Goal: Task Accomplishment & Management: Manage account settings

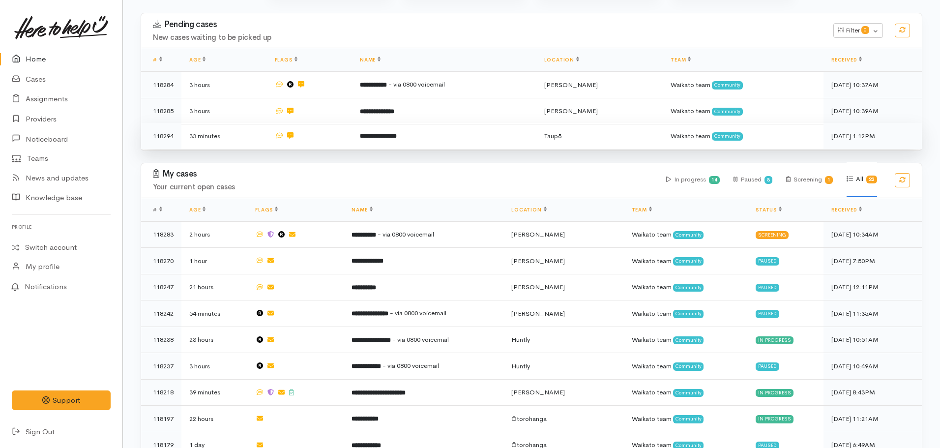
scroll to position [145, 0]
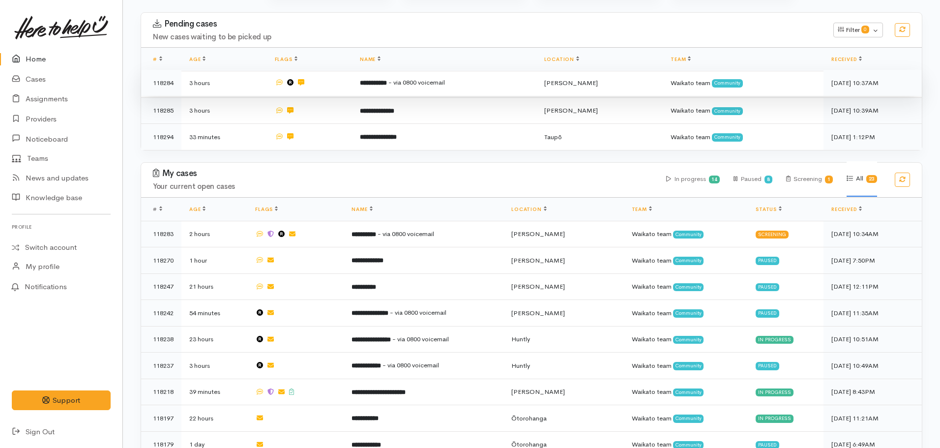
click at [387, 85] on b "**********" at bounding box center [373, 83] width 27 height 6
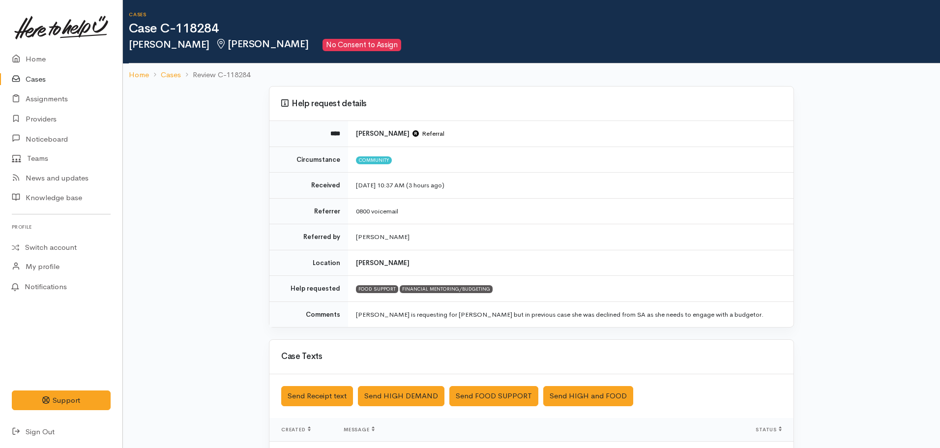
click at [134, 82] on ol "Home Cases Review C-118284" at bounding box center [531, 74] width 805 height 23
click at [136, 78] on link "Home" at bounding box center [139, 74] width 20 height 11
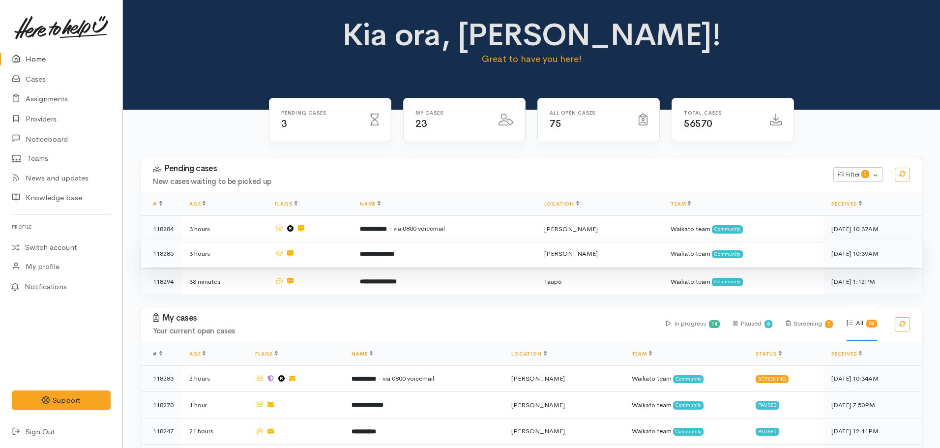
click at [365, 260] on td "**********" at bounding box center [444, 253] width 184 height 27
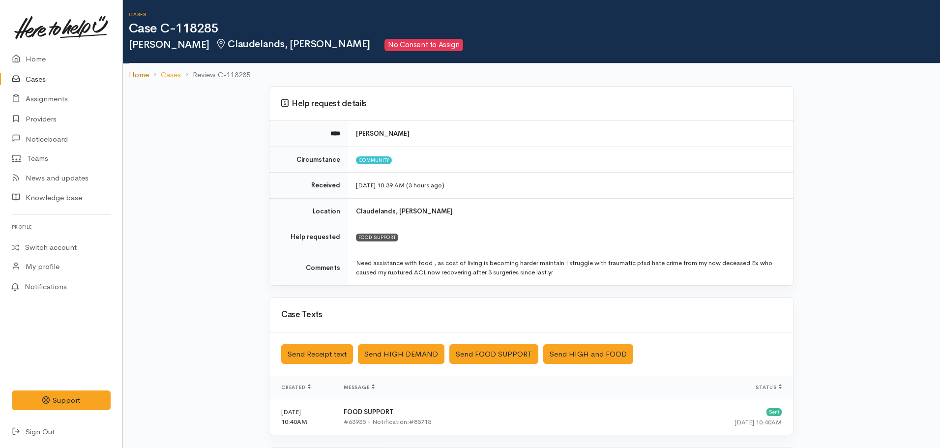
click at [143, 73] on link "Home" at bounding box center [139, 74] width 20 height 11
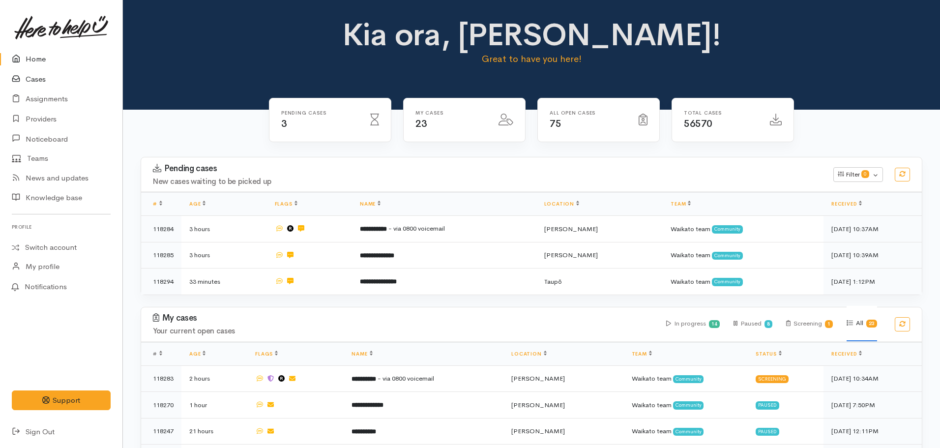
click at [33, 80] on link "Cases" at bounding box center [61, 79] width 122 height 20
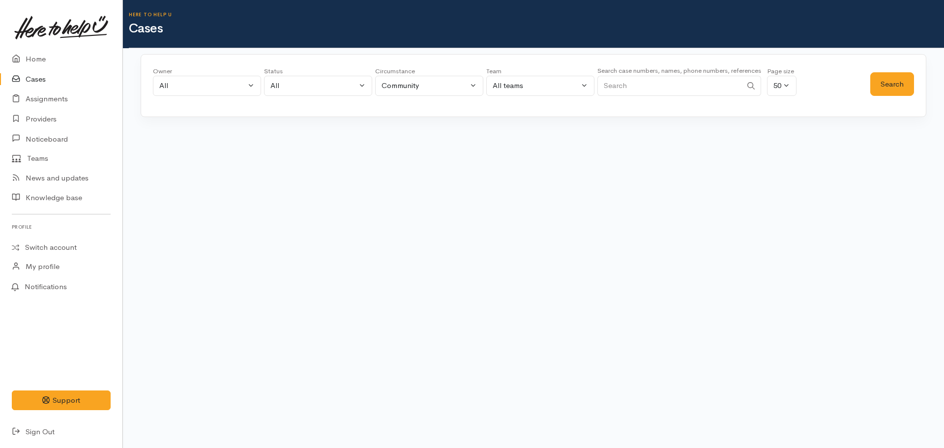
click at [628, 81] on input "Search" at bounding box center [669, 86] width 145 height 20
type input "0274930045"
click at [900, 77] on button "Search" at bounding box center [892, 84] width 44 height 24
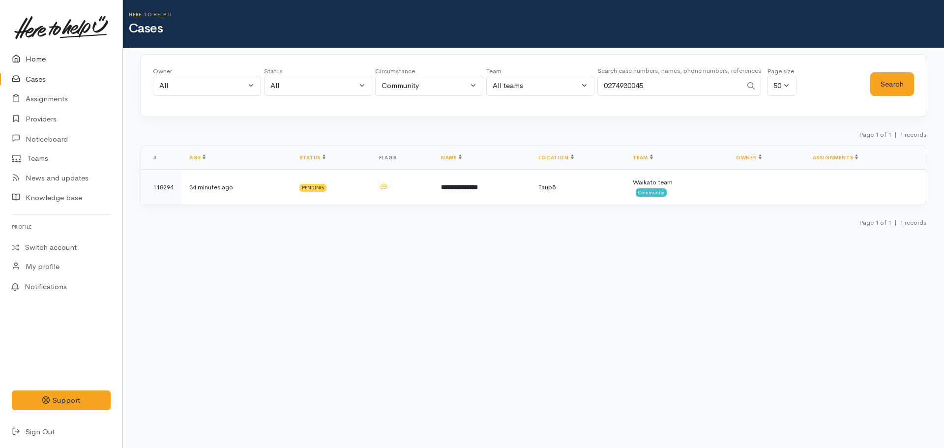
click at [44, 55] on link "Home" at bounding box center [61, 59] width 122 height 20
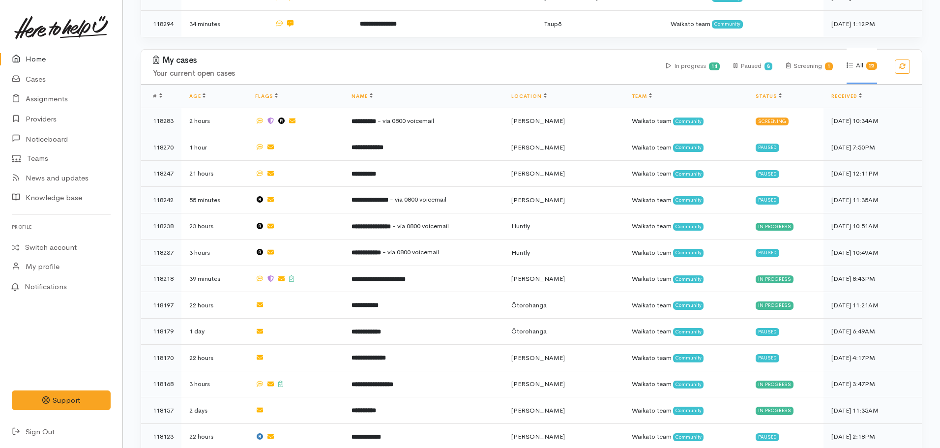
scroll to position [259, 0]
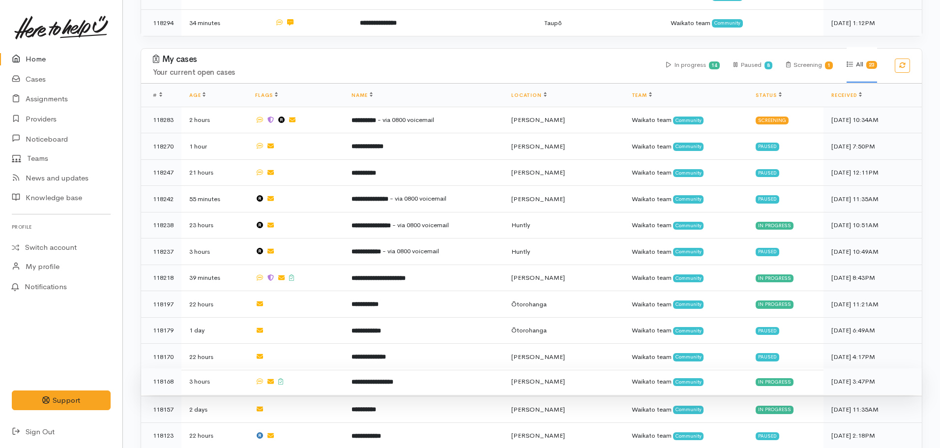
click at [395, 380] on td "**********" at bounding box center [424, 381] width 160 height 27
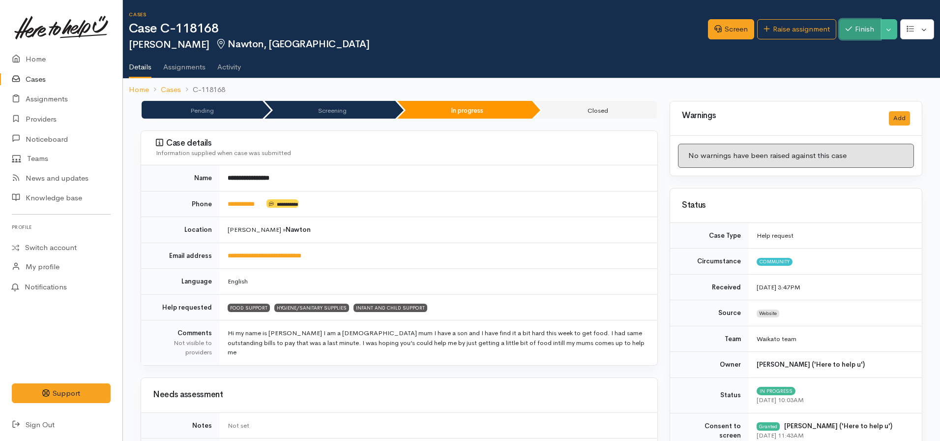
click at [855, 25] on button "Finish" at bounding box center [859, 29] width 41 height 20
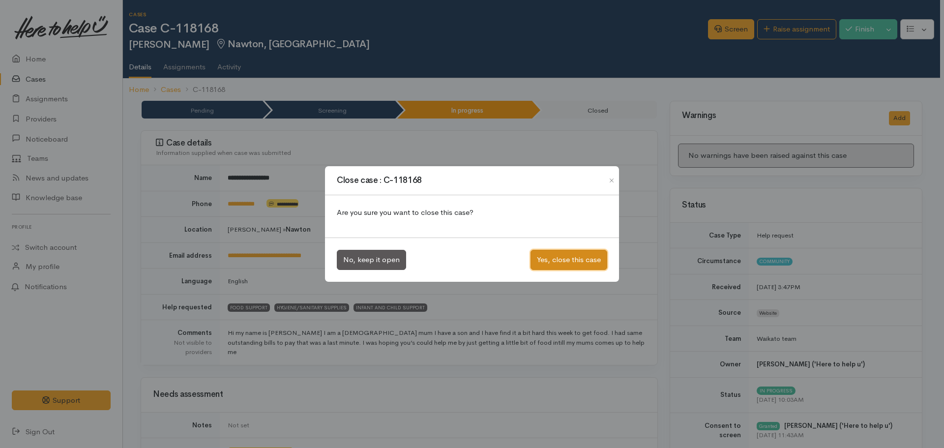
click at [579, 254] on button "Yes, close this case" at bounding box center [568, 260] width 77 height 20
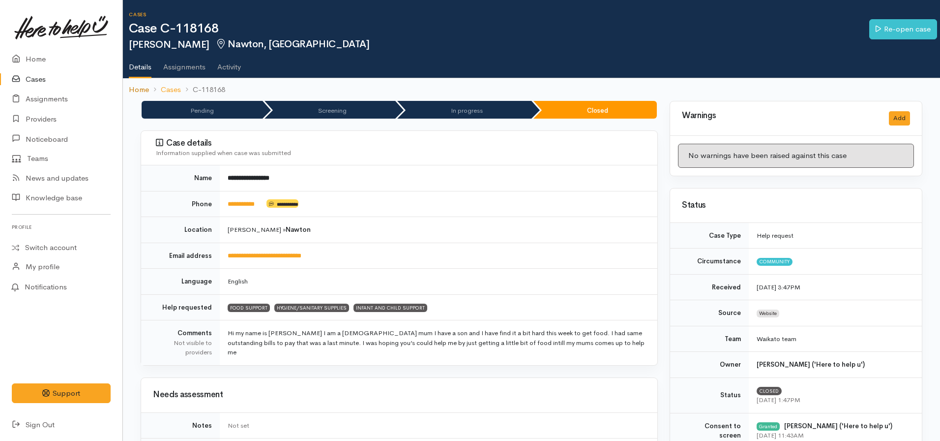
click at [138, 86] on link "Home" at bounding box center [139, 89] width 20 height 11
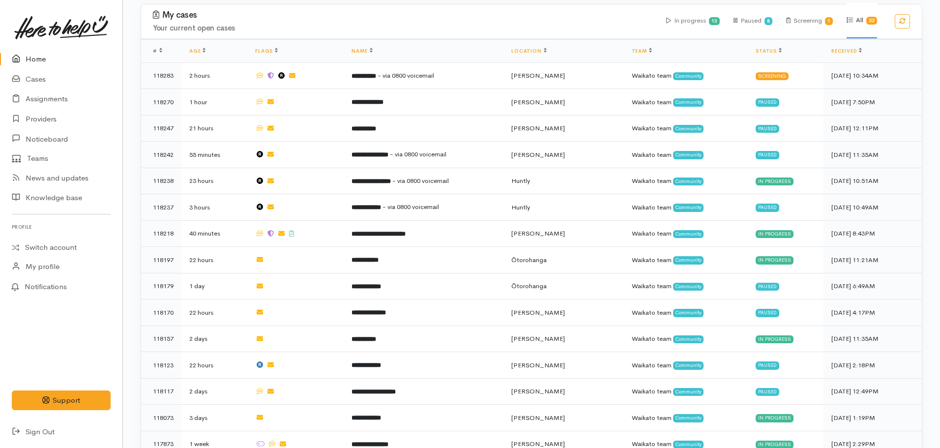
scroll to position [179, 0]
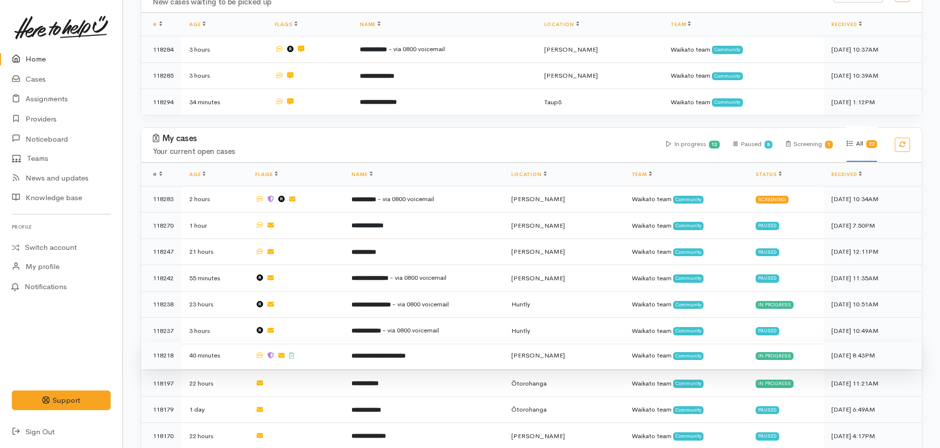
click at [388, 353] on b "**********" at bounding box center [379, 356] width 54 height 6
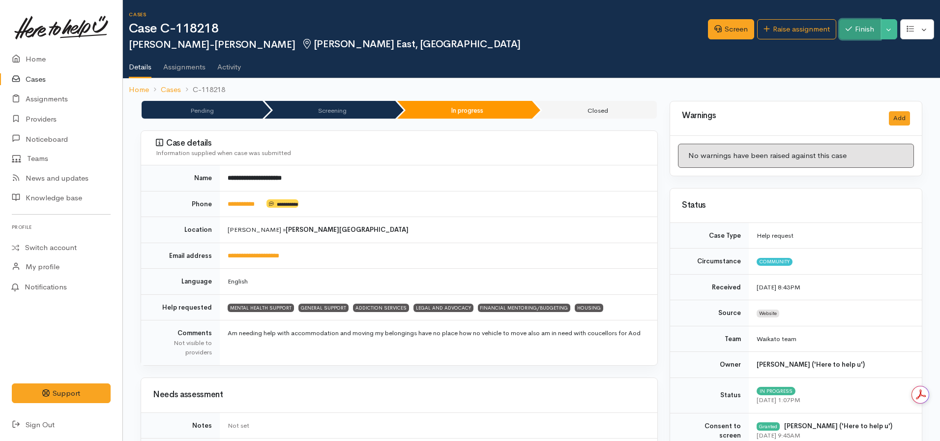
click at [846, 31] on icon "button" at bounding box center [849, 28] width 6 height 7
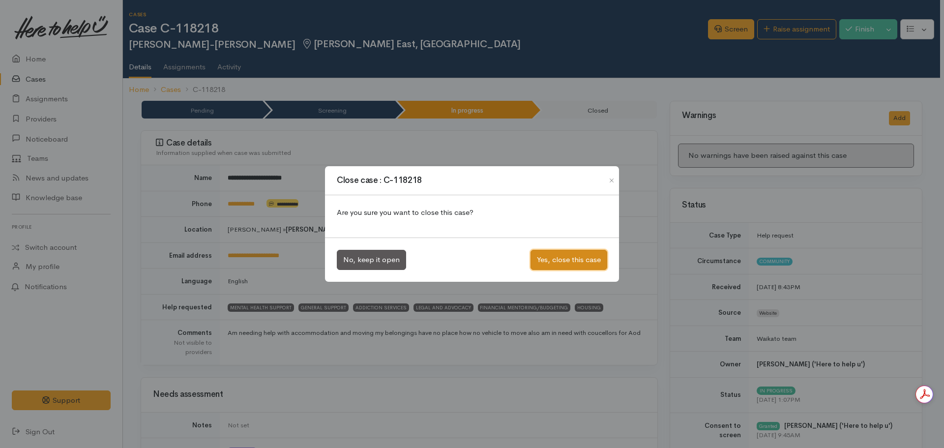
click at [557, 262] on button "Yes, close this case" at bounding box center [568, 260] width 77 height 20
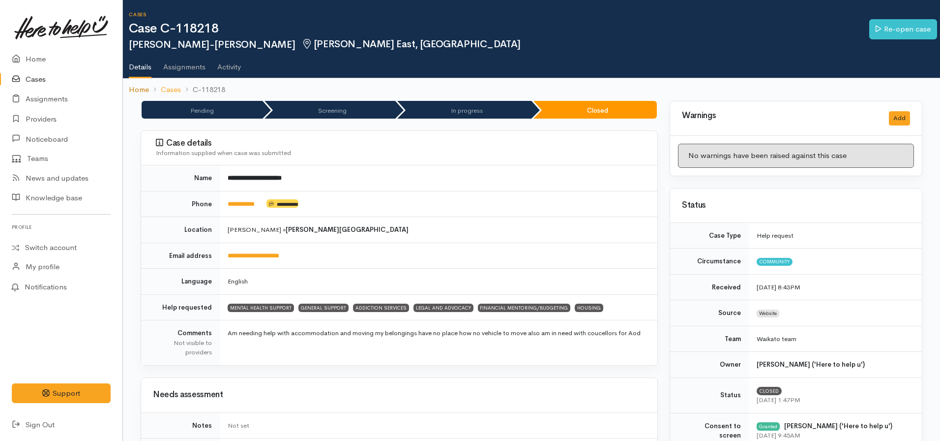
click at [134, 86] on link "Home" at bounding box center [139, 89] width 20 height 11
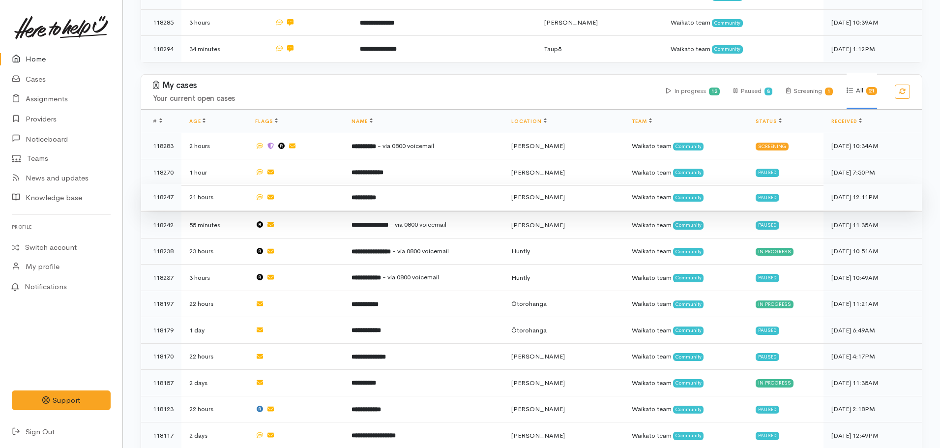
scroll to position [231, 0]
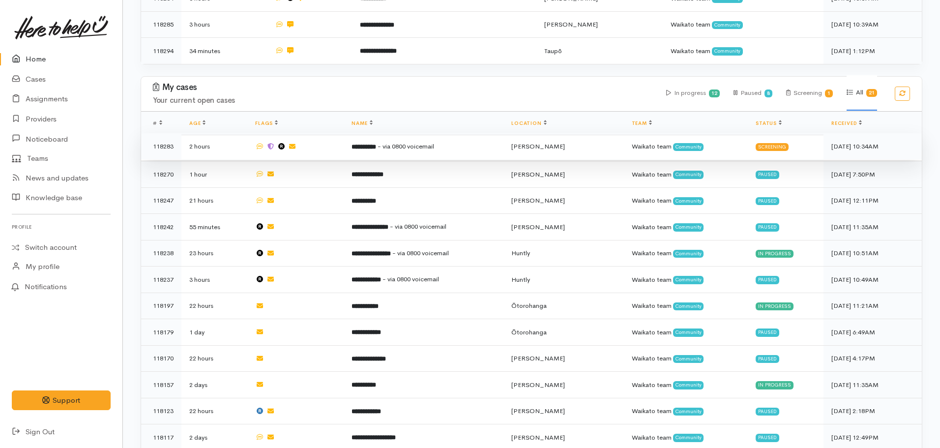
click at [403, 143] on span "- via 0800 voicemail" at bounding box center [406, 146] width 57 height 8
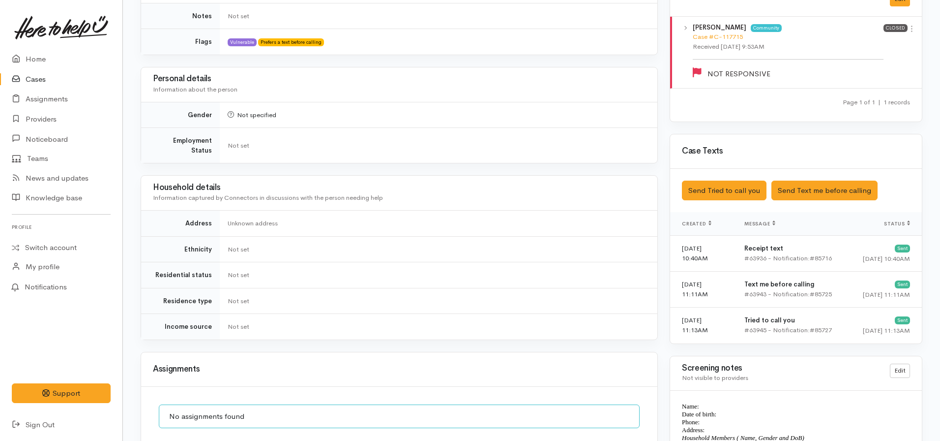
scroll to position [714, 0]
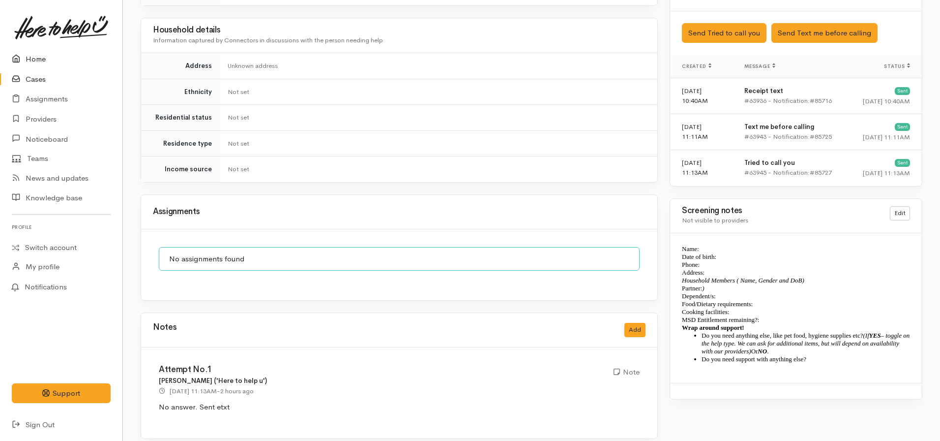
click at [50, 59] on link "Home" at bounding box center [61, 59] width 122 height 20
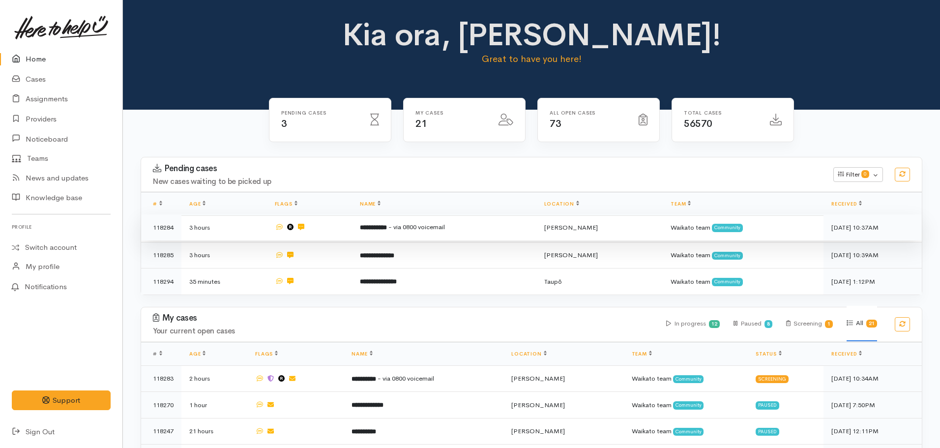
click at [387, 231] on b "**********" at bounding box center [373, 227] width 27 height 6
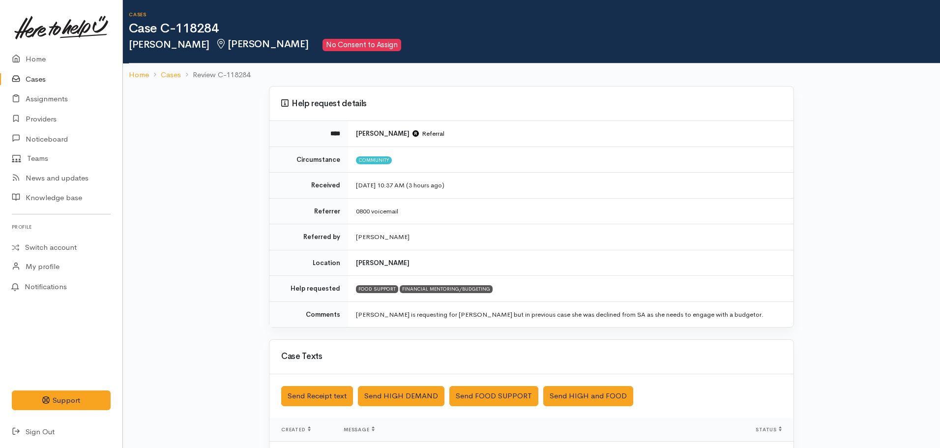
click at [45, 76] on link "Cases" at bounding box center [61, 79] width 122 height 20
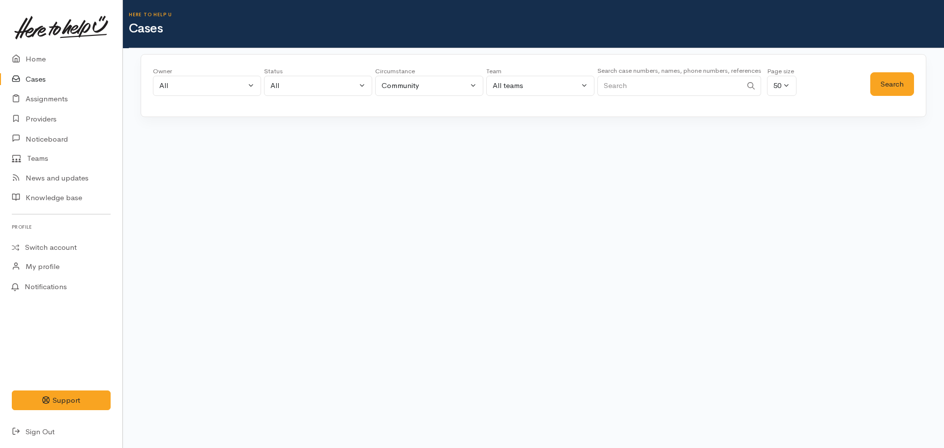
click at [620, 86] on input "Search" at bounding box center [669, 86] width 145 height 20
type input "selina tupe"
click at [890, 70] on div "Search" at bounding box center [892, 83] width 44 height 35
click at [48, 57] on link "Home" at bounding box center [61, 59] width 122 height 20
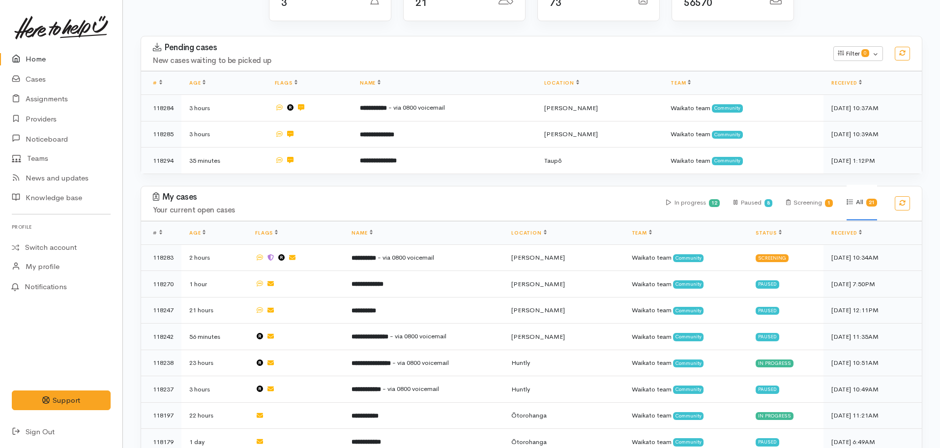
scroll to position [121, 0]
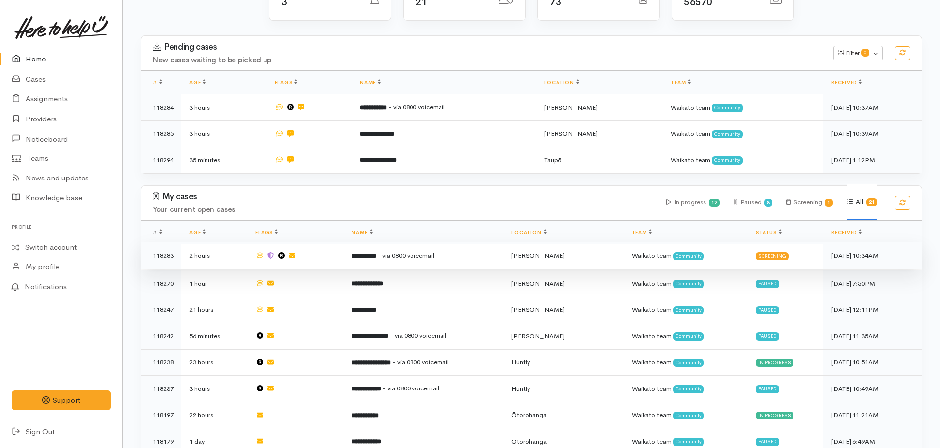
click at [367, 256] on b "**********" at bounding box center [364, 256] width 25 height 6
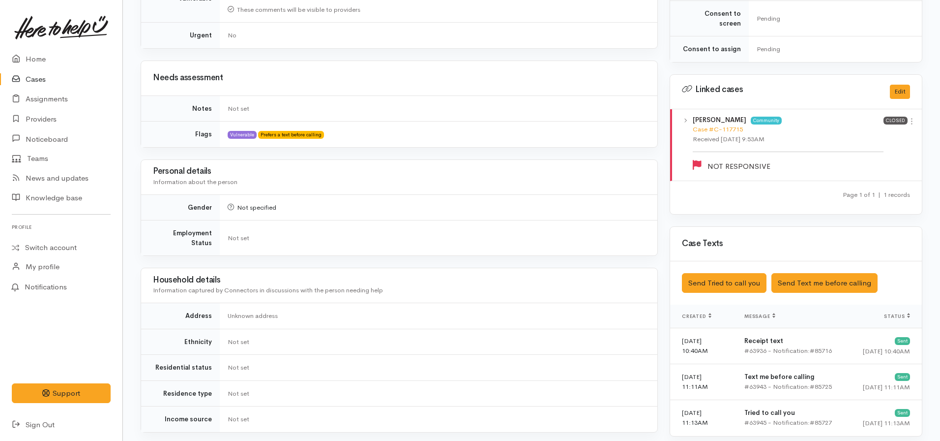
scroll to position [465, 0]
click at [722, 124] on div "Case #C-117715" at bounding box center [788, 129] width 191 height 10
click at [717, 124] on link "Case #C-117715" at bounding box center [718, 128] width 50 height 8
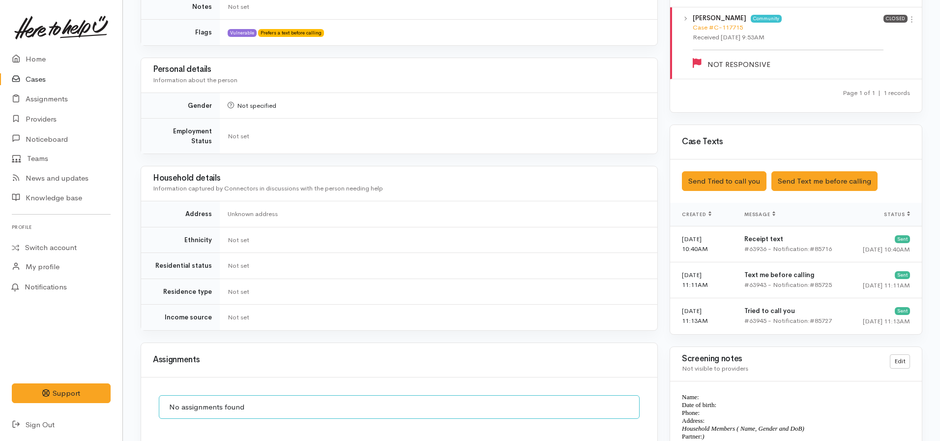
scroll to position [567, 0]
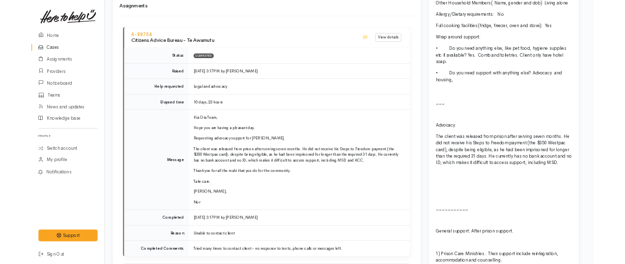
scroll to position [1145, 5]
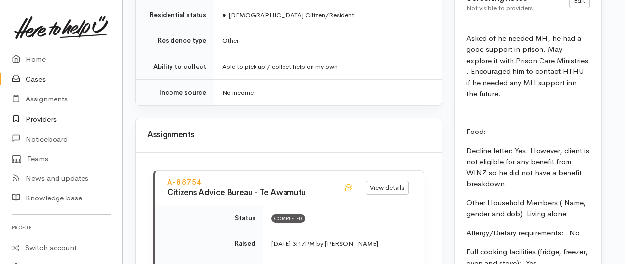
click at [45, 118] on link "Providers" at bounding box center [61, 119] width 122 height 20
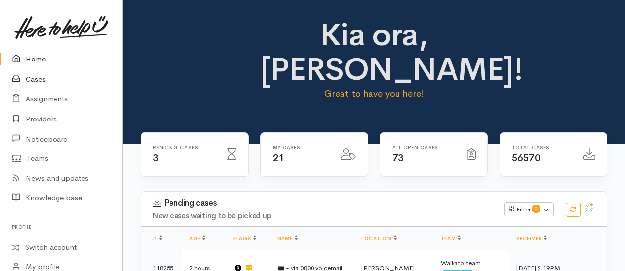
click at [52, 75] on link "Cases" at bounding box center [61, 79] width 122 height 20
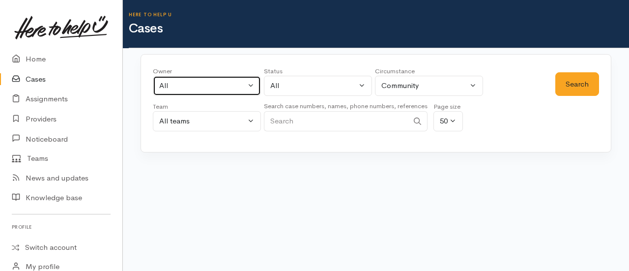
click at [205, 79] on button "All" at bounding box center [207, 86] width 108 height 20
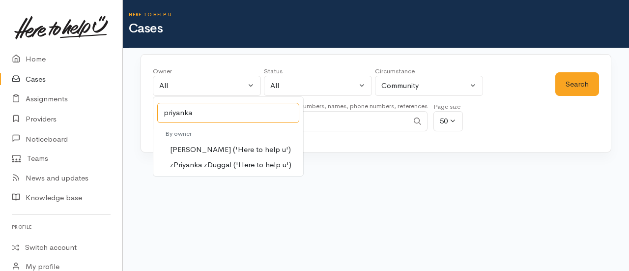
type input "priyanka"
click at [203, 147] on span "[PERSON_NAME] ('Here to help u')" at bounding box center [230, 149] width 121 height 11
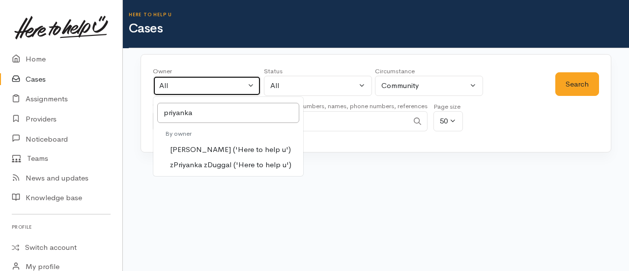
select select "2109"
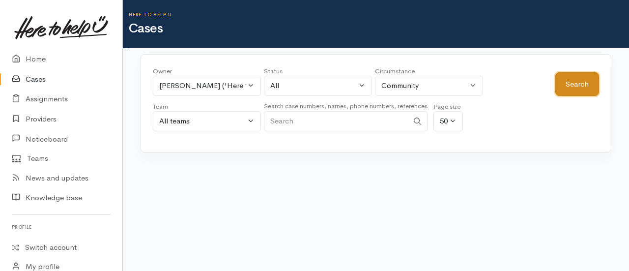
click at [567, 88] on button "Search" at bounding box center [578, 84] width 44 height 24
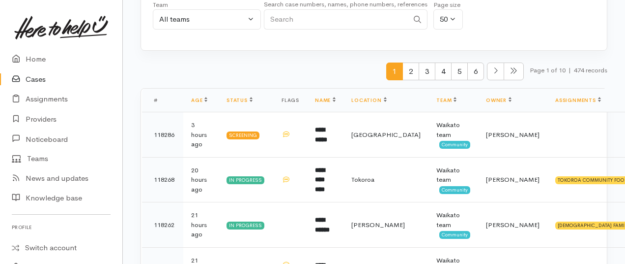
scroll to position [104, 0]
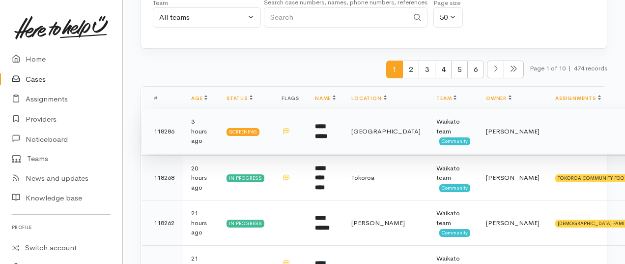
click at [326, 133] on td "**********" at bounding box center [325, 131] width 36 height 45
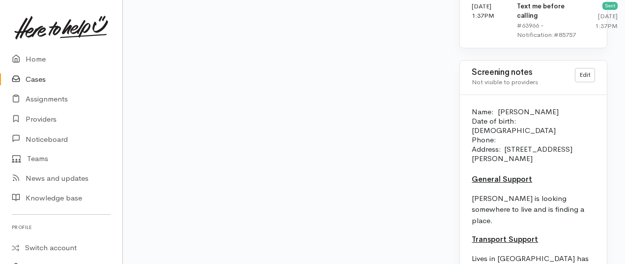
scroll to position [1313, 0]
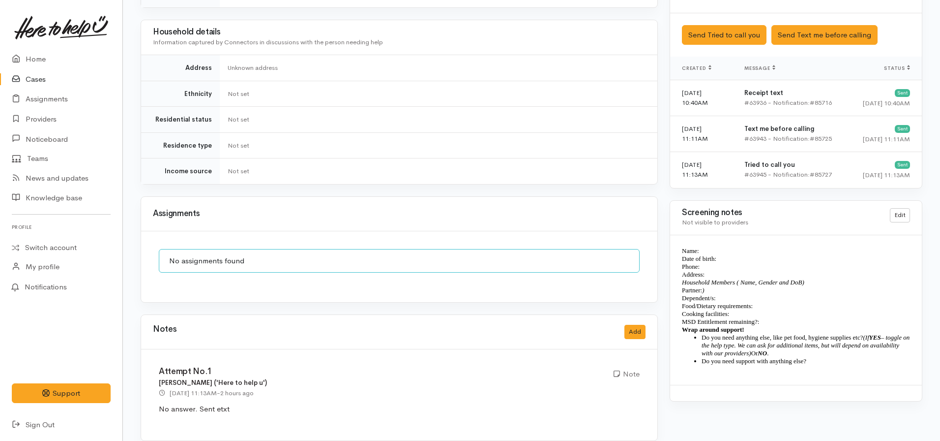
scroll to position [713, 0]
click at [790, 37] on div "Saved The text message has been queued. An error occurred Send Tried to call yo…" at bounding box center [796, 35] width 252 height 44
click at [798, 28] on button "Send Text me before calling" at bounding box center [824, 35] width 106 height 20
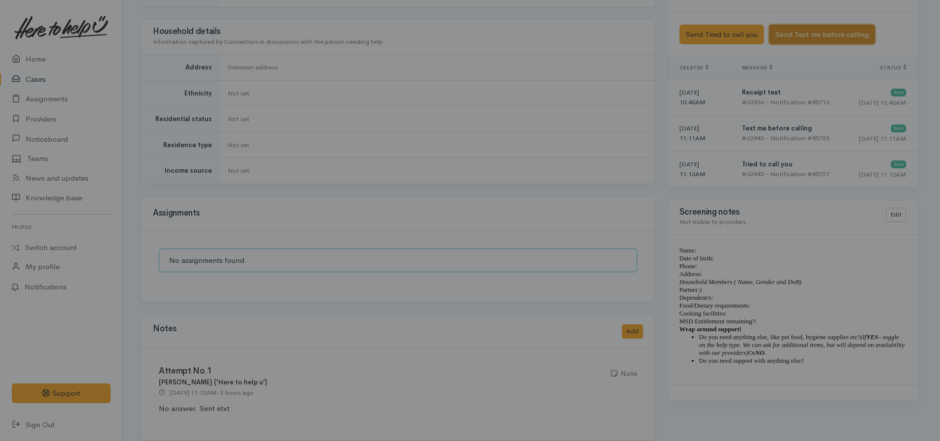
scroll to position [707, 0]
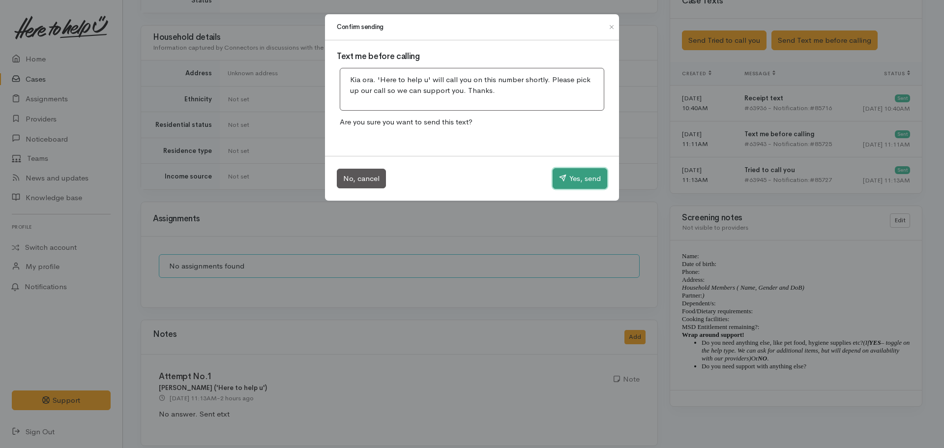
click at [578, 183] on button "Yes, send" at bounding box center [580, 178] width 55 height 21
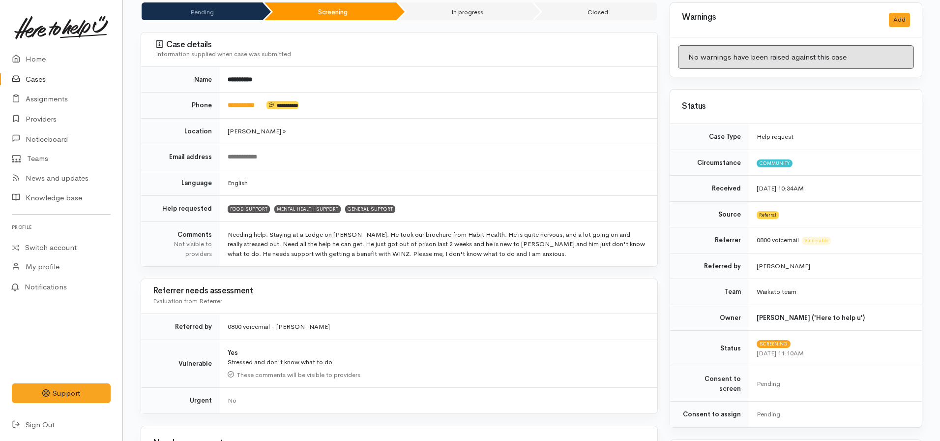
scroll to position [0, 0]
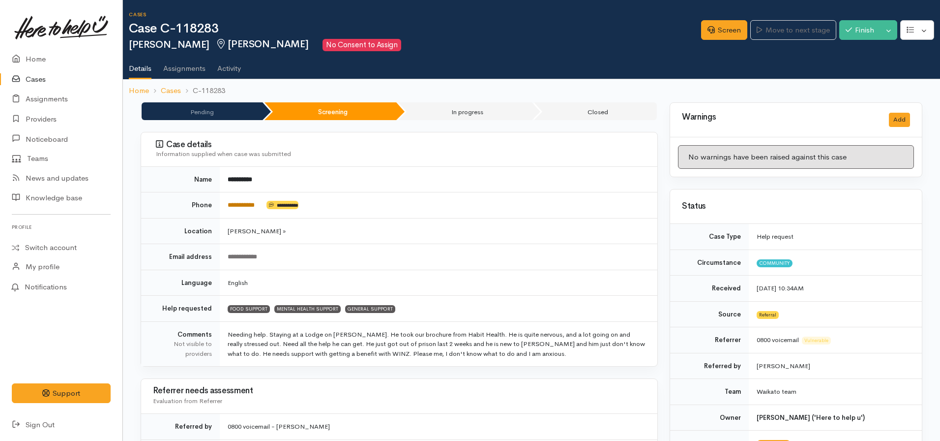
click at [238, 208] on link "**********" at bounding box center [241, 205] width 27 height 6
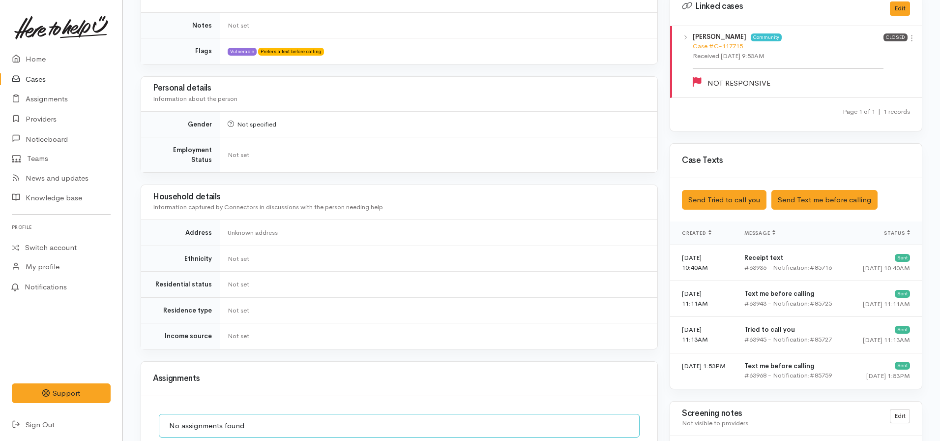
scroll to position [550, 0]
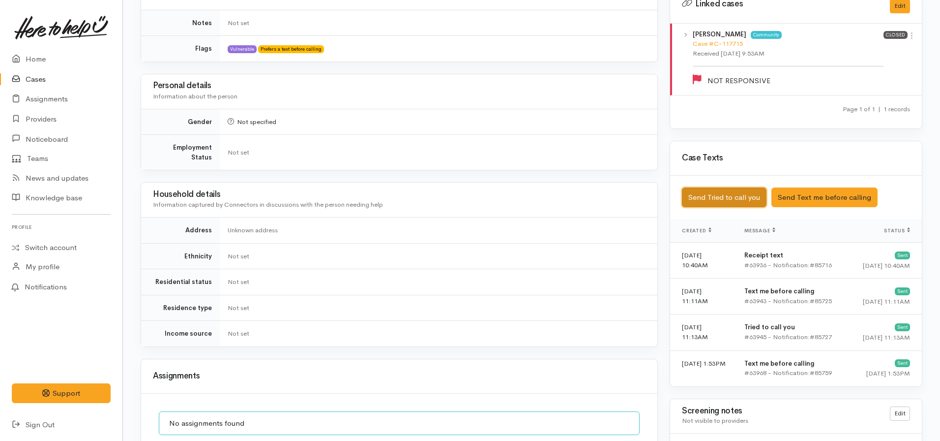
click at [714, 189] on button "Send Tried to call you" at bounding box center [724, 197] width 85 height 20
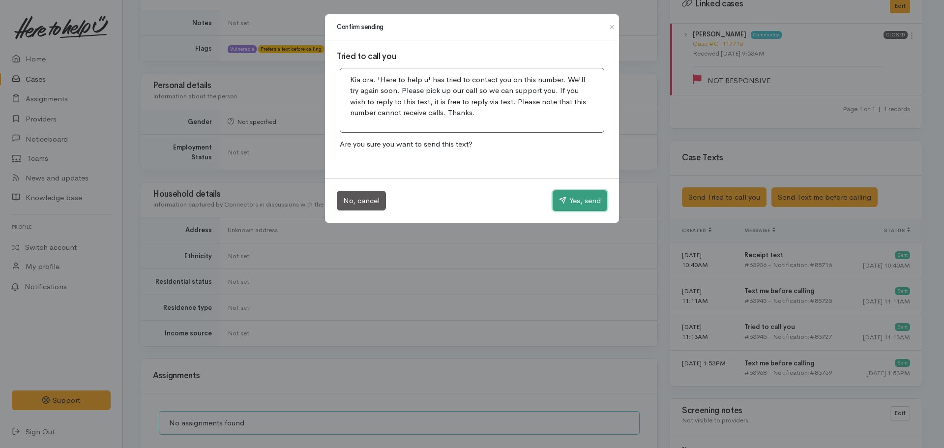
click at [579, 199] on button "Yes, send" at bounding box center [580, 200] width 55 height 21
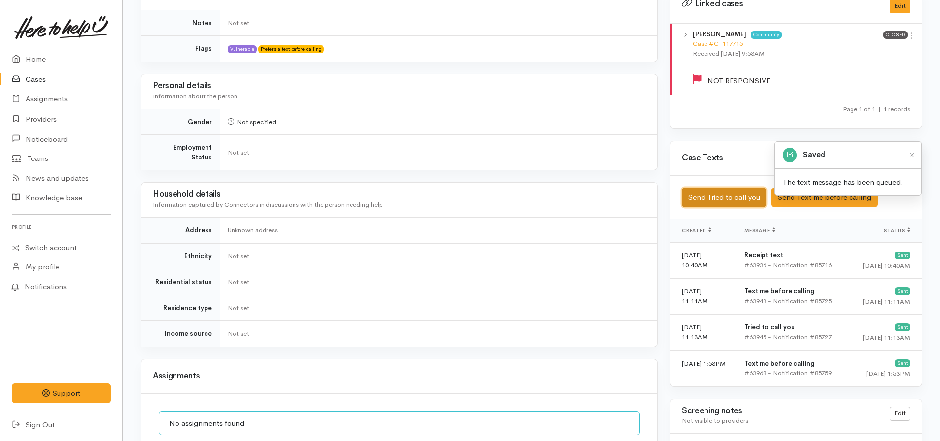
scroll to position [714, 0]
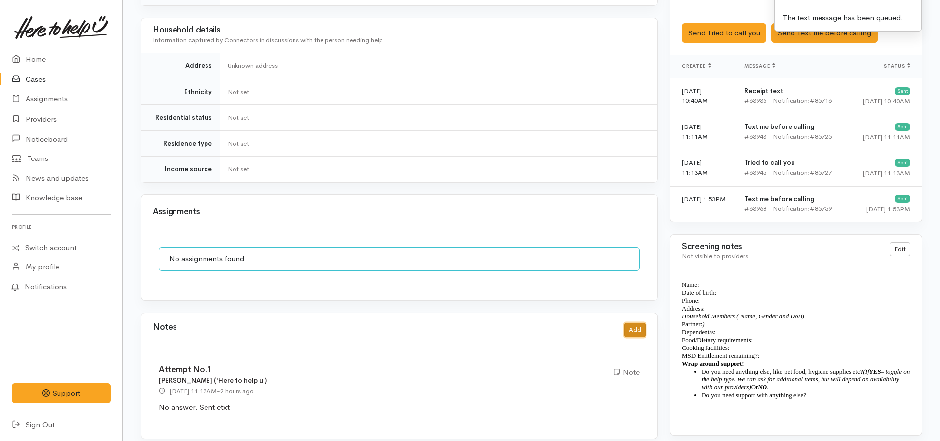
click at [637, 323] on button "Add" at bounding box center [634, 330] width 21 height 14
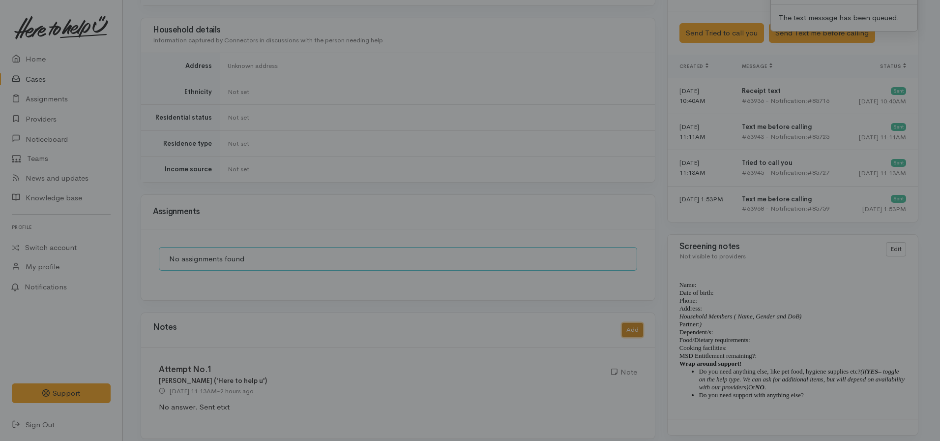
scroll to position [707, 0]
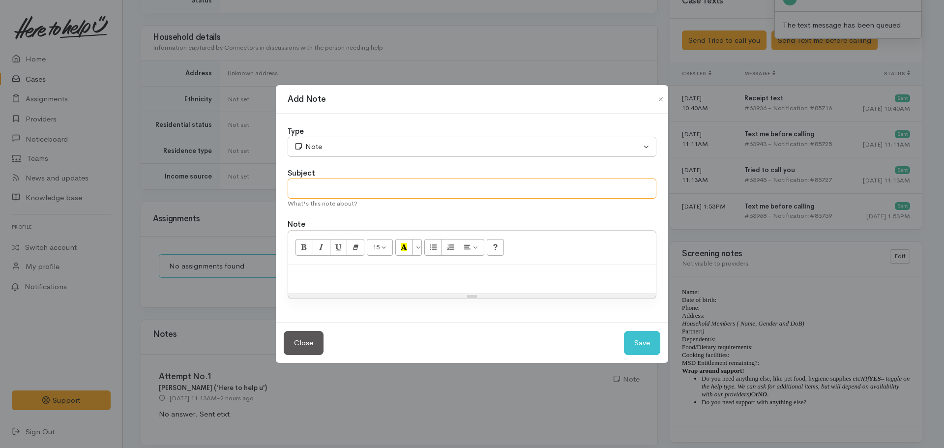
click at [354, 185] on input "text" at bounding box center [472, 188] width 369 height 20
type input "Attempt No.2"
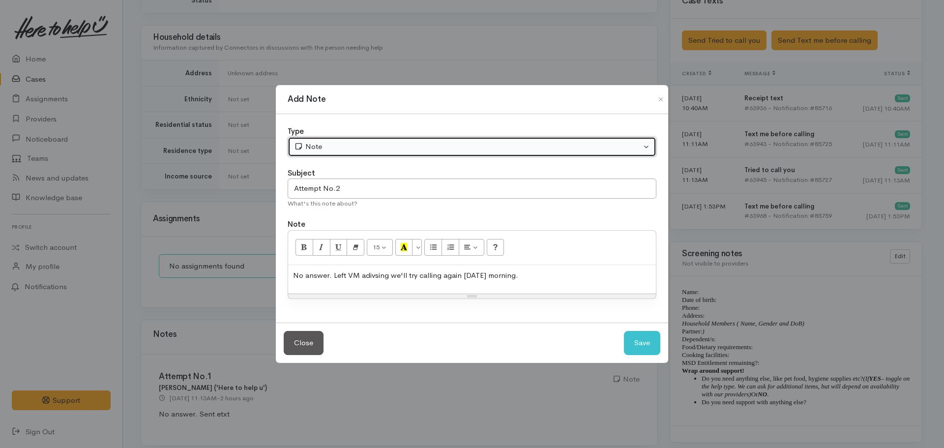
click at [335, 144] on div "Note" at bounding box center [467, 146] width 347 height 11
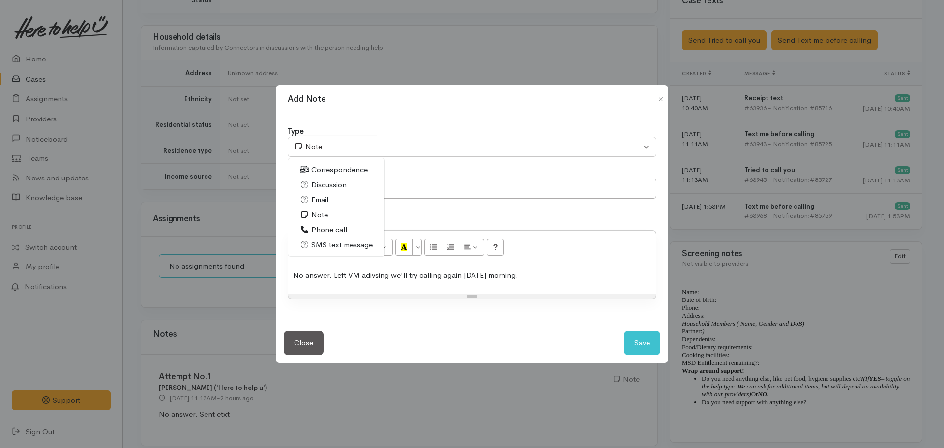
click at [324, 229] on span "Phone call" at bounding box center [329, 229] width 36 height 11
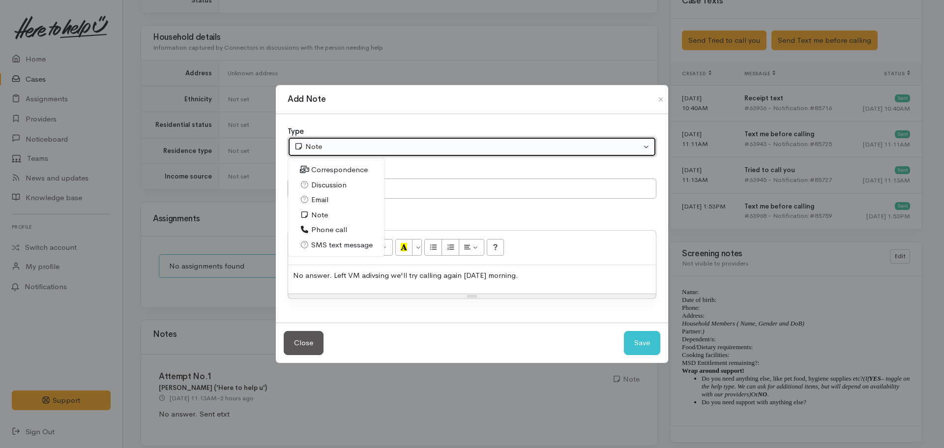
select select "3"
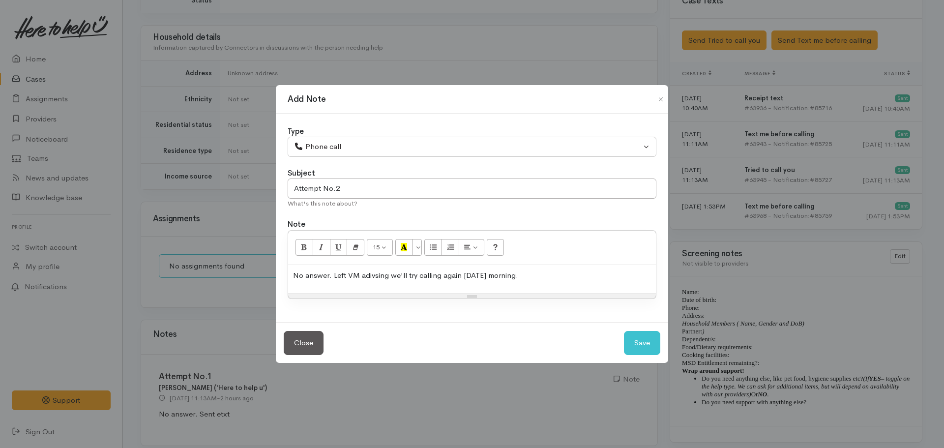
click at [380, 275] on p "No answer. Left VM adivsing we'll try calling again on Monday morning." at bounding box center [472, 275] width 358 height 11
click at [546, 291] on div "No answer. Left VM advising we'll try calling again on Monday morning." at bounding box center [472, 279] width 368 height 29
click at [624, 331] on button "Save" at bounding box center [642, 343] width 36 height 24
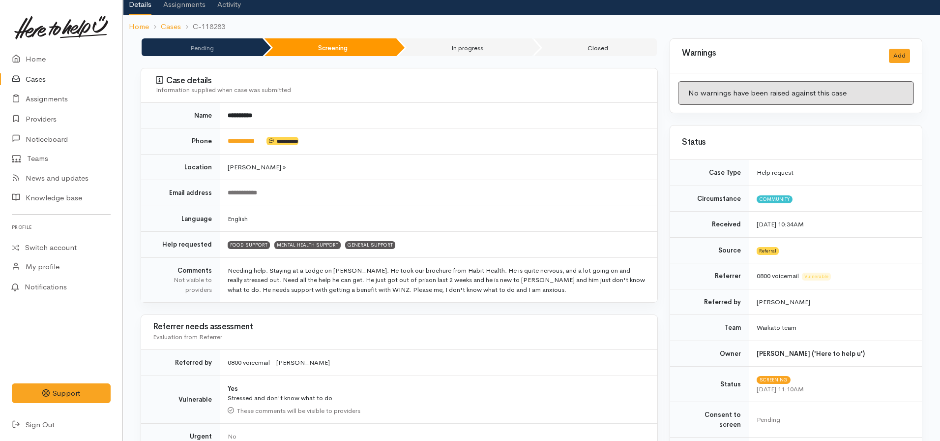
scroll to position [0, 0]
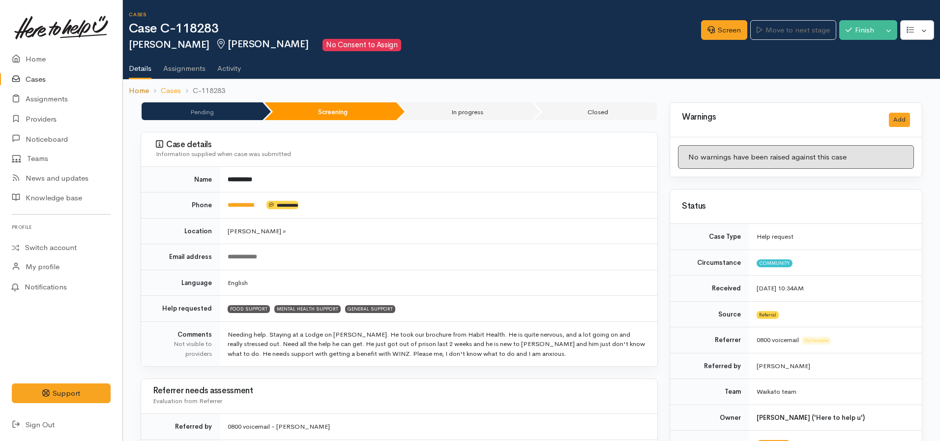
click at [139, 92] on link "Home" at bounding box center [139, 90] width 20 height 11
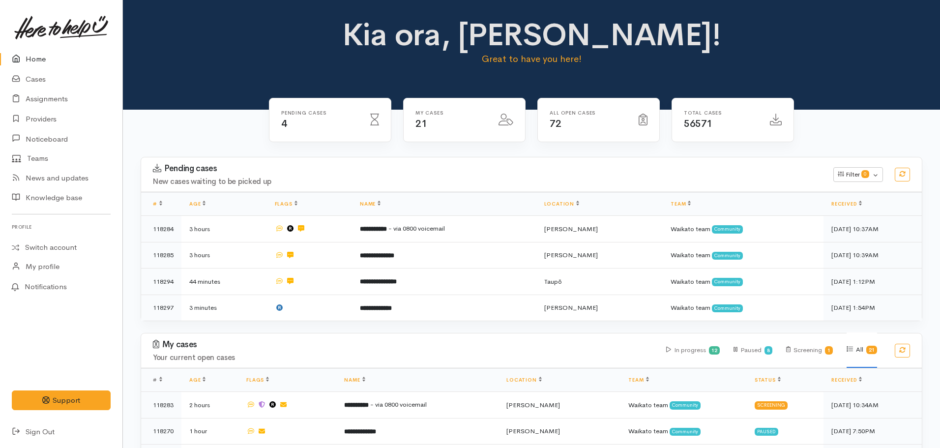
click at [28, 56] on link "Home" at bounding box center [61, 59] width 122 height 20
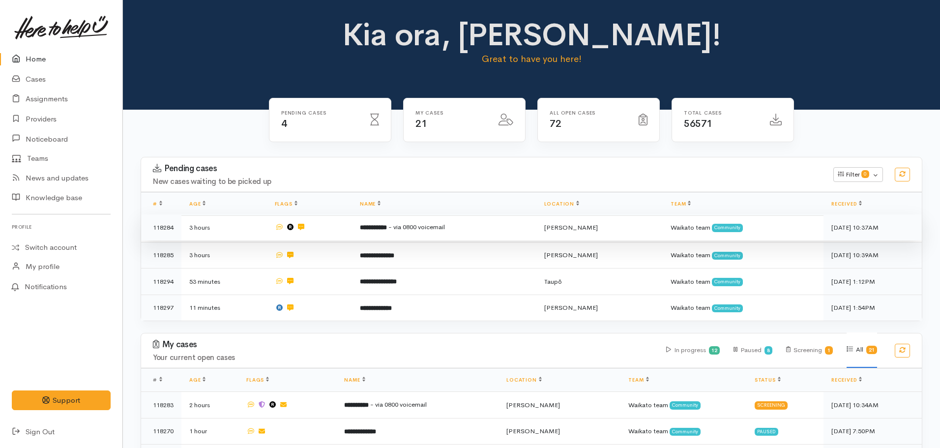
click at [349, 235] on td at bounding box center [310, 227] width 86 height 27
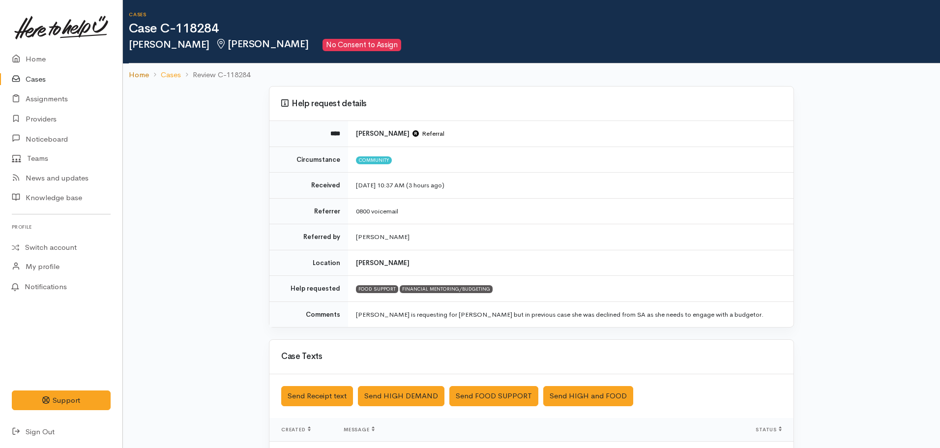
click at [141, 73] on link "Home" at bounding box center [139, 74] width 20 height 11
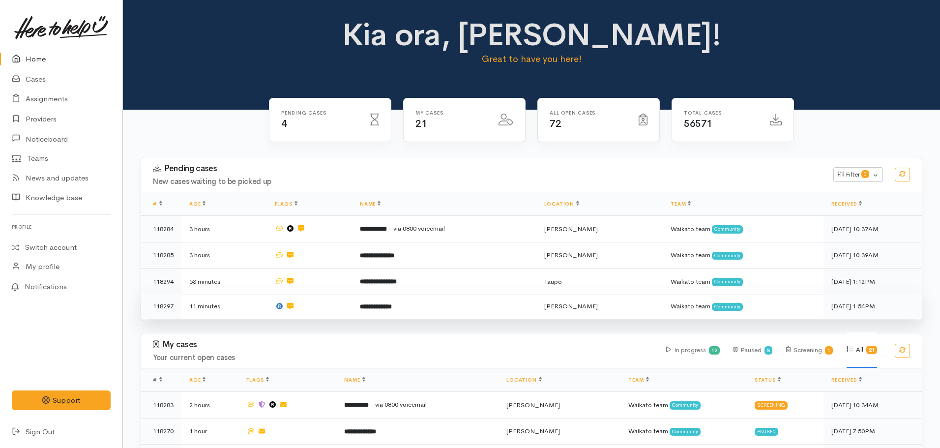
click at [362, 304] on td "**********" at bounding box center [444, 306] width 184 height 26
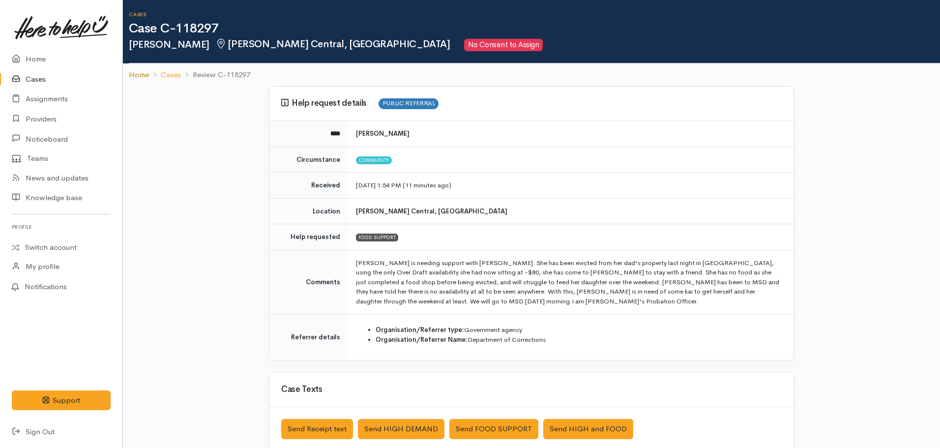
click at [134, 74] on link "Home" at bounding box center [139, 74] width 20 height 11
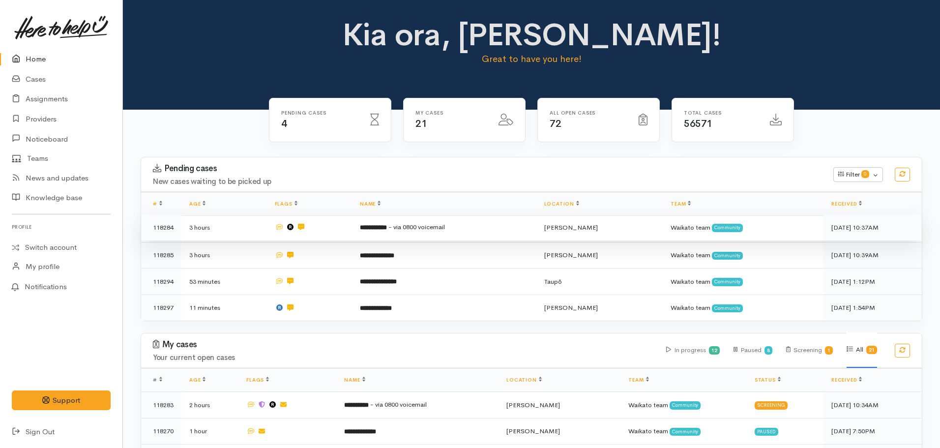
click at [387, 233] on td "**********" at bounding box center [444, 227] width 184 height 27
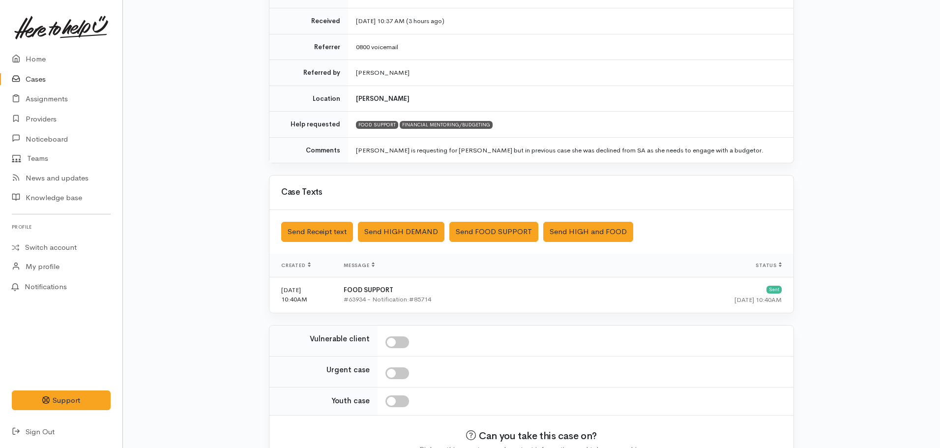
scroll to position [221, 0]
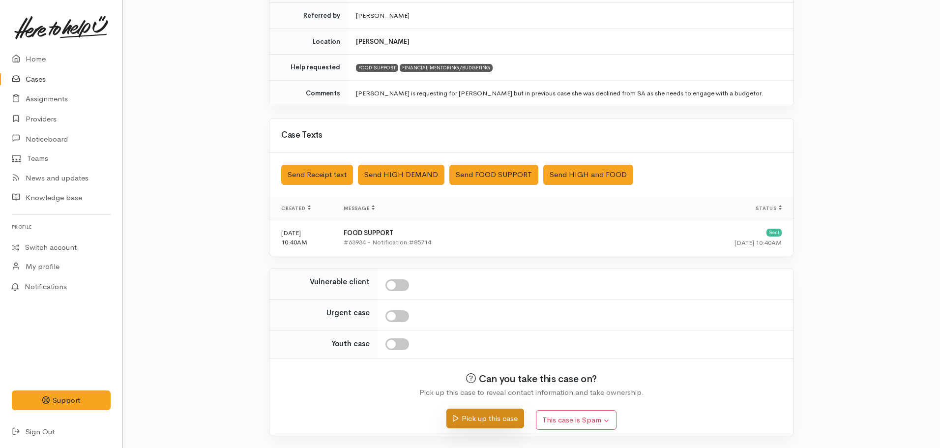
click at [485, 419] on button "Pick up this case" at bounding box center [484, 419] width 77 height 20
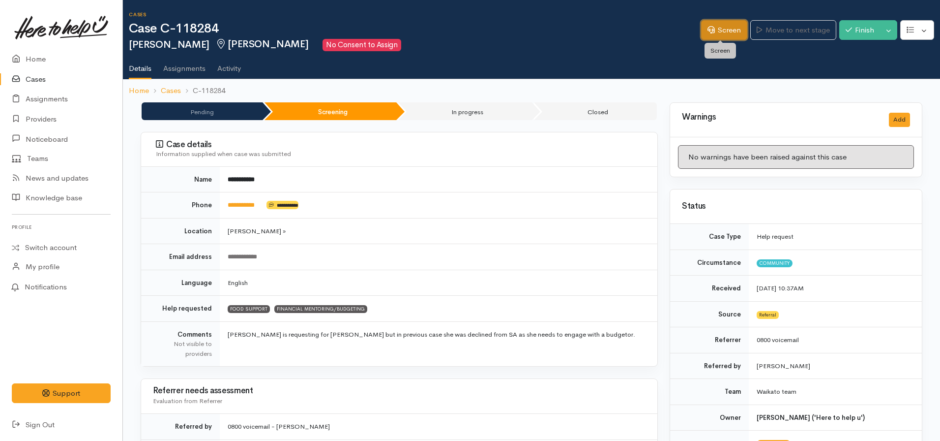
click at [714, 36] on link "Screen" at bounding box center [724, 30] width 46 height 20
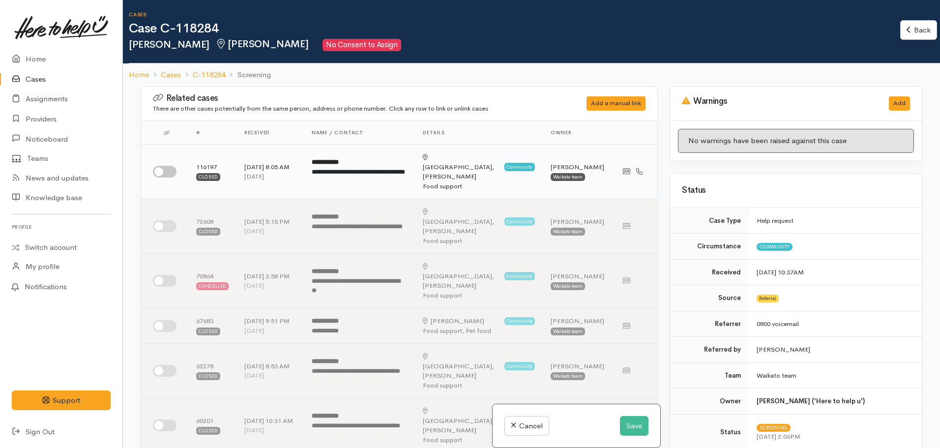
click at [173, 167] on input "checkbox" at bounding box center [165, 172] width 24 height 12
checkbox input "true"
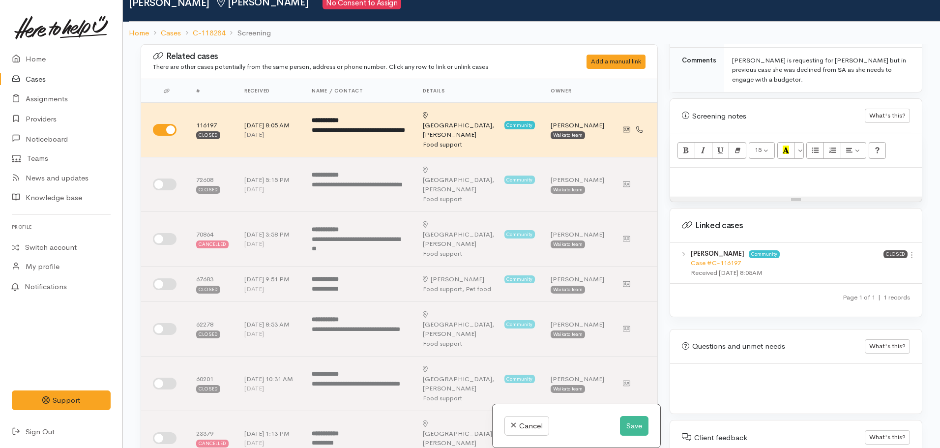
scroll to position [44, 0]
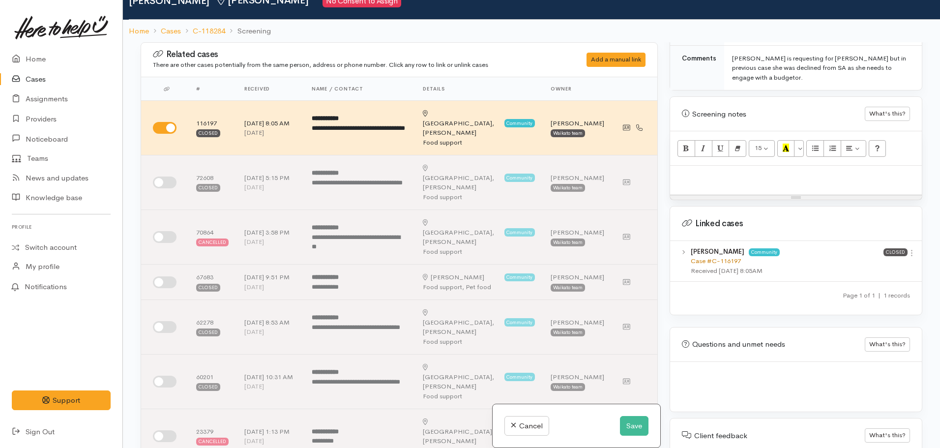
click at [711, 257] on link "Case #C-116197" at bounding box center [716, 261] width 50 height 8
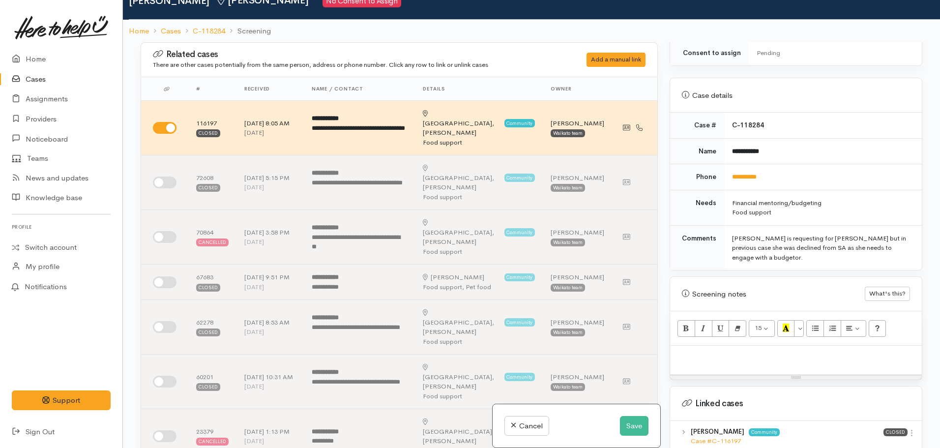
scroll to position [401, 0]
click at [712, 351] on p at bounding box center [796, 356] width 242 height 11
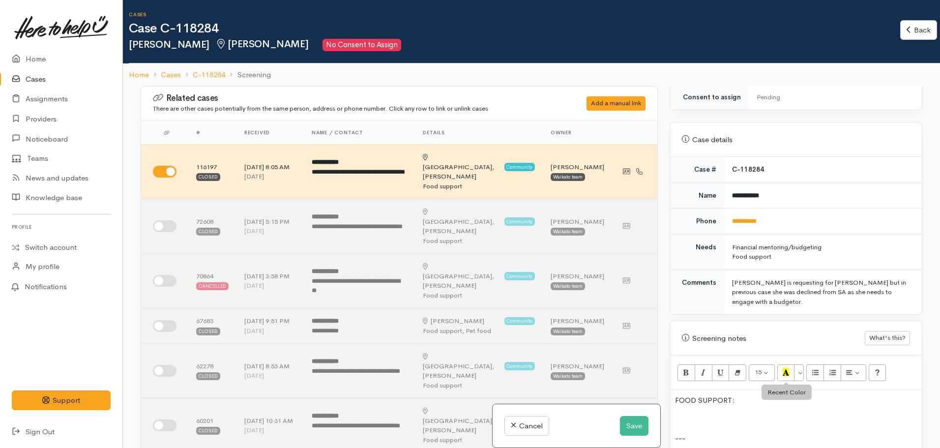
scroll to position [6, 0]
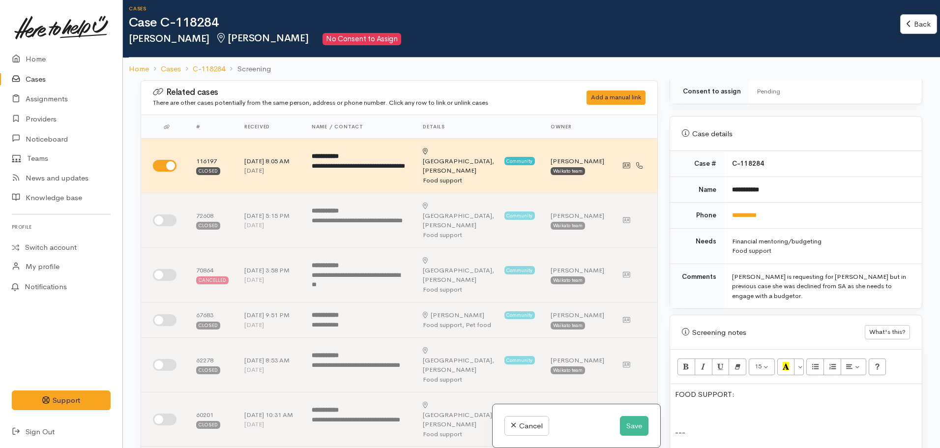
click at [703, 408] on p at bounding box center [796, 413] width 242 height 11
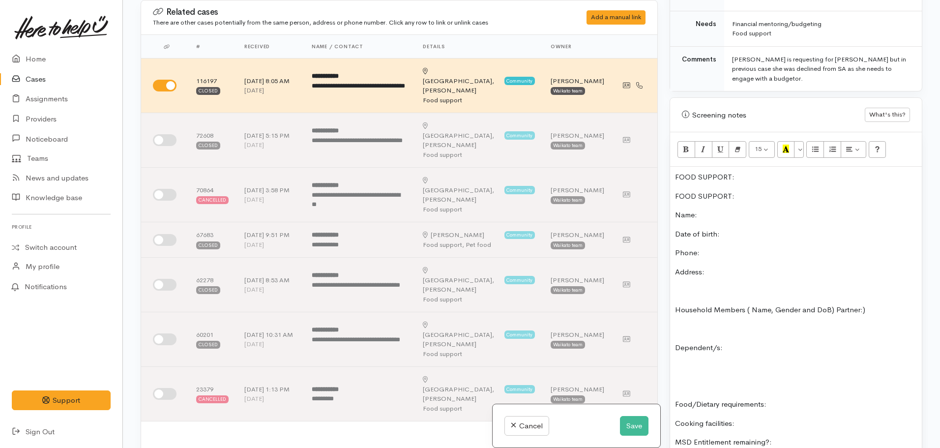
scroll to position [535, 0]
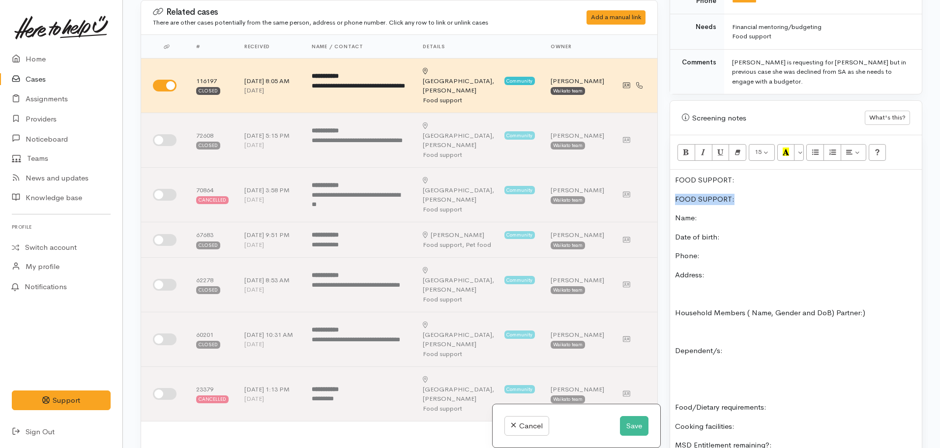
drag, startPoint x: 747, startPoint y: 180, endPoint x: 655, endPoint y: 179, distance: 91.9
click at [655, 179] on div "Related cases There are other cases potentially from the same person, address o…" at bounding box center [532, 224] width 794 height 448
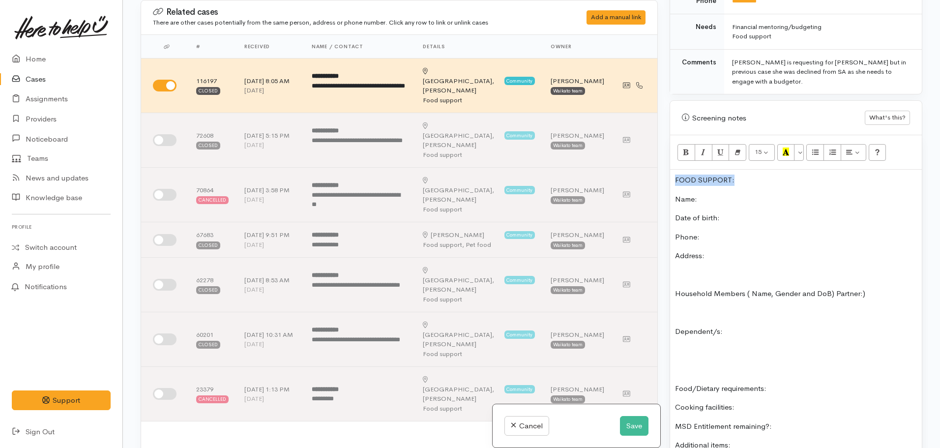
drag, startPoint x: 745, startPoint y: 157, endPoint x: 655, endPoint y: 160, distance: 89.5
click at [655, 160] on div "Related cases There are other cases potentially from the same person, address o…" at bounding box center [532, 224] width 794 height 448
click at [688, 147] on icon "Bold (CTRL+B)" at bounding box center [686, 151] width 6 height 8
click at [784, 147] on icon "Recent Color" at bounding box center [786, 151] width 6 height 8
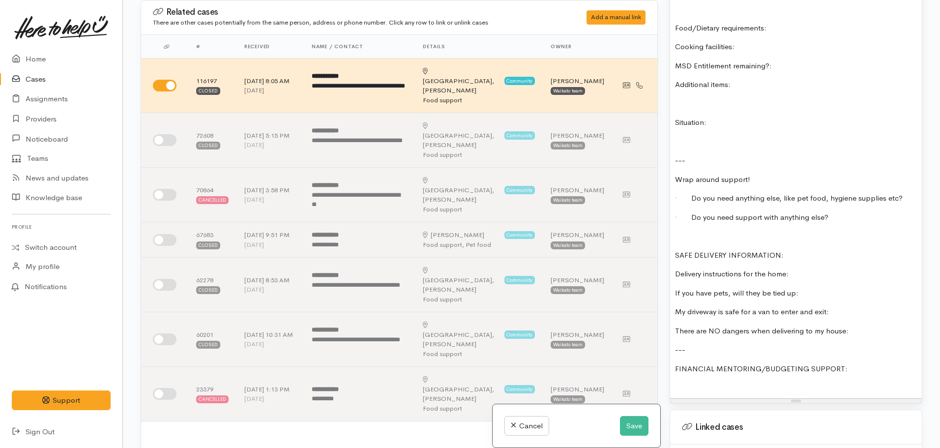
scroll to position [896, 0]
click at [695, 373] on div "FOOD SUPPORT: Name: Date of birth: Phone: Address: Household Members ( Name, Ge…" at bounding box center [796, 103] width 252 height 589
click at [695, 358] on div "FOOD SUPPORT: Name: Date of birth: Phone: Address: Household Members ( Name, Ge…" at bounding box center [796, 107] width 252 height 597
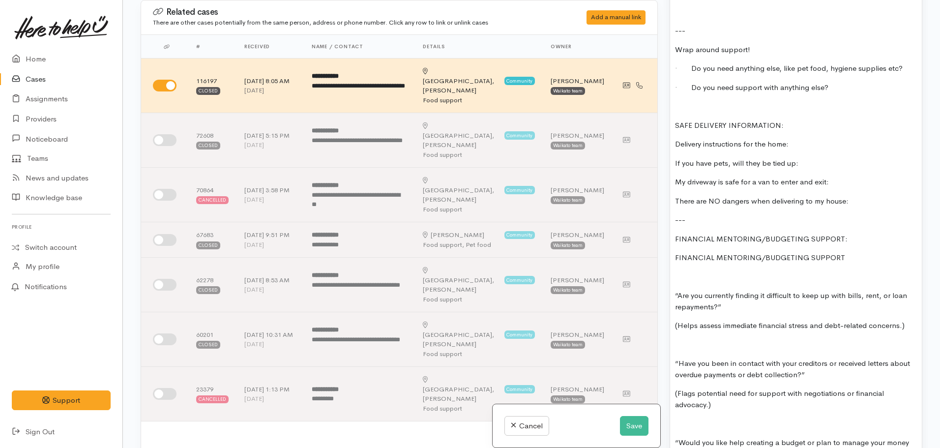
scroll to position [1023, 0]
drag, startPoint x: 852, startPoint y: 231, endPoint x: 657, endPoint y: 234, distance: 194.7
click at [657, 234] on div "Related cases There are other cases potentially from the same person, address o…" at bounding box center [532, 224] width 794 height 448
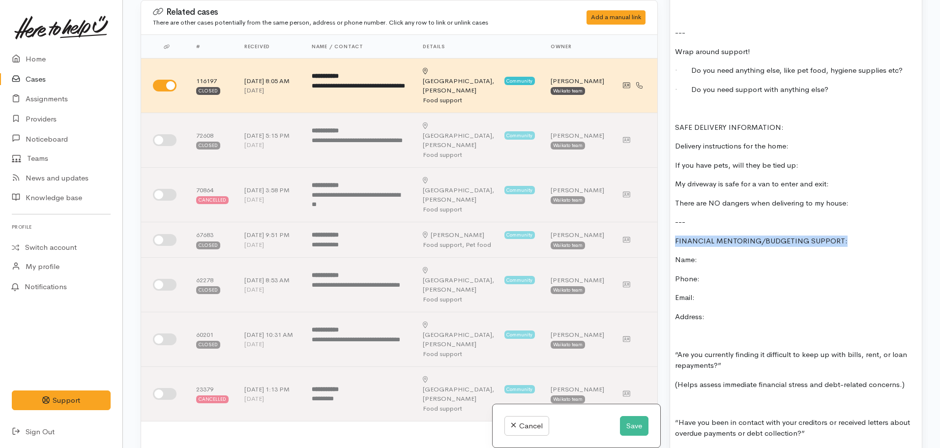
drag, startPoint x: 846, startPoint y: 221, endPoint x: 659, endPoint y: 222, distance: 186.8
click at [659, 222] on div "Related cases There are other cases potentially from the same person, address o…" at bounding box center [532, 224] width 794 height 448
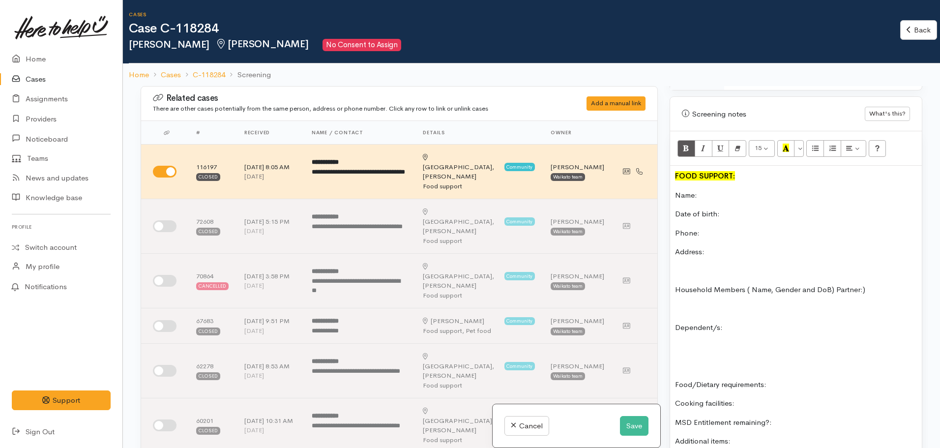
scroll to position [624, 0]
click at [784, 144] on icon "Recent Color" at bounding box center [786, 148] width 6 height 8
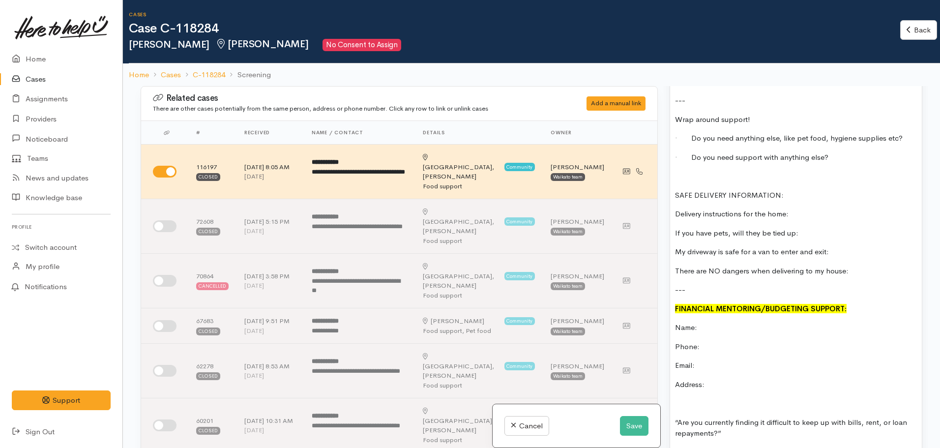
scroll to position [1042, 0]
click at [724, 341] on p "Phone:" at bounding box center [796, 346] width 242 height 11
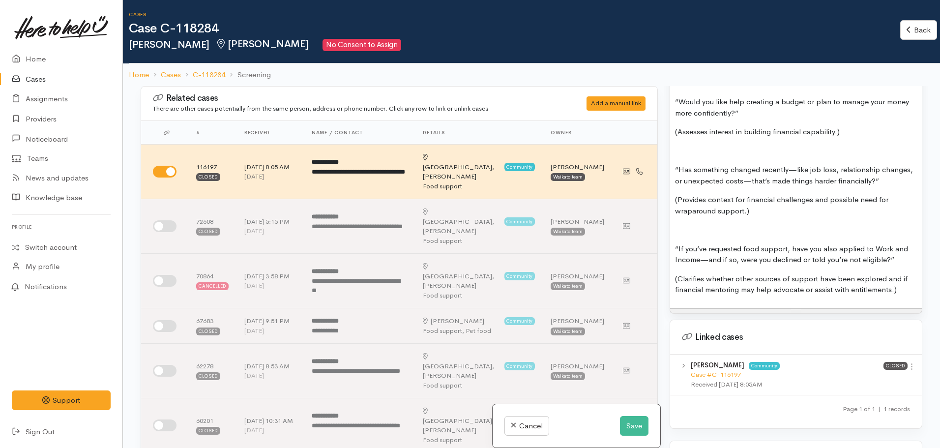
scroll to position [1509, 0]
click at [631, 428] on button "Save" at bounding box center [634, 426] width 29 height 20
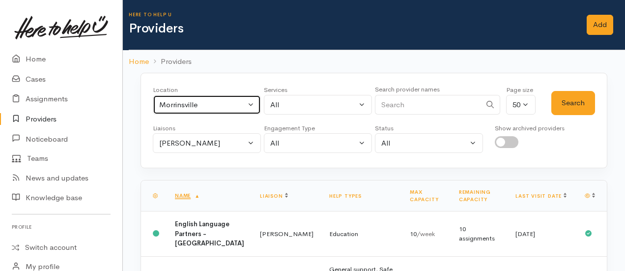
click at [227, 102] on div "Morrinsville" at bounding box center [202, 104] width 87 height 11
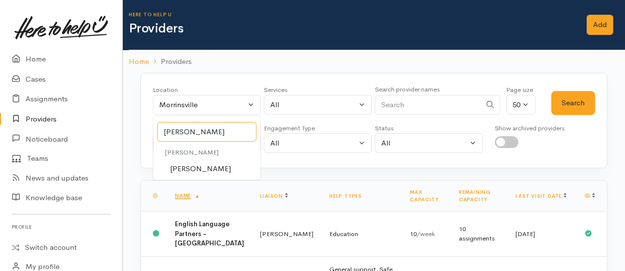
type input "hAMILTON"
select select "1"
click at [231, 79] on div "Location All Tauranga Eastern Bay of Plenty - other Kawerau Ōhope Ōpōtiki Whaka…" at bounding box center [374, 120] width 467 height 95
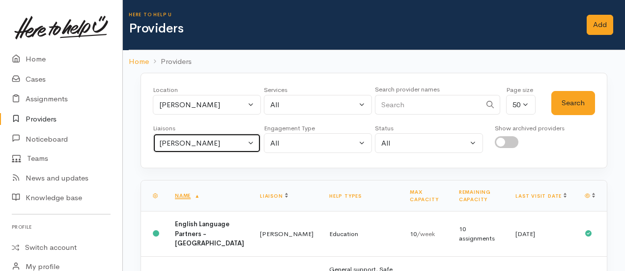
click at [225, 144] on div "[PERSON_NAME]" at bounding box center [202, 143] width 87 height 11
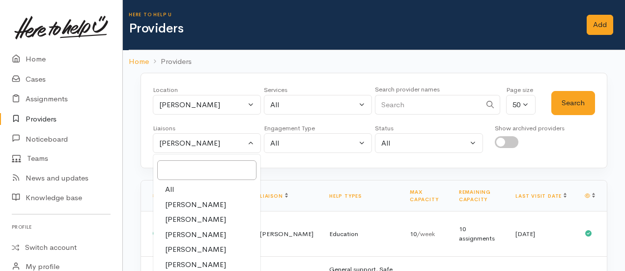
click at [175, 185] on link "All" at bounding box center [206, 189] width 107 height 15
select select "null"
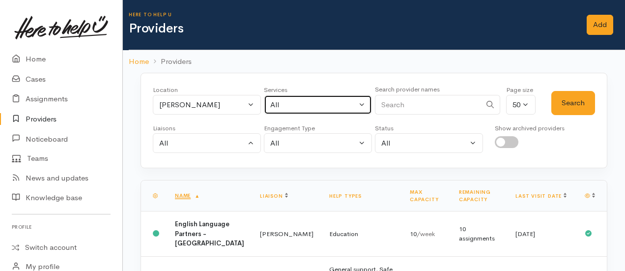
click at [285, 102] on div "All" at bounding box center [313, 104] width 87 height 11
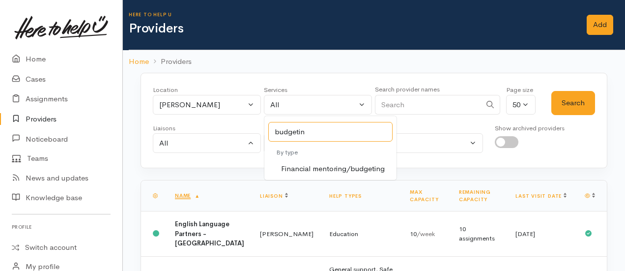
type input "budgeting"
click at [350, 163] on span "Financial mentoring/budgeting" at bounding box center [333, 168] width 104 height 11
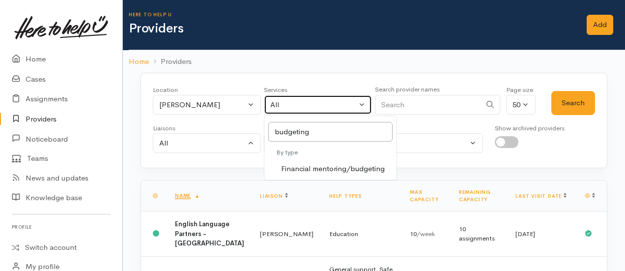
select select "9"
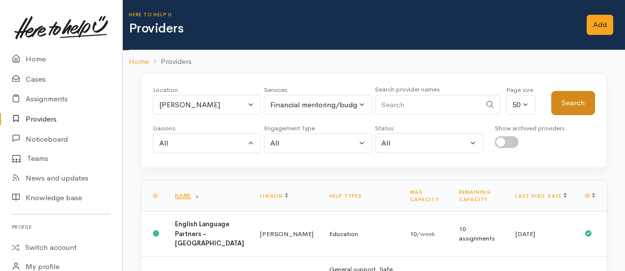
click at [586, 106] on button "Search" at bounding box center [574, 103] width 44 height 24
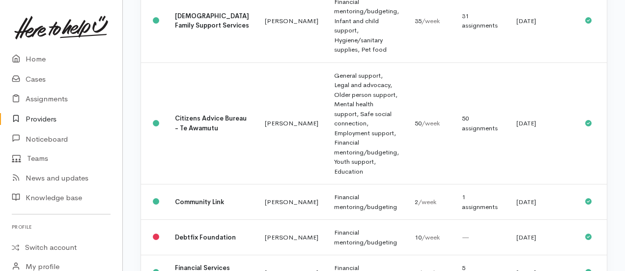
scroll to position [229, 0]
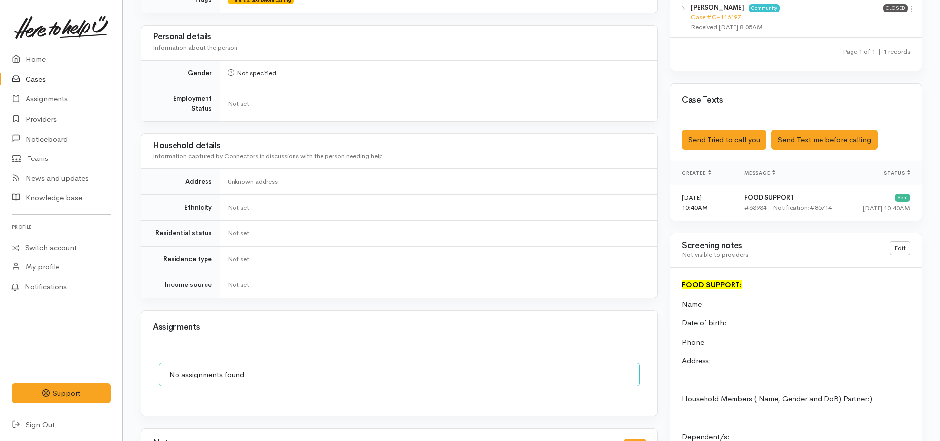
scroll to position [577, 0]
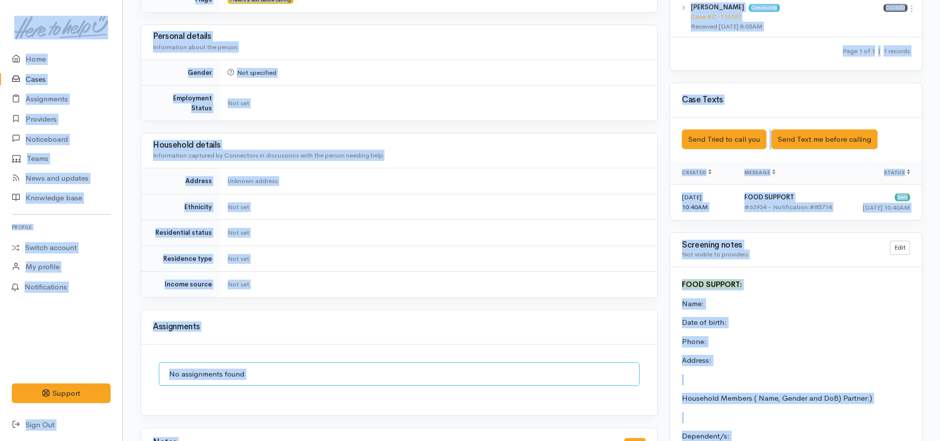
click at [728, 280] on p "FOOD SUPPORT:" at bounding box center [796, 284] width 228 height 11
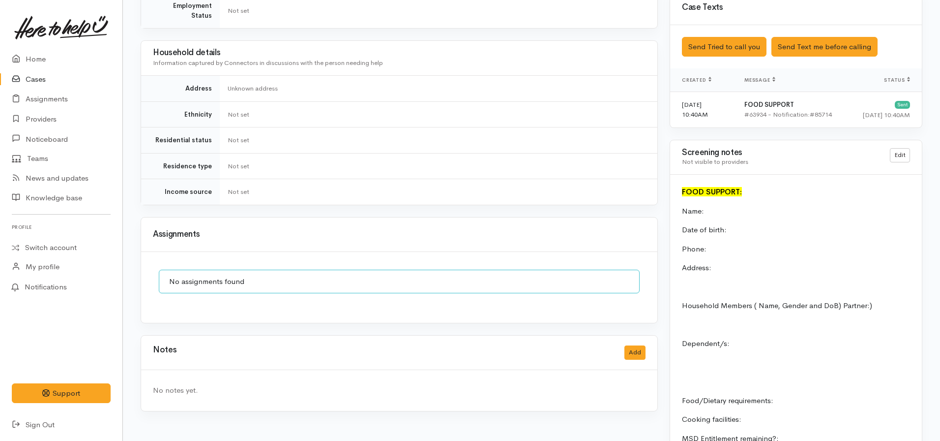
scroll to position [671, 0]
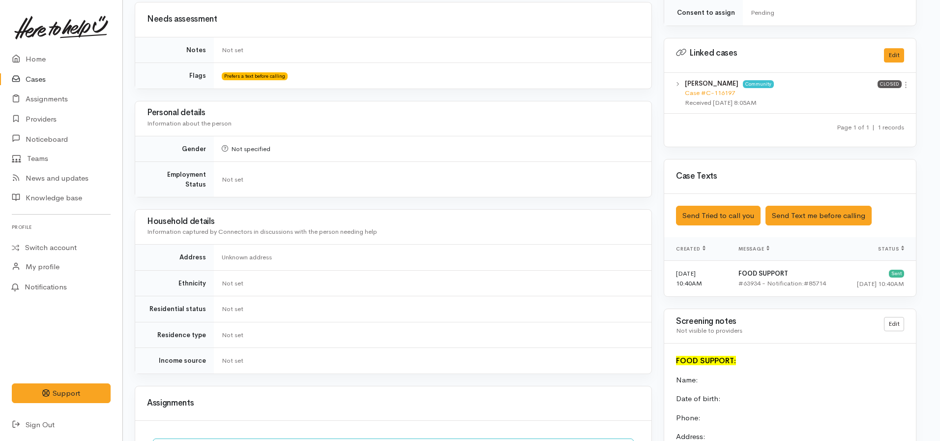
scroll to position [501, 0]
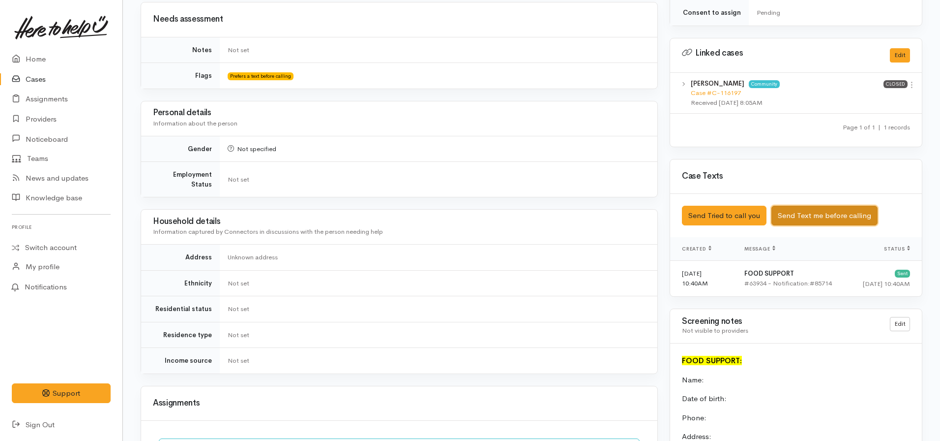
click at [832, 209] on button "Send Text me before calling" at bounding box center [824, 216] width 106 height 20
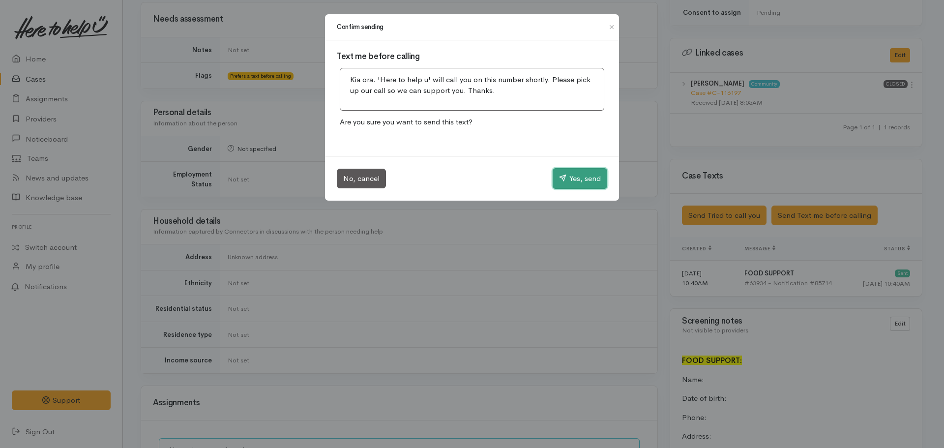
click at [569, 176] on button "Yes, send" at bounding box center [580, 178] width 55 height 21
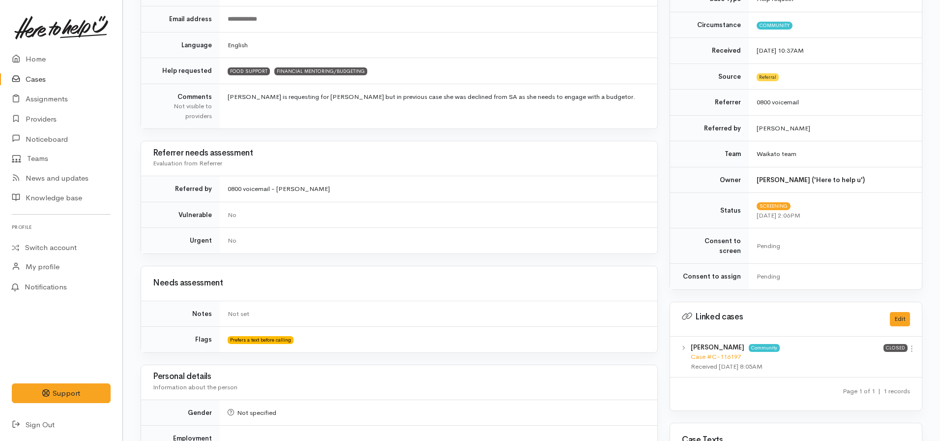
scroll to position [0, 0]
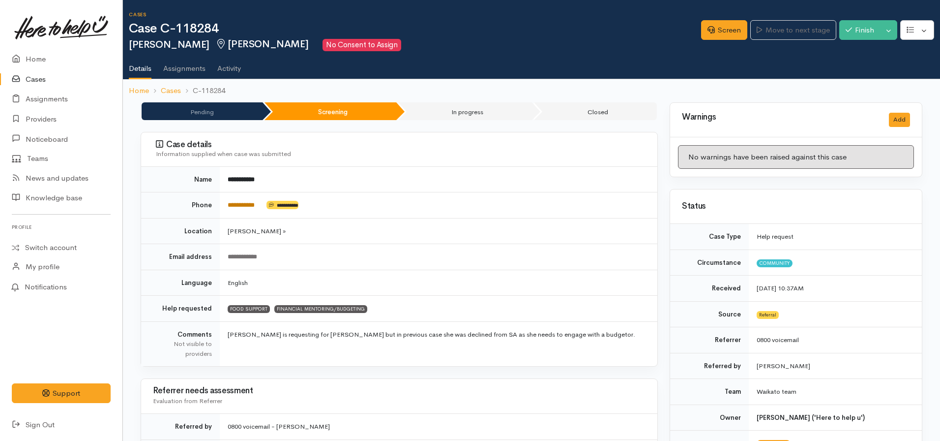
click at [239, 207] on link "**********" at bounding box center [241, 205] width 27 height 6
click at [252, 205] on link "**********" at bounding box center [241, 205] width 27 height 6
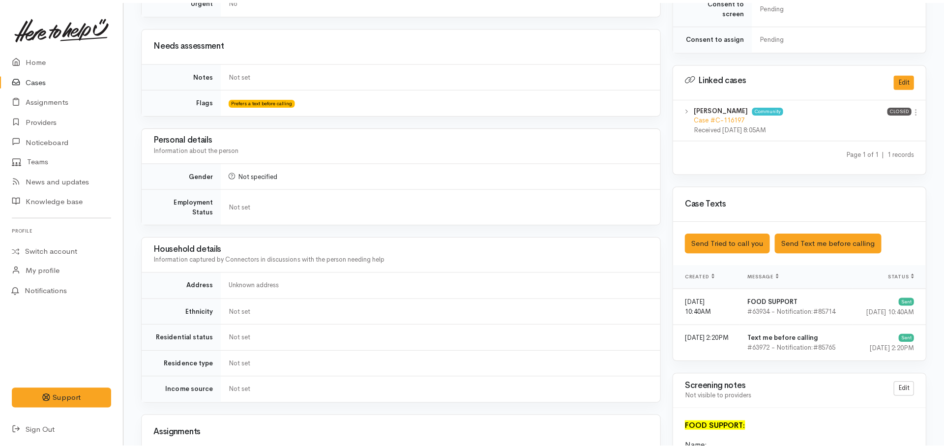
scroll to position [477, 0]
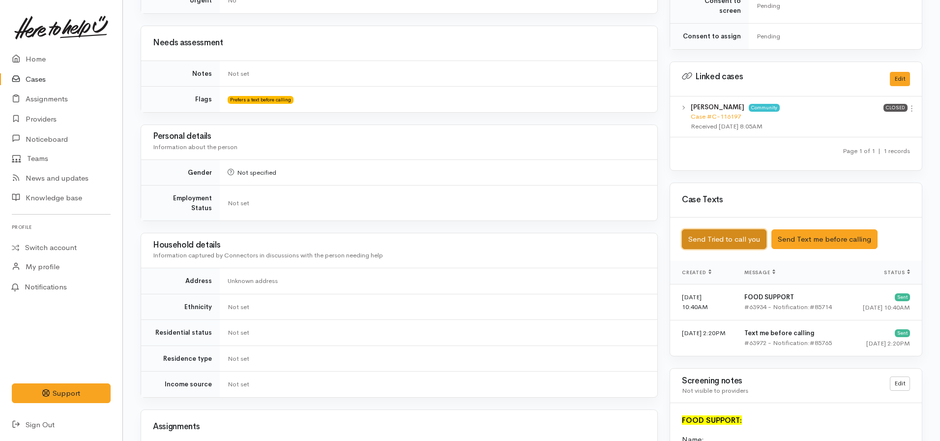
click at [731, 229] on button "Send Tried to call you" at bounding box center [724, 239] width 85 height 20
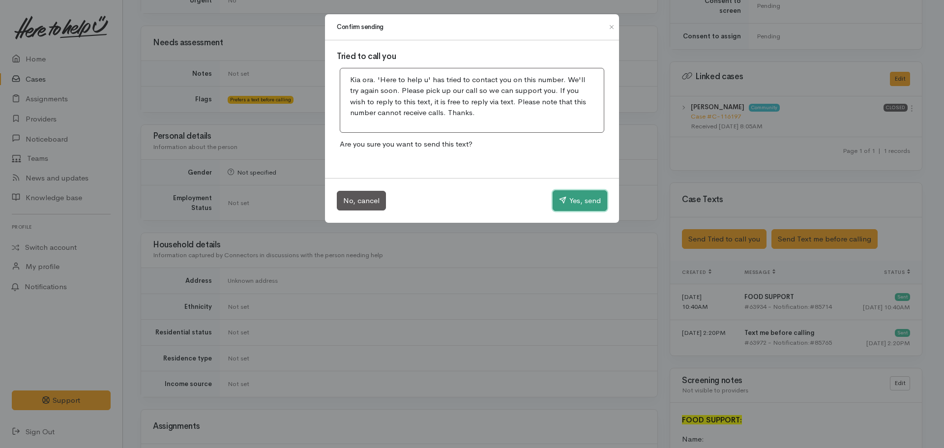
click at [569, 199] on button "Yes, send" at bounding box center [580, 200] width 55 height 21
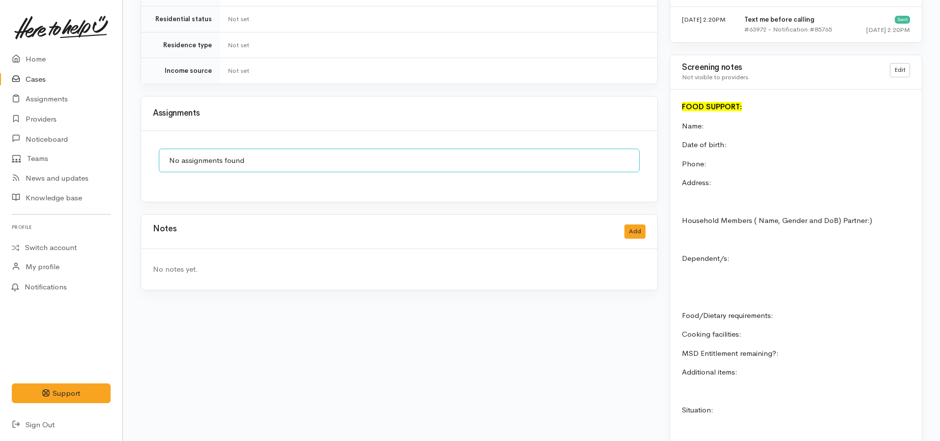
scroll to position [799, 0]
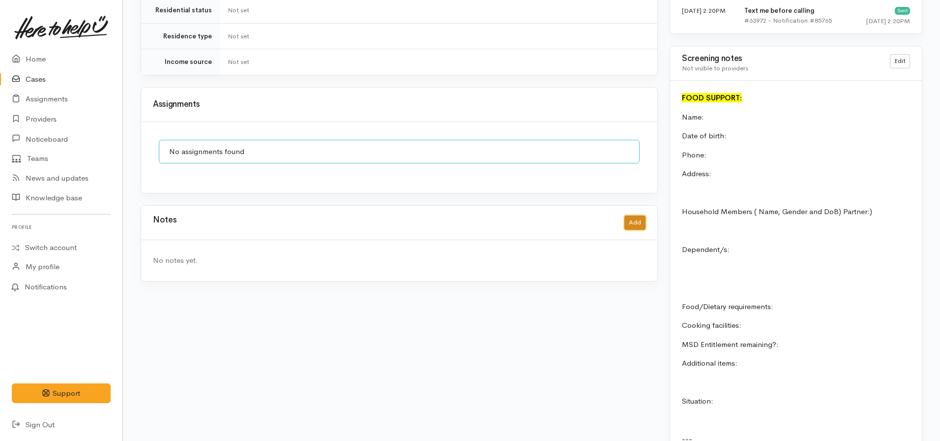
click at [631, 215] on button "Add" at bounding box center [634, 222] width 21 height 14
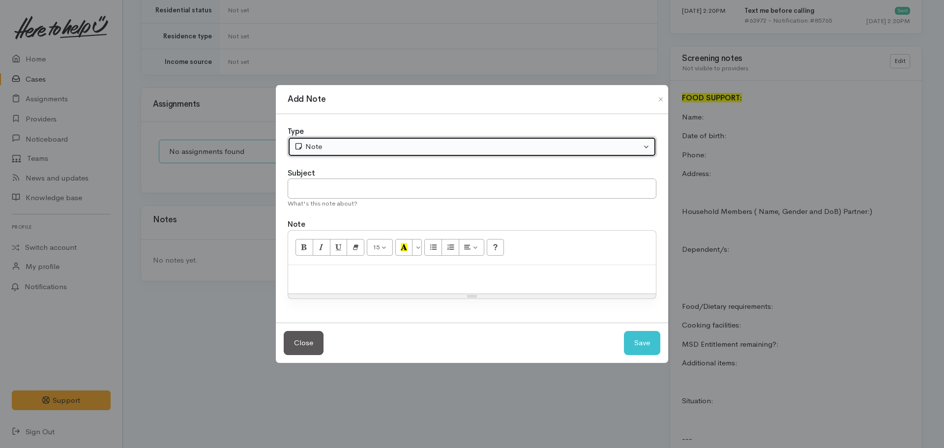
click at [373, 146] on div "Note" at bounding box center [467, 146] width 347 height 11
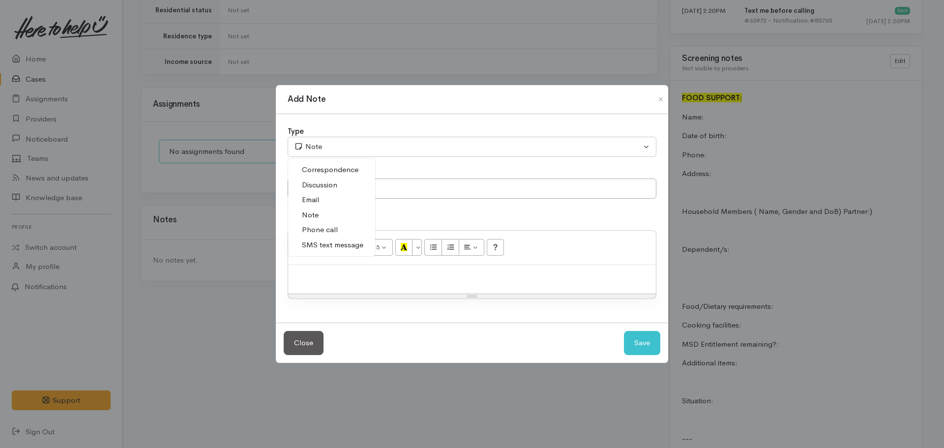
click at [322, 225] on span "Phone call" at bounding box center [320, 229] width 36 height 11
select select "3"
click at [317, 185] on input "text" at bounding box center [472, 188] width 369 height 20
type input "Attempt to contact #1"
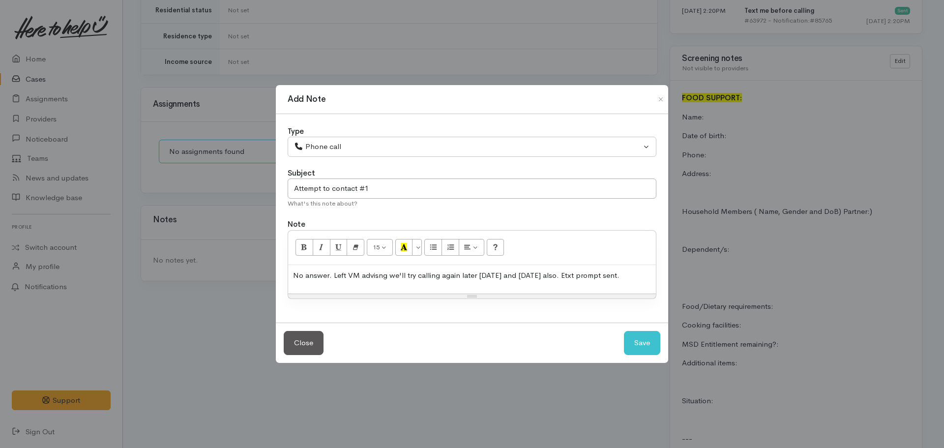
click at [380, 279] on p "No answer. Left VM advisng we'll try calling again later today and Monday also.…" at bounding box center [472, 275] width 358 height 11
click at [640, 347] on button "Save" at bounding box center [642, 343] width 36 height 24
select select "1"
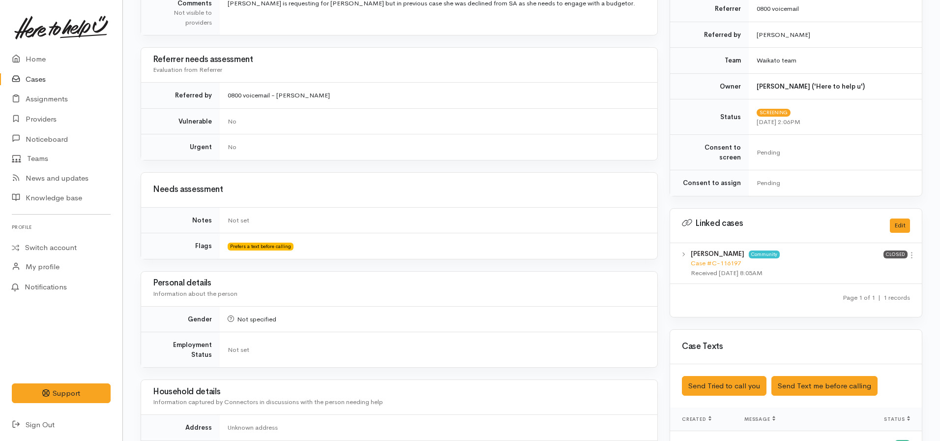
scroll to position [164, 0]
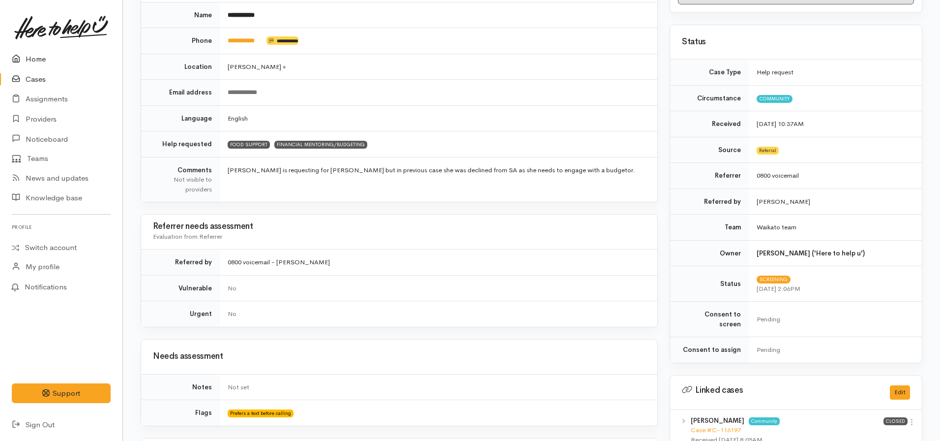
click at [47, 61] on link "Home" at bounding box center [61, 59] width 122 height 20
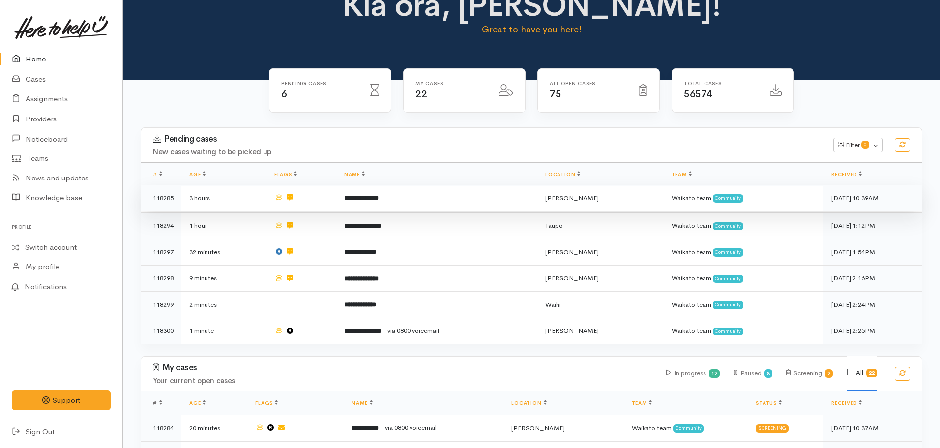
scroll to position [25, 0]
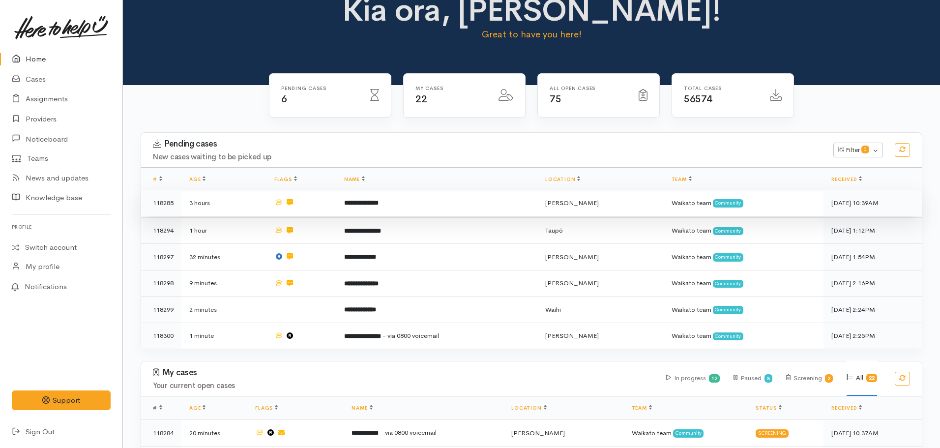
click at [367, 210] on td "**********" at bounding box center [436, 203] width 201 height 27
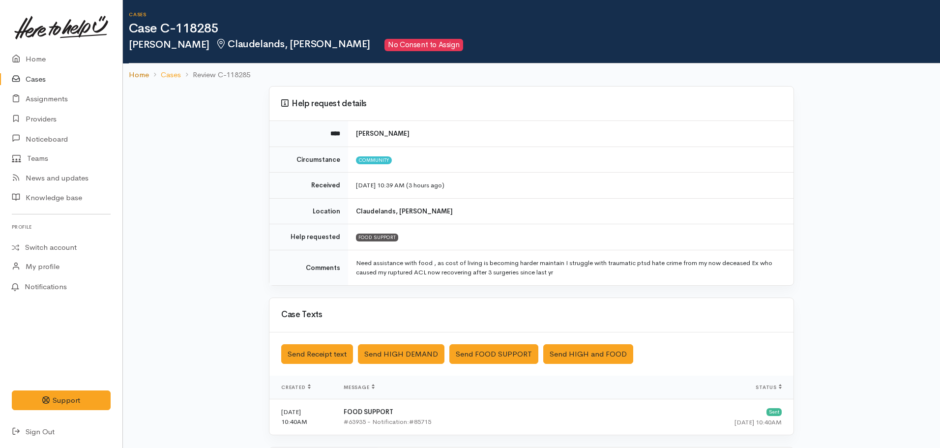
click at [136, 76] on link "Home" at bounding box center [139, 74] width 20 height 11
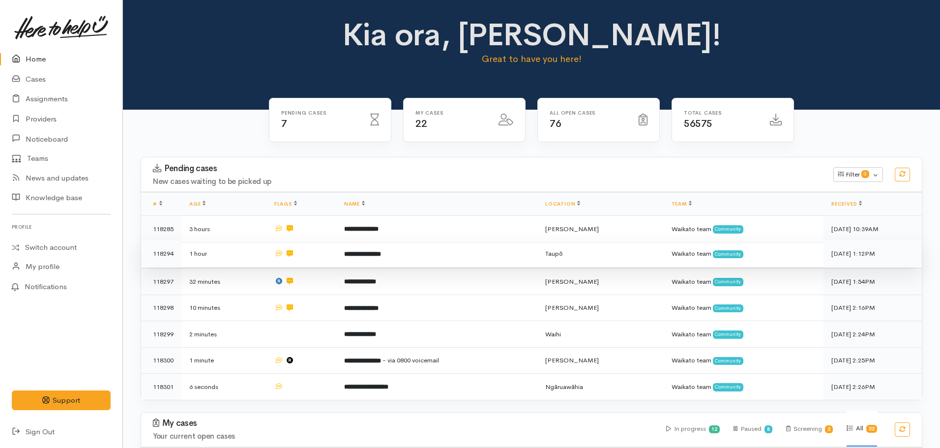
click at [381, 251] on b "**********" at bounding box center [362, 254] width 37 height 6
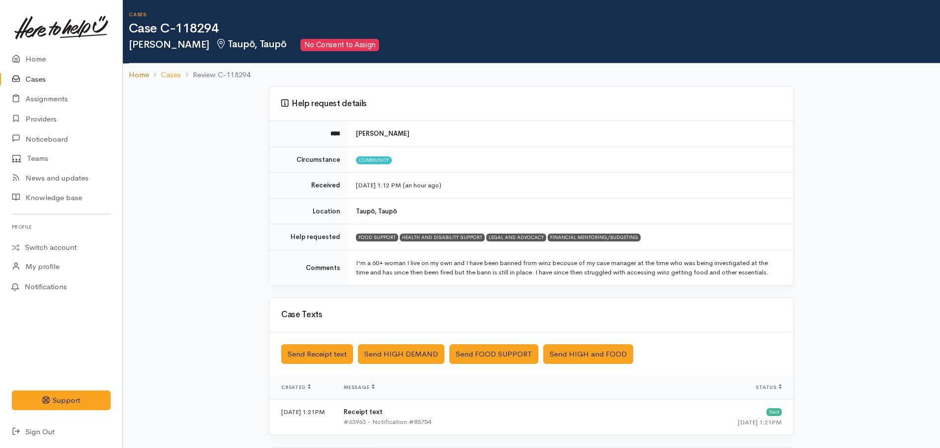
click at [139, 76] on link "Home" at bounding box center [139, 74] width 20 height 11
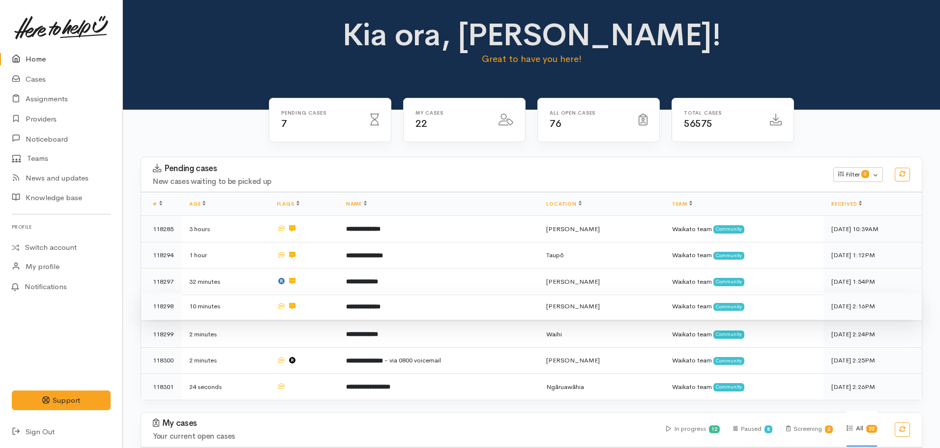
click at [381, 309] on b "**********" at bounding box center [363, 306] width 34 height 6
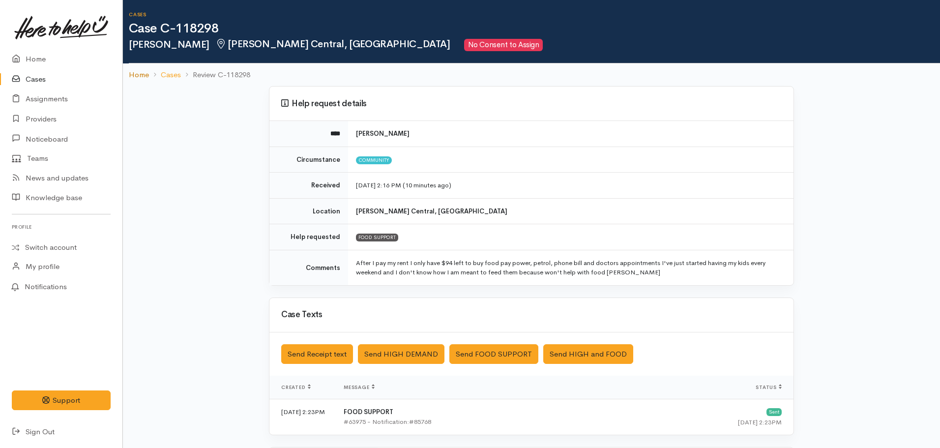
click at [132, 73] on link "Home" at bounding box center [139, 74] width 20 height 11
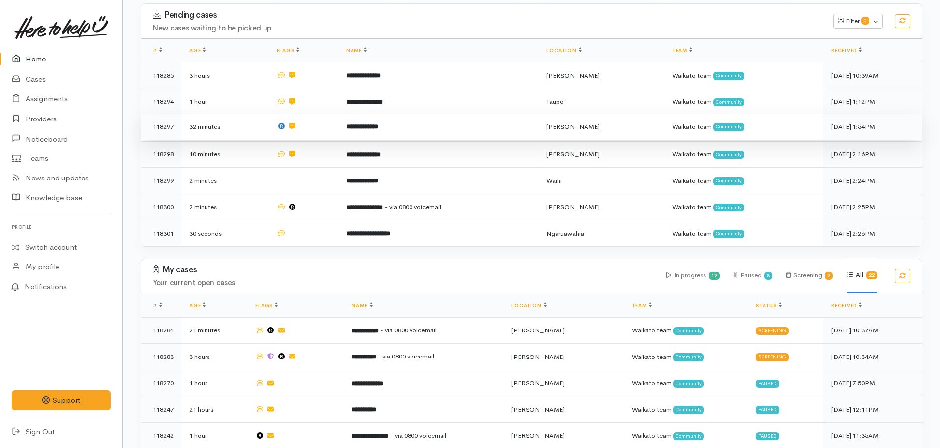
scroll to position [154, 0]
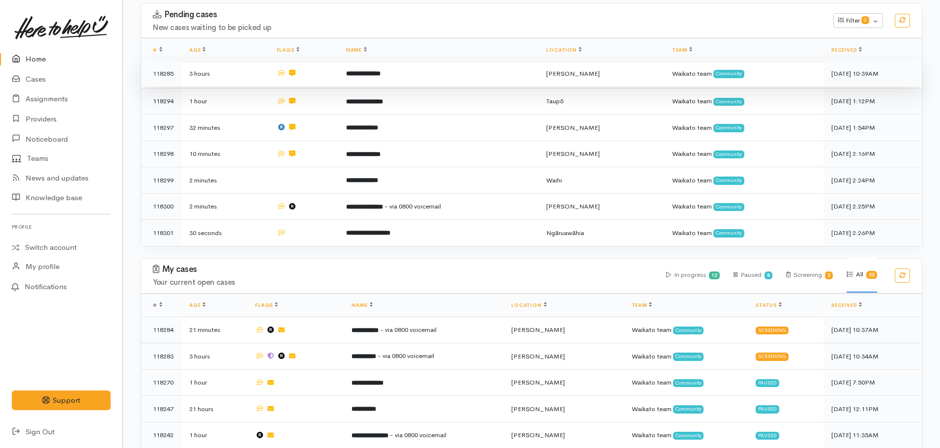
click at [366, 68] on td "**********" at bounding box center [438, 73] width 201 height 27
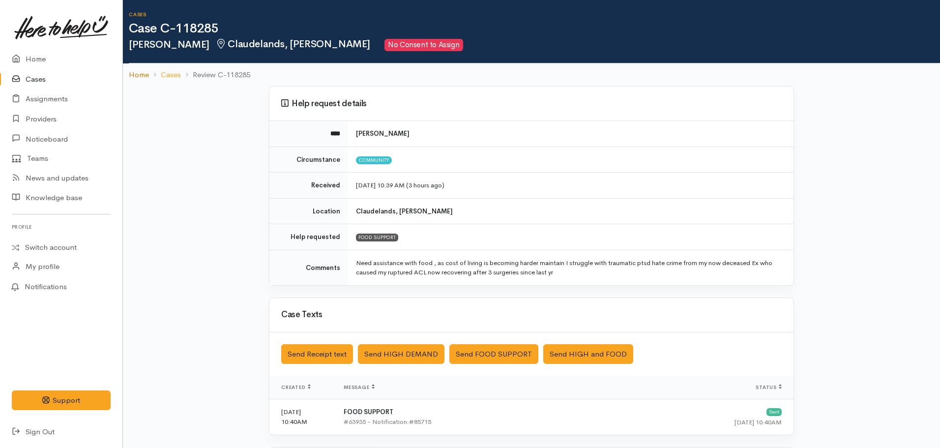
click at [135, 77] on link "Home" at bounding box center [139, 74] width 20 height 11
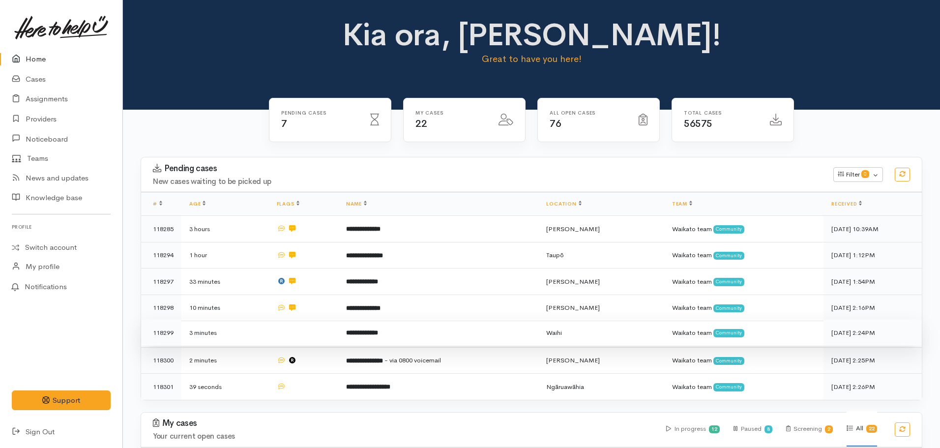
click at [473, 337] on td "**********" at bounding box center [438, 333] width 201 height 27
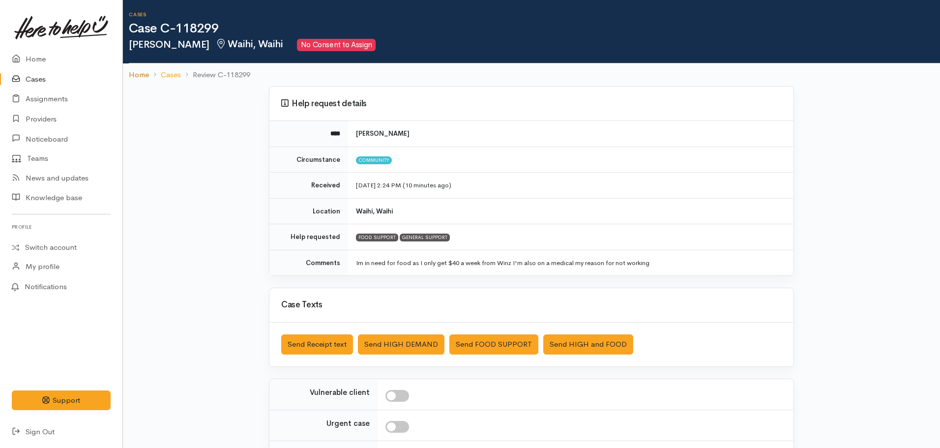
click at [137, 74] on link "Home" at bounding box center [139, 74] width 20 height 11
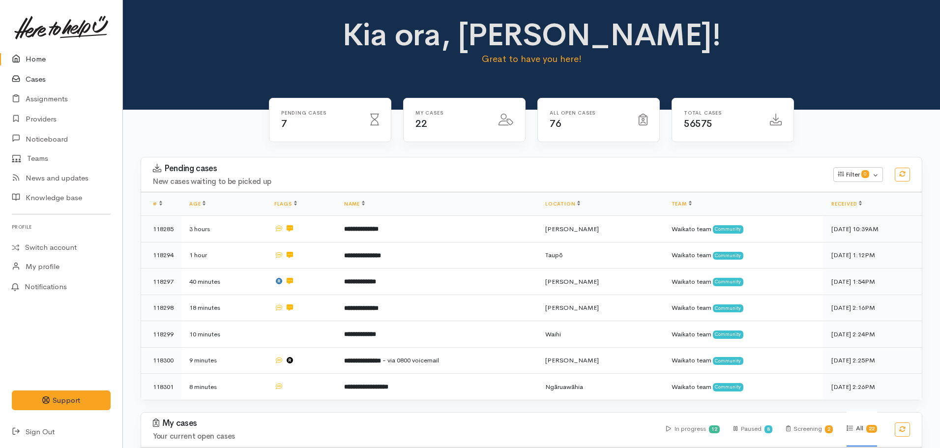
click at [38, 80] on link "Cases" at bounding box center [61, 79] width 122 height 20
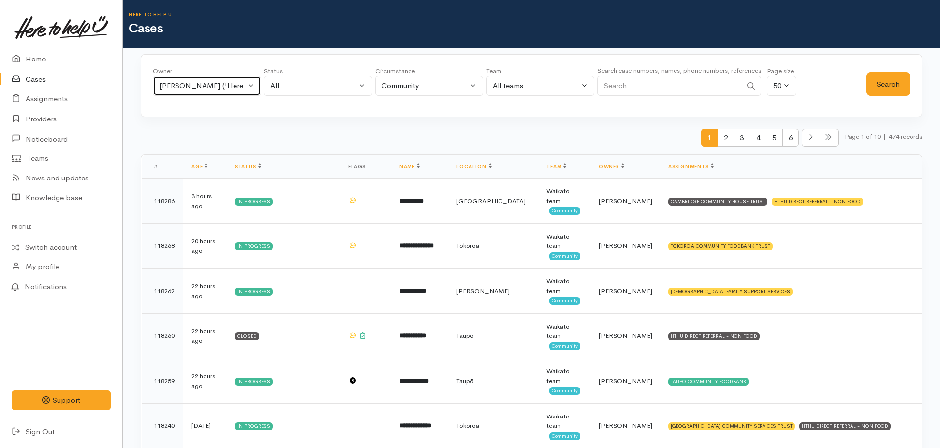
click at [196, 91] on div "[PERSON_NAME] ('Here to help u')" at bounding box center [202, 85] width 87 height 11
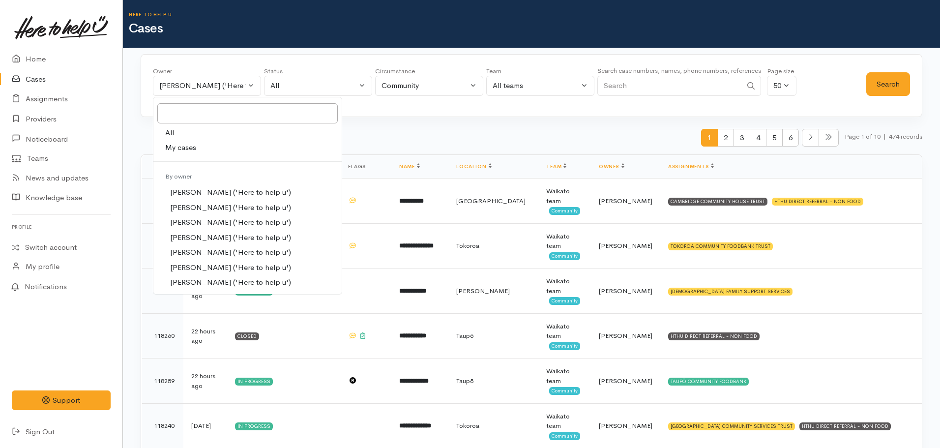
click at [179, 133] on link "All" at bounding box center [247, 132] width 188 height 15
select select "-1"
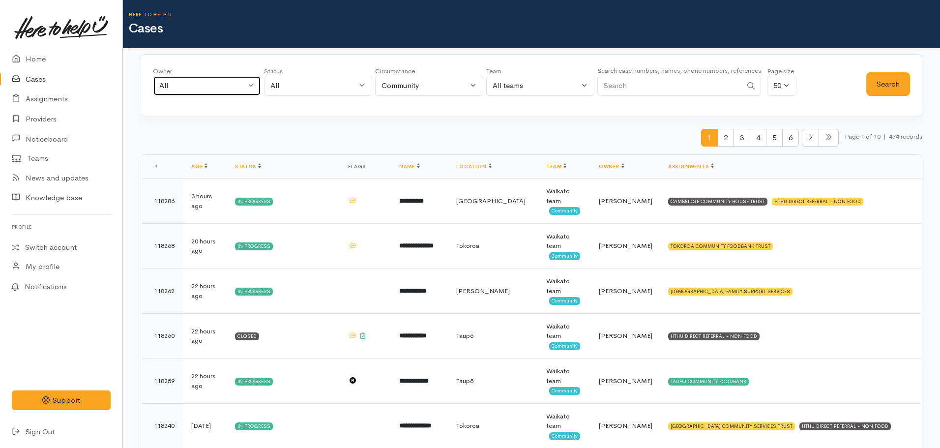
click at [187, 85] on div "All" at bounding box center [202, 85] width 87 height 11
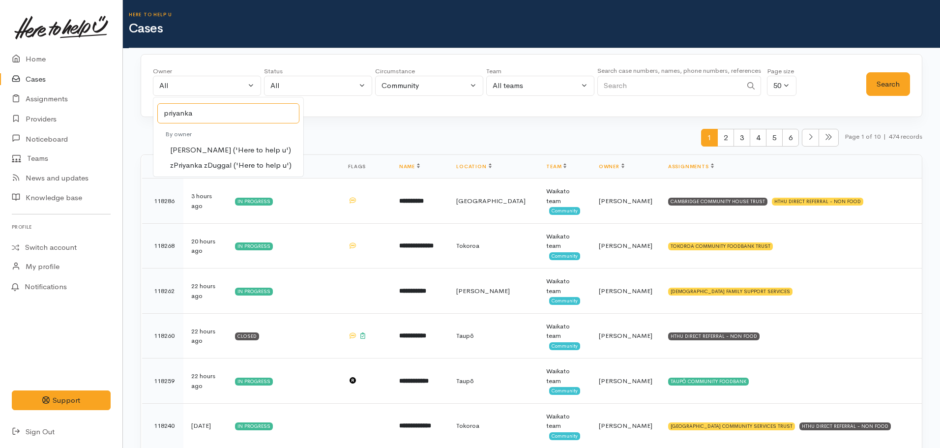
type input "priyanka"
click at [215, 149] on span "Priyanka Duggal ('Here to help u')" at bounding box center [230, 150] width 121 height 11
select select "2109"
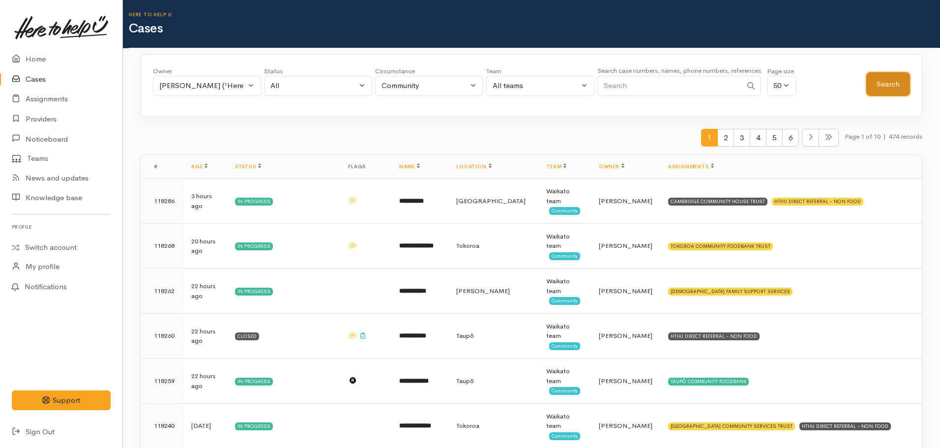
click at [879, 89] on button "Search" at bounding box center [888, 84] width 44 height 24
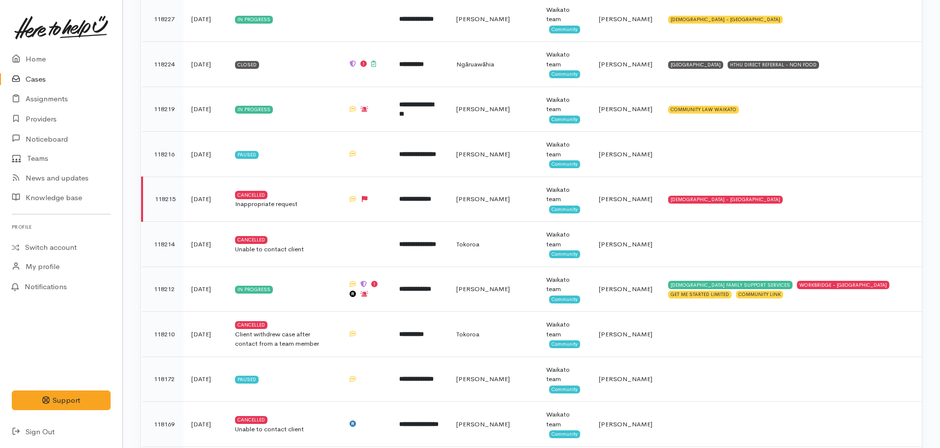
scroll to position [587, 0]
click at [35, 61] on link "Home" at bounding box center [61, 59] width 122 height 20
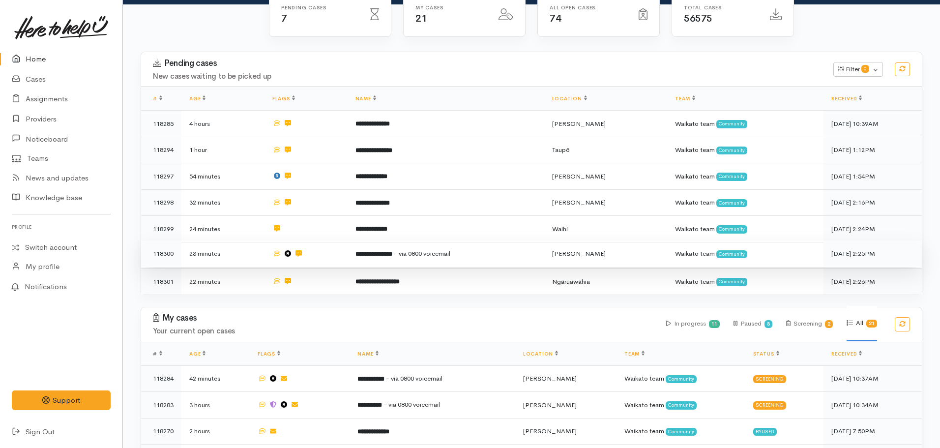
scroll to position [102, 0]
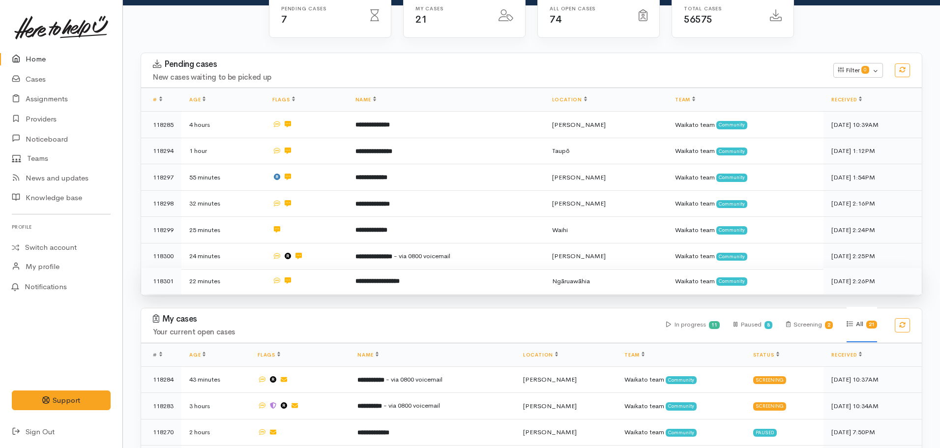
scroll to position [101, 0]
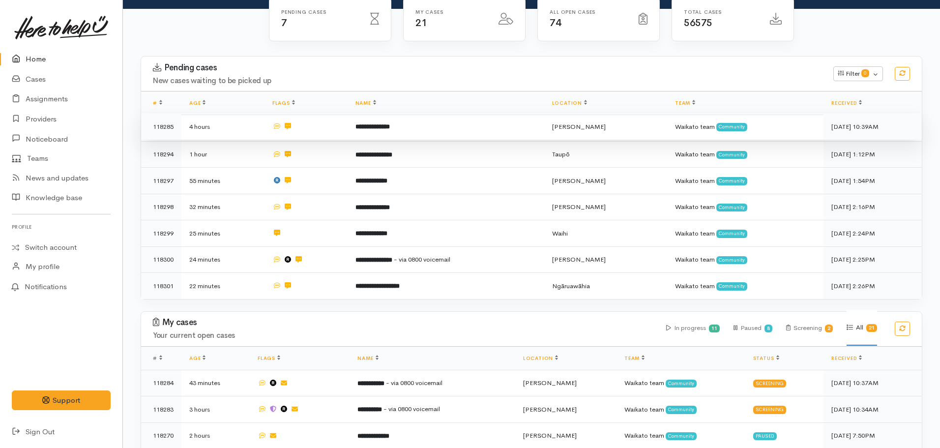
drag, startPoint x: 407, startPoint y: 135, endPoint x: 392, endPoint y: 123, distance: 19.2
click at [390, 123] on b "**********" at bounding box center [372, 126] width 34 height 6
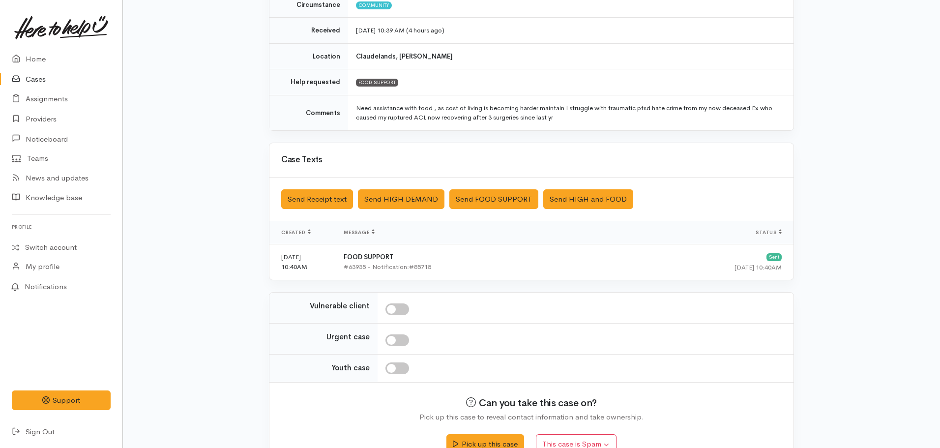
scroll to position [179, 0]
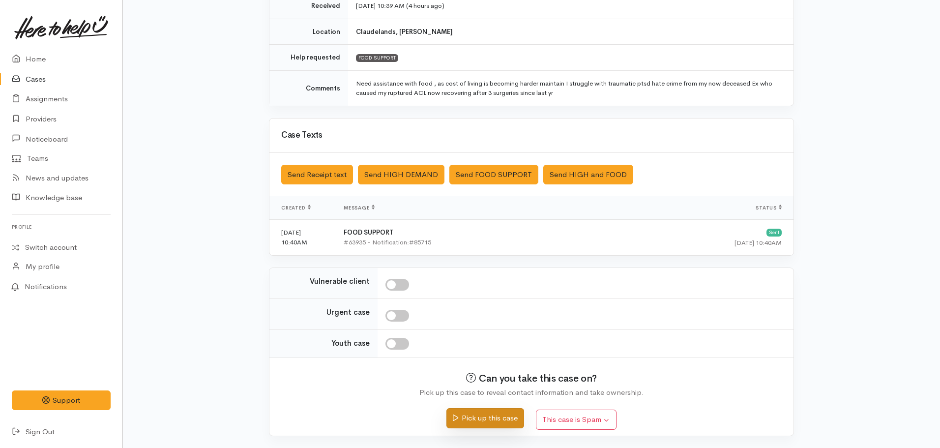
click at [477, 414] on button "Pick up this case" at bounding box center [484, 418] width 77 height 20
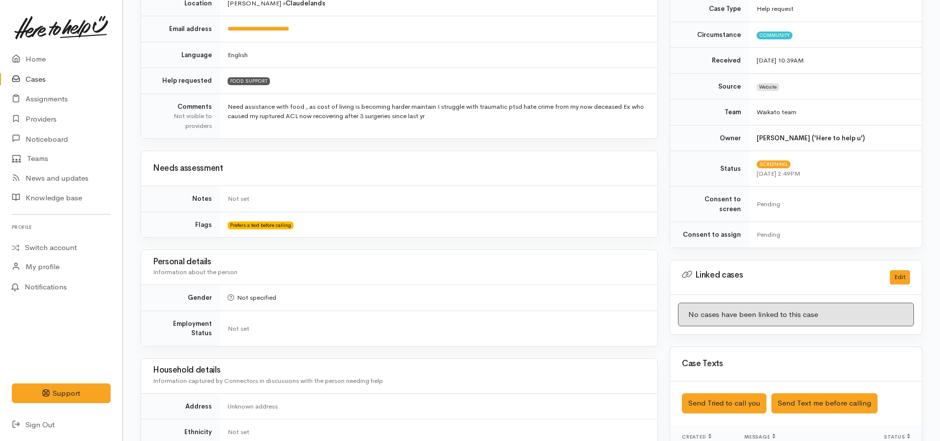
scroll to position [518, 0]
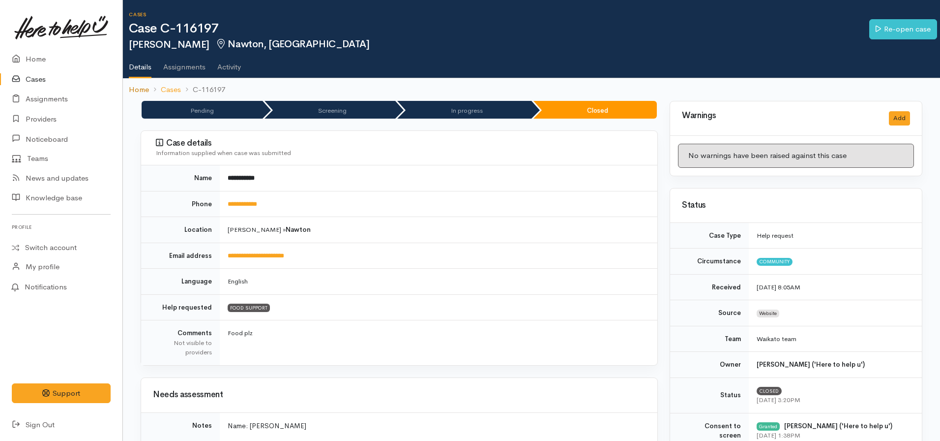
click at [144, 87] on link "Home" at bounding box center [139, 89] width 20 height 11
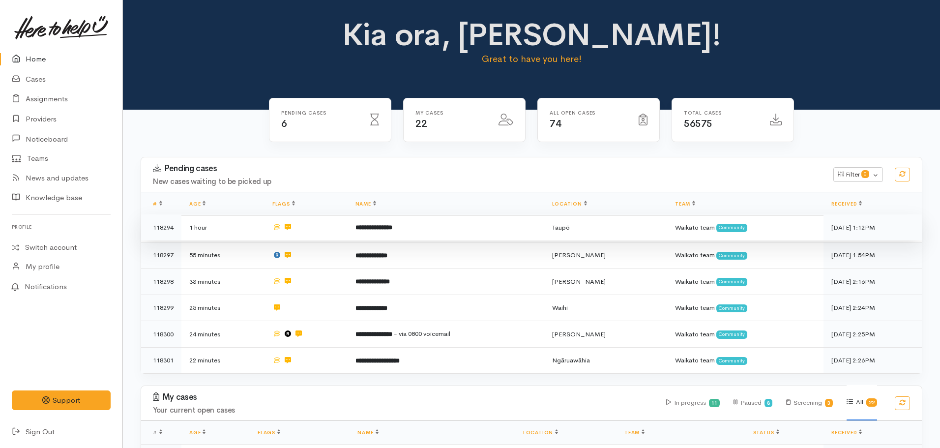
click at [385, 231] on b "**********" at bounding box center [373, 227] width 37 height 6
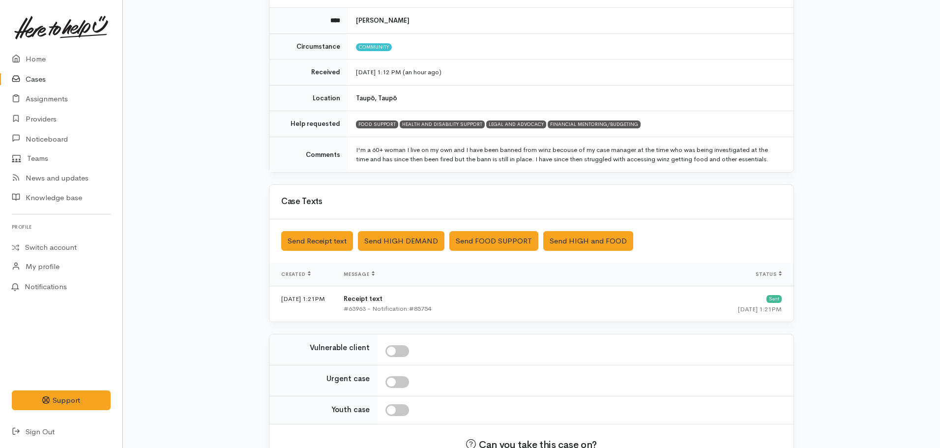
scroll to position [179, 0]
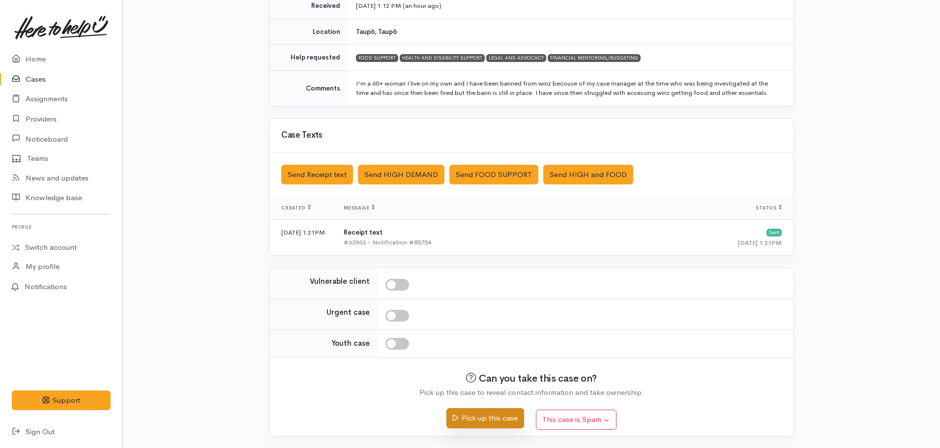
click at [481, 417] on button "Pick up this case" at bounding box center [484, 418] width 77 height 20
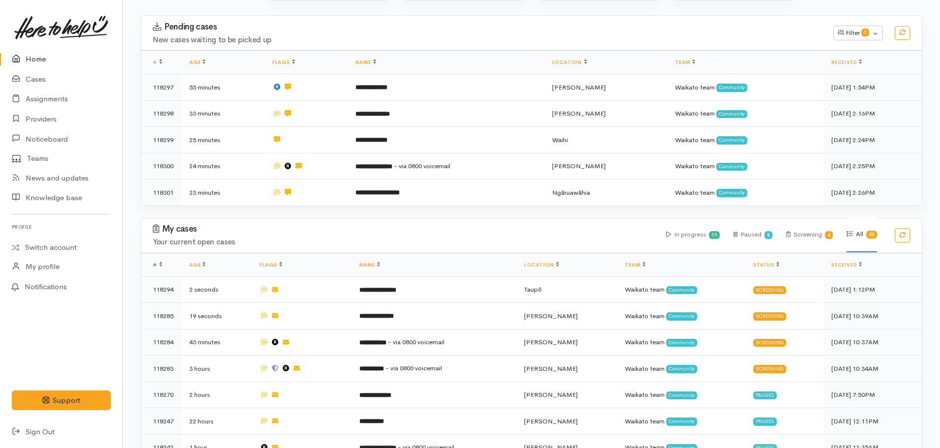
scroll to position [142, 0]
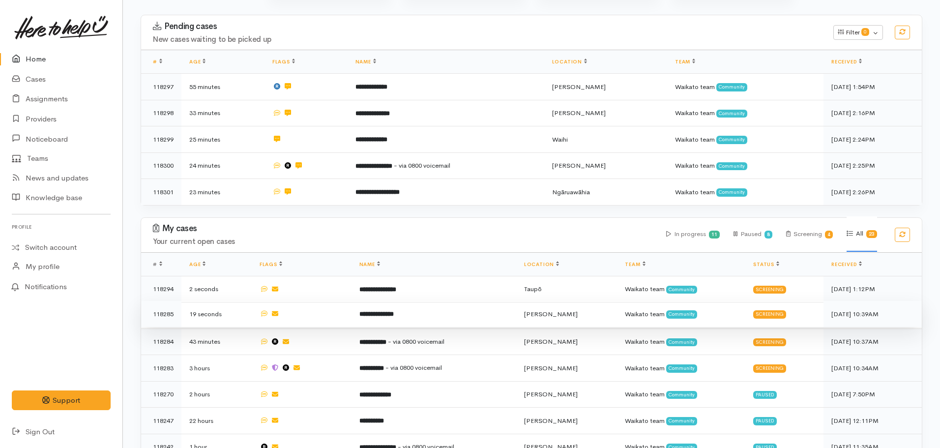
click at [405, 318] on td "**********" at bounding box center [434, 314] width 165 height 27
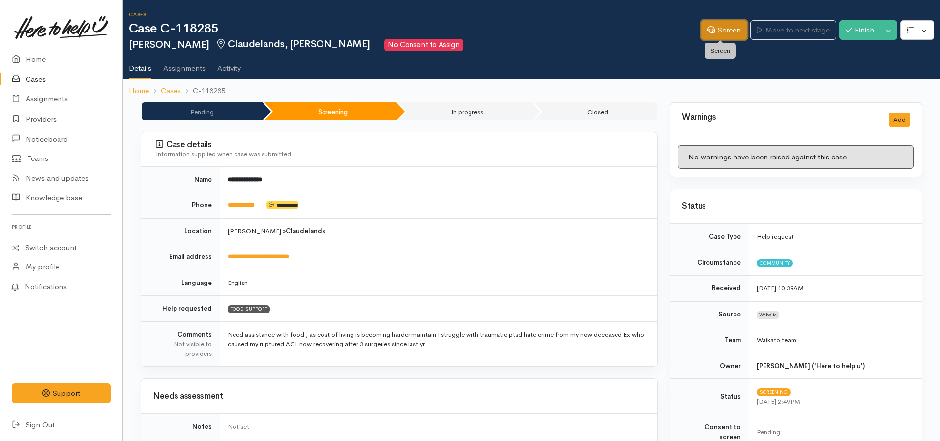
click at [715, 28] on link "Screen" at bounding box center [724, 30] width 46 height 20
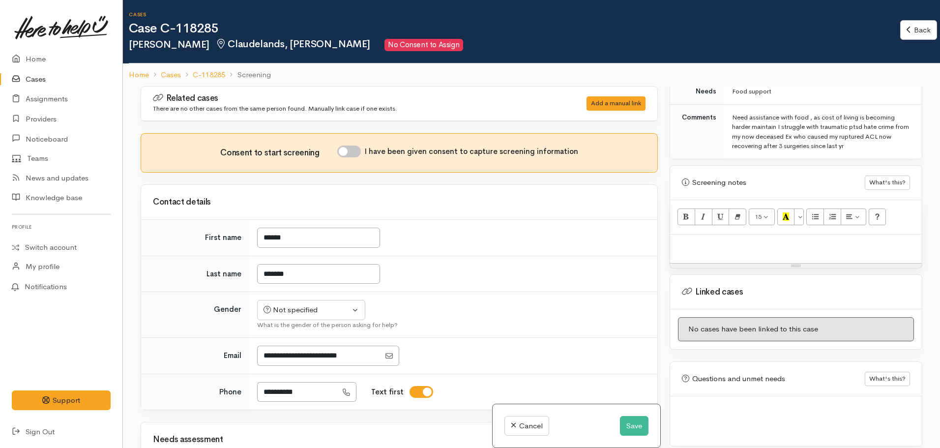
scroll to position [2, 0]
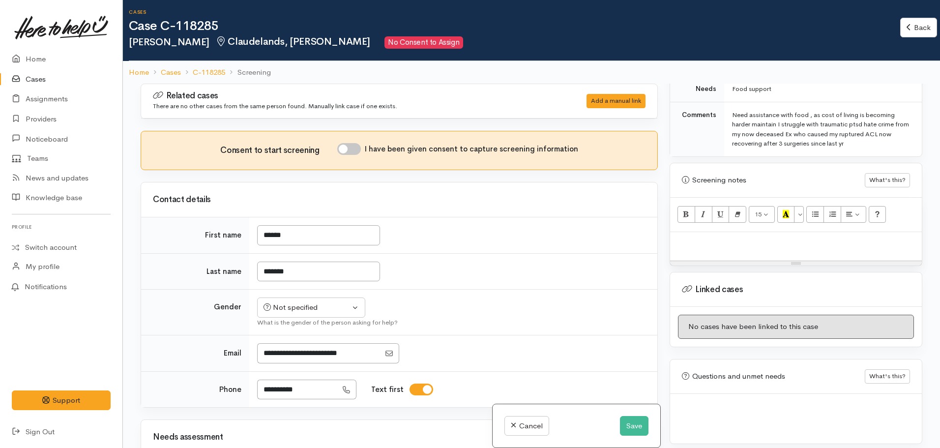
click at [730, 243] on div at bounding box center [796, 246] width 252 height 29
click at [713, 241] on div at bounding box center [796, 246] width 252 height 29
paste div
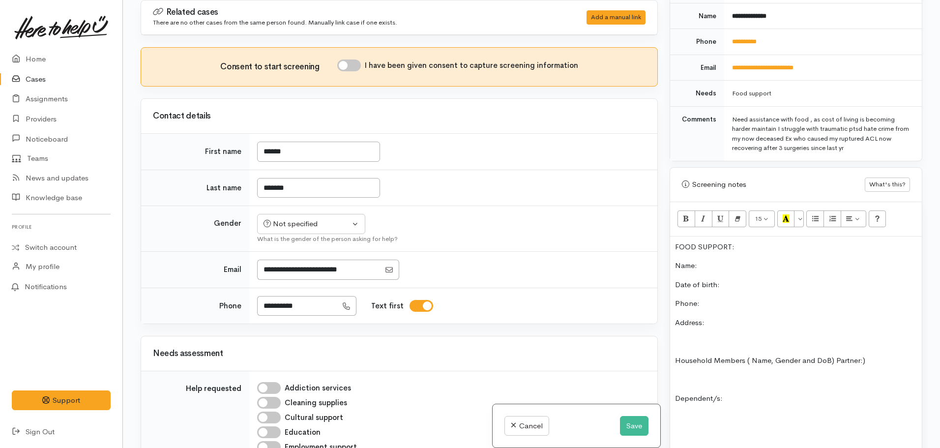
scroll to position [440, 0]
drag, startPoint x: 742, startPoint y: 240, endPoint x: 661, endPoint y: 242, distance: 81.1
click at [661, 242] on div "Related cases There are no other cases from the same person found. Manually lin…" at bounding box center [532, 224] width 794 height 448
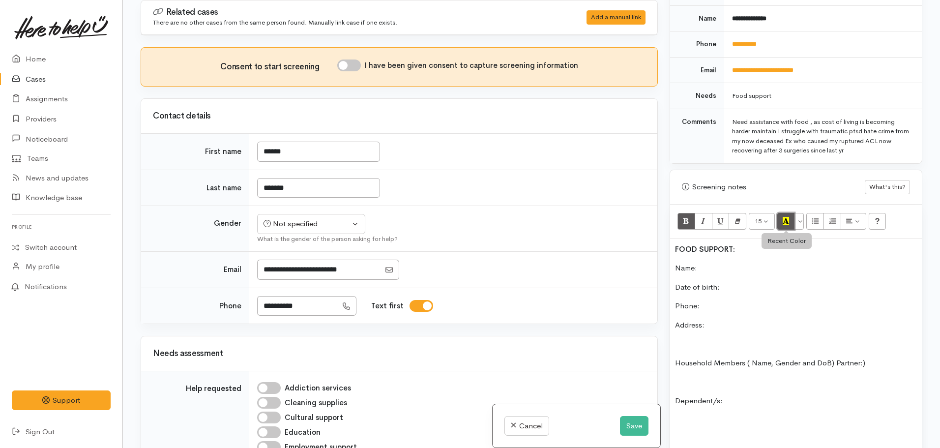
click at [792, 213] on button "Recent Color" at bounding box center [786, 221] width 18 height 17
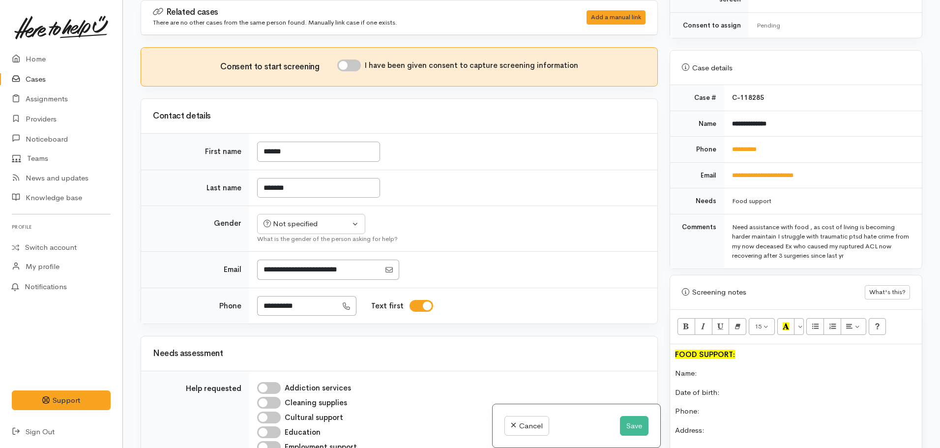
scroll to position [334, 0]
drag, startPoint x: 793, startPoint y: 111, endPoint x: 721, endPoint y: 117, distance: 72.0
click at [721, 117] on tr "**********" at bounding box center [796, 124] width 252 height 26
copy tr "**********"
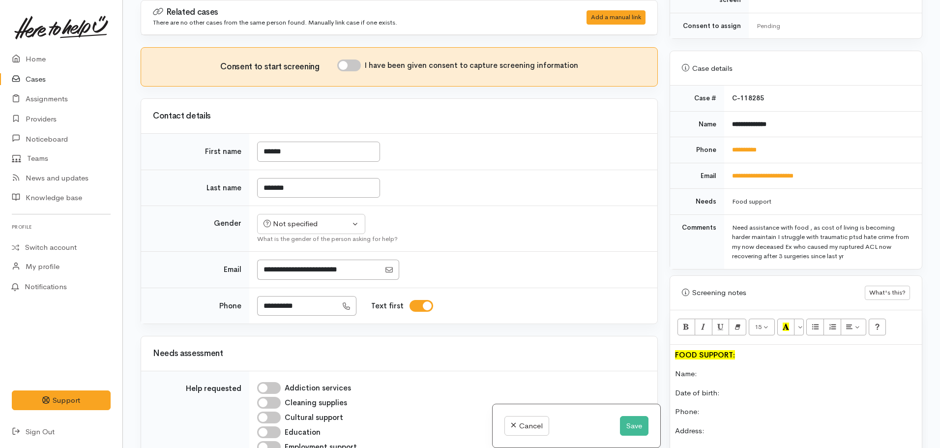
click at [716, 368] on p "Name:" at bounding box center [796, 373] width 242 height 11
click at [732, 407] on p "Phone:" at bounding box center [796, 411] width 242 height 11
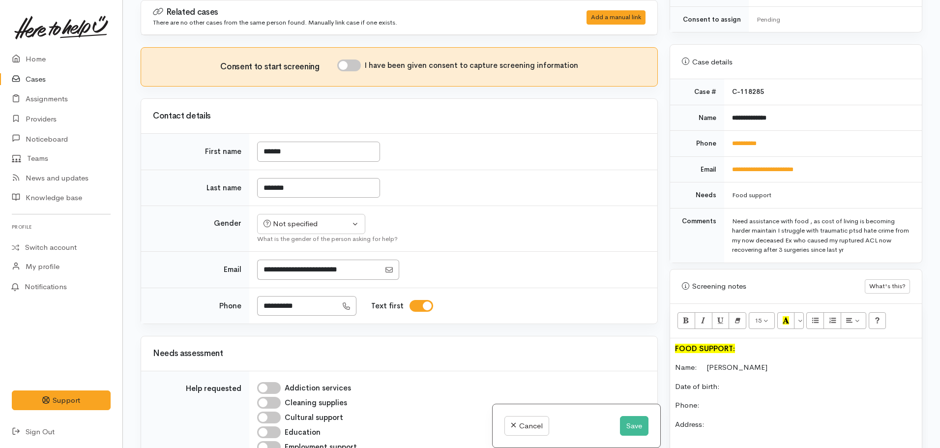
scroll to position [341, 0]
drag, startPoint x: 772, startPoint y: 132, endPoint x: 723, endPoint y: 136, distance: 49.3
click at [724, 136] on td "**********" at bounding box center [823, 143] width 198 height 26
copy link "**********"
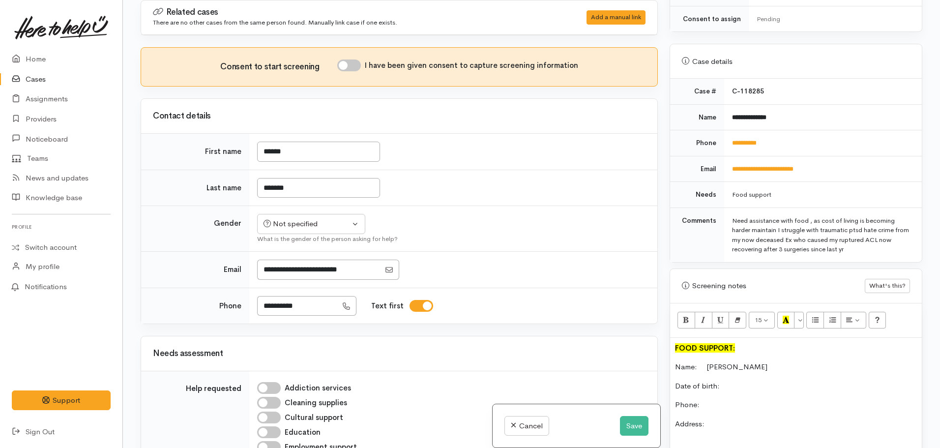
click at [710, 399] on p "Phone:" at bounding box center [796, 404] width 242 height 11
click at [632, 421] on button "Save" at bounding box center [634, 426] width 29 height 20
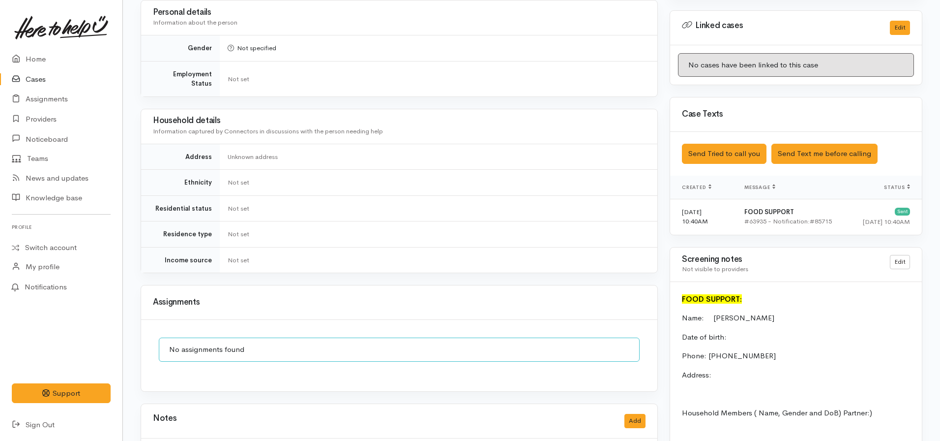
scroll to position [542, 0]
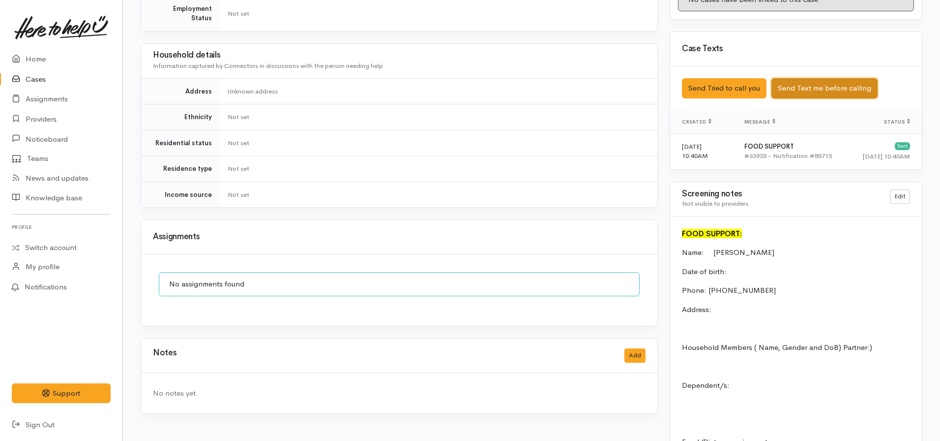
click at [823, 82] on button "Send Text me before calling" at bounding box center [824, 88] width 106 height 20
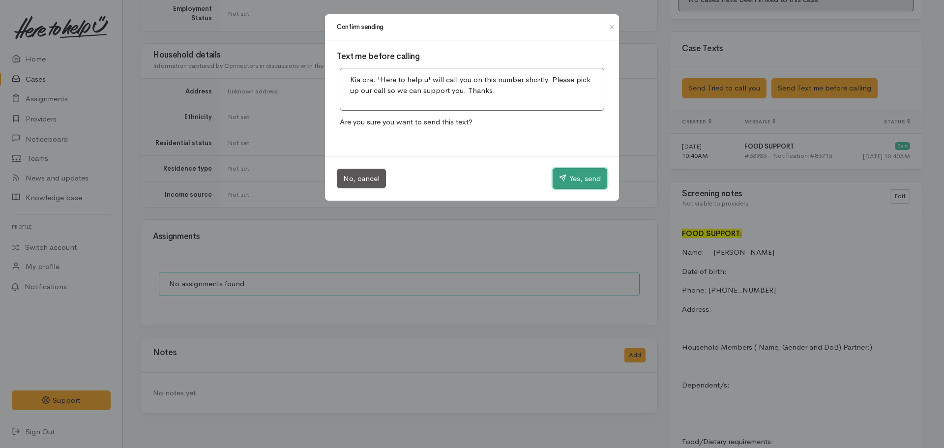
click at [575, 174] on button "Yes, send" at bounding box center [580, 178] width 55 height 21
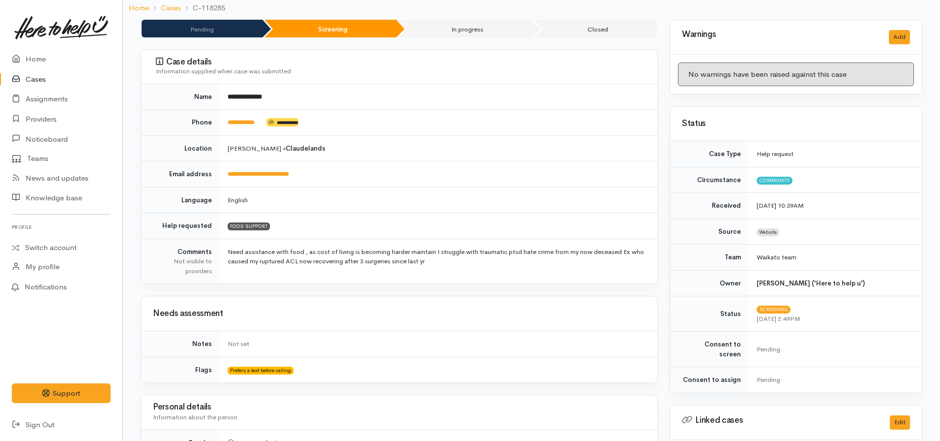
scroll to position [23, 0]
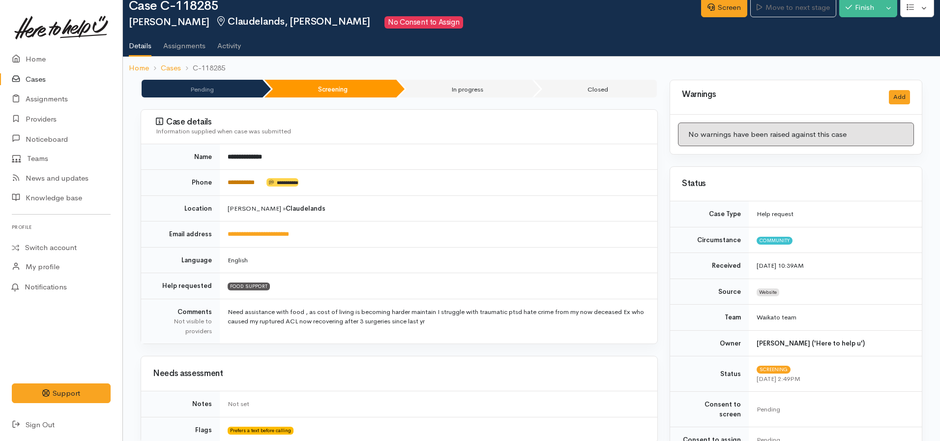
click at [239, 182] on link "**********" at bounding box center [241, 182] width 27 height 6
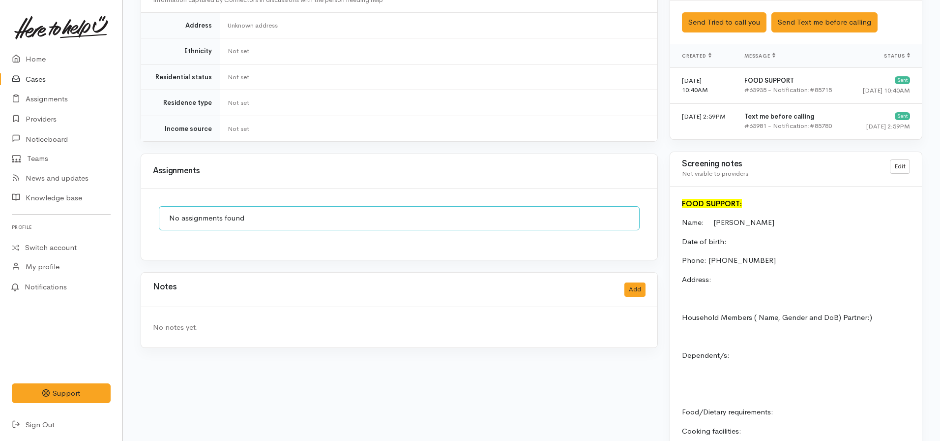
scroll to position [592, 0]
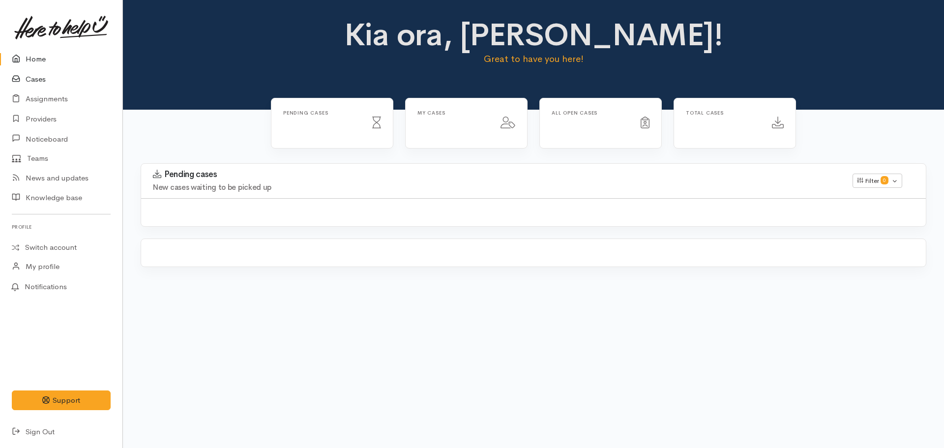
click at [47, 78] on link "Cases" at bounding box center [61, 79] width 122 height 20
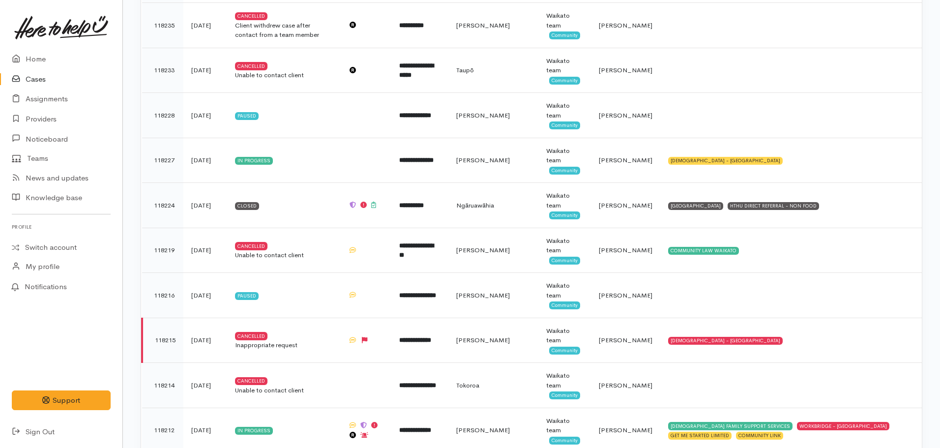
scroll to position [446, 0]
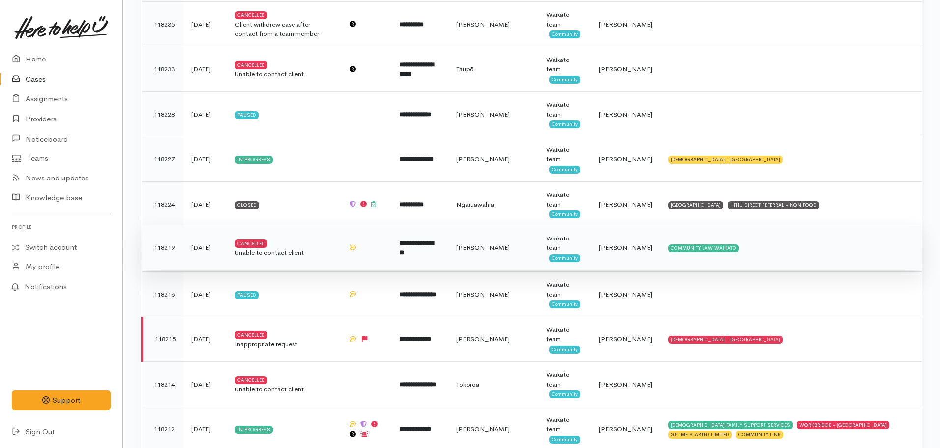
click at [434, 248] on b "**********" at bounding box center [416, 248] width 34 height 16
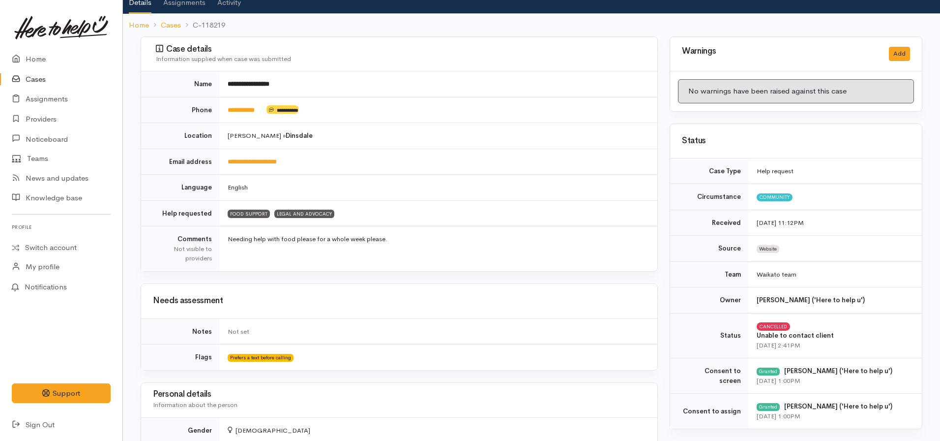
scroll to position [64, 0]
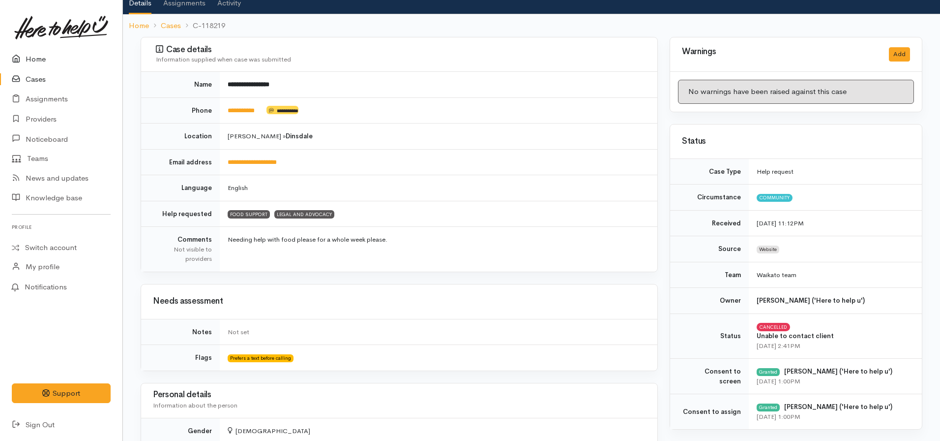
click at [27, 60] on link "Home" at bounding box center [61, 59] width 122 height 20
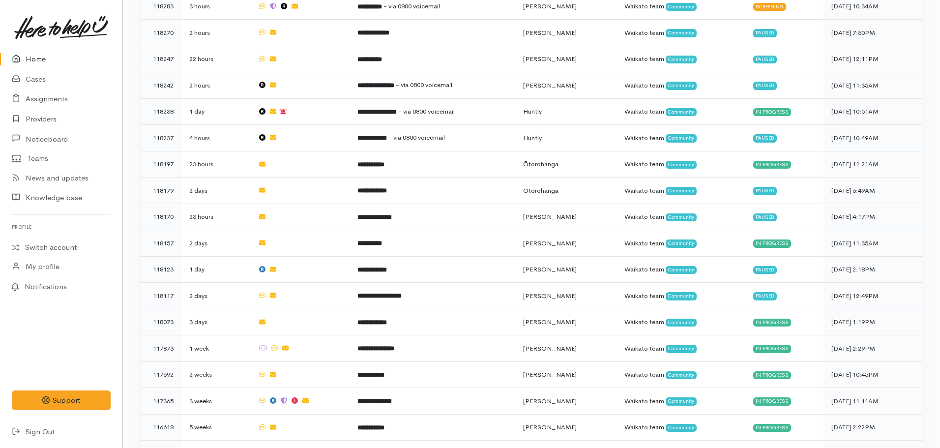
scroll to position [530, 0]
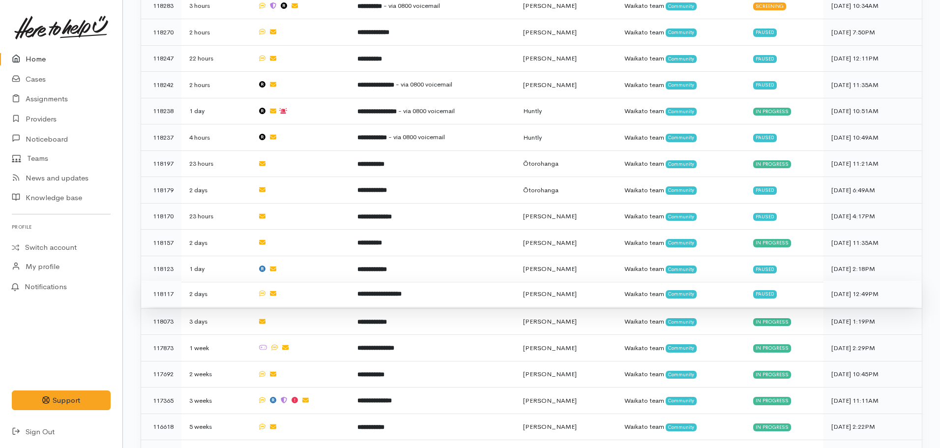
click at [379, 291] on b "**********" at bounding box center [379, 294] width 44 height 6
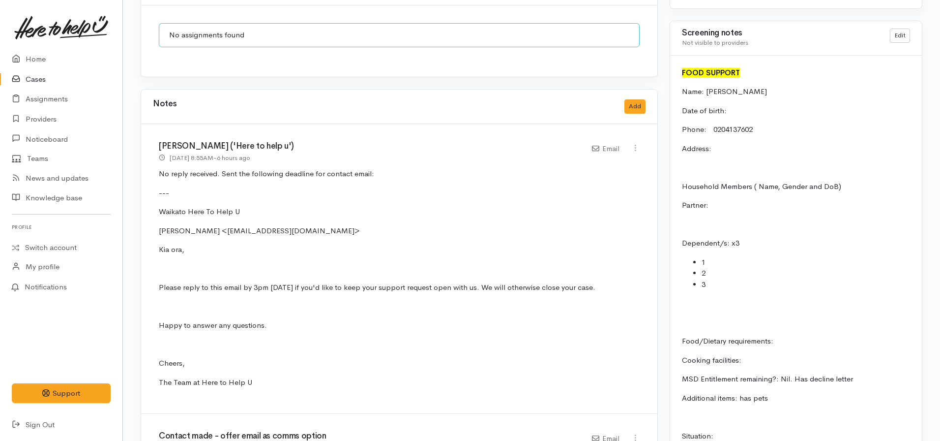
scroll to position [792, 0]
click at [626, 102] on button "Add" at bounding box center [634, 106] width 21 height 14
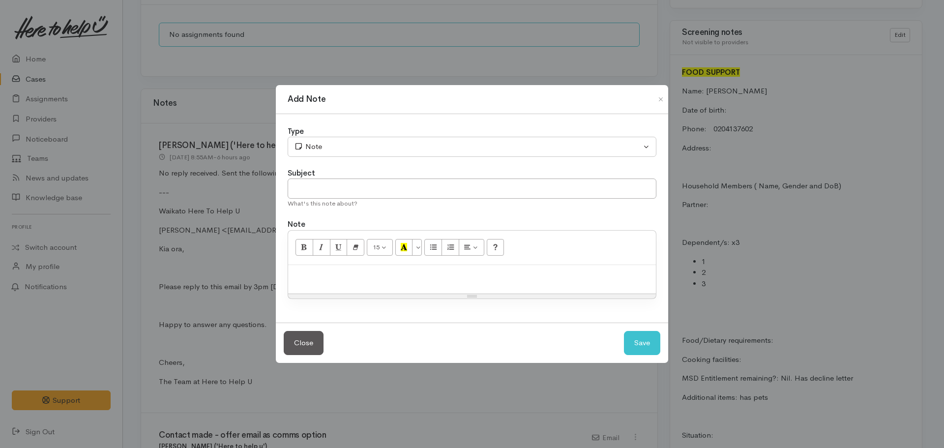
click at [330, 271] on p at bounding box center [472, 275] width 358 height 11
click at [323, 180] on input "text" at bounding box center [472, 188] width 369 height 20
type input "CASE CANCELLED"
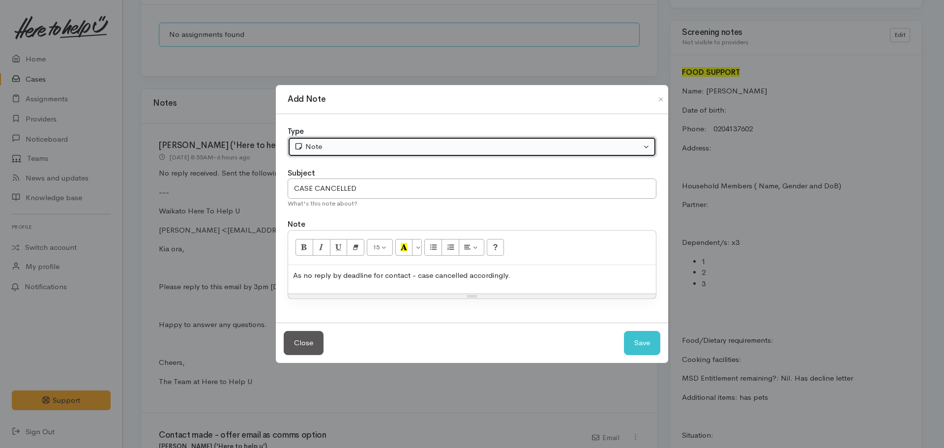
click at [322, 148] on div "Note" at bounding box center [467, 146] width 347 height 11
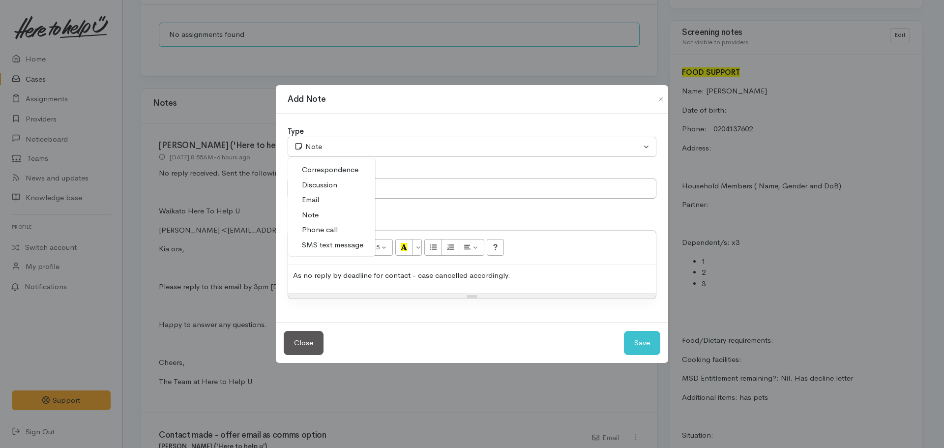
click at [325, 228] on span "Phone call" at bounding box center [320, 229] width 36 height 11
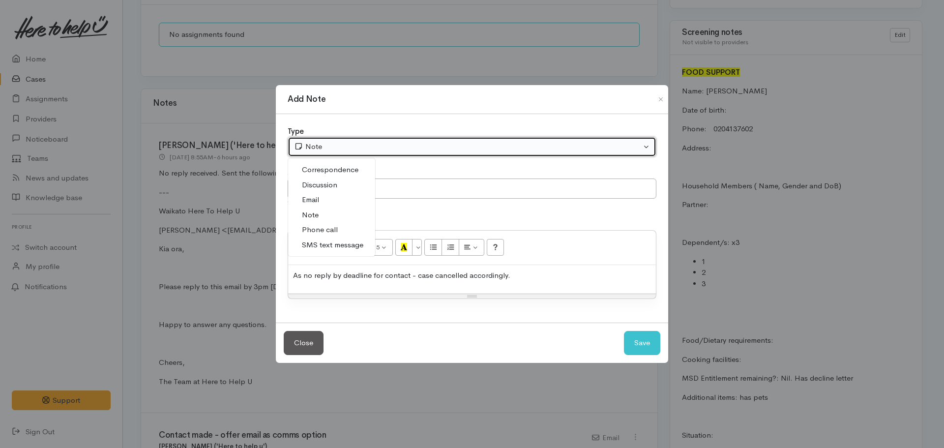
select select "3"
click at [354, 151] on div "Phone call" at bounding box center [467, 146] width 347 height 11
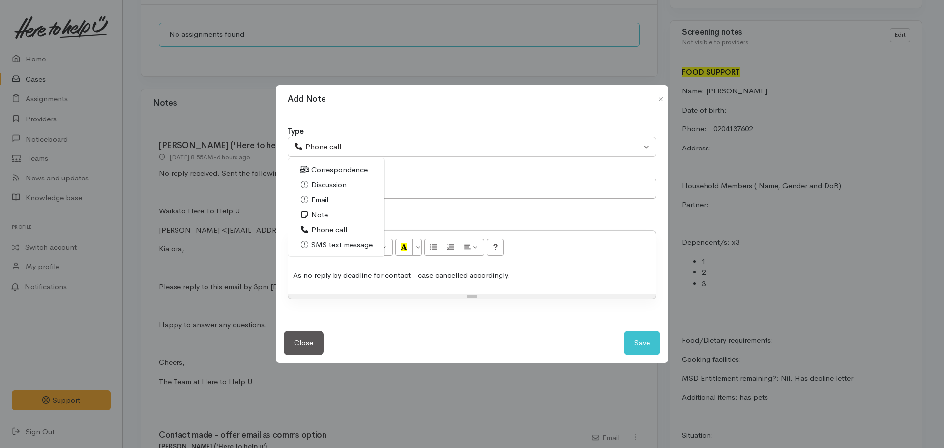
click at [322, 211] on span "Note" at bounding box center [319, 214] width 17 height 11
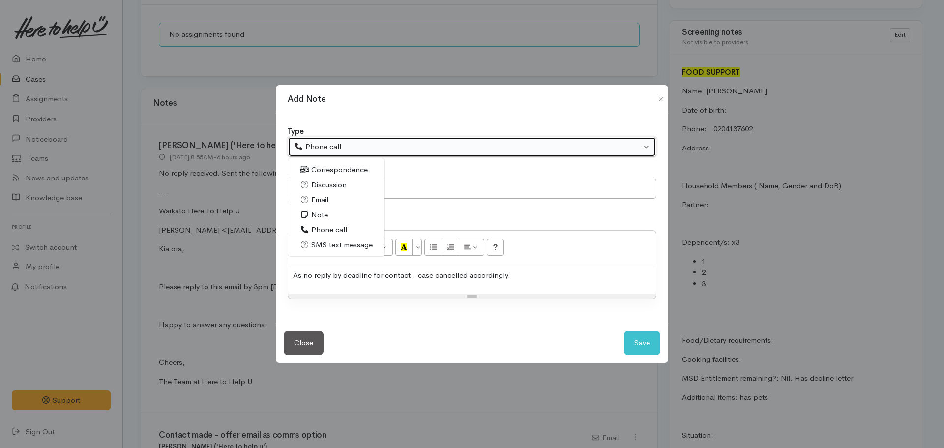
select select "1"
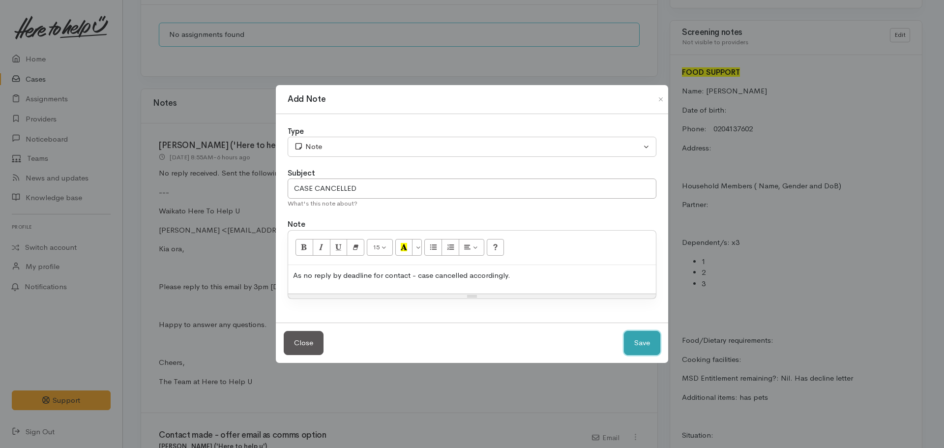
click at [624, 331] on button "Save" at bounding box center [642, 343] width 36 height 24
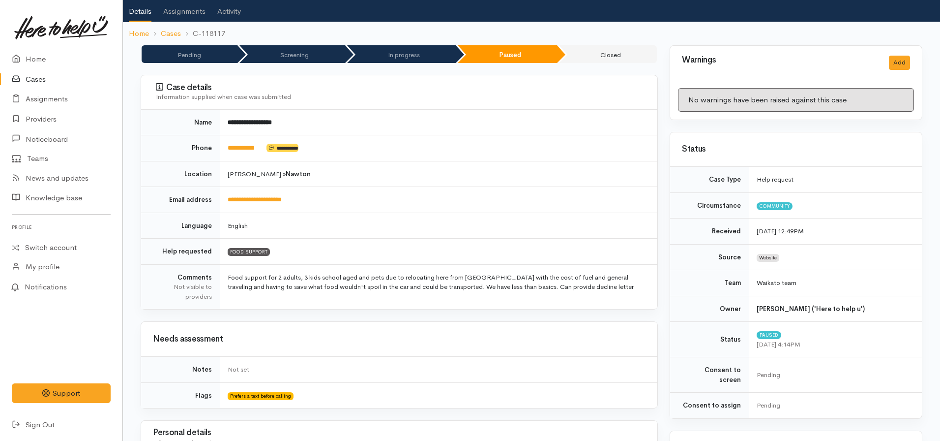
scroll to position [17, 0]
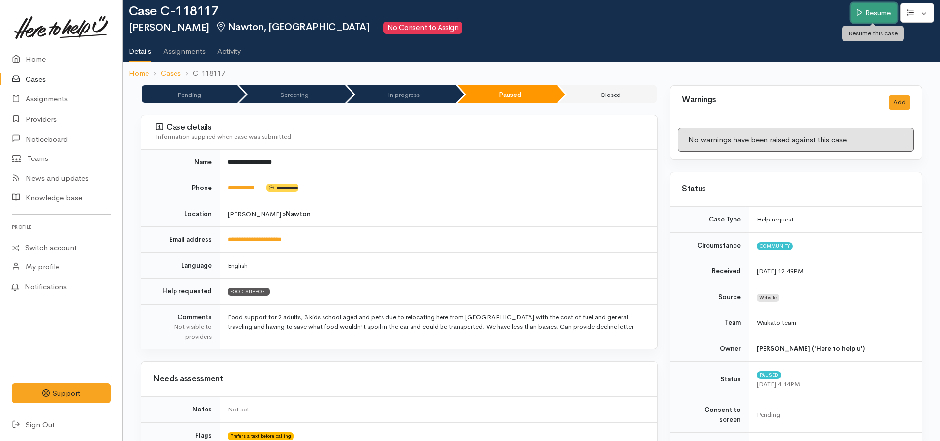
click at [874, 18] on link "Resume" at bounding box center [874, 13] width 47 height 20
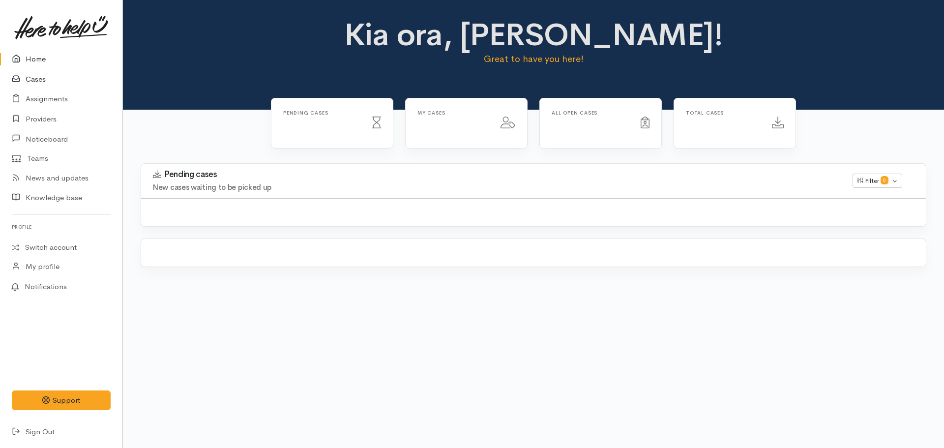
click at [50, 78] on link "Cases" at bounding box center [61, 79] width 122 height 20
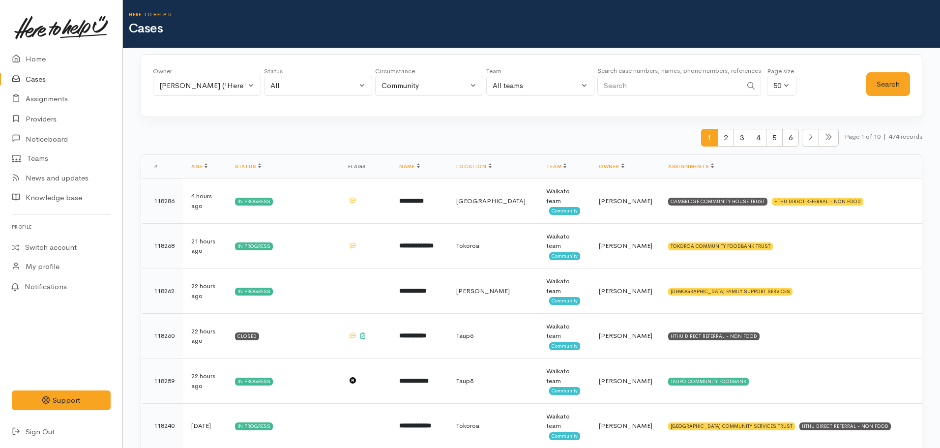
click at [695, 83] on input "Search" at bounding box center [669, 86] width 145 height 20
type input "0274930045"
click at [884, 85] on button "Search" at bounding box center [888, 84] width 44 height 24
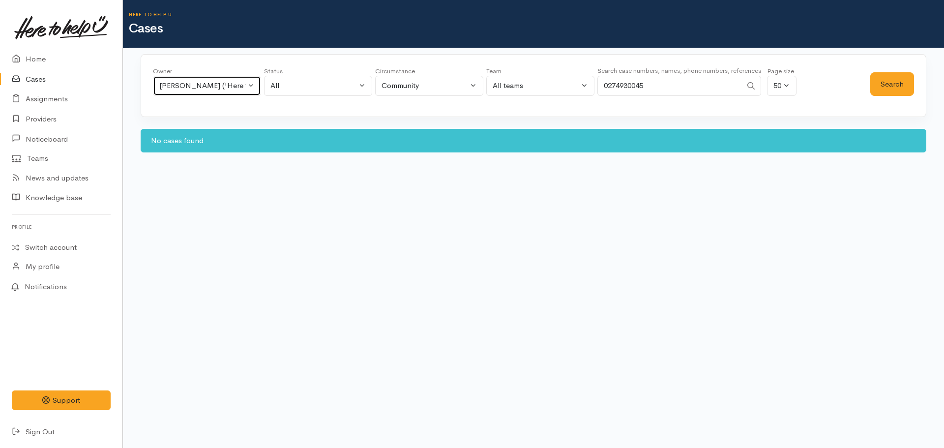
click at [213, 83] on div "[PERSON_NAME] ('Here to help u')" at bounding box center [202, 85] width 87 height 11
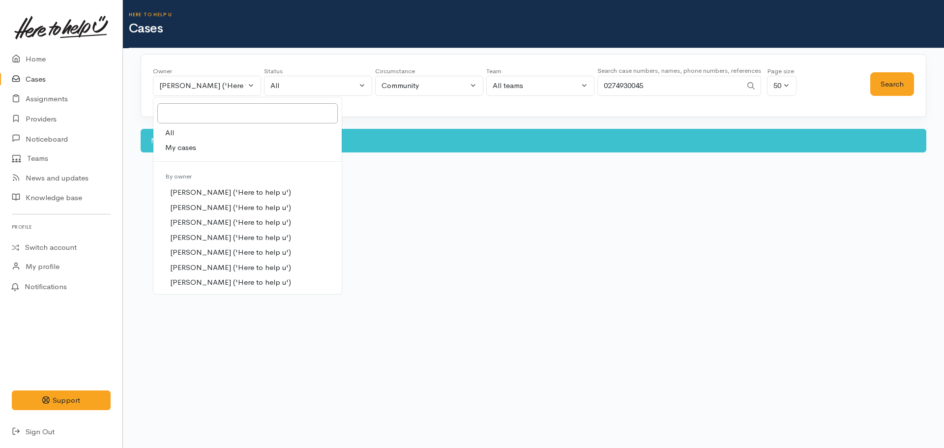
click at [184, 136] on link "All" at bounding box center [247, 132] width 188 height 15
select select "-1"
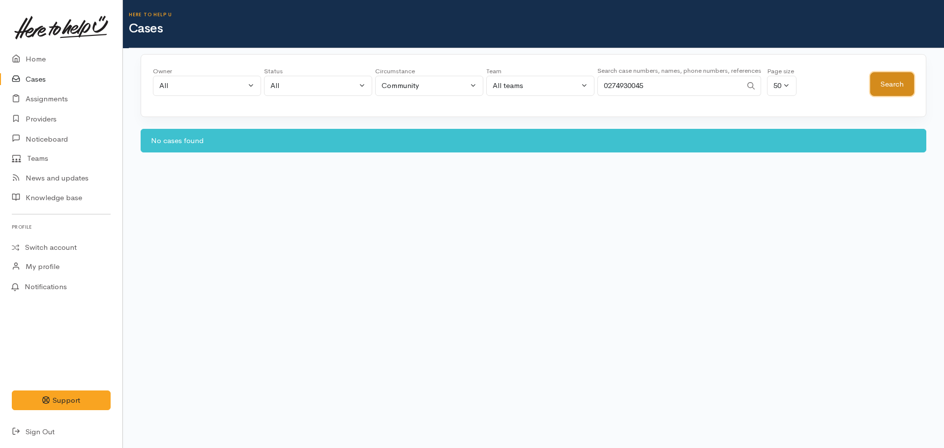
click at [897, 88] on button "Search" at bounding box center [892, 84] width 44 height 24
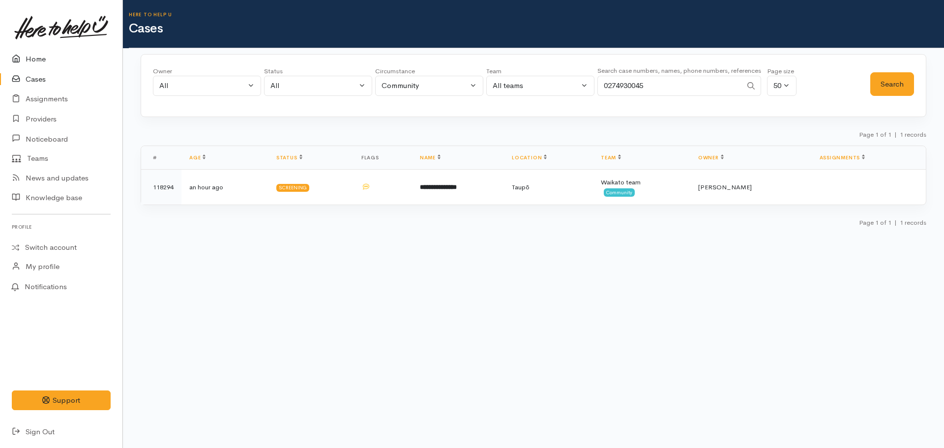
click at [52, 64] on link "Home" at bounding box center [61, 59] width 122 height 20
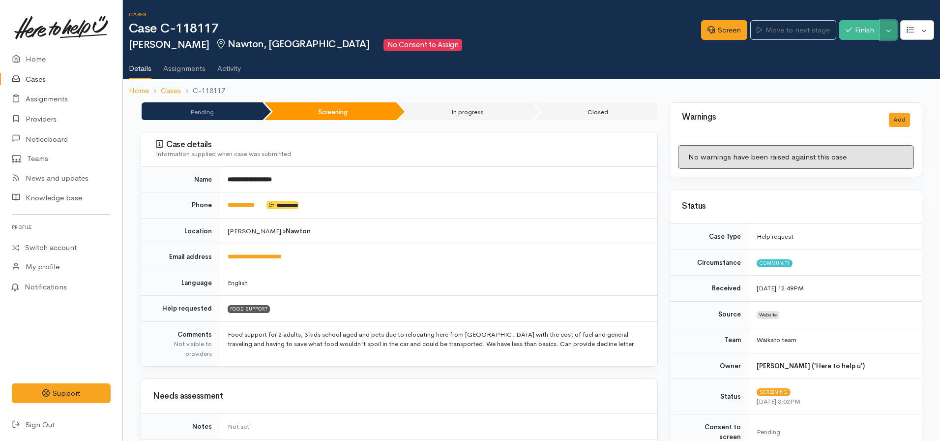
click at [889, 31] on button "Toggle Dropdown" at bounding box center [888, 30] width 17 height 20
click at [855, 67] on link "Cancel" at bounding box center [858, 67] width 78 height 15
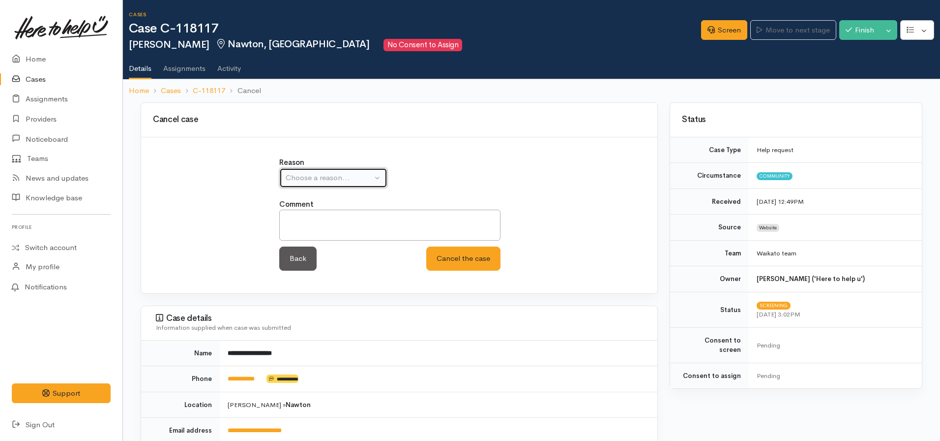
click at [346, 187] on button "Choose a reason..." at bounding box center [333, 178] width 108 height 20
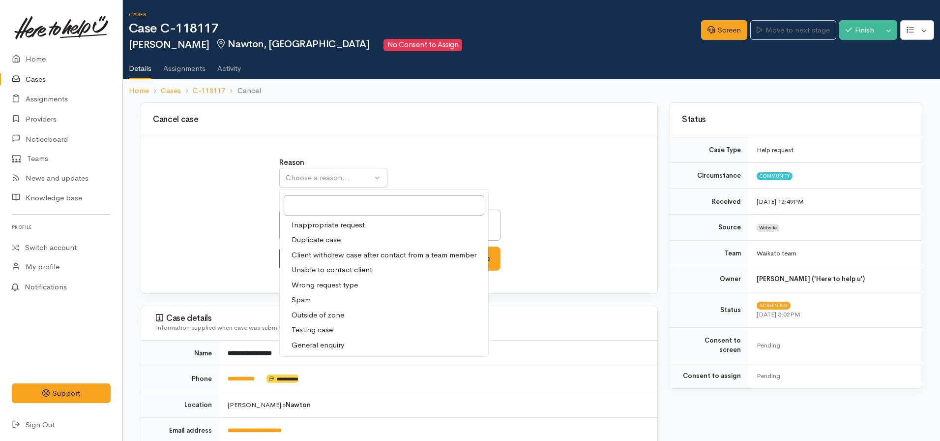
click at [345, 257] on span "Client withdrew case after contact from a team member" at bounding box center [384, 254] width 185 height 11
select select "3"
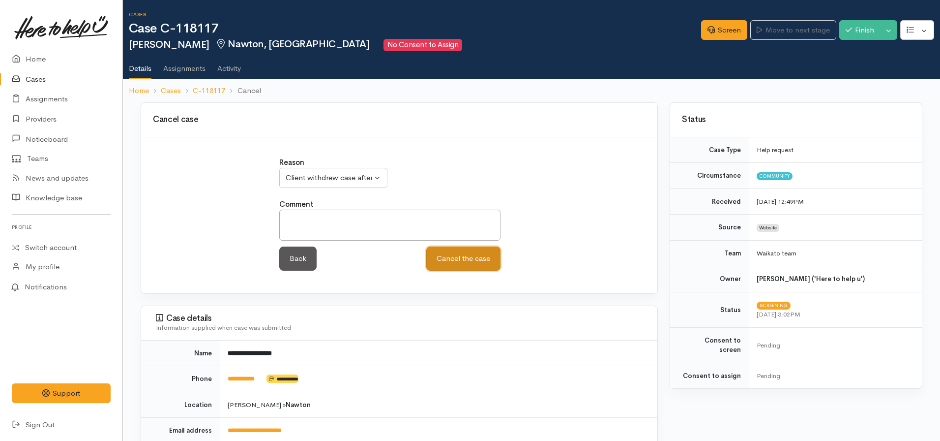
click at [426, 246] on button "Cancel the case" at bounding box center [463, 258] width 74 height 24
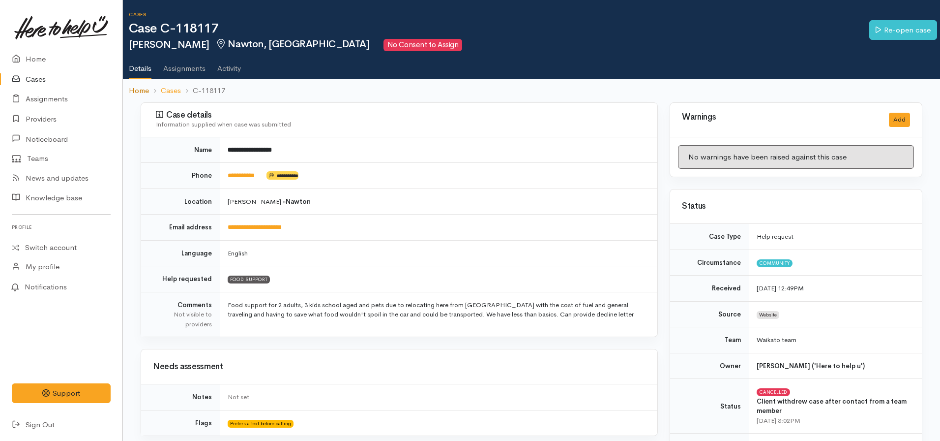
click at [134, 87] on link "Home" at bounding box center [139, 90] width 20 height 11
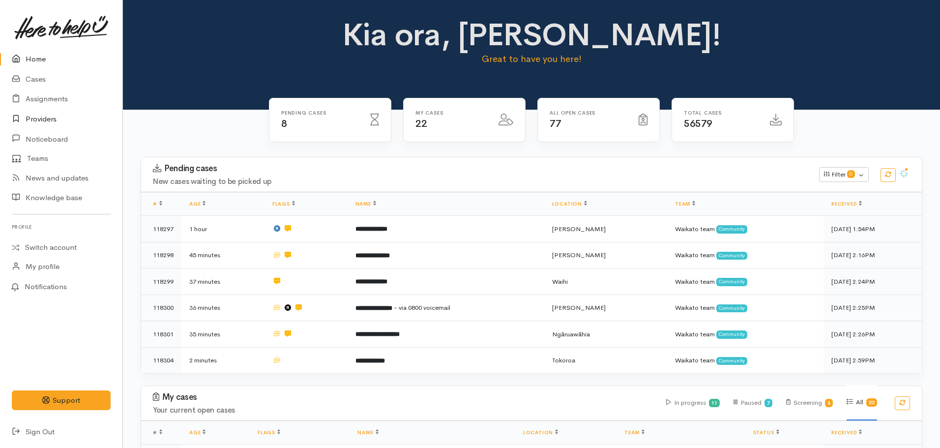
click at [60, 117] on link "Providers" at bounding box center [61, 119] width 122 height 20
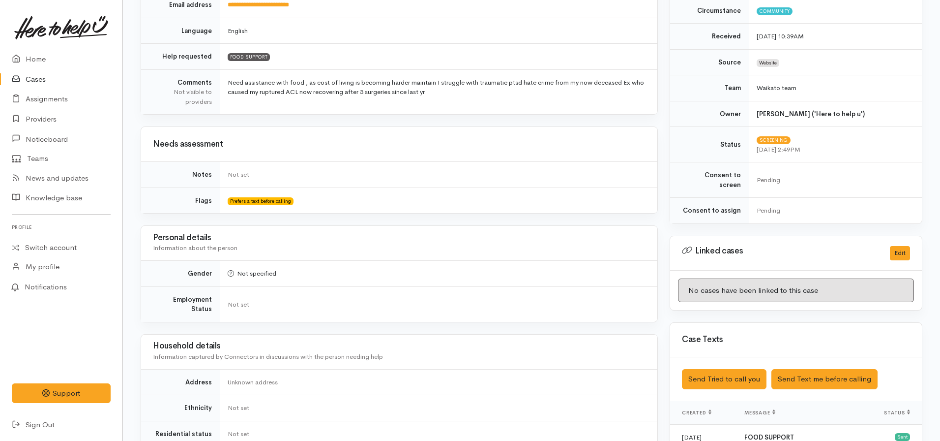
scroll to position [253, 0]
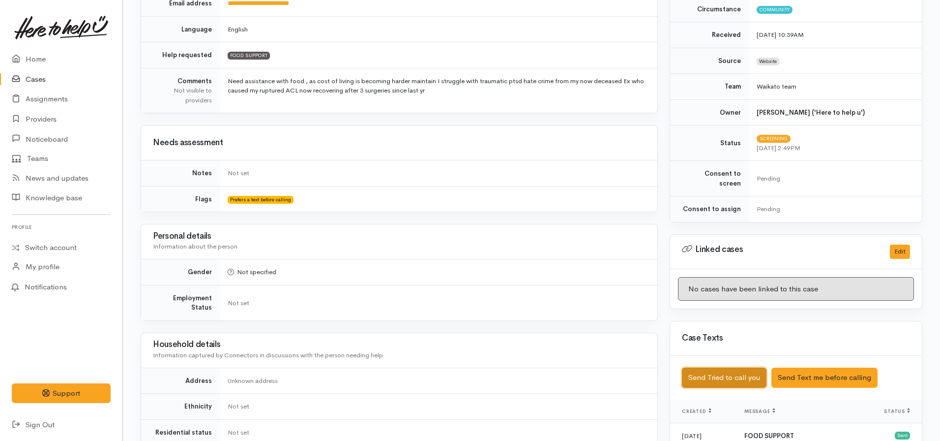
click at [733, 367] on button "Send Tried to call you" at bounding box center [724, 377] width 85 height 20
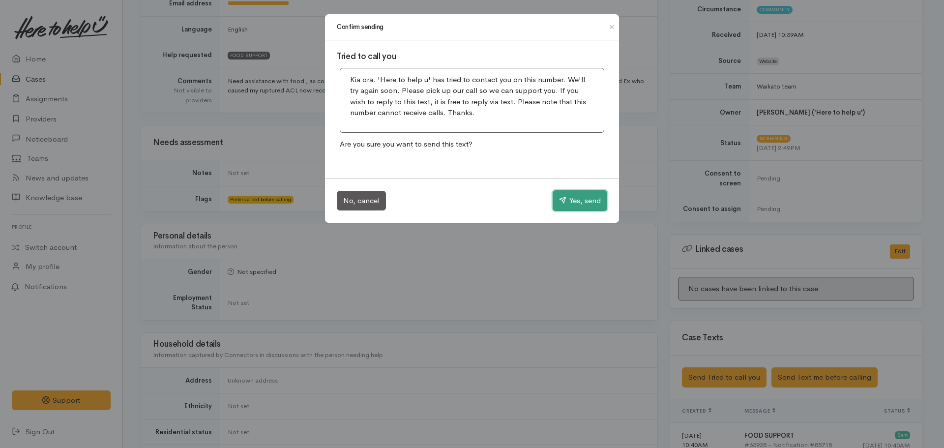
click at [579, 205] on button "Yes, send" at bounding box center [580, 200] width 55 height 21
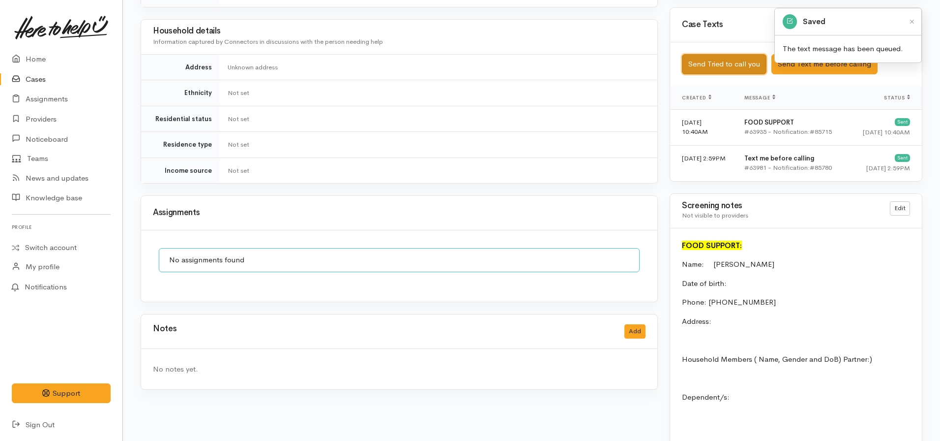
scroll to position [568, 0]
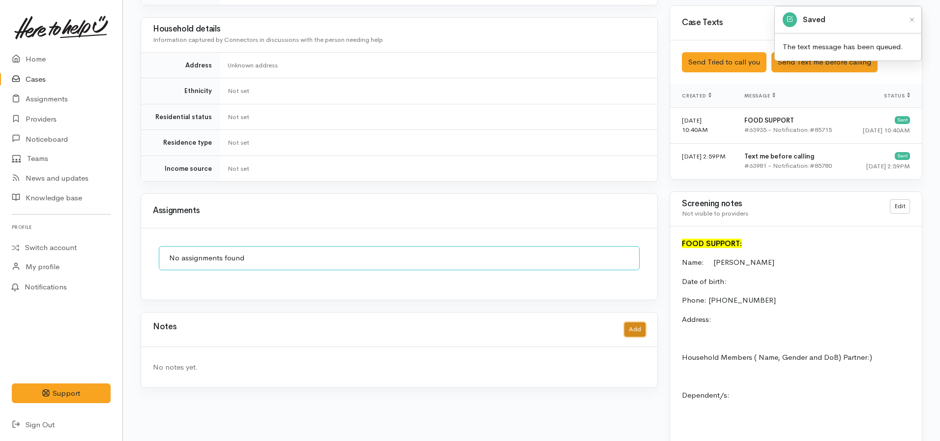
click at [633, 322] on button "Add" at bounding box center [634, 329] width 21 height 14
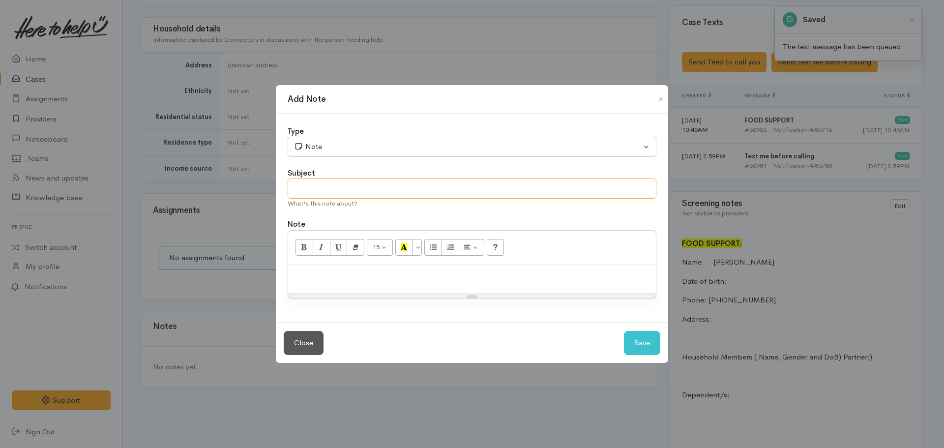
click at [352, 182] on input "text" at bounding box center [472, 188] width 369 height 20
type input "Attempt to contact"
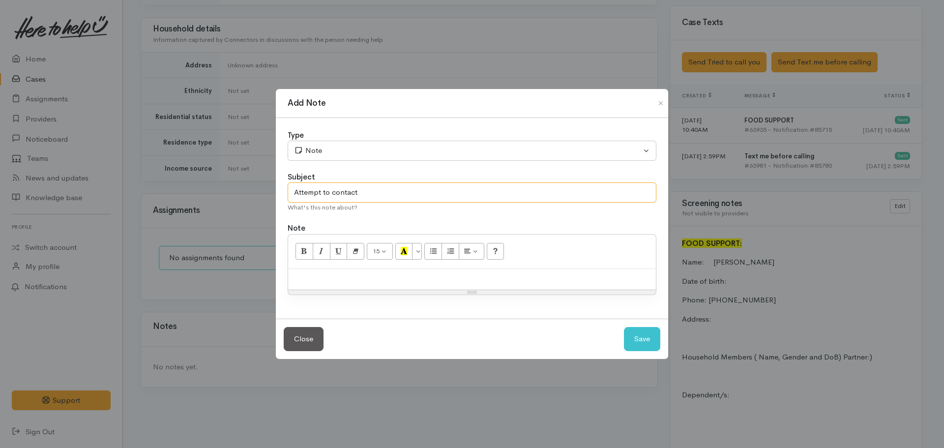
click at [373, 187] on input "Attempt to contact" at bounding box center [472, 192] width 369 height 20
type input "Attempt to contact #1"
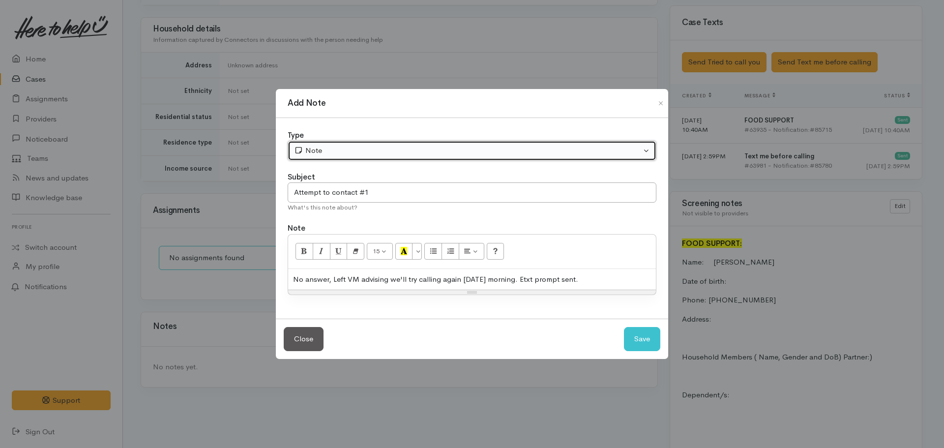
click at [331, 145] on button "Note" at bounding box center [472, 151] width 369 height 20
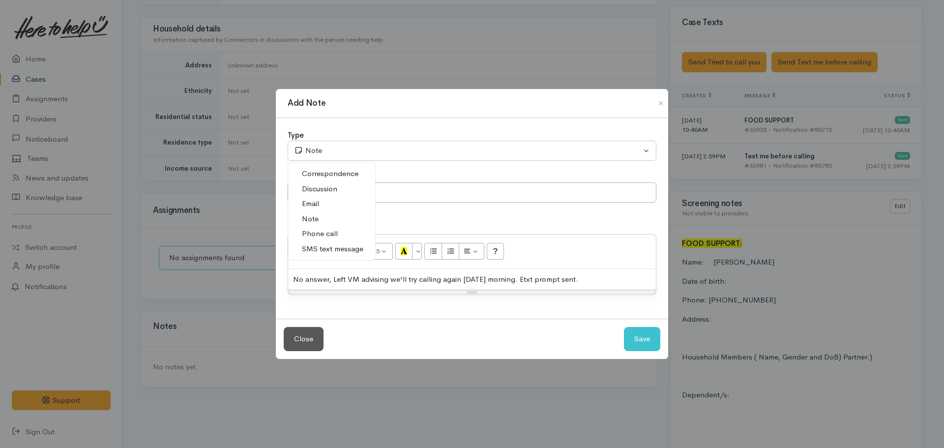
click at [336, 233] on span "Phone call" at bounding box center [320, 233] width 36 height 11
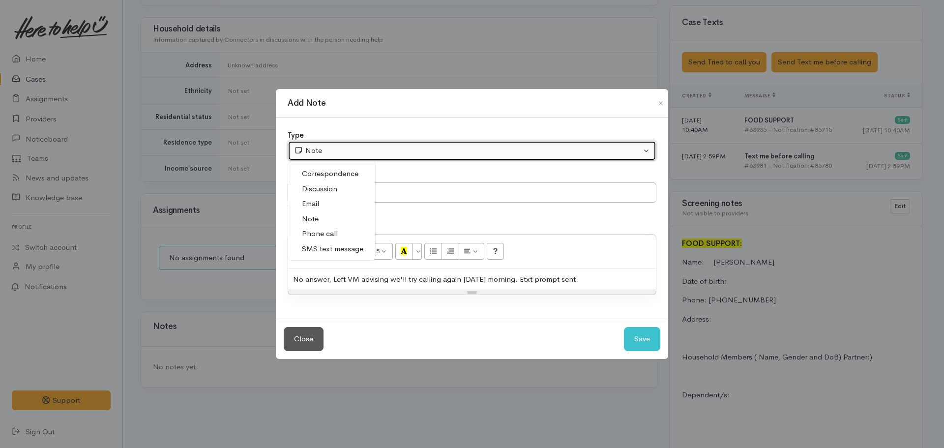
select select "3"
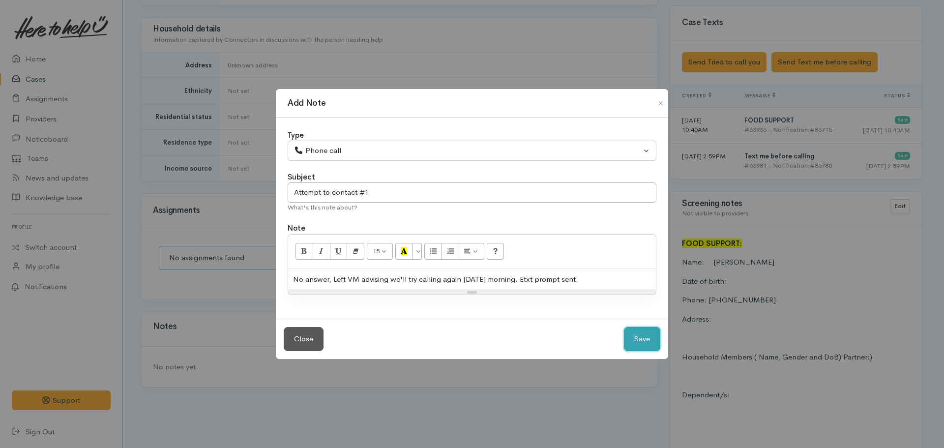
click at [635, 341] on button "Save" at bounding box center [642, 339] width 36 height 24
select select "1"
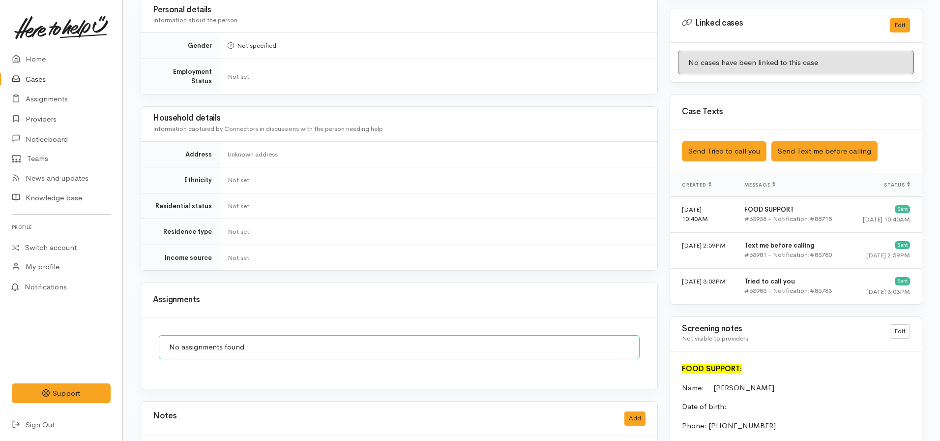
scroll to position [466, 0]
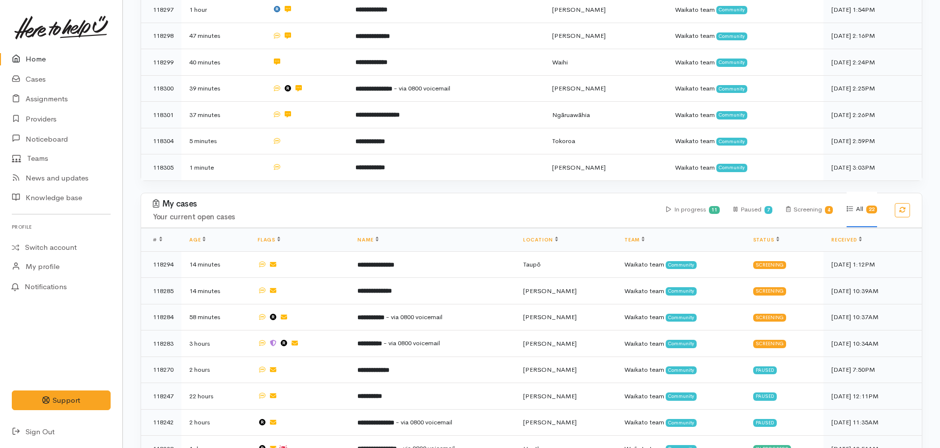
scroll to position [217, 0]
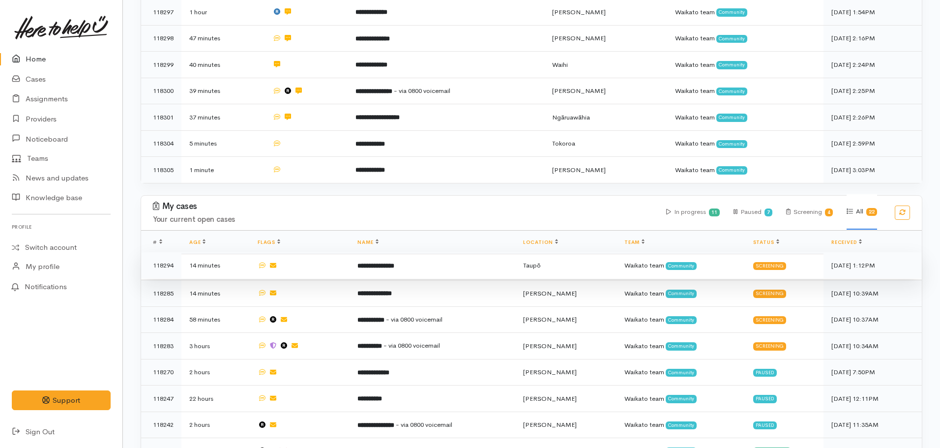
click at [411, 270] on td "**********" at bounding box center [432, 265] width 165 height 27
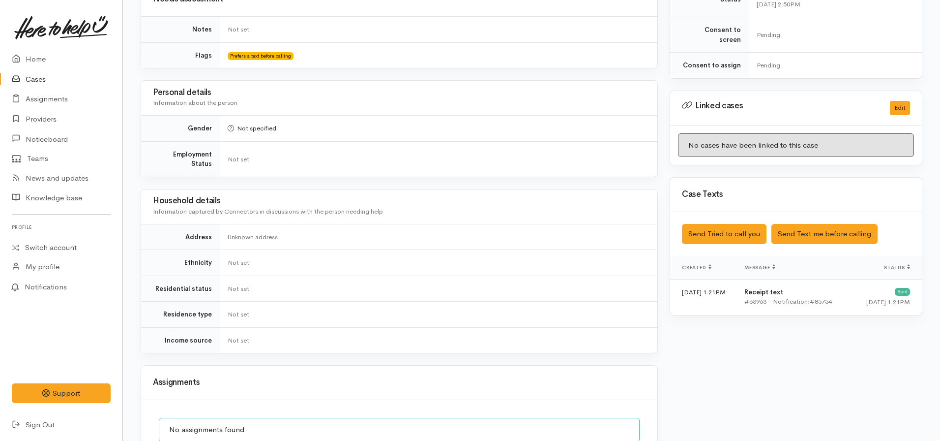
scroll to position [399, 0]
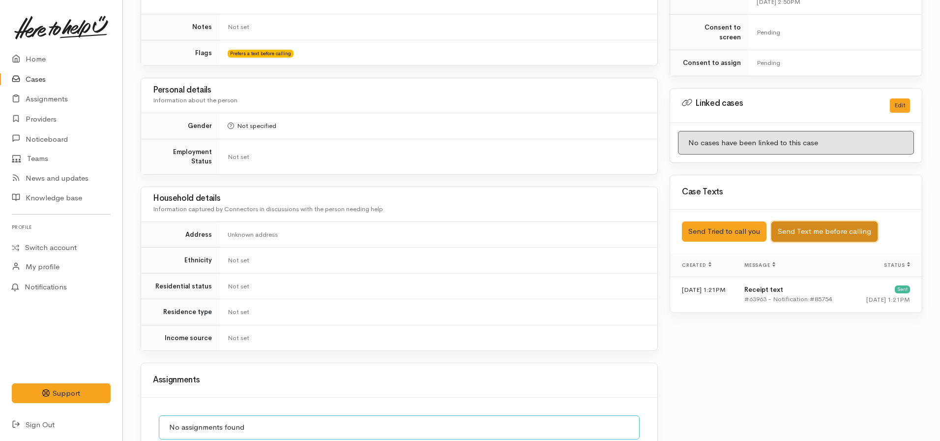
click at [818, 224] on button "Send Text me before calling" at bounding box center [824, 231] width 106 height 20
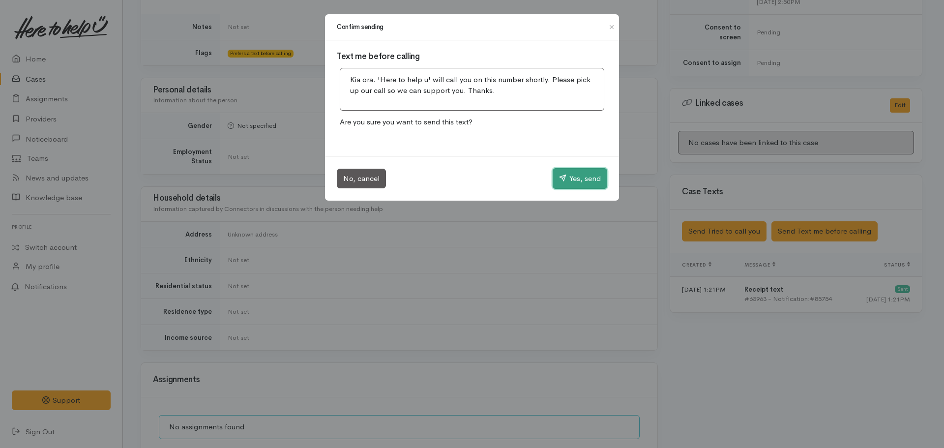
click at [580, 175] on button "Yes, send" at bounding box center [580, 178] width 55 height 21
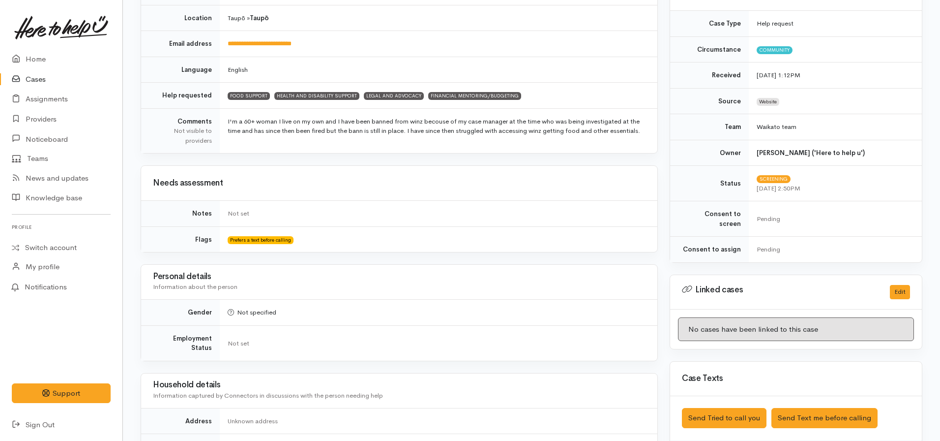
scroll to position [0, 0]
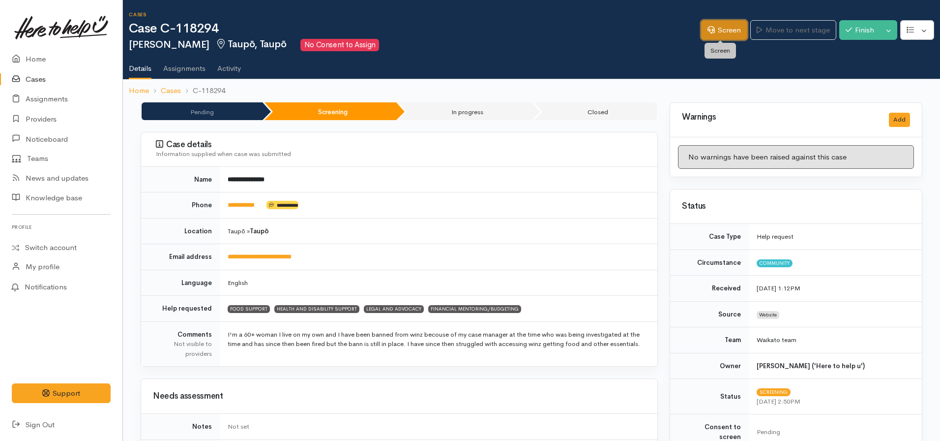
click at [720, 37] on link "Screen" at bounding box center [724, 30] width 46 height 20
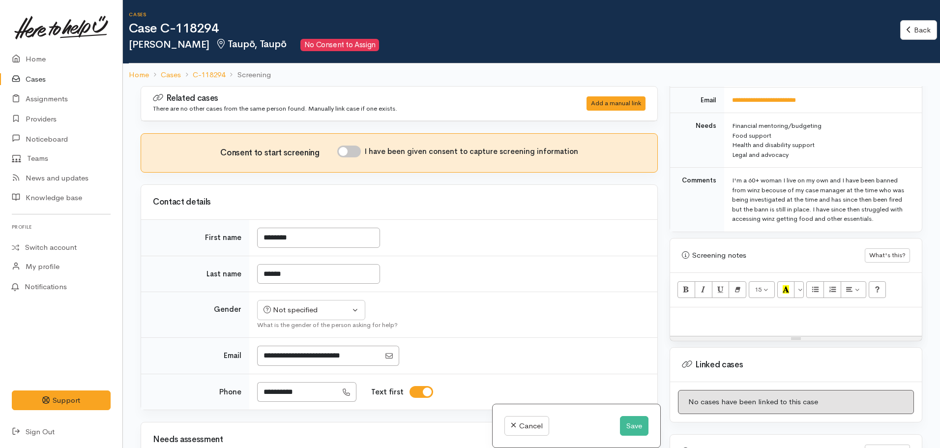
scroll to position [569, 0]
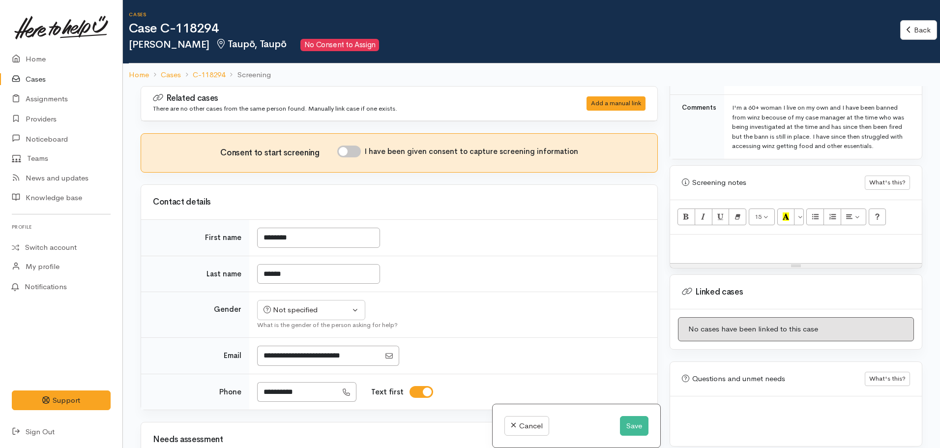
click at [729, 241] on div at bounding box center [796, 249] width 252 height 29
click at [725, 239] on p at bounding box center [796, 244] width 242 height 11
paste div
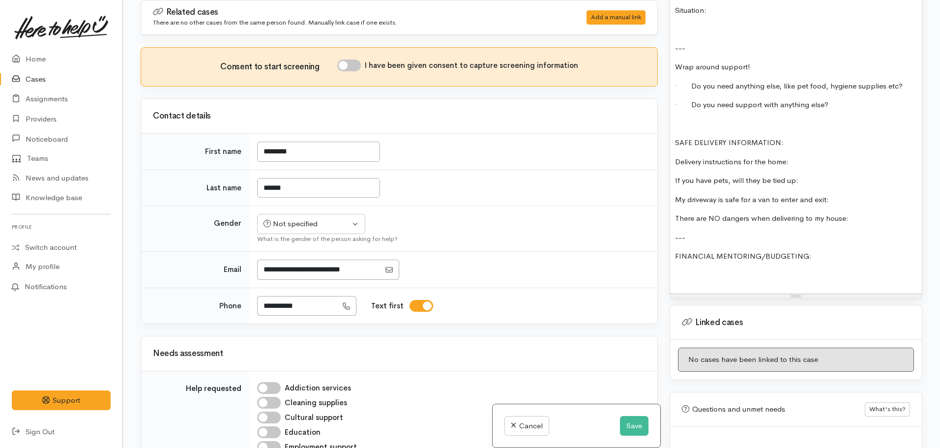
scroll to position [1023, 0]
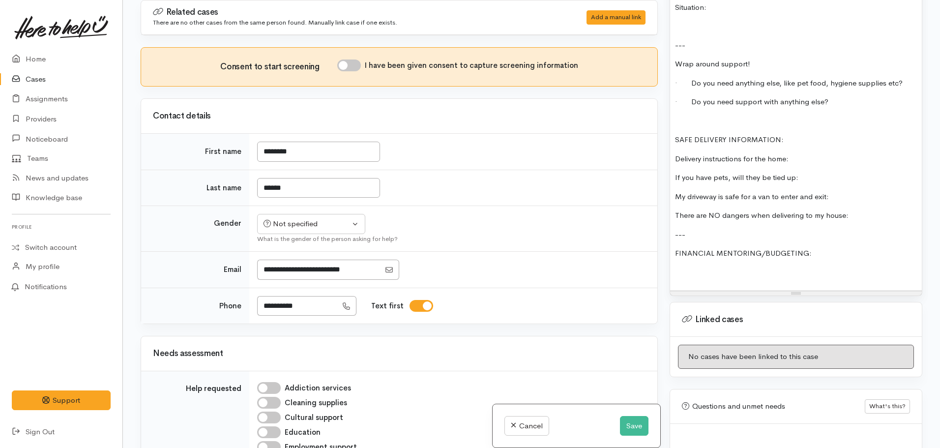
click at [679, 267] on p at bounding box center [796, 272] width 242 height 11
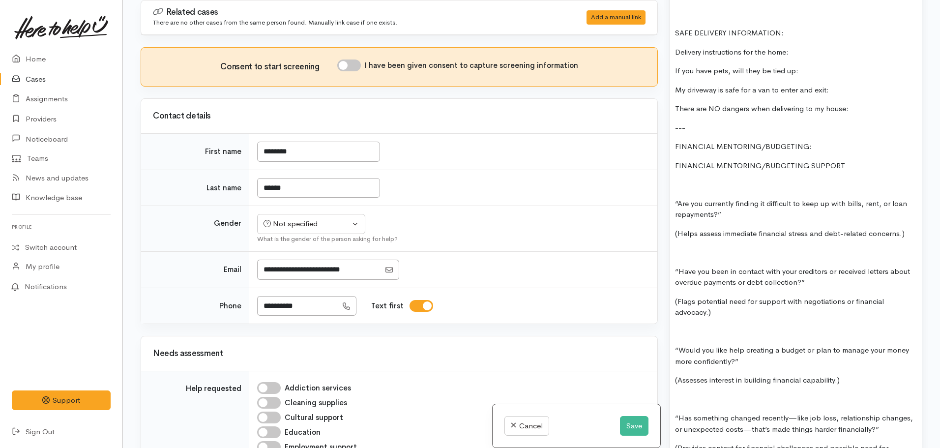
scroll to position [1129, 0]
drag, startPoint x: 852, startPoint y: 155, endPoint x: 667, endPoint y: 155, distance: 184.9
click at [667, 155] on div "Warnings Add No warnings have been raised against this case Add Warning Title ●…" at bounding box center [796, 224] width 265 height 448
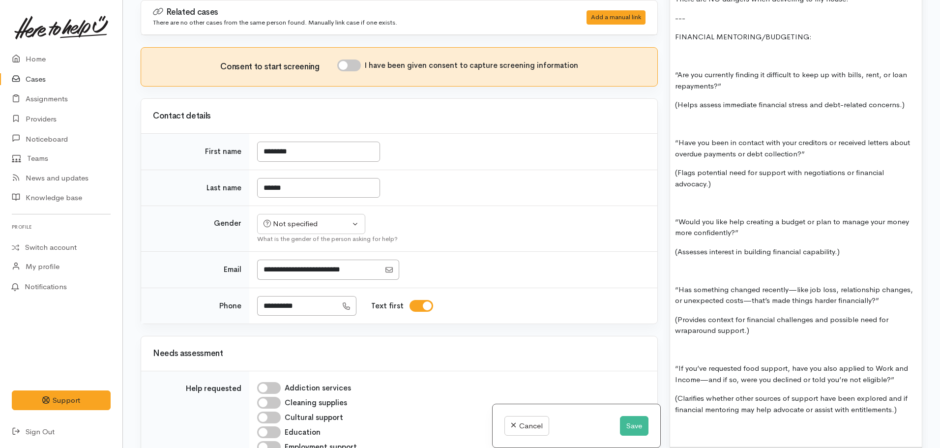
scroll to position [1241, 0]
click at [691, 421] on p at bounding box center [796, 426] width 242 height 11
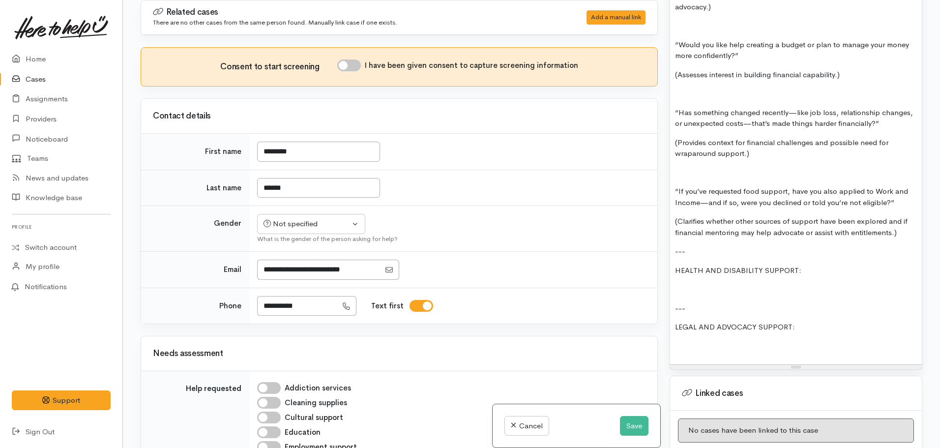
scroll to position [1418, 0]
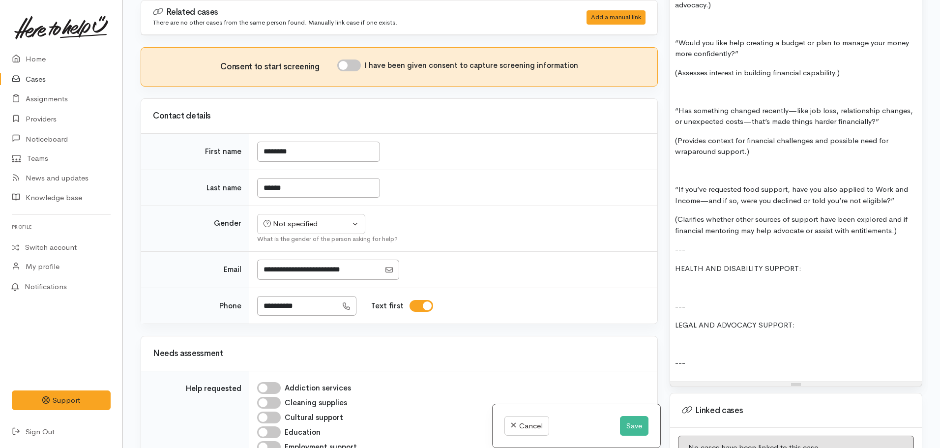
click at [690, 339] on p at bounding box center [796, 344] width 242 height 11
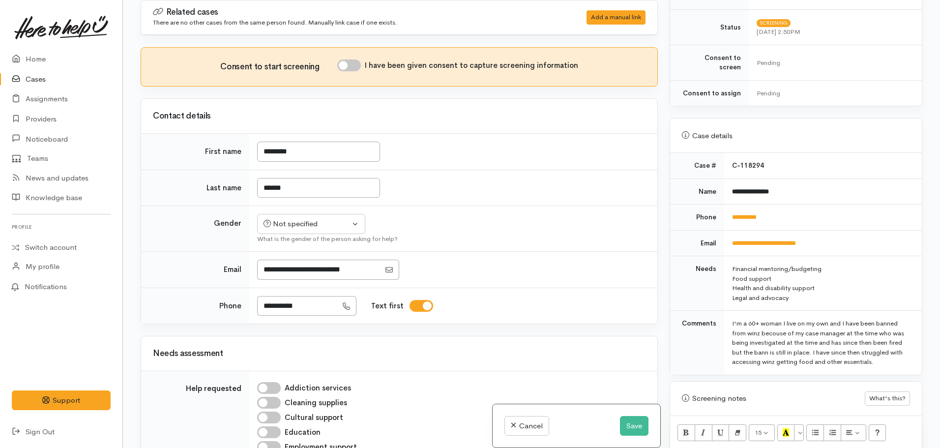
scroll to position [265, 0]
click at [750, 216] on link "**********" at bounding box center [744, 219] width 25 height 6
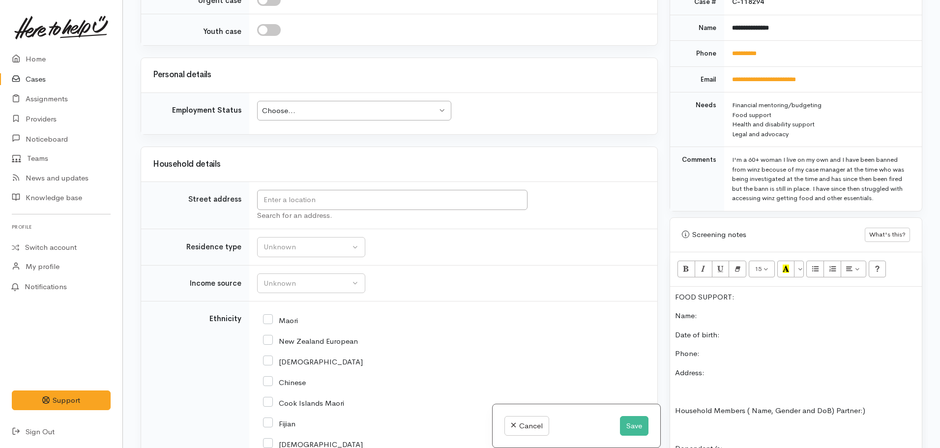
scroll to position [899, 0]
click at [330, 283] on div "Unknown" at bounding box center [307, 281] width 87 height 11
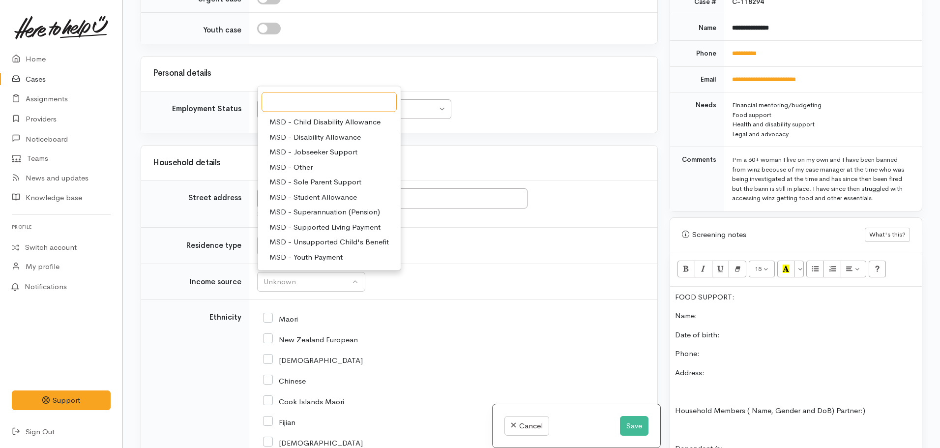
scroll to position [60, 0]
click at [348, 230] on span "MSD - Supported Living Payment" at bounding box center [324, 226] width 111 height 11
select select "3"
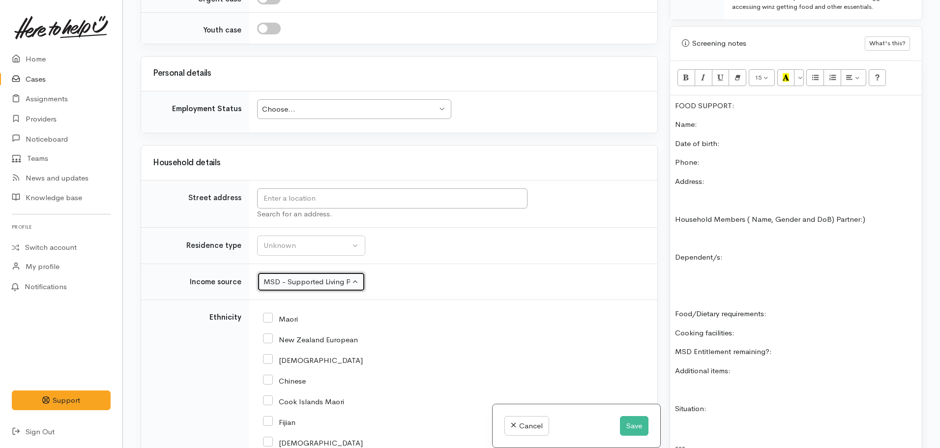
scroll to position [623, 0]
click at [797, 345] on p "MSD Entitlement remaining?:" at bounding box center [796, 350] width 242 height 11
click at [737, 402] on p "Situation:" at bounding box center [796, 407] width 242 height 11
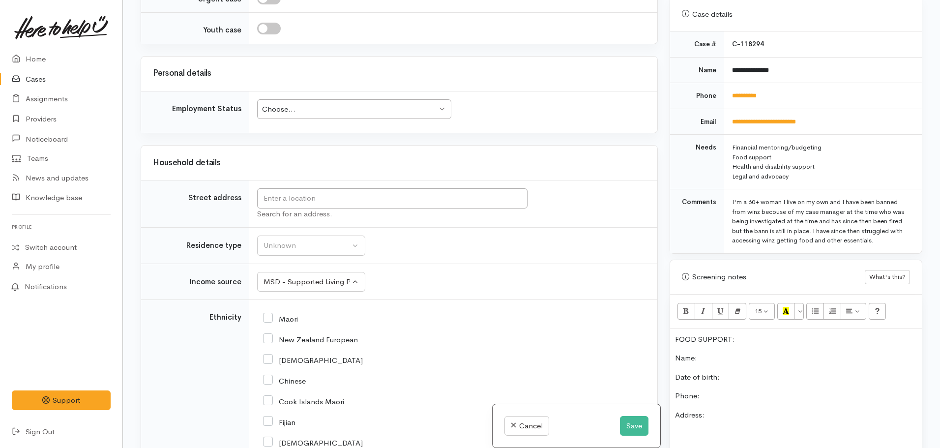
scroll to position [388, 0]
click at [368, 205] on input "text" at bounding box center [392, 198] width 270 height 20
type input "5/171 Spa Road, Taupō, New Zealand"
drag, startPoint x: 415, startPoint y: 197, endPoint x: 224, endPoint y: 190, distance: 191.4
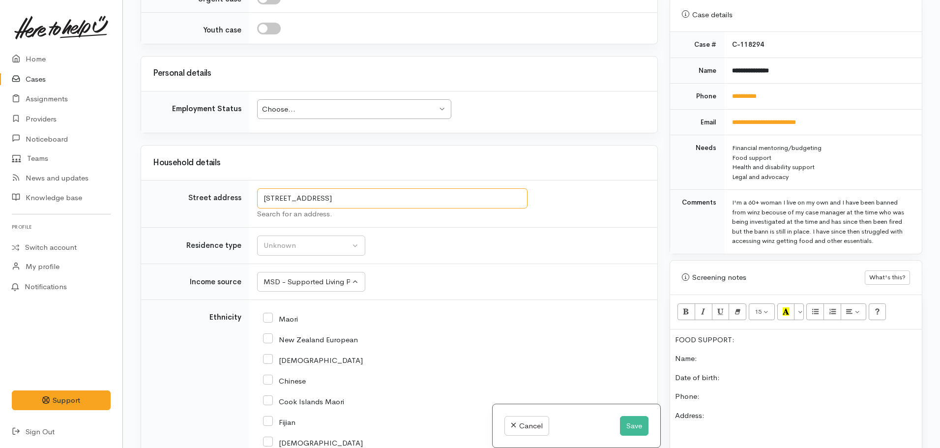
click at [224, 190] on tr "Street address 5/171 Spa Road, Taupō, New Zealand Search for an address." at bounding box center [399, 203] width 516 height 47
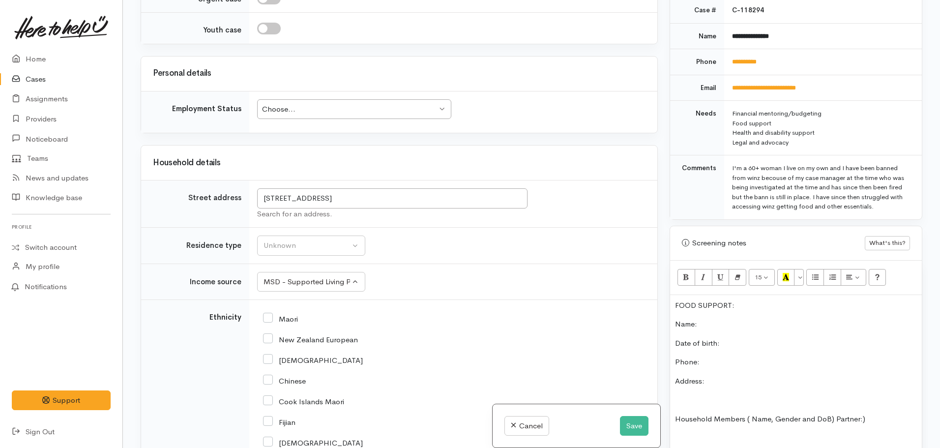
click at [728, 376] on p "Address:" at bounding box center [796, 381] width 242 height 11
drag, startPoint x: 745, startPoint y: 297, endPoint x: 646, endPoint y: 294, distance: 98.9
click at [646, 294] on div "Related cases There are no other cases from the same person found. Manually lin…" at bounding box center [532, 224] width 794 height 448
click at [780, 272] on button "Recent Color" at bounding box center [786, 277] width 18 height 17
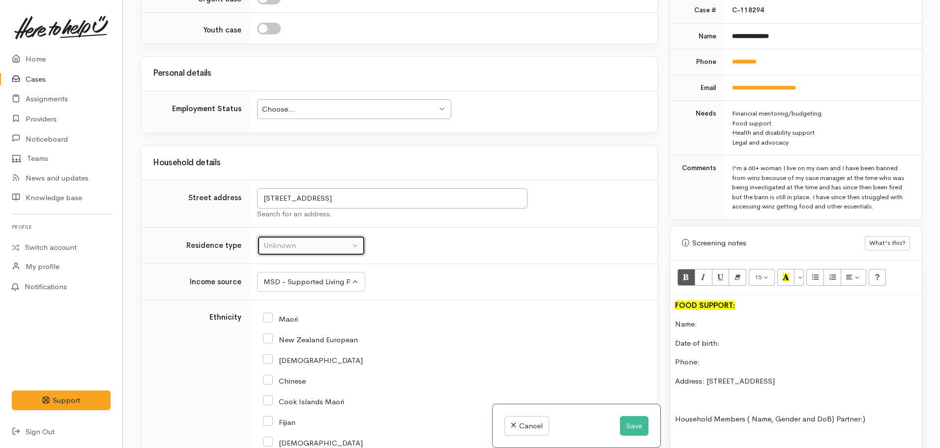
click at [338, 242] on div "Unknown" at bounding box center [307, 245] width 87 height 11
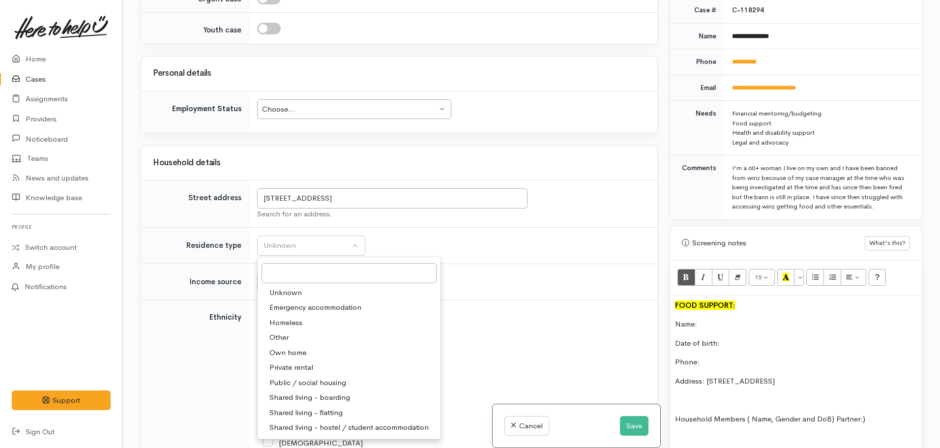
click at [324, 378] on span "Public / social housing" at bounding box center [307, 382] width 77 height 11
select select "3"
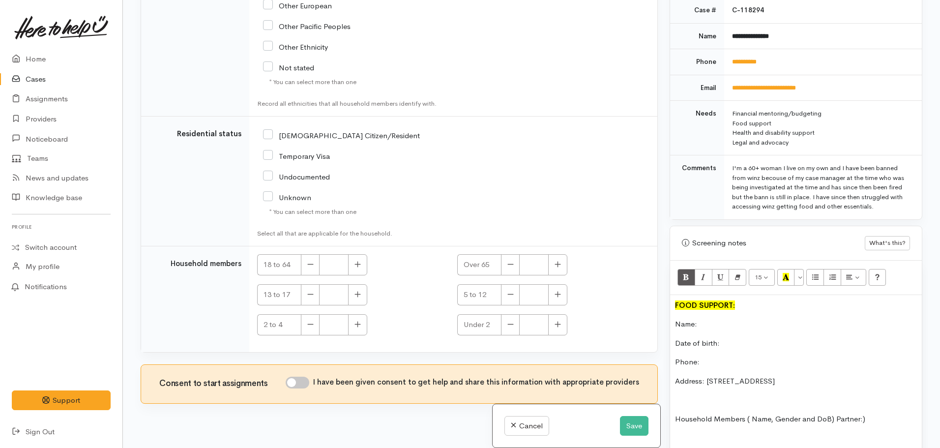
scroll to position [1538, 0]
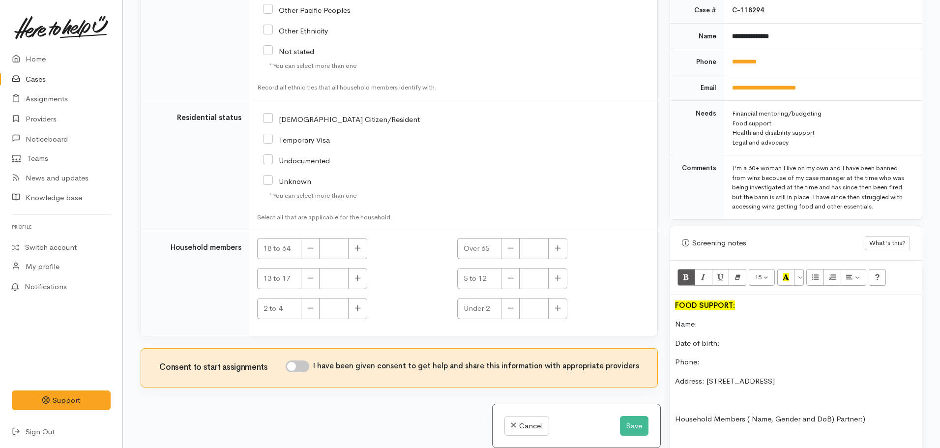
click at [270, 118] on input "NZ Citizen/Resident" at bounding box center [341, 118] width 157 height 9
checkbox input "true"
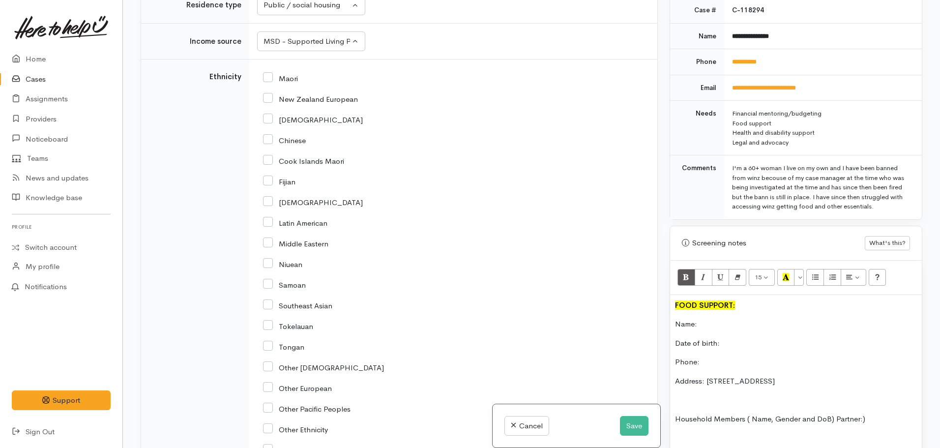
scroll to position [1139, 0]
click at [266, 85] on div "Maori" at bounding box center [451, 78] width 377 height 21
click at [270, 72] on div "Maori" at bounding box center [451, 78] width 377 height 21
click at [268, 80] on input "Maori" at bounding box center [280, 78] width 35 height 9
checkbox input "true"
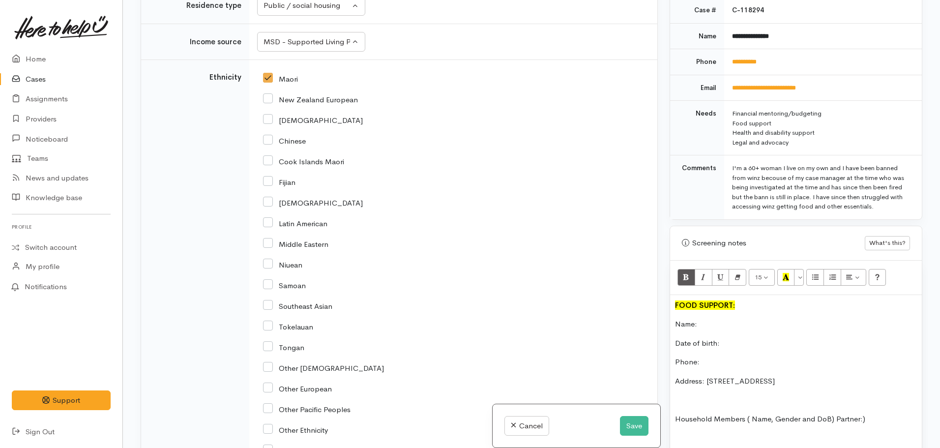
scroll to position [1159, 0]
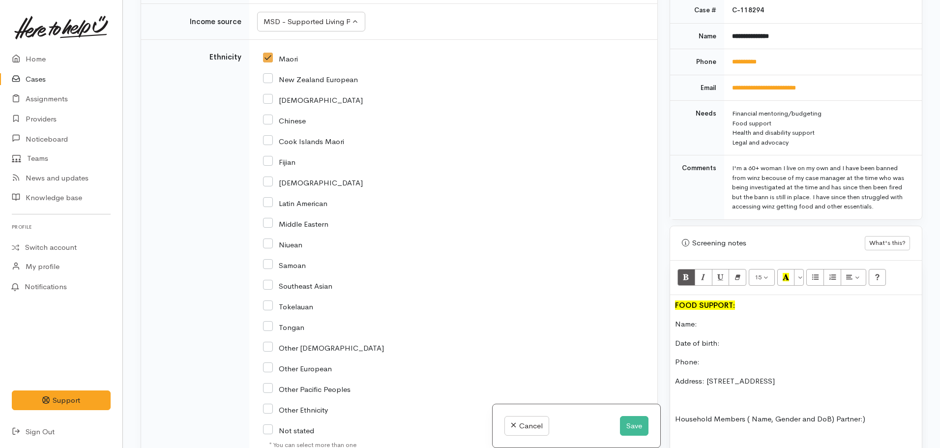
click at [268, 245] on input "Niuean" at bounding box center [282, 243] width 39 height 9
checkbox input "true"
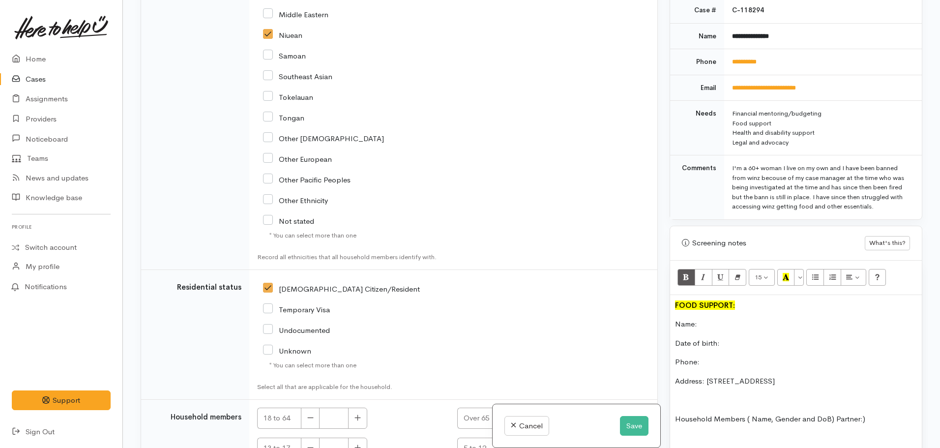
scroll to position [1538, 0]
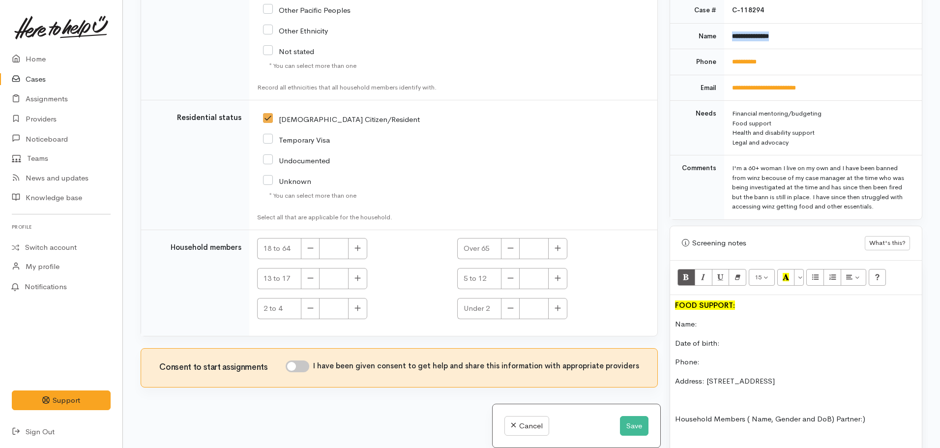
drag, startPoint x: 797, startPoint y: 17, endPoint x: 722, endPoint y: 36, distance: 77.8
click at [722, 36] on tr "**********" at bounding box center [796, 36] width 252 height 26
copy tr "**********"
click at [707, 320] on p "Name:" at bounding box center [796, 324] width 242 height 11
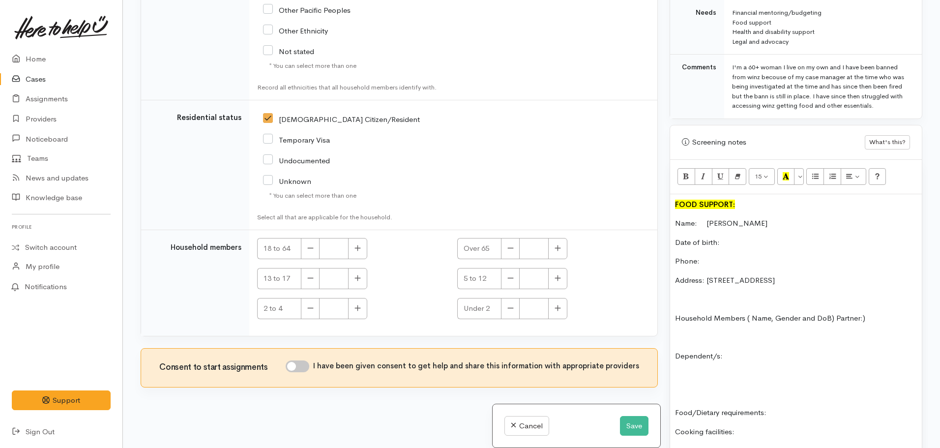
scroll to position [524, 0]
click at [721, 255] on p "Phone:" at bounding box center [796, 260] width 242 height 11
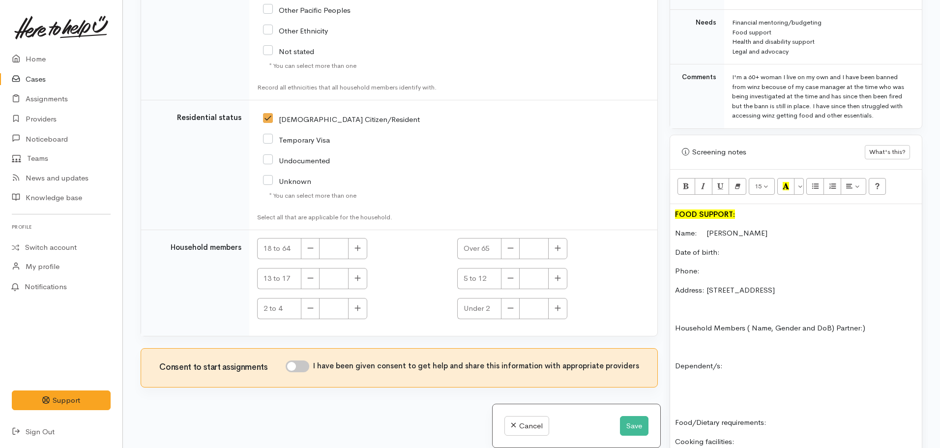
scroll to position [513, 0]
click at [742, 247] on p "Date of birth:" at bounding box center [796, 252] width 242 height 11
click at [715, 266] on p "Phone:" at bounding box center [796, 271] width 242 height 11
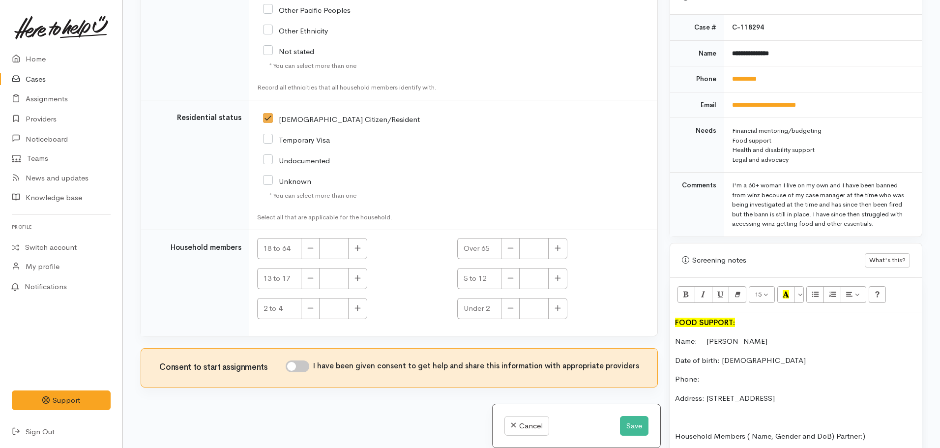
scroll to position [404, 0]
drag, startPoint x: 772, startPoint y: 72, endPoint x: 726, endPoint y: 77, distance: 46.0
click at [726, 77] on td "**********" at bounding box center [823, 81] width 198 height 26
copy link "**********"
click at [736, 375] on p "Phone:" at bounding box center [796, 380] width 242 height 11
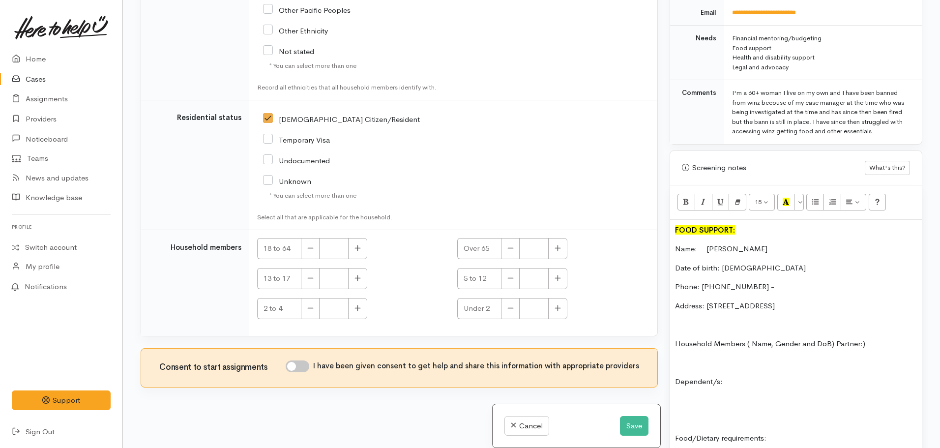
scroll to position [495, 0]
click at [754, 379] on p "Dependent/s:" at bounding box center [796, 384] width 242 height 11
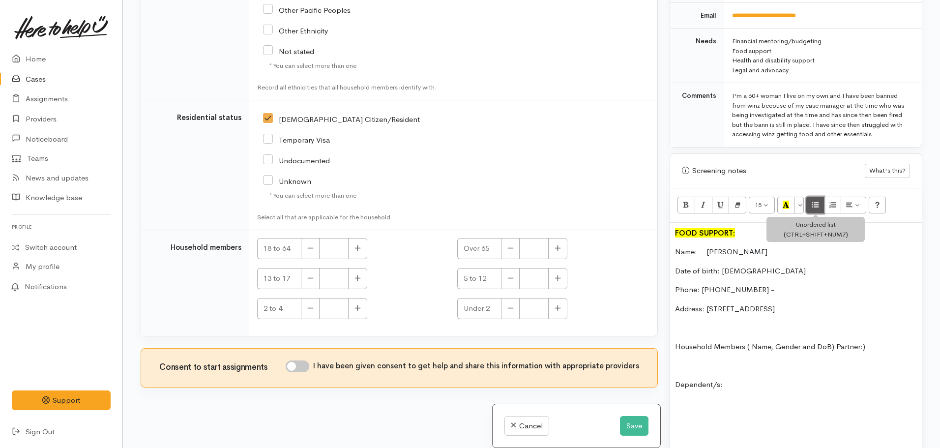
click at [819, 201] on icon "Unordered list (CTRL+SHIFT+NUM7)" at bounding box center [815, 205] width 6 height 8
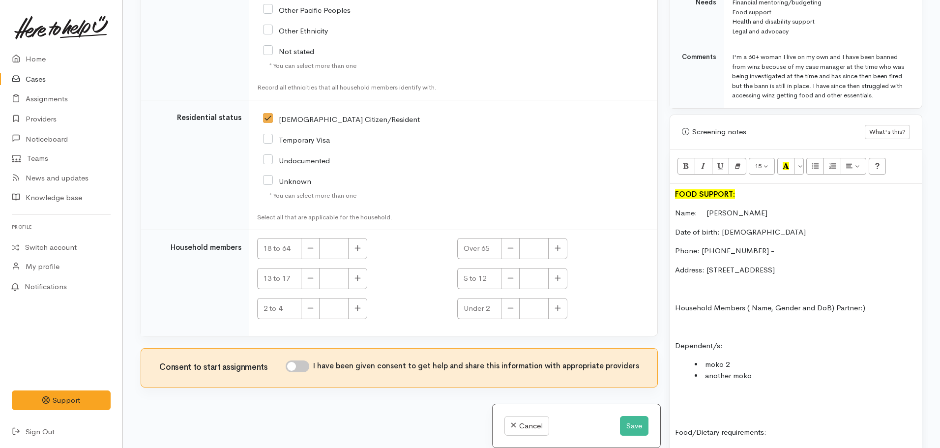
scroll to position [534, 0]
click at [730, 339] on p "Dependent/s:" at bounding box center [796, 344] width 242 height 11
click at [683, 407] on p at bounding box center [796, 412] width 242 height 11
click at [746, 358] on li "moko 2" at bounding box center [806, 363] width 222 height 11
click at [762, 369] on li "another moko" at bounding box center [806, 374] width 222 height 11
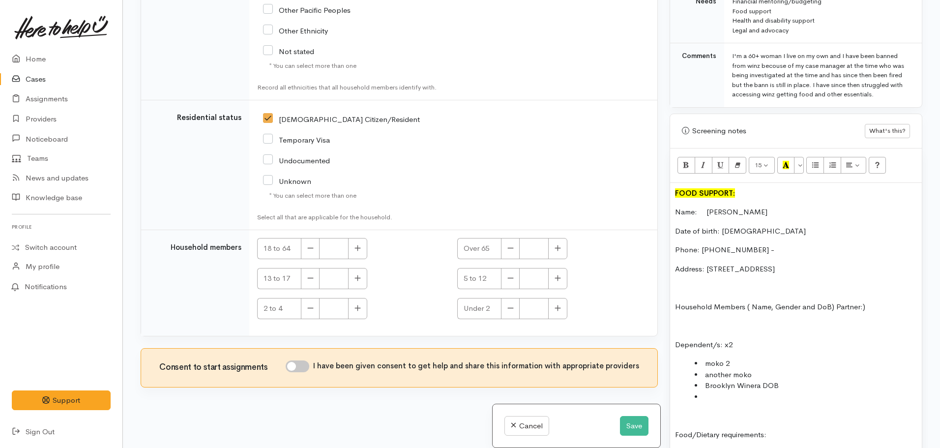
click at [793, 380] on li "Brooklyn Winera DOB" at bounding box center [806, 385] width 222 height 11
click at [728, 413] on li at bounding box center [806, 418] width 222 height 11
click at [765, 391] on li "Maniain Flloyd" at bounding box center [806, 396] width 222 height 11
drag, startPoint x: 760, startPoint y: 363, endPoint x: 682, endPoint y: 356, distance: 78.0
click at [682, 358] on ul "moko 2 another moko Brooklyn Winera DOB 2yrs Maniain Flloyd 2 Maketu Floyd - 4" at bounding box center [796, 386] width 242 height 56
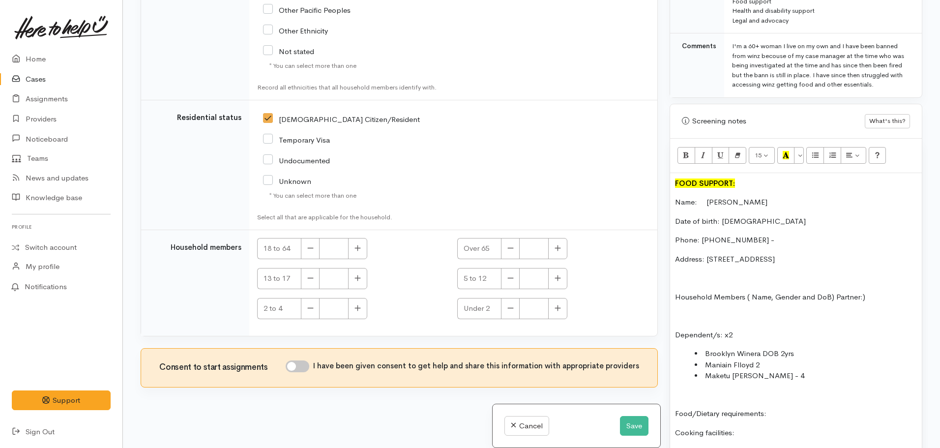
scroll to position [545, 0]
click at [727, 359] on li "Maniain Flloyd 2" at bounding box center [806, 364] width 222 height 11
click at [810, 348] on li "Brooklyn Winera DOB 2yrs" at bounding box center [806, 353] width 222 height 11
click at [763, 359] on li "Mania Flloyd 2" at bounding box center [806, 364] width 222 height 11
click at [778, 370] on li "Maketu Floyd - 4" at bounding box center [806, 375] width 222 height 11
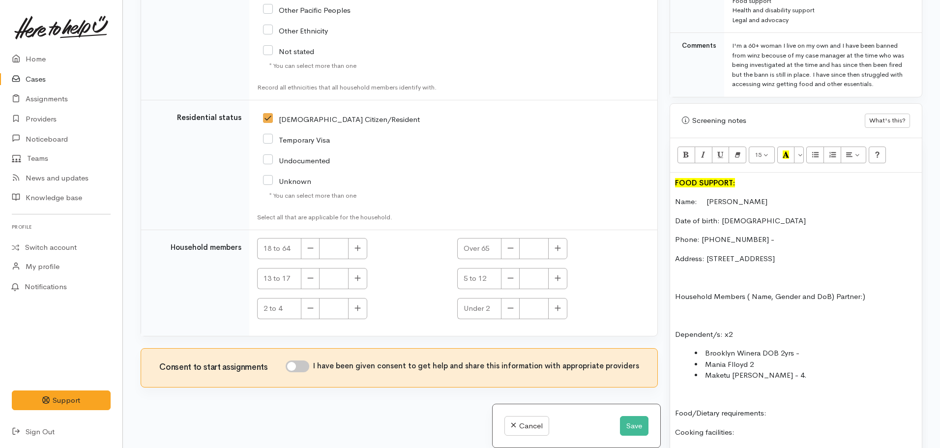
click at [766, 359] on li "Mania Flloyd 2" at bounding box center [806, 364] width 222 height 11
click at [808, 348] on li "Brooklyn Winera DOB 2yrs -" at bounding box center [806, 353] width 222 height 11
click at [792, 359] on li "Mania Flloyd 2." at bounding box center [806, 364] width 222 height 11
click at [785, 370] on li "Maketu Floyd - 4." at bounding box center [806, 375] width 222 height 11
click at [816, 348] on li "Brooklyn Winera DOB 2yrs -" at bounding box center [806, 353] width 222 height 11
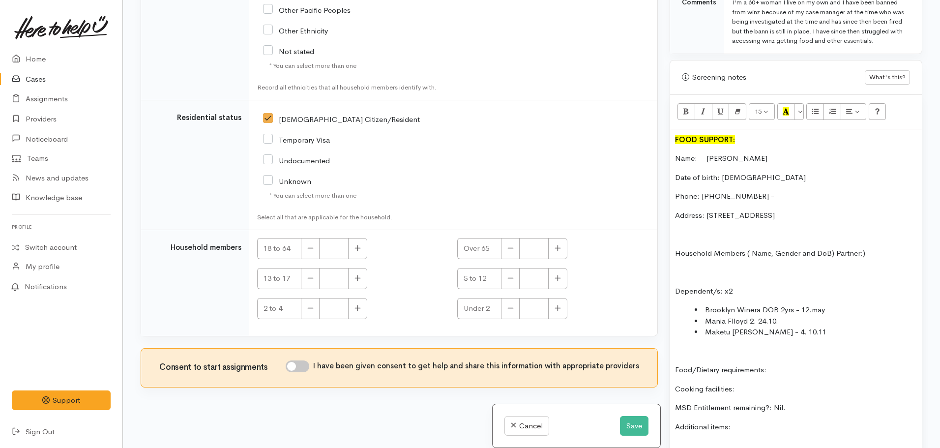
scroll to position [589, 0]
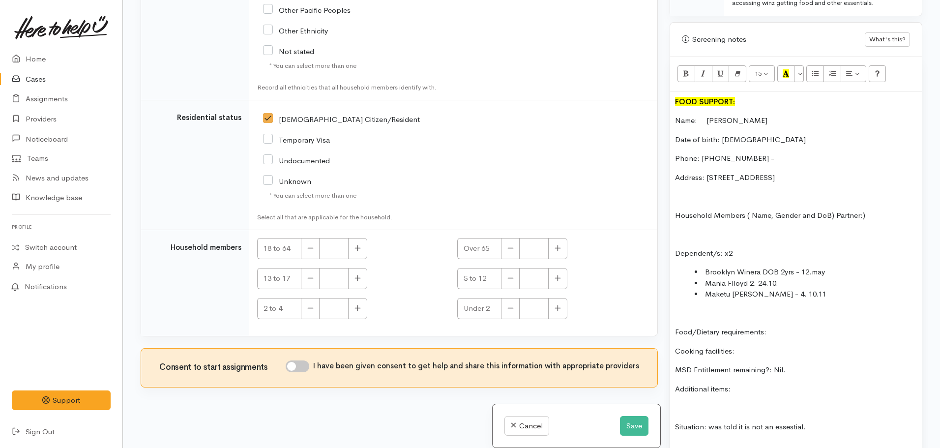
click at [831, 266] on li "Brooklyn Winera DOB 2yrs - 12.may" at bounding box center [806, 271] width 222 height 11
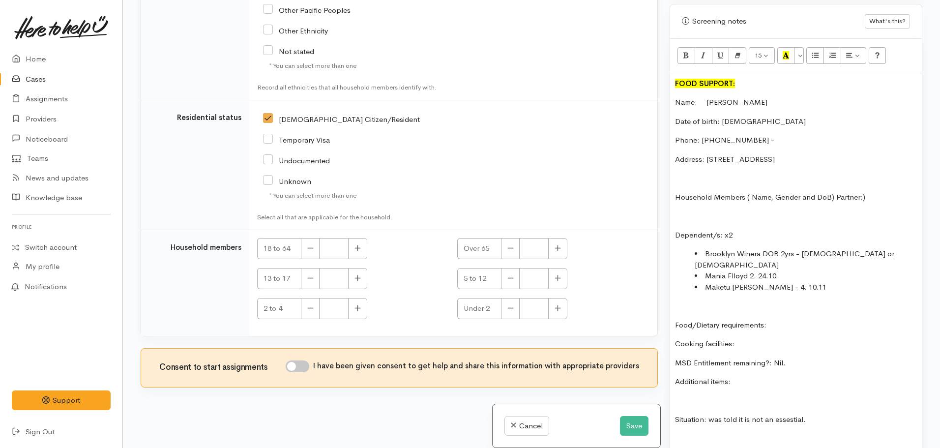
scroll to position [645, 0]
click at [802, 357] on p "MSD Entitlement remaining?: Nil." at bounding box center [796, 362] width 242 height 11
click at [772, 338] on p "Cooking facilities:" at bounding box center [796, 343] width 242 height 11
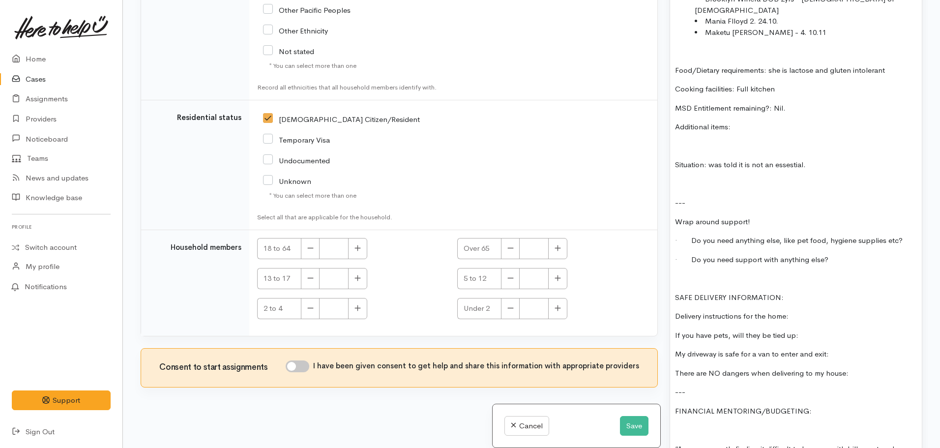
scroll to position [932, 0]
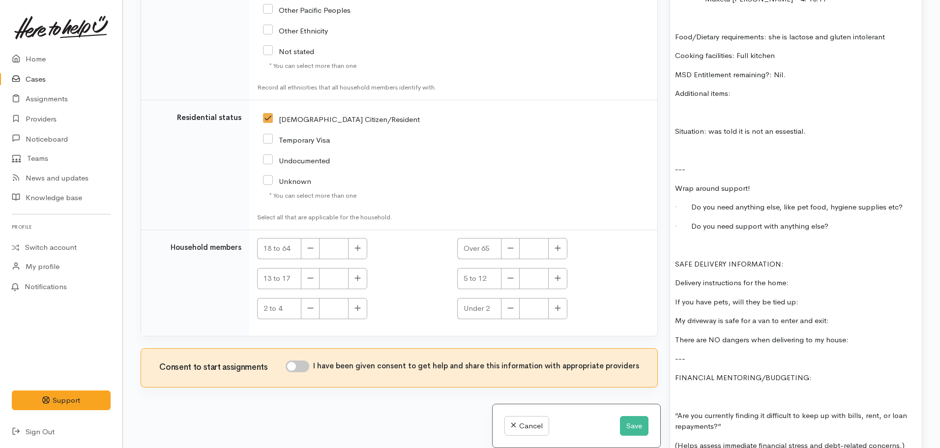
click at [817, 296] on p "If you have pets, will they be tied up:" at bounding box center [796, 301] width 242 height 11
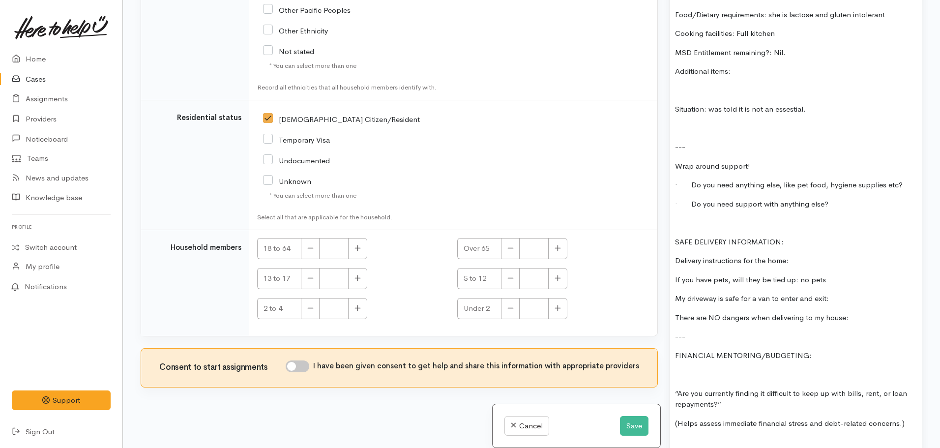
scroll to position [955, 0]
click at [845, 293] on p "My driveway is safe for a van to enter and exit:" at bounding box center [796, 298] width 242 height 11
click at [835, 274] on p "If you have pets, will they be tied up: no pets" at bounding box center [796, 279] width 242 height 11
click at [832, 293] on p "My driveway is safe for a van to enter and exit:" at bounding box center [796, 298] width 242 height 11
click at [855, 302] on div "FOOD SUPPORT: Name: Michelle Falaoa Date of birth: 7.2.1963 Phone: 0274930045 -…" at bounding box center [796, 321] width 252 height 1116
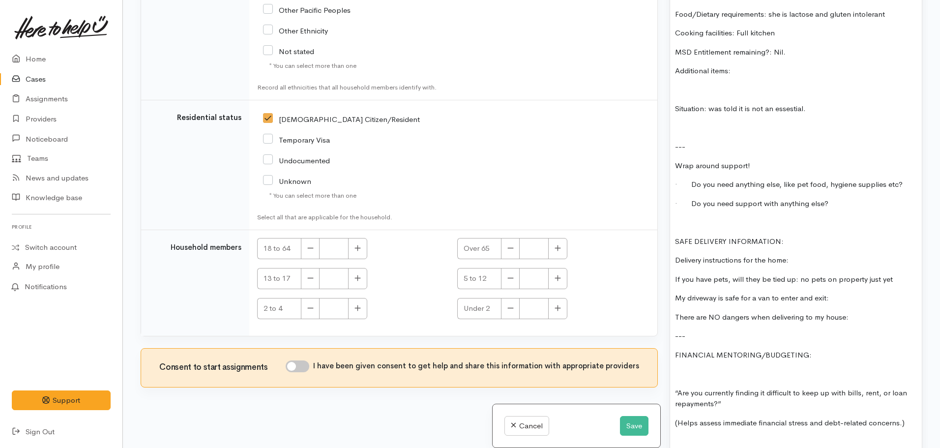
click at [855, 312] on p "There are NO dangers when delivering to my house:" at bounding box center [796, 317] width 242 height 11
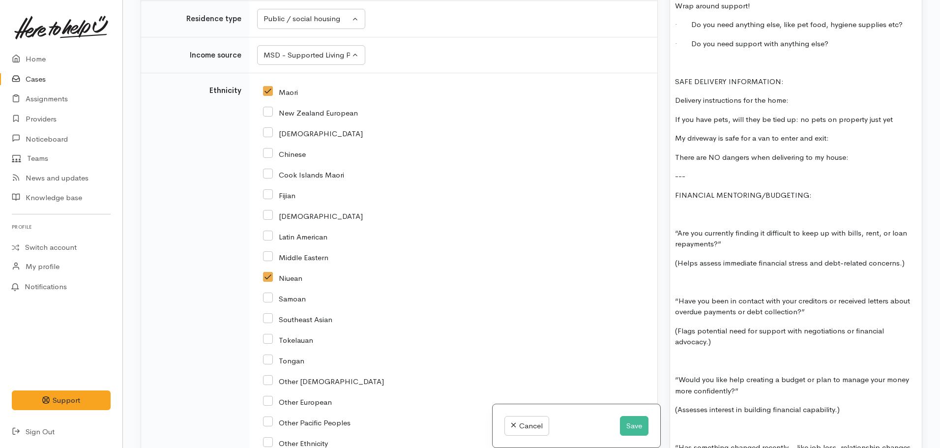
scroll to position [1114, 0]
click at [846, 133] on p "My driveway is safe for a van to enter and exit:" at bounding box center [796, 138] width 242 height 11
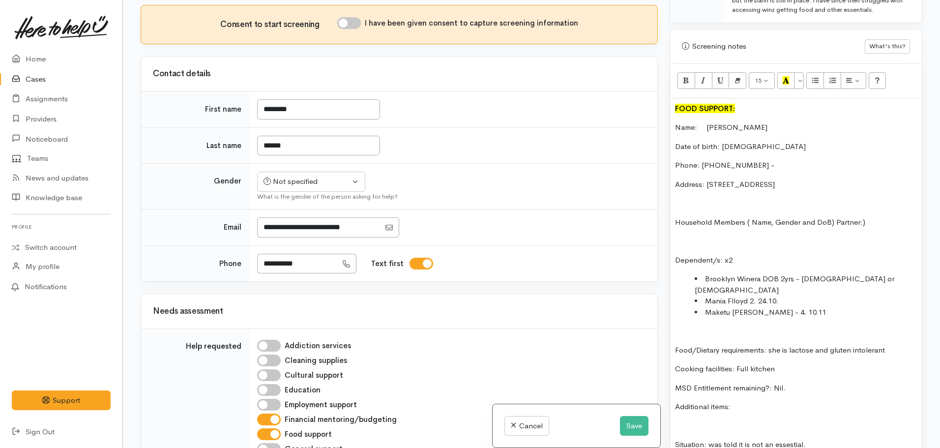
scroll to position [619, 0]
click at [737, 123] on span "Michelle Falaoa" at bounding box center [732, 127] width 70 height 9
click at [311, 177] on div "Not specified" at bounding box center [307, 181] width 87 height 11
click at [299, 235] on span "Female" at bounding box center [319, 234] width 84 height 11
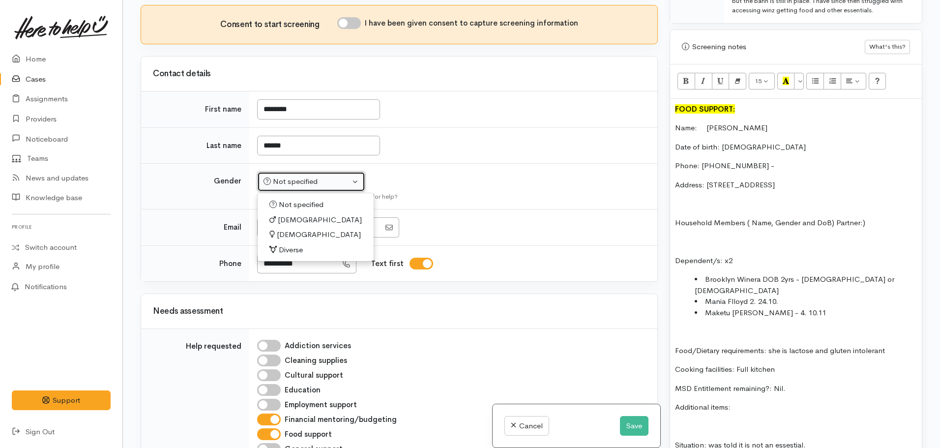
select select "Female"
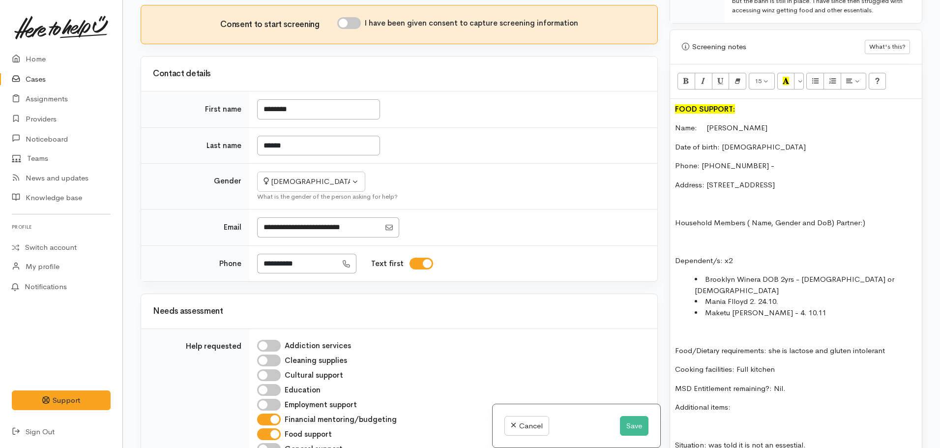
click at [352, 22] on input "I have been given consent to capture screening information" at bounding box center [349, 23] width 24 height 12
checkbox input "true"
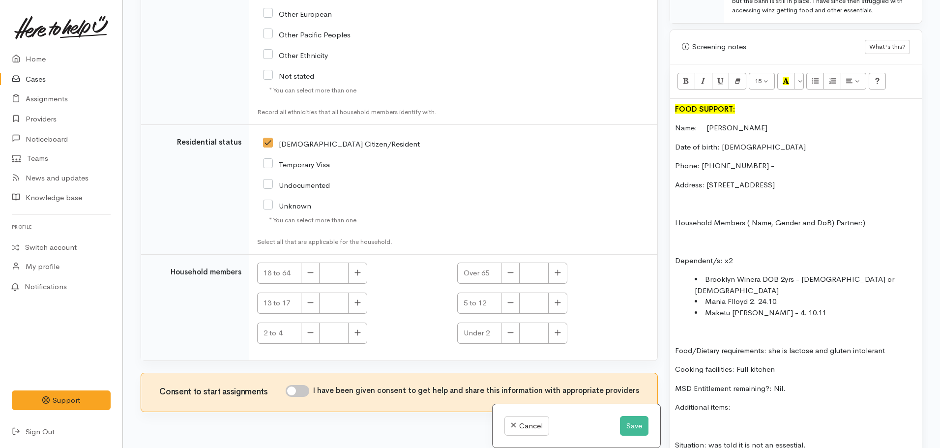
scroll to position [1538, 0]
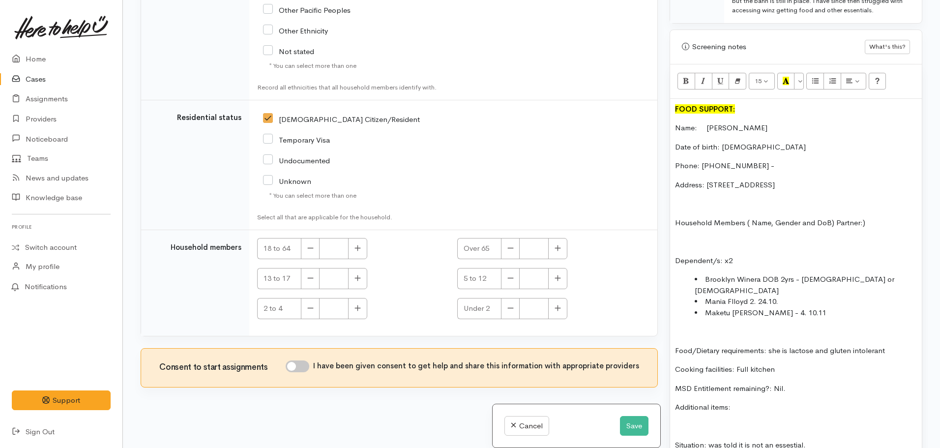
click at [299, 368] on input "I have been given consent to get help and share this information with appropria…" at bounding box center [298, 366] width 24 height 12
checkbox input "true"
click at [893, 345] on p "Food/Dietary requirements: she is lactose and gluten intolerant" at bounding box center [796, 350] width 242 height 11
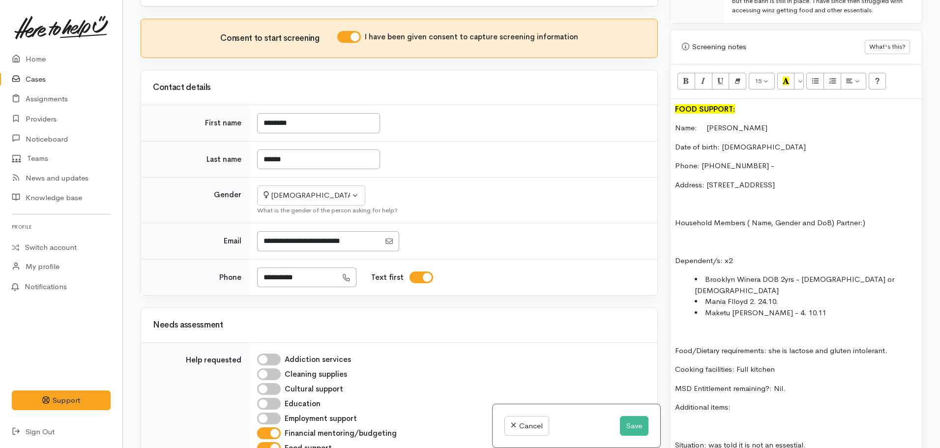
scroll to position [0, 0]
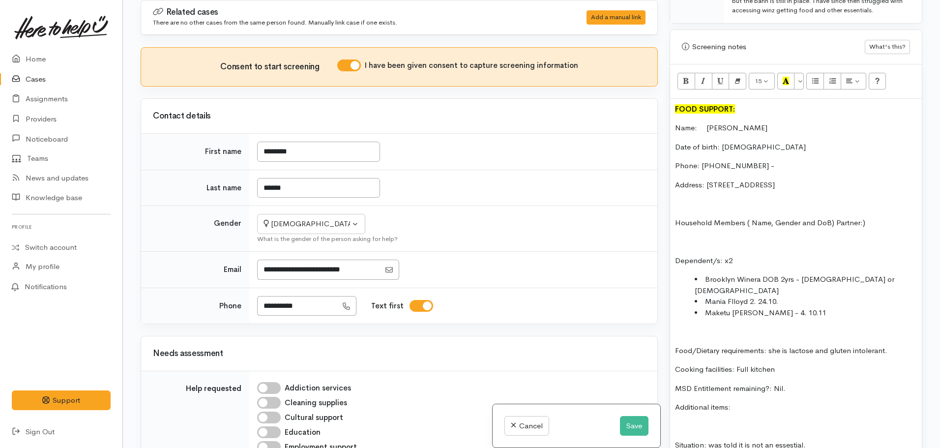
click at [757, 307] on li "Maketu Floyd - 4. 10.11" at bounding box center [806, 312] width 222 height 11
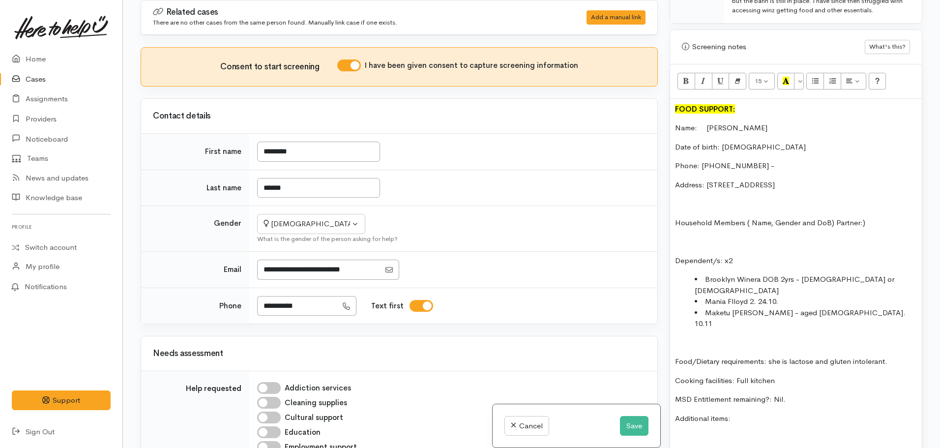
click at [748, 296] on li "Mania Flloyd 2. 24.10." at bounding box center [806, 301] width 222 height 11
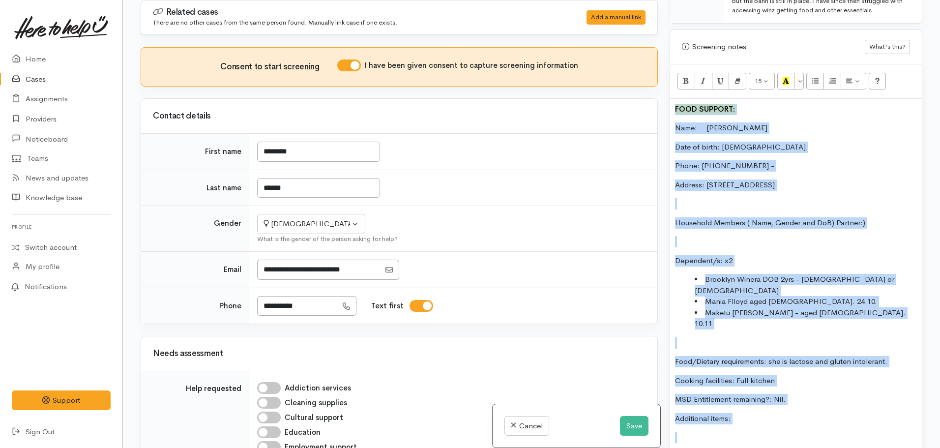
copy div "FOOD SUPPORT: Name: Michelle Falaoa Date of birth: 7.2.1963 Phone: 0274930045 -…"
click at [632, 426] on button "Save" at bounding box center [634, 426] width 29 height 20
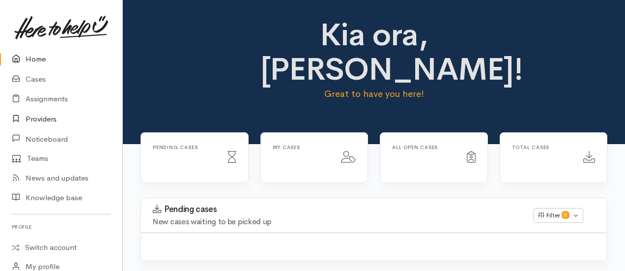
click at [55, 126] on link "Providers" at bounding box center [61, 119] width 122 height 20
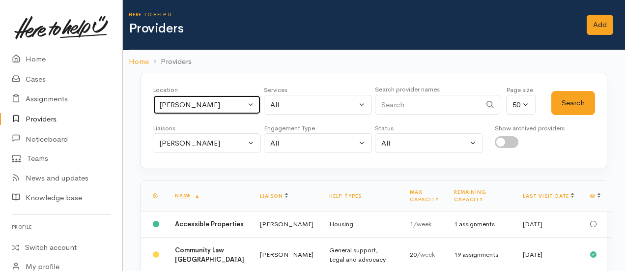
click at [222, 104] on div "[PERSON_NAME]" at bounding box center [202, 104] width 87 height 11
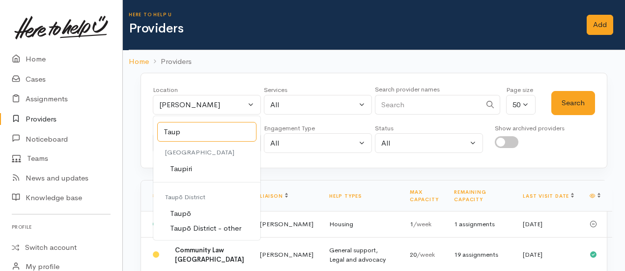
type input "Taup"
click at [192, 208] on link "Taupō" at bounding box center [206, 213] width 107 height 15
select select "183"
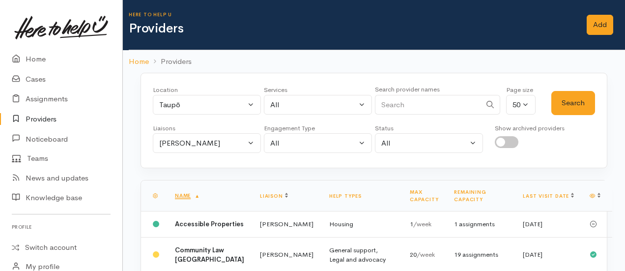
click at [206, 129] on div "Liaisons" at bounding box center [207, 128] width 108 height 10
click at [205, 138] on div "[PERSON_NAME]" at bounding box center [202, 143] width 87 height 11
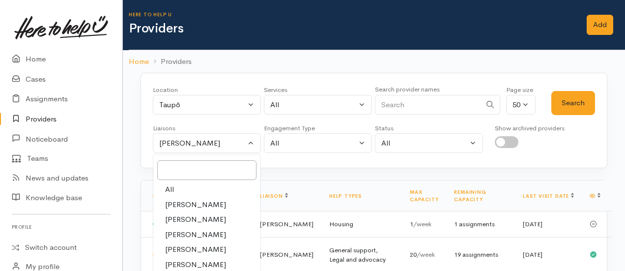
click at [169, 191] on span "All" at bounding box center [169, 189] width 9 height 11
select select "null"
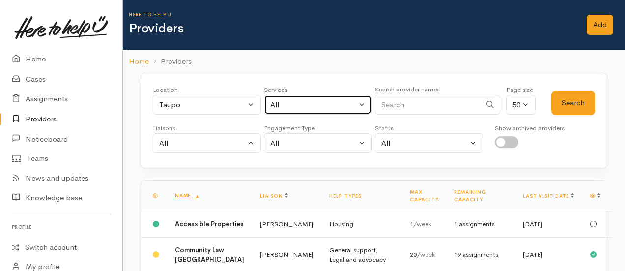
click at [304, 101] on div "All" at bounding box center [313, 104] width 87 height 11
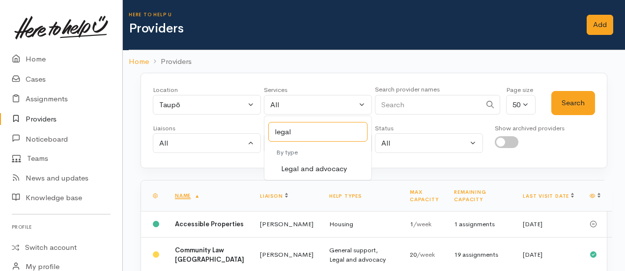
type input "legal"
click at [337, 168] on span "Legal and advocacy" at bounding box center [314, 168] width 66 height 11
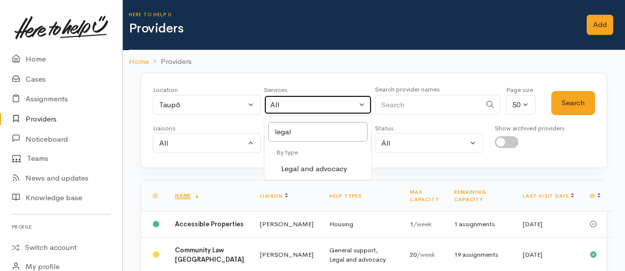
select select "27"
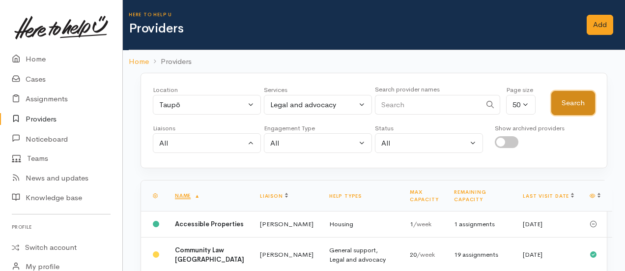
click at [582, 106] on button "Search" at bounding box center [574, 103] width 44 height 24
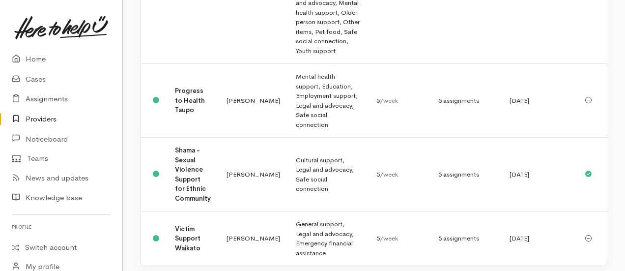
scroll to position [485, 0]
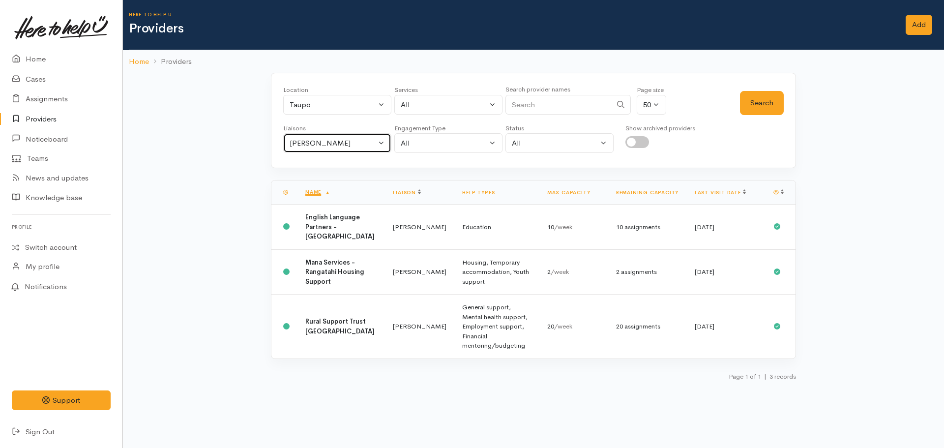
click at [355, 141] on div "[PERSON_NAME]" at bounding box center [333, 143] width 87 height 11
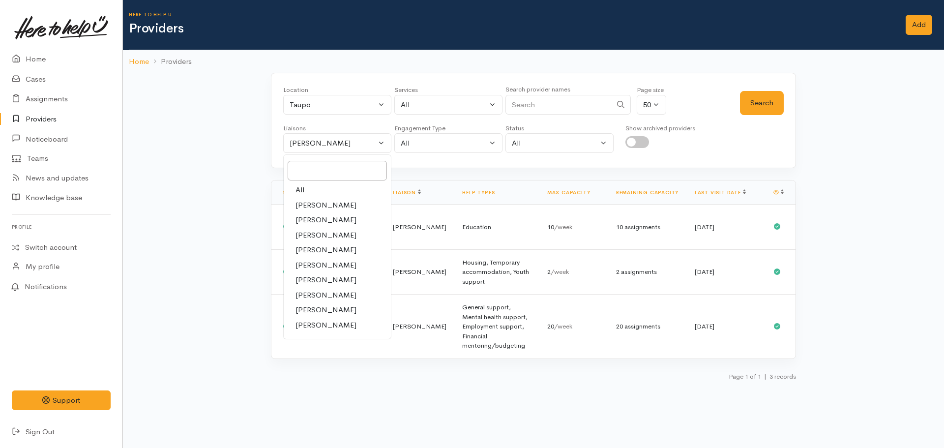
click at [303, 192] on span "All" at bounding box center [299, 189] width 9 height 11
select select "null"
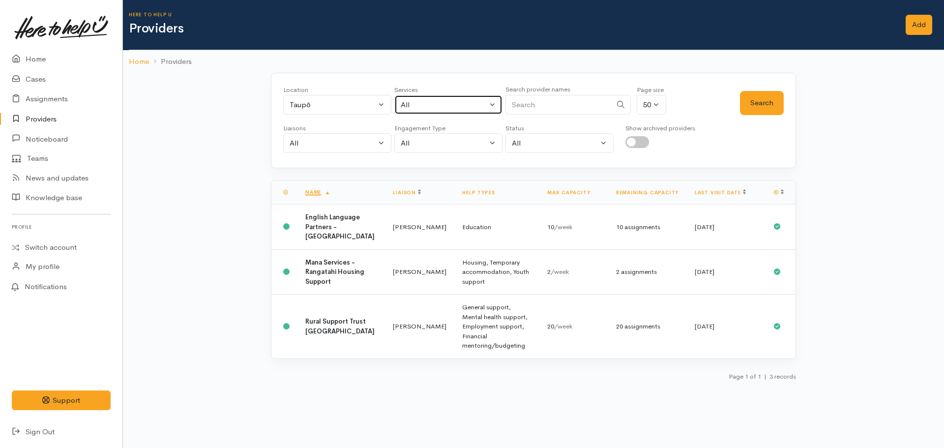
click at [459, 103] on div "All" at bounding box center [444, 104] width 87 height 11
type input "food"
click at [440, 173] on span "Food support" at bounding box center [435, 169] width 46 height 11
select select "3"
click at [759, 108] on button "Search" at bounding box center [762, 103] width 44 height 24
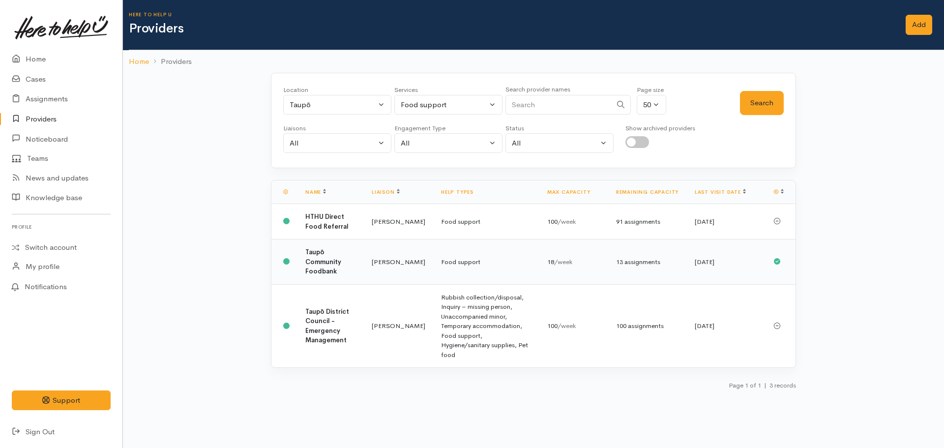
click at [337, 268] on td "Taupō Community Foodbank" at bounding box center [330, 261] width 66 height 45
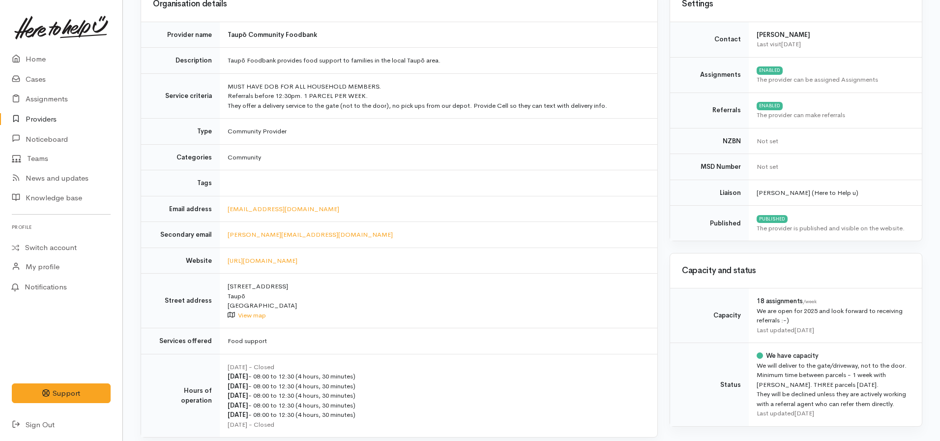
scroll to position [103, 0]
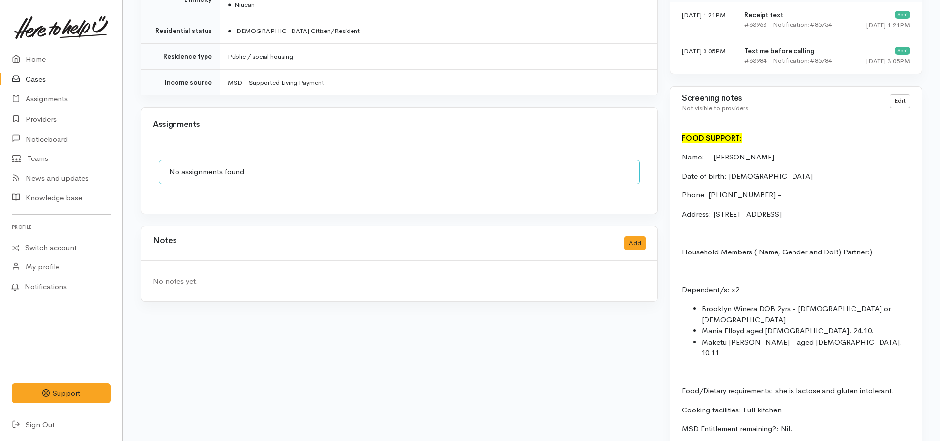
scroll to position [681, 0]
click at [902, 95] on link "Edit" at bounding box center [900, 102] width 20 height 14
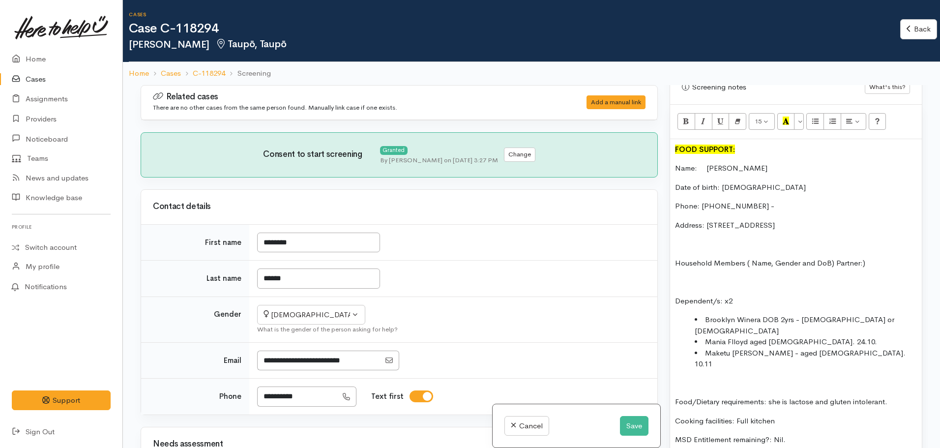
scroll to position [675, 0]
click at [723, 182] on p "Date of birth: 7.2.1963" at bounding box center [796, 185] width 242 height 11
click at [732, 185] on p "Date of birth: 07.2.1963" at bounding box center [796, 185] width 242 height 11
click at [754, 209] on p "Phone: 0274930045 -" at bounding box center [796, 204] width 242 height 11
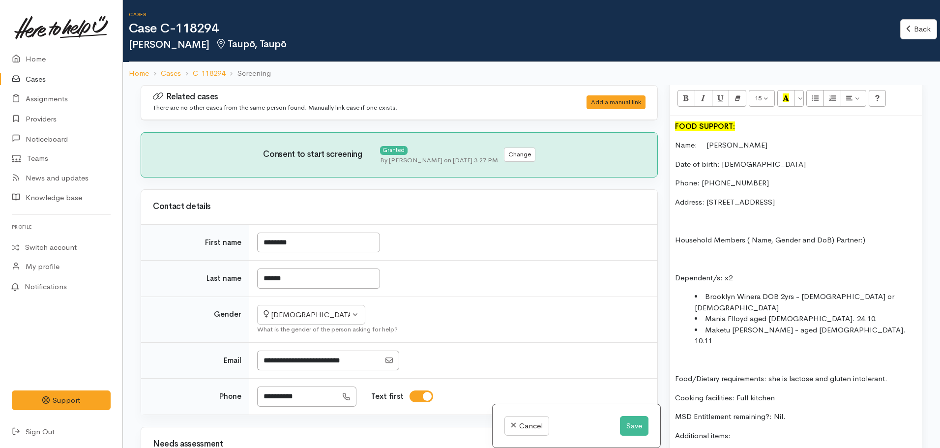
scroll to position [697, 0]
click at [733, 278] on p "Dependent/s: x2" at bounding box center [796, 276] width 242 height 11
drag, startPoint x: 868, startPoint y: 242, endPoint x: 673, endPoint y: 237, distance: 195.7
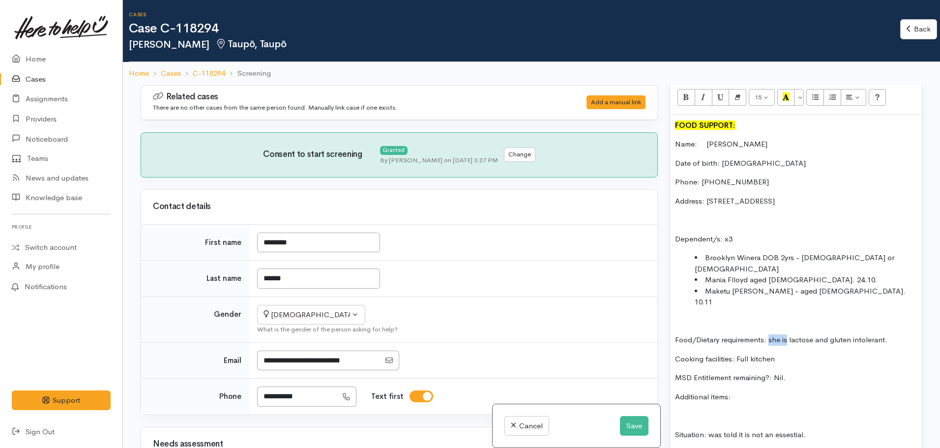
drag, startPoint x: 788, startPoint y: 317, endPoint x: 770, endPoint y: 319, distance: 17.3
click at [770, 334] on p "Food/Dietary requirements: she is lactose and gluten intolerant." at bounding box center [796, 339] width 242 height 11
click at [800, 274] on li "Mania Flloyd aged 2. 24.10." at bounding box center [806, 279] width 222 height 11
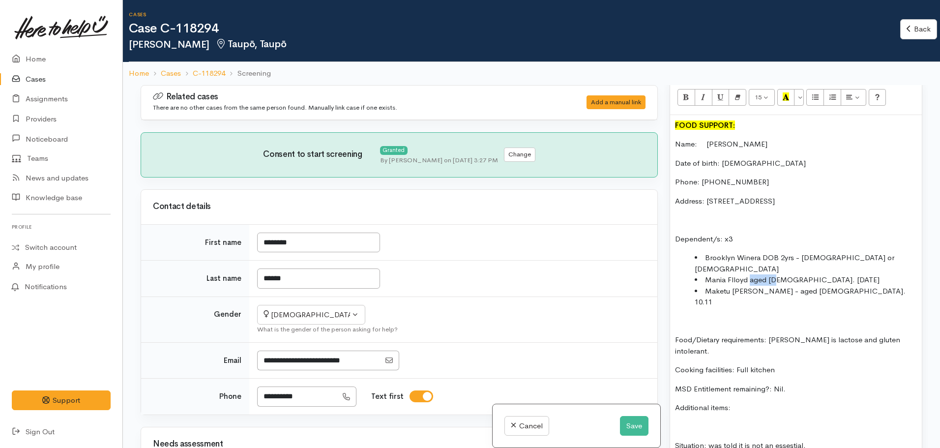
drag, startPoint x: 775, startPoint y: 268, endPoint x: 750, endPoint y: 272, distance: 24.8
click at [750, 274] on li "Mania Flloyd aged 2. 24.10.2022" at bounding box center [806, 279] width 222 height 11
click at [800, 274] on li "Mania Flloyd , 24.10.2022" at bounding box center [806, 279] width 222 height 11
click at [749, 274] on li "Mania Flloyd , 24.10.2022 (2yrs)" at bounding box center [806, 279] width 222 height 11
click at [723, 274] on li "Mania Floyd, 24.10.2022 (2yrs)" at bounding box center [806, 279] width 222 height 11
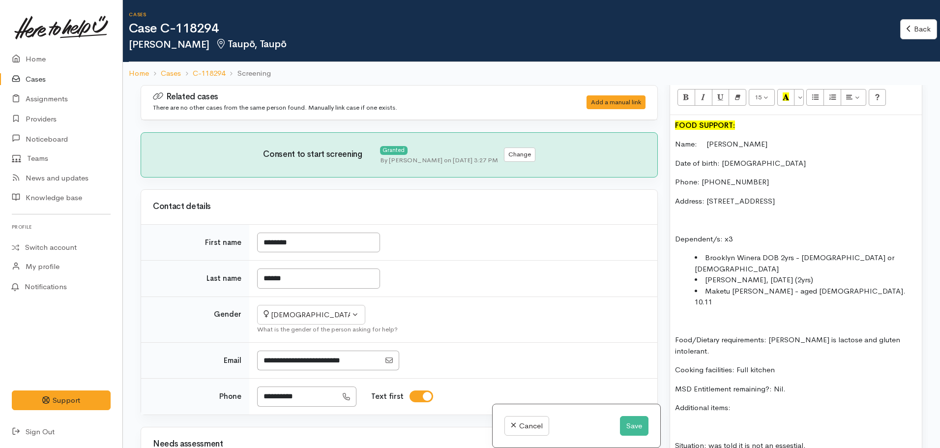
click at [762, 286] on li "Maketu Floyd - aged 4. 10.11" at bounding box center [806, 297] width 222 height 22
click at [753, 274] on li "Manaia Floyd, 24.10.2022 (2yrs)" at bounding box center [806, 279] width 222 height 11
click at [811, 274] on li "Manaia Floyd (DOB: 24.10.2022 (2yrs)" at bounding box center [806, 279] width 222 height 11
click at [849, 274] on li "Manaia Floyd (DOB: 24.10.2022) - 2yrs)" at bounding box center [806, 279] width 222 height 11
click at [786, 286] on li "Maketu Floyd - aged 4. 10.11" at bounding box center [806, 297] width 222 height 22
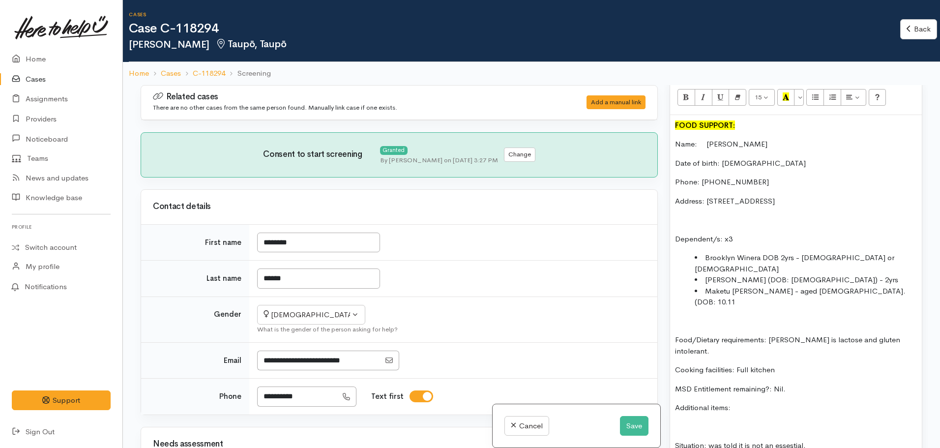
click at [833, 286] on li "Maketu Floyd - aged 4. (DOB: 10.11" at bounding box center [806, 297] width 222 height 22
drag, startPoint x: 785, startPoint y: 280, endPoint x: 751, endPoint y: 280, distance: 34.4
click at [751, 286] on li "Maketu Floyd - aged 4. (DOB: 10.11.2020) - 4yrs" at bounding box center [806, 297] width 222 height 22
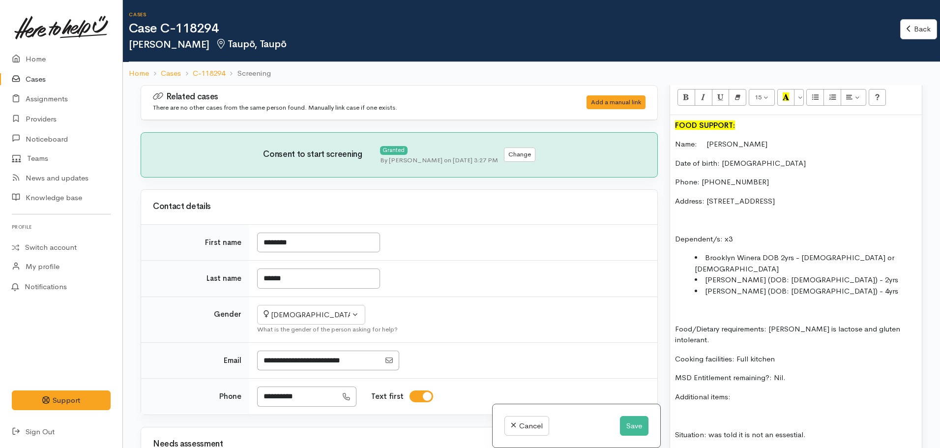
click at [762, 260] on li "Brooklyn Winera DOB 2yrs - 12.may 2023 or 2022" at bounding box center [806, 263] width 222 height 22
drag, startPoint x: 784, startPoint y: 259, endPoint x: 894, endPoint y: 256, distance: 110.7
click at [894, 256] on li "Brooklyn Winera (DOB: DOB 2yrs - 12.may 2023 or 2022" at bounding box center [806, 263] width 222 height 22
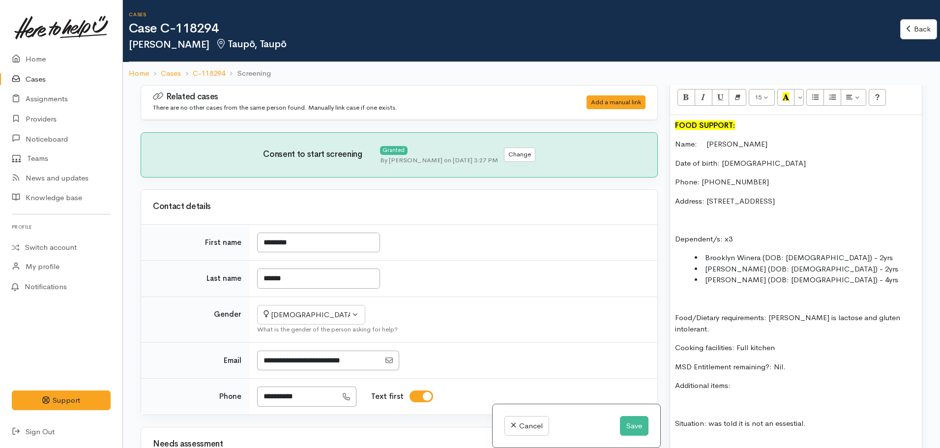
click at [706, 255] on li "Brooklyn Winera (DOB: 12.05.2022) - 2yrs" at bounding box center [806, 257] width 222 height 11
click at [706, 268] on li "Manaia Floyd (DOB: 24.10.2022) - 2yrs" at bounding box center [806, 269] width 222 height 11
click at [706, 280] on li "Maketu Floyd (DOB: 10.11.2020) - 4yrs" at bounding box center [806, 279] width 222 height 11
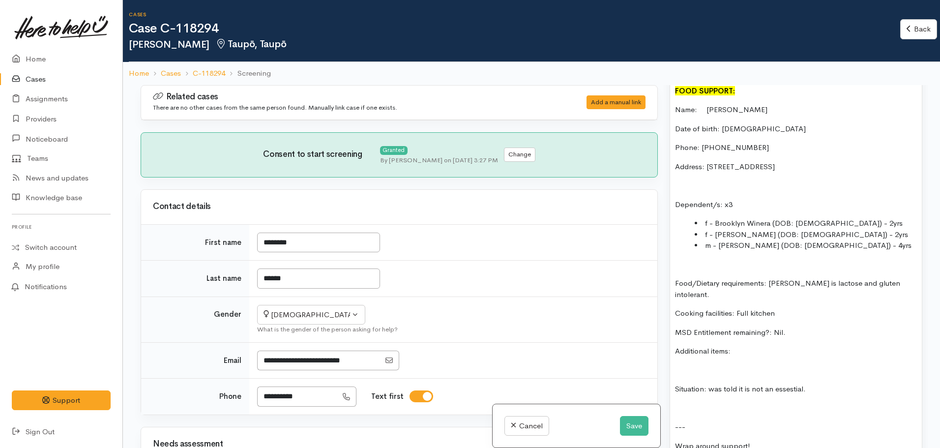
drag, startPoint x: 757, startPoint y: 355, endPoint x: 748, endPoint y: 355, distance: 8.8
click at [748, 365] on p at bounding box center [796, 370] width 242 height 11
drag, startPoint x: 758, startPoint y: 353, endPoint x: 660, endPoint y: 342, distance: 98.4
click at [660, 342] on div "Related cases There are no other cases from the same person found. Manually lin…" at bounding box center [532, 309] width 794 height 448
click at [737, 346] on p "Additional items:" at bounding box center [796, 351] width 242 height 11
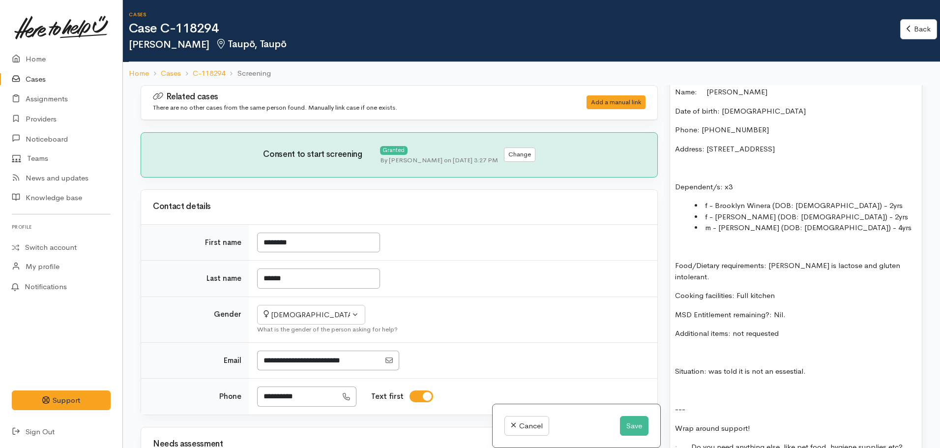
scroll to position [749, 0]
drag, startPoint x: 706, startPoint y: 361, endPoint x: 668, endPoint y: 358, distance: 38.0
click at [668, 358] on div "Warnings Add No warnings have been raised against this case Add Warning Title ●…" at bounding box center [796, 309] width 265 height 448
click at [801, 365] on p "Situation: was told it is not an essestial." at bounding box center [796, 370] width 242 height 11
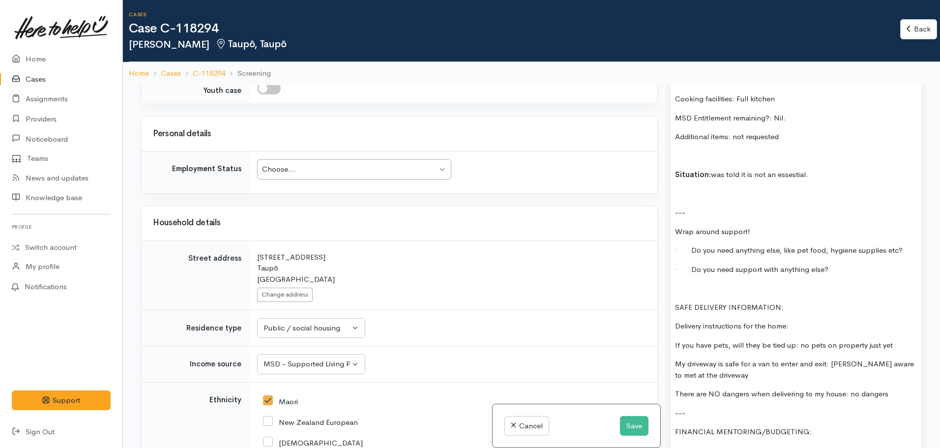
scroll to position [930, 0]
click at [346, 166] on div "Choose..." at bounding box center [349, 168] width 175 height 11
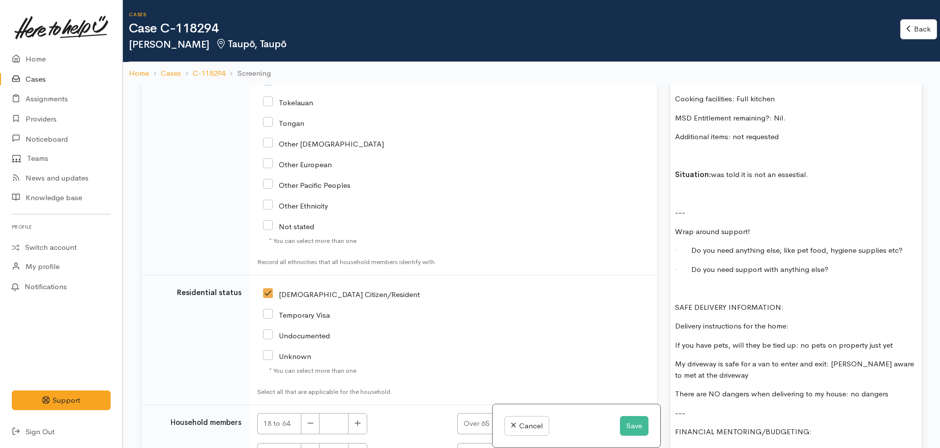
scroll to position [1572, 0]
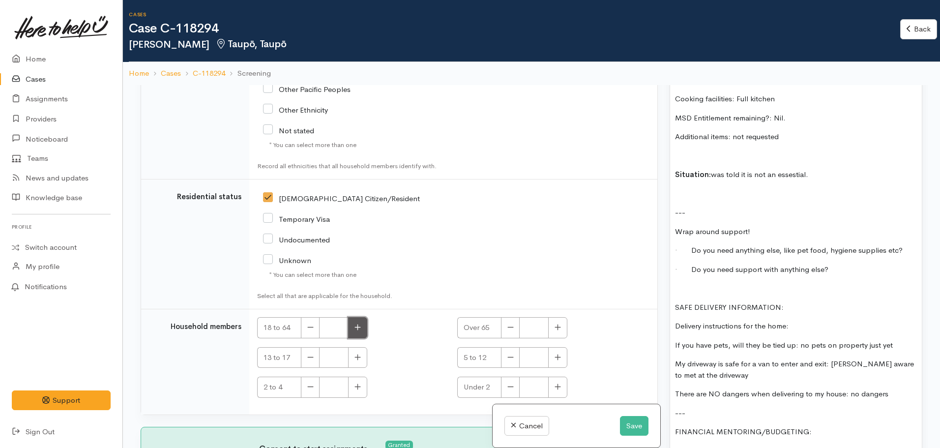
click at [357, 330] on icon "button" at bounding box center [357, 327] width 6 height 7
type input "1"
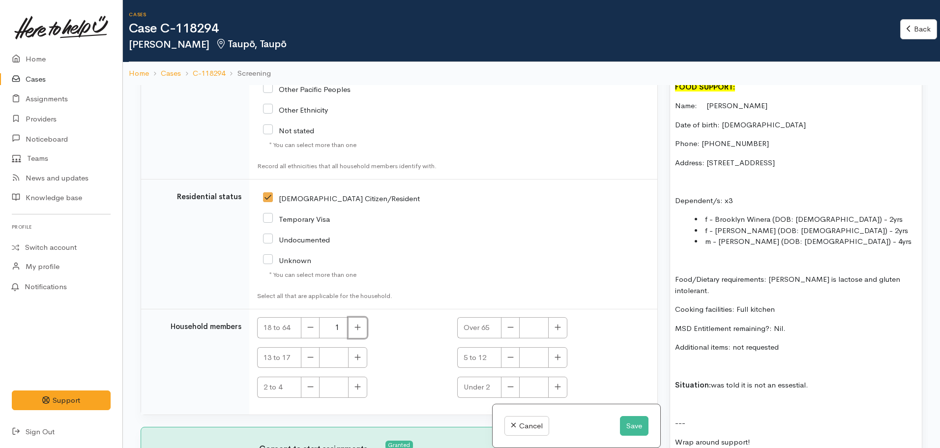
scroll to position [735, 0]
drag, startPoint x: 768, startPoint y: 123, endPoint x: 722, endPoint y: 129, distance: 46.5
click at [722, 129] on p "Date of birth: 07.02.1963" at bounding box center [796, 125] width 242 height 11
copy p "07.02.1963"
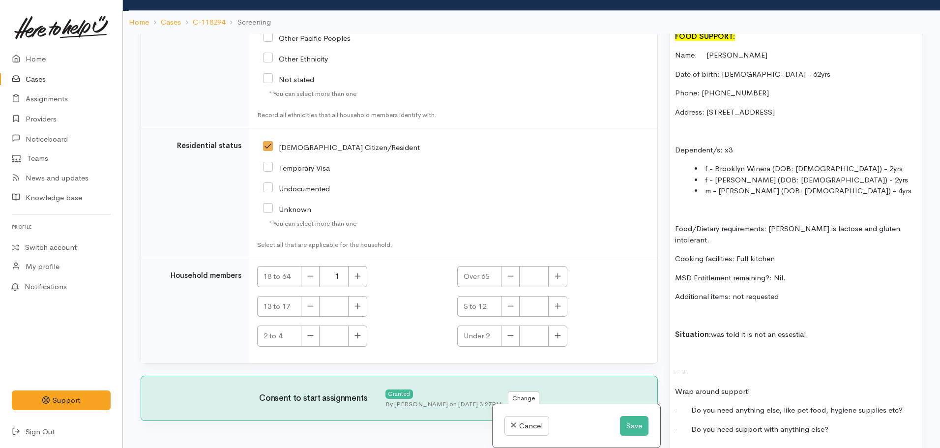
scroll to position [53, 0]
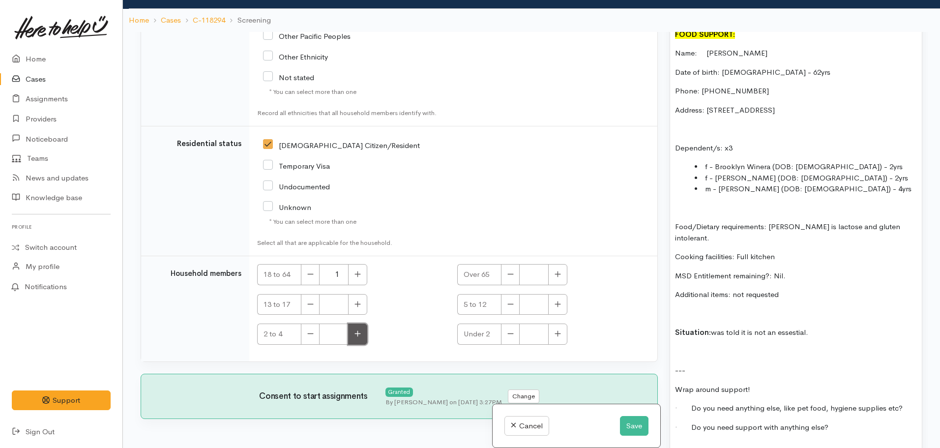
click at [355, 339] on button "button" at bounding box center [357, 334] width 19 height 21
type input "3"
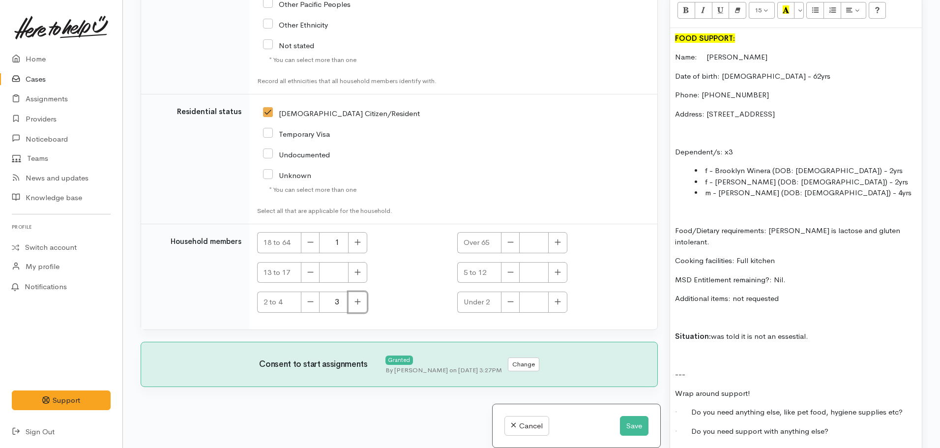
scroll to position [698, 0]
click at [794, 275] on p "MSD Entitlement remaining?: Nil." at bounding box center [796, 280] width 242 height 11
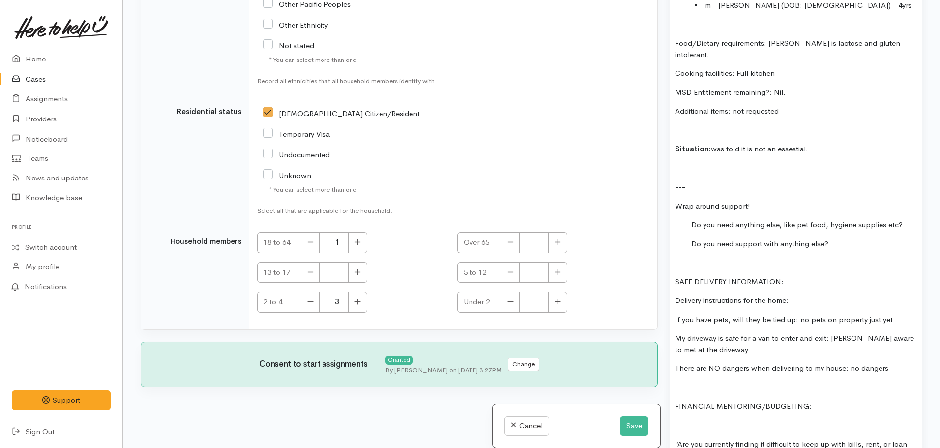
scroll to position [888, 0]
drag, startPoint x: 808, startPoint y: 134, endPoint x: 711, endPoint y: 134, distance: 97.3
click at [711, 141] on p "Situation: was told it is not an essestial." at bounding box center [796, 146] width 242 height 11
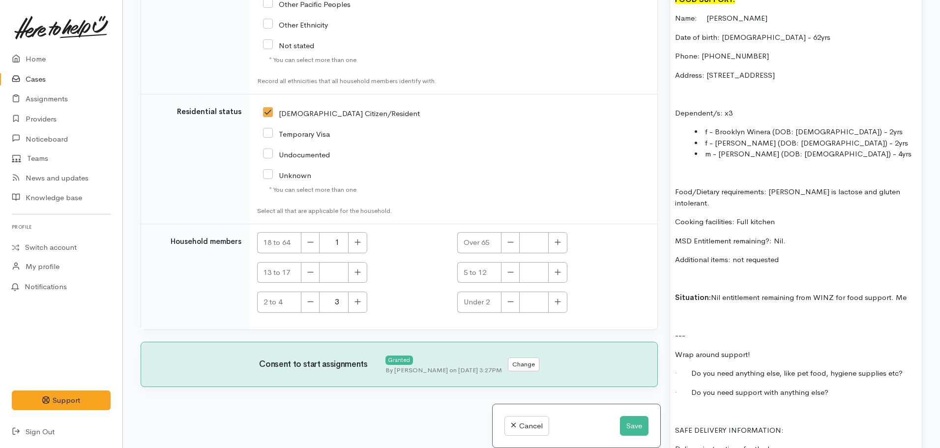
scroll to position [737, 0]
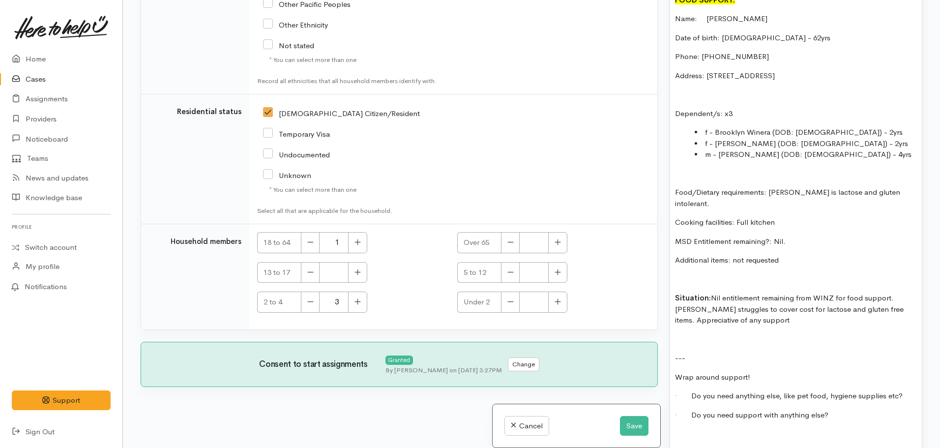
click at [681, 334] on p at bounding box center [796, 339] width 242 height 11
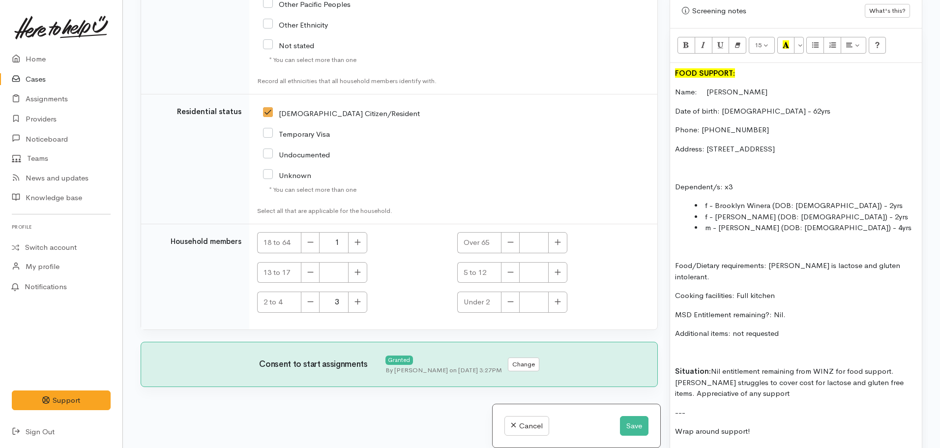
scroll to position [668, 0]
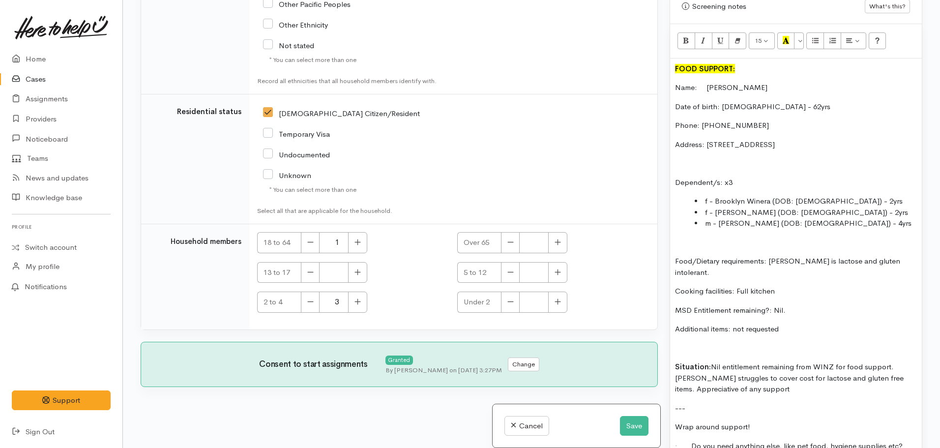
click at [901, 361] on p "Situation: Nil entitlement remaining from WINZ for food support. Michelle strug…" at bounding box center [796, 377] width 242 height 33
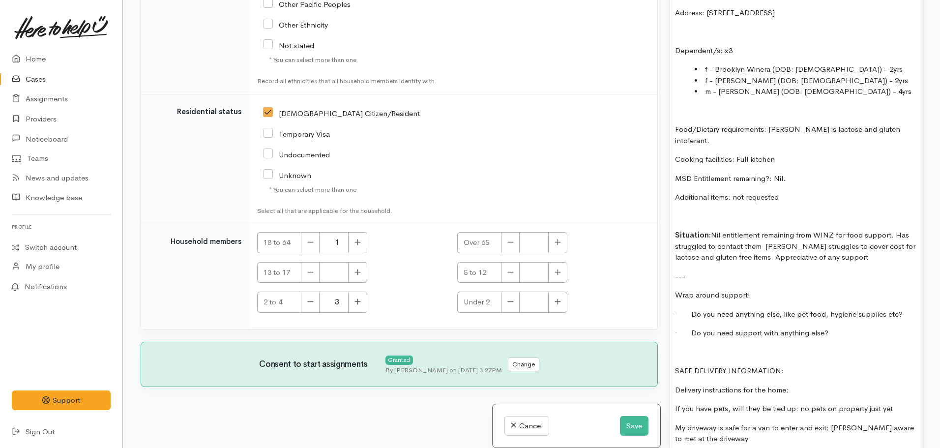
scroll to position [800, 0]
drag, startPoint x: 763, startPoint y: 236, endPoint x: 718, endPoint y: 240, distance: 44.9
click at [718, 240] on p "Situation: Nil entitlement remaining from WINZ for food support. Has struggled …" at bounding box center [796, 245] width 242 height 33
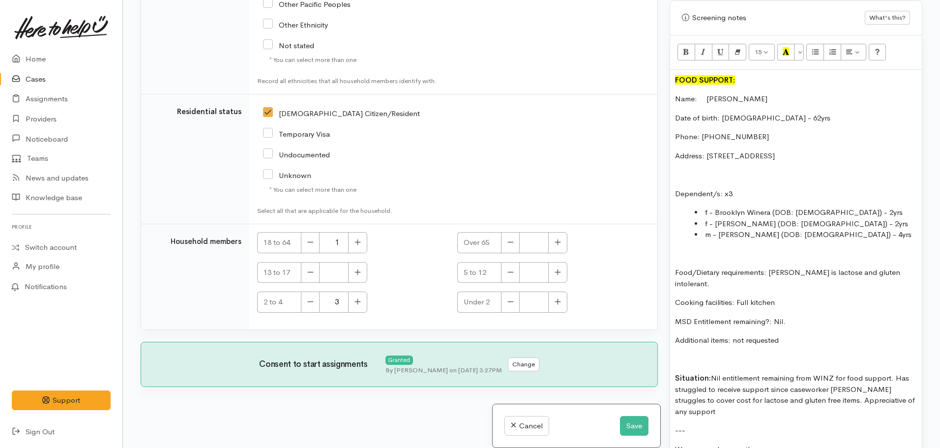
scroll to position [694, 0]
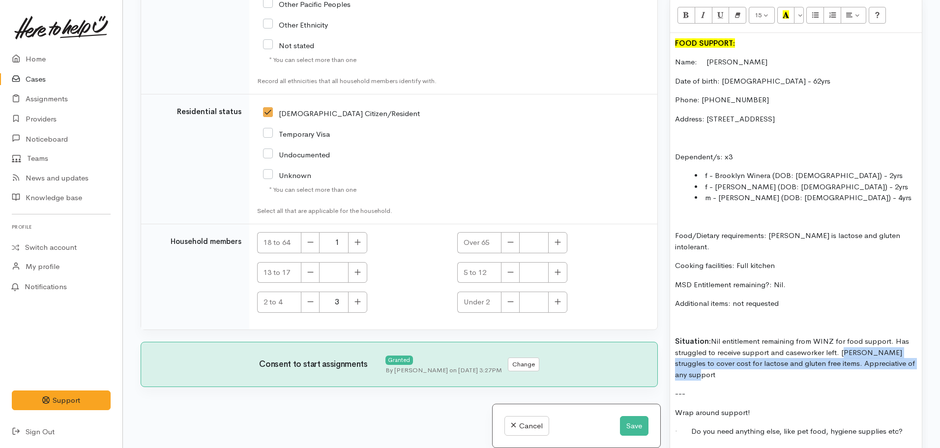
drag, startPoint x: 842, startPoint y: 342, endPoint x: 904, endPoint y: 363, distance: 65.8
click at [904, 363] on p "Situation: Nil entitlement remaining from WINZ for food support. Has struggled …" at bounding box center [796, 358] width 242 height 44
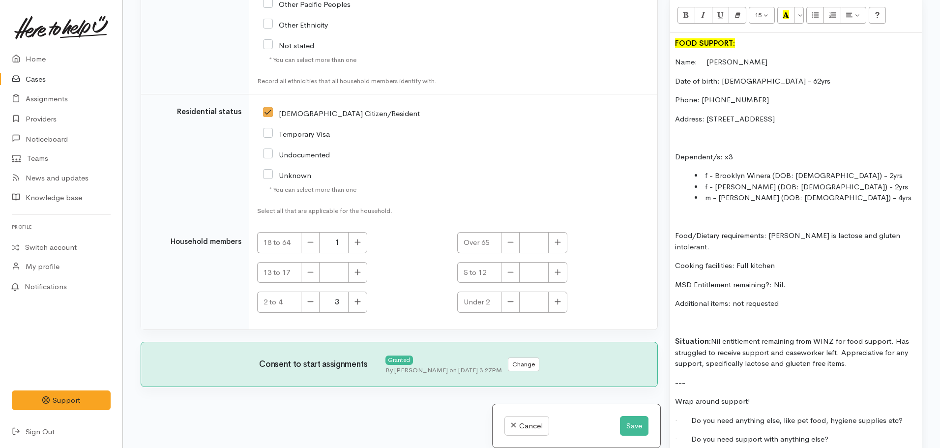
drag, startPoint x: 795, startPoint y: 359, endPoint x: 788, endPoint y: 350, distance: 11.9
click at [788, 350] on p "Situation: Nil entitlement remaining from WINZ for food support. Has struggled …" at bounding box center [796, 352] width 242 height 33
drag, startPoint x: 851, startPoint y: 358, endPoint x: 667, endPoint y: 42, distance: 365.7
click at [667, 42] on div "Warnings Add No warnings have been raised against this case Add Warning Title ●…" at bounding box center [796, 224] width 265 height 448
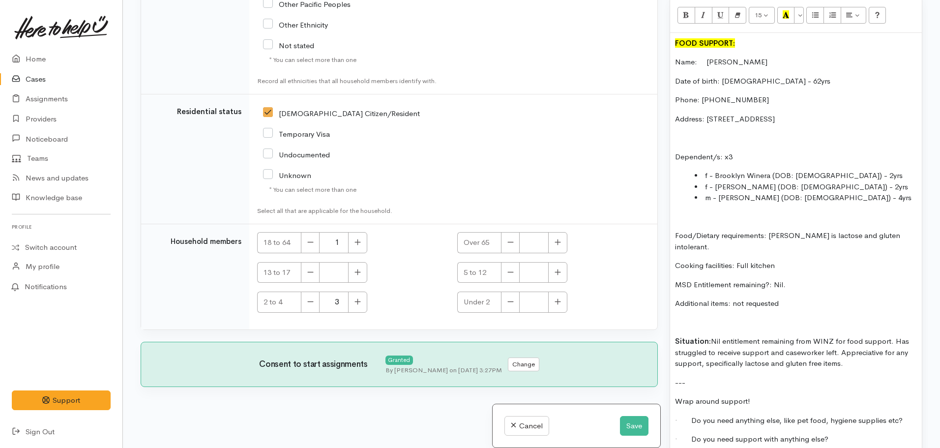
copy div "FOOD SUPPORT: Name: Michelle Falaoa Date of birth: 07.02.1963 - 62yrs Phone: 02…"
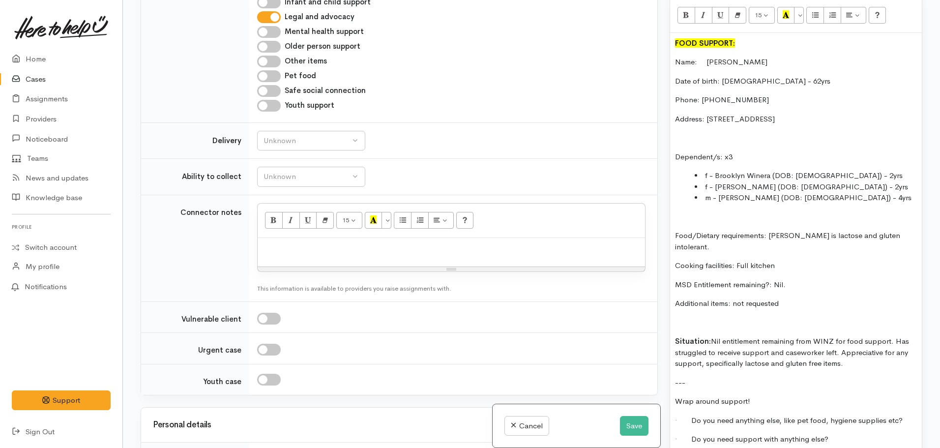
scroll to position [553, 0]
click at [289, 244] on p at bounding box center [452, 248] width 378 height 11
paste div
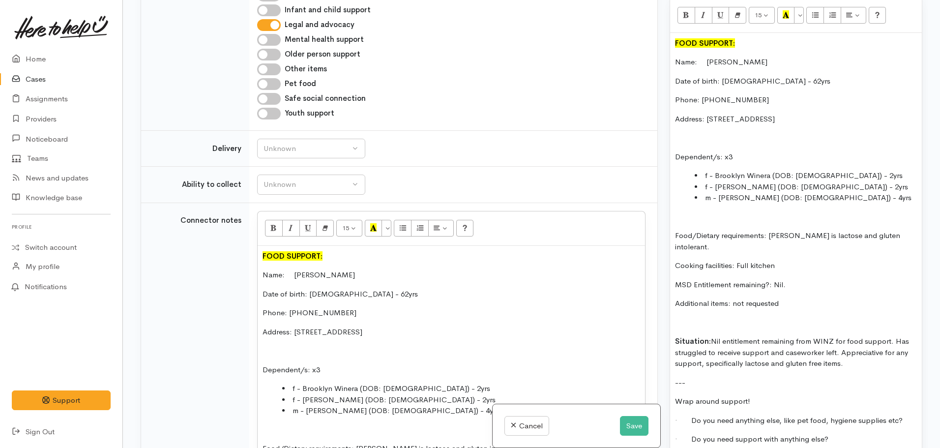
scroll to position [545, 0]
click at [311, 177] on button "Unknown" at bounding box center [311, 185] width 108 height 20
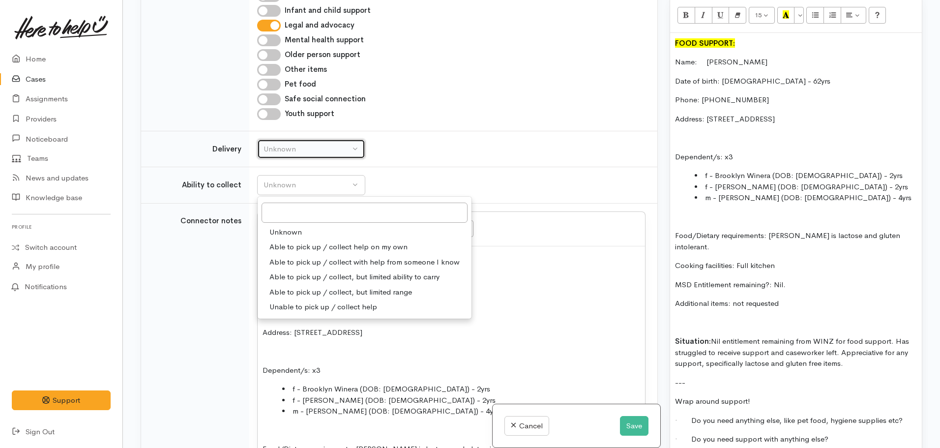
click at [315, 146] on div "Unknown" at bounding box center [307, 149] width 87 height 11
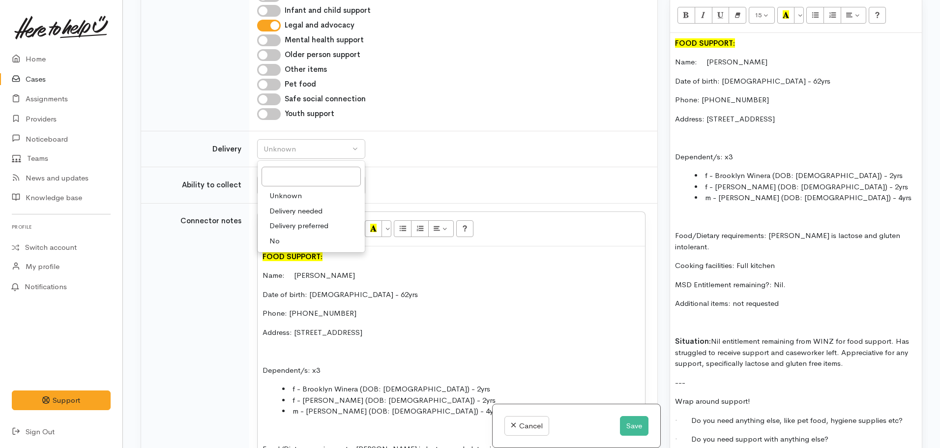
click at [284, 211] on span "Delivery needed" at bounding box center [295, 211] width 53 height 11
select select "3"
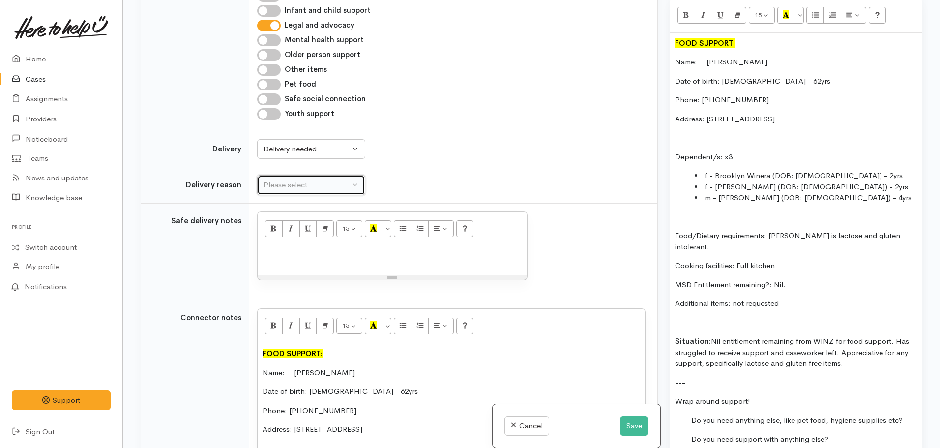
click at [286, 183] on div "Please select" at bounding box center [307, 184] width 87 height 11
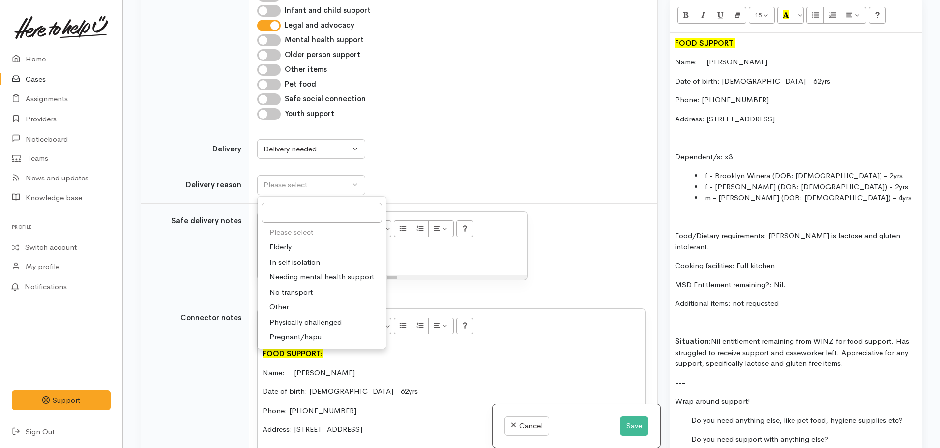
click at [299, 302] on link "Other" at bounding box center [322, 306] width 128 height 15
select select "7"
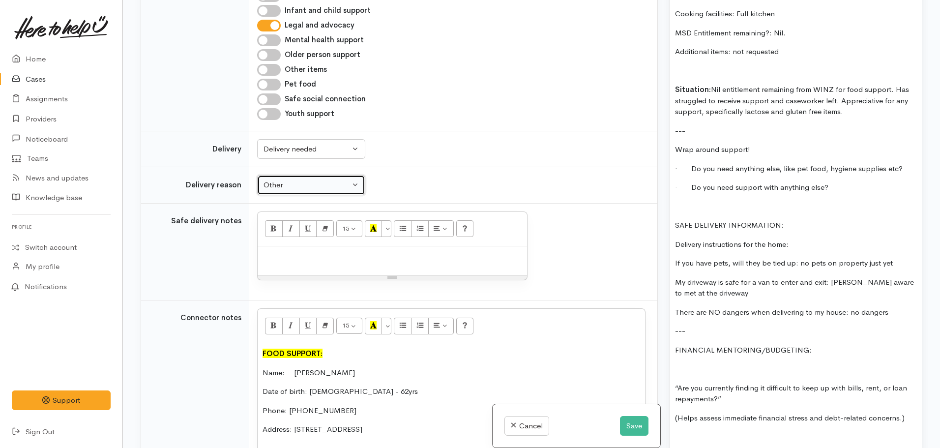
scroll to position [946, 0]
drag, startPoint x: 789, startPoint y: 216, endPoint x: 666, endPoint y: 216, distance: 122.9
click at [666, 216] on div "Warnings Add No warnings have been raised against this case Add Warning Title ●…" at bounding box center [796, 224] width 265 height 448
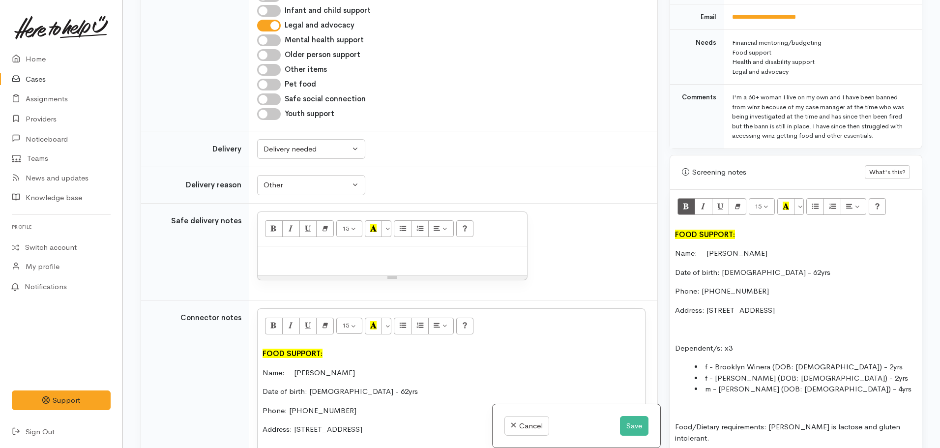
scroll to position [501, 0]
click at [789, 206] on icon "Recent Color" at bounding box center [786, 208] width 6 height 8
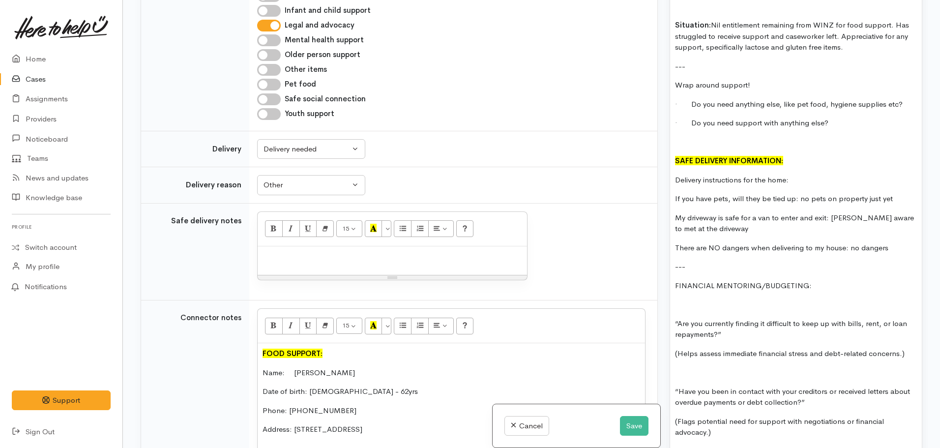
scroll to position [1013, 0]
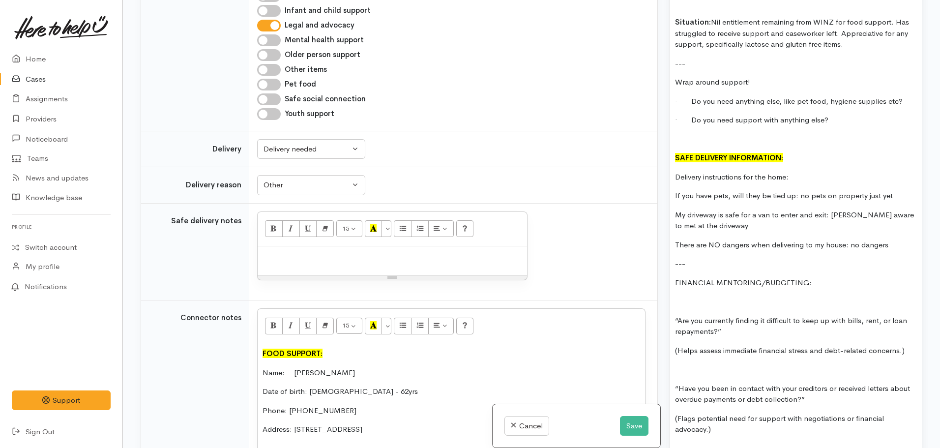
click at [794, 172] on p "Delivery instructions for the home:" at bounding box center [796, 177] width 242 height 11
click at [806, 172] on p "Delivery instructions for the home: Michlle aware of" at bounding box center [796, 177] width 242 height 11
click at [860, 172] on p "Delivery instructions for the home: Michelle aware of" at bounding box center [796, 177] width 242 height 11
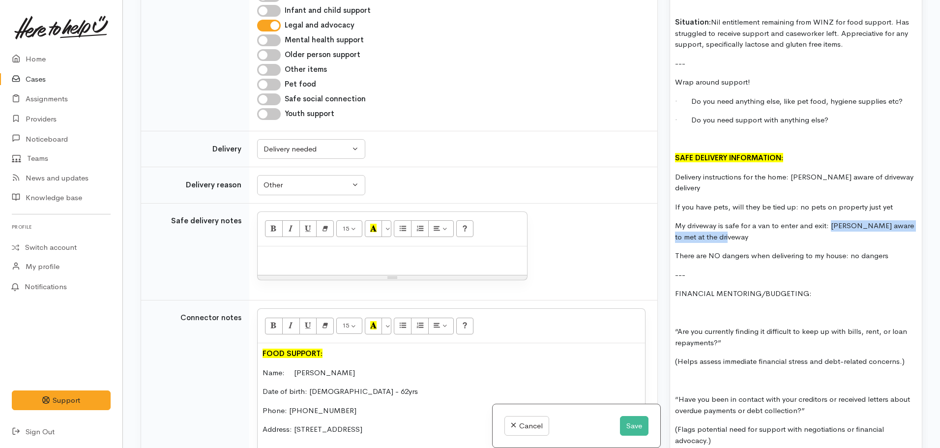
drag, startPoint x: 830, startPoint y: 201, endPoint x: 852, endPoint y: 212, distance: 24.0
click at [852, 220] on p "My driveway is safe for a van to enter and exit: Michelle aware to met at the d…" at bounding box center [796, 231] width 242 height 22
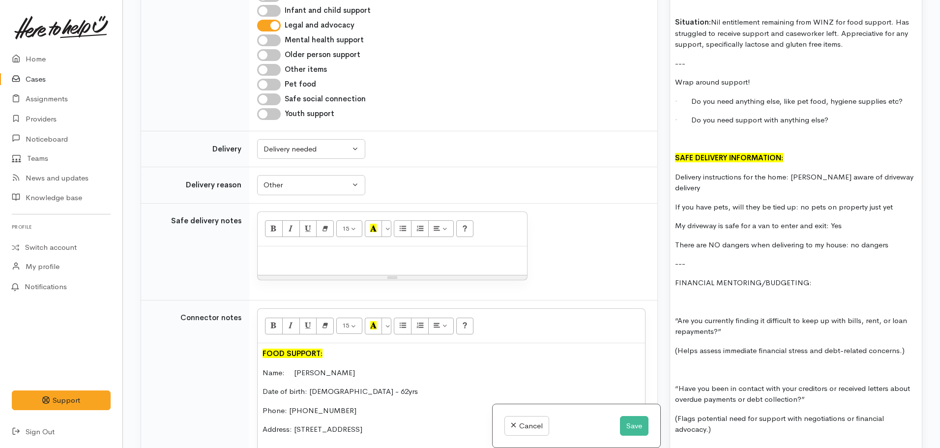
click at [910, 172] on p "Delivery instructions for the home: Michelle aware of driveway delivery" at bounding box center [796, 183] width 242 height 22
click at [894, 239] on p "There are NO dangers when delivering to my house: no dangers" at bounding box center [796, 244] width 242 height 11
drag, startPoint x: 891, startPoint y: 190, endPoint x: 865, endPoint y: 192, distance: 26.1
click at [865, 202] on p "If you have pets, will they be tied up: no pets on property just yet" at bounding box center [796, 207] width 242 height 11
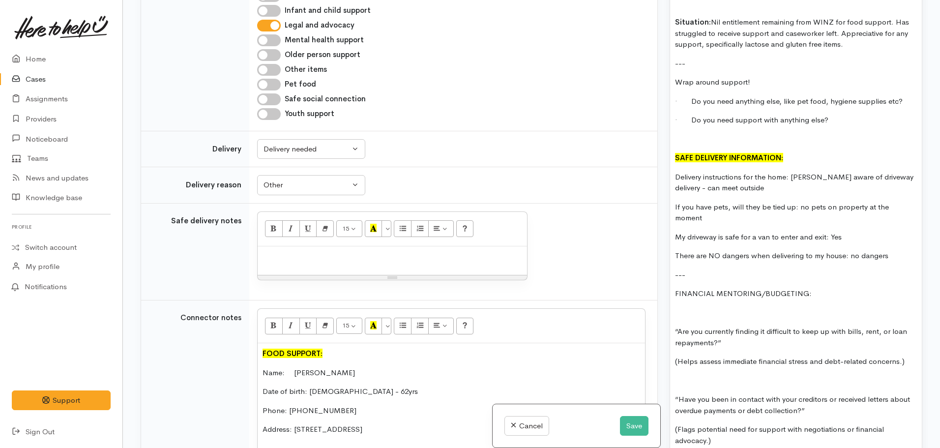
click at [894, 250] on p "There are NO dangers when delivering to my house: no dangers" at bounding box center [796, 255] width 242 height 11
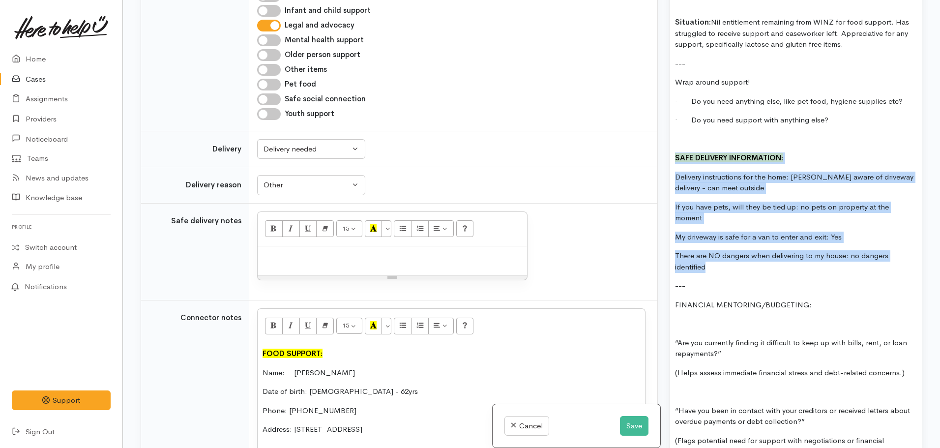
drag, startPoint x: 714, startPoint y: 258, endPoint x: 672, endPoint y: 147, distance: 118.4
click at [672, 147] on div "FOOD SUPPORT: Name: Michelle Falaoa Date of birth: 07.02.1963 - 62yrs Phone: 02…" at bounding box center [796, 271] width 252 height 1115
copy div "SAFE DELIVERY INFORMATION: Delivery instructions for the home: Michelle aware o…"
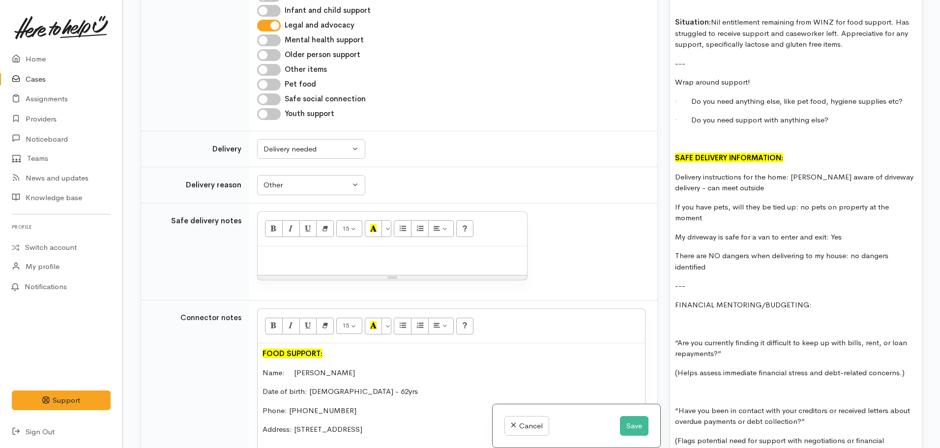
click at [677, 134] on p at bounding box center [796, 139] width 242 height 11
click at [310, 262] on p at bounding box center [393, 256] width 260 height 11
paste div
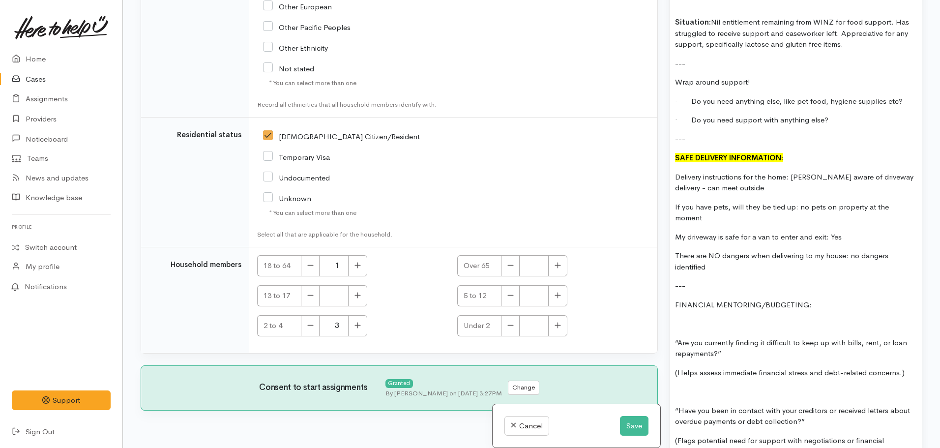
scroll to position [2040, 0]
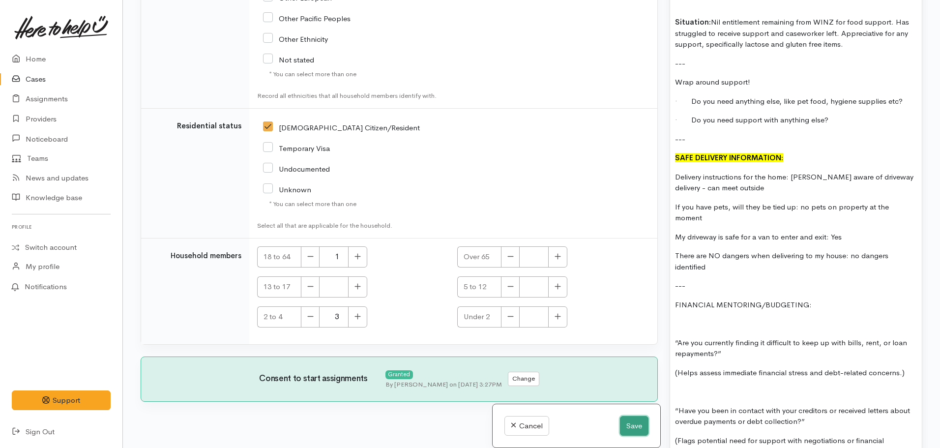
click at [631, 420] on button "Save" at bounding box center [634, 426] width 29 height 20
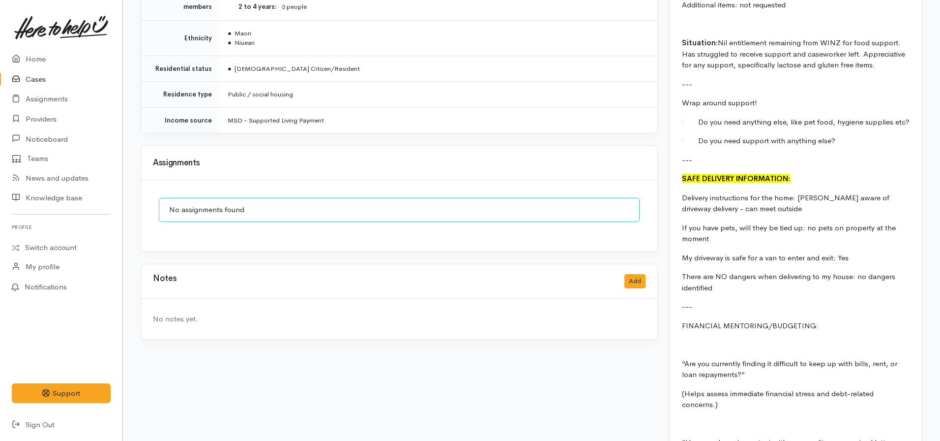
scroll to position [1075, 0]
click at [638, 274] on button "Add" at bounding box center [634, 281] width 21 height 14
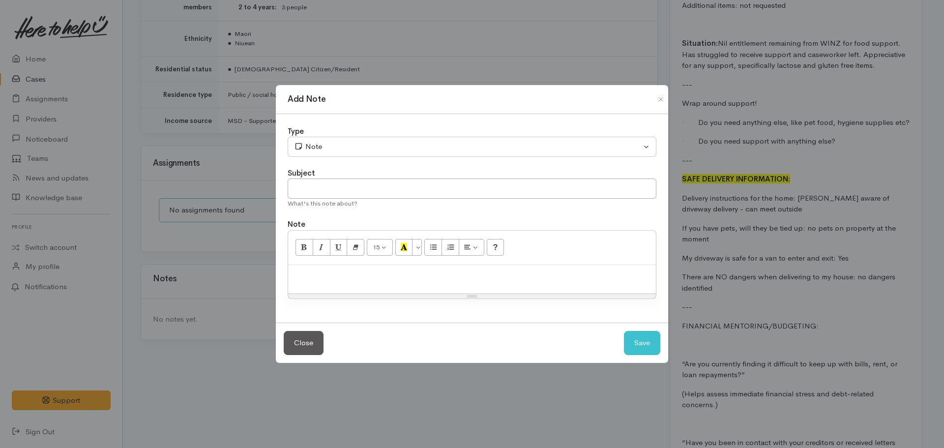
click at [465, 274] on p at bounding box center [472, 275] width 358 height 11
click at [429, 193] on input "text" at bounding box center [472, 188] width 369 height 20
type input "ASSIGN TO TAUPO FOODBANK ON 29.09.2025"
click at [353, 271] on p at bounding box center [472, 275] width 358 height 11
click at [396, 274] on p "Assign to Taupo foodbank on Modnay when they open" at bounding box center [472, 275] width 358 height 11
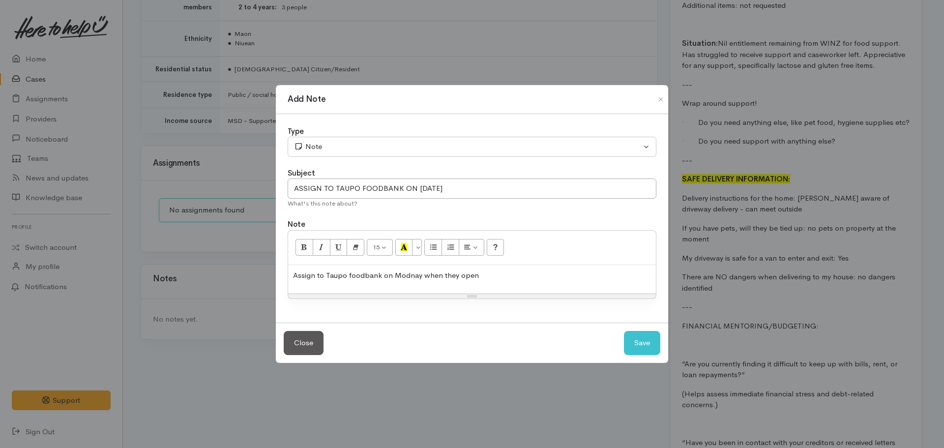
click at [402, 276] on p "Assign to Taupo foodbank on Modnay when they open" at bounding box center [472, 275] width 358 height 11
click at [477, 273] on p "Assign to Taupo foodbank on Monday when they open" at bounding box center [472, 275] width 358 height 11
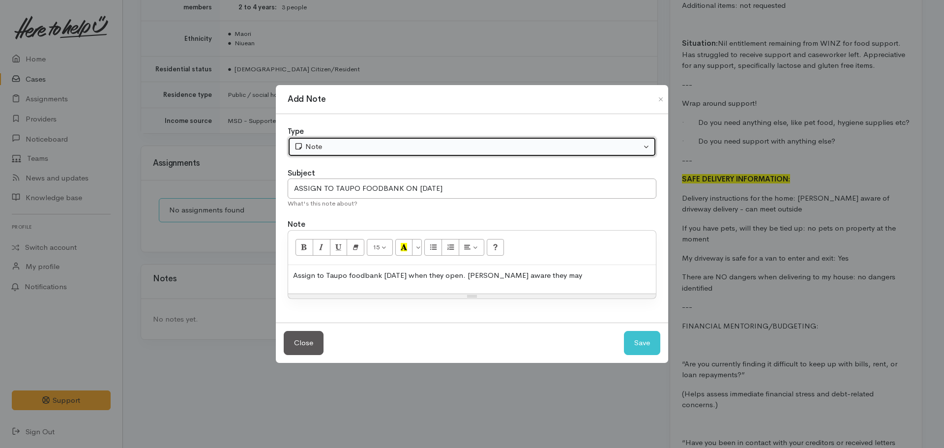
click at [375, 147] on div "Note" at bounding box center [467, 146] width 347 height 11
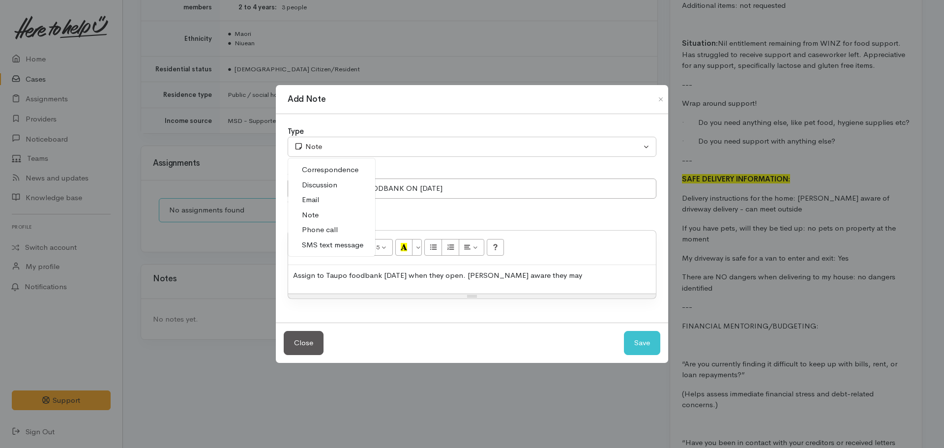
click at [328, 228] on span "Phone call" at bounding box center [320, 229] width 36 height 11
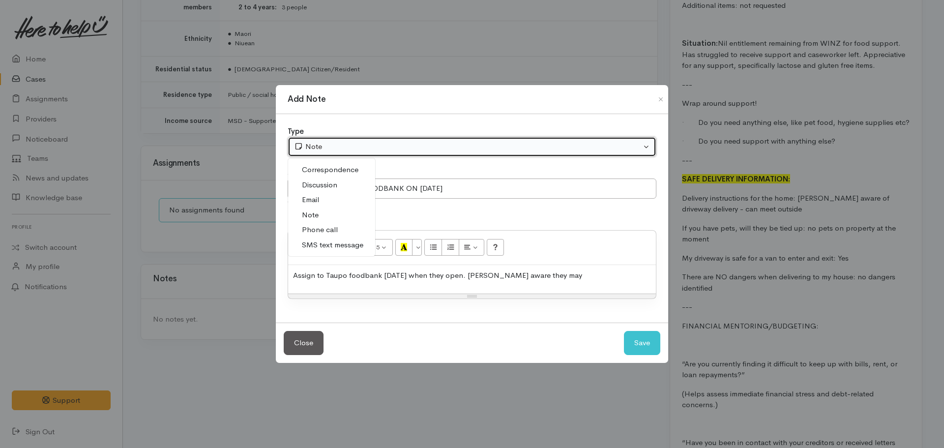
select select "3"
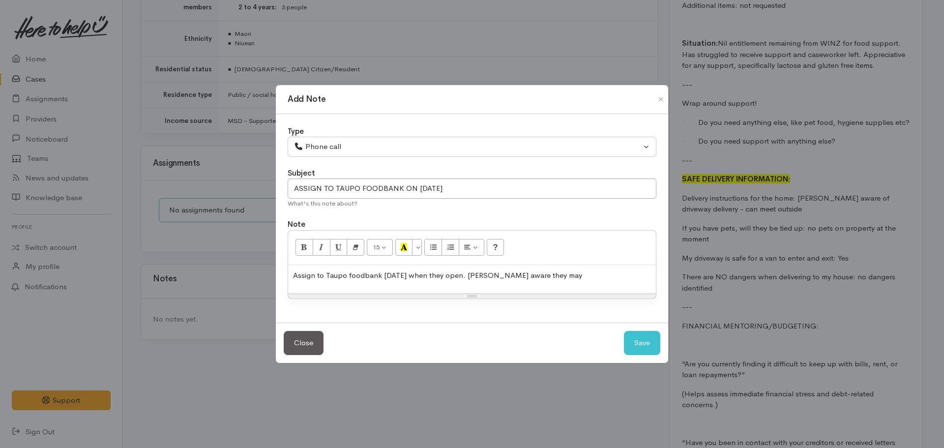
click at [582, 271] on p "Assign to Taupo foodbank on Monday when they open. Michelle aware they may" at bounding box center [472, 275] width 358 height 11
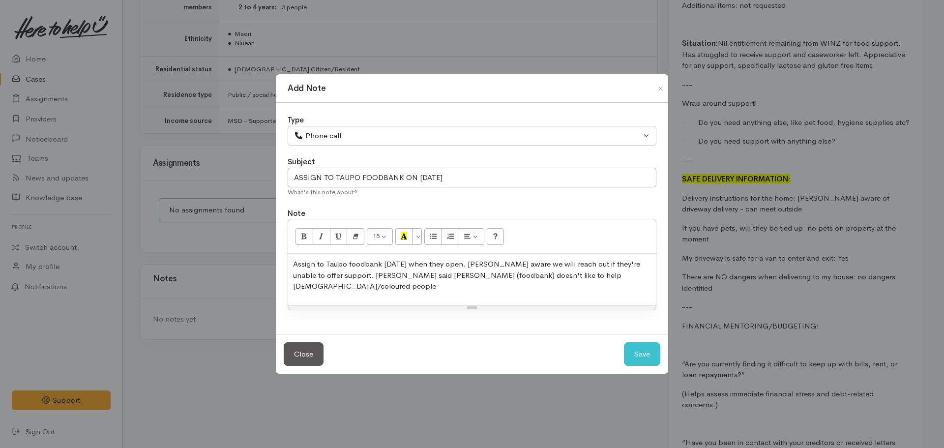
click at [514, 287] on div "Assign to Taupo foodbank on Monday when they open. Michelle aware we will reach…" at bounding box center [472, 279] width 368 height 51
click at [453, 280] on p "Assign to Taupo foodbank on Monday when they open. Michelle aware we will reach…" at bounding box center [472, 275] width 358 height 33
click at [450, 278] on p "Assign to Taupo foodbank on Monday when they open. Michelle aware we will reach…" at bounding box center [472, 275] width 358 height 33
click at [603, 280] on p "Assign to Taupo foodbank on Monday when they open. Michelle aware we will reach…" at bounding box center [472, 275] width 358 height 33
click at [534, 283] on p "Assign to Taupo foodbank on Monday when they open. Michelle aware we will reach…" at bounding box center [472, 275] width 358 height 33
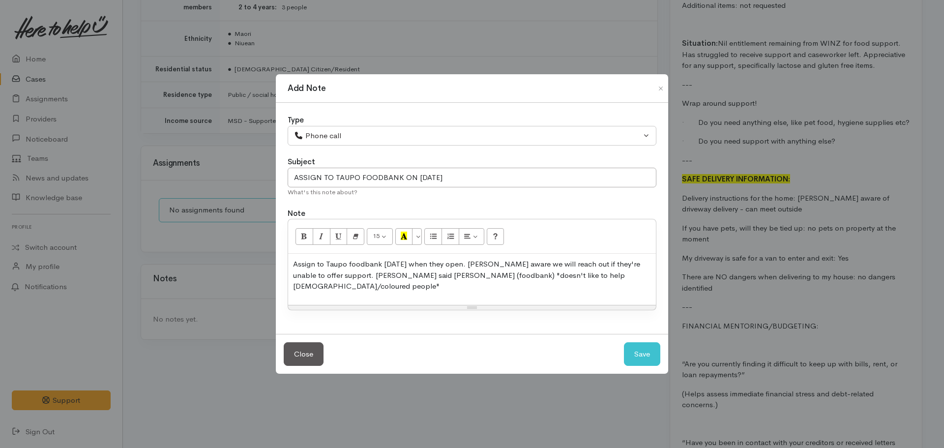
click at [552, 285] on p "Assign to Taupo foodbank on Monday when they open. Michelle aware we will reach…" at bounding box center [472, 275] width 358 height 33
click at [607, 278] on p "Assign to Taupo foodbank on Monday when they open. Michelle aware we will reach…" at bounding box center [472, 275] width 358 height 33
click at [604, 279] on p "Assign to Taupo foodbank on Monday when they open. Michelle aware we will reach…" at bounding box center [472, 275] width 358 height 33
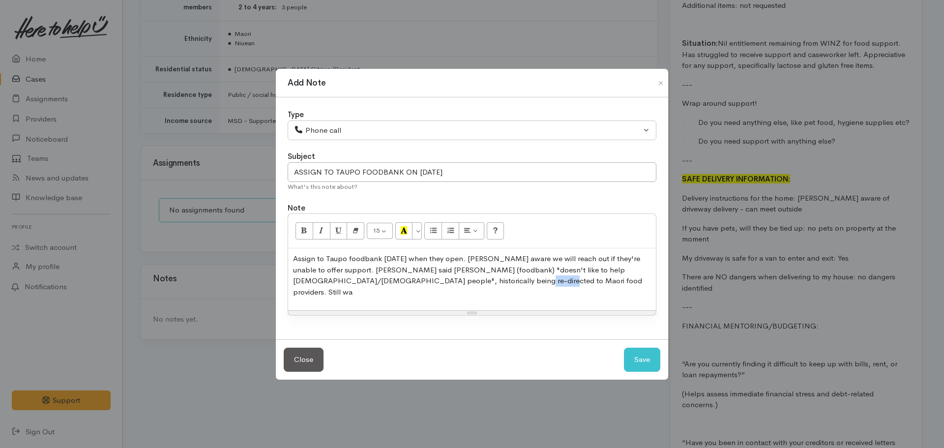
drag, startPoint x: 472, startPoint y: 288, endPoint x: 436, endPoint y: 292, distance: 35.6
click at [436, 292] on p "Assign to Taupo foodbank on Monday when they open. Michelle aware we will reach…" at bounding box center [472, 275] width 358 height 44
click at [440, 292] on div "Assign to Taupo foodbank on Monday when they open. Michelle aware we will reach…" at bounding box center [472, 279] width 368 height 62
click at [440, 291] on p "Assign to Taupo foodbank on Monday when they open. Michelle aware we will reach…" at bounding box center [472, 275] width 358 height 44
click at [640, 289] on p "Assign to Taupo foodbank on Monday when they open. Michelle aware we will reach…" at bounding box center [472, 275] width 358 height 44
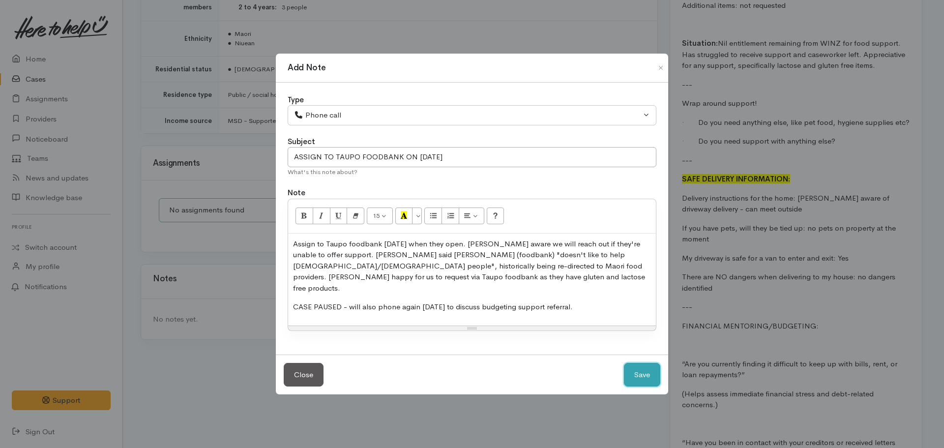
click at [624, 363] on button "Save" at bounding box center [642, 375] width 36 height 24
select select "1"
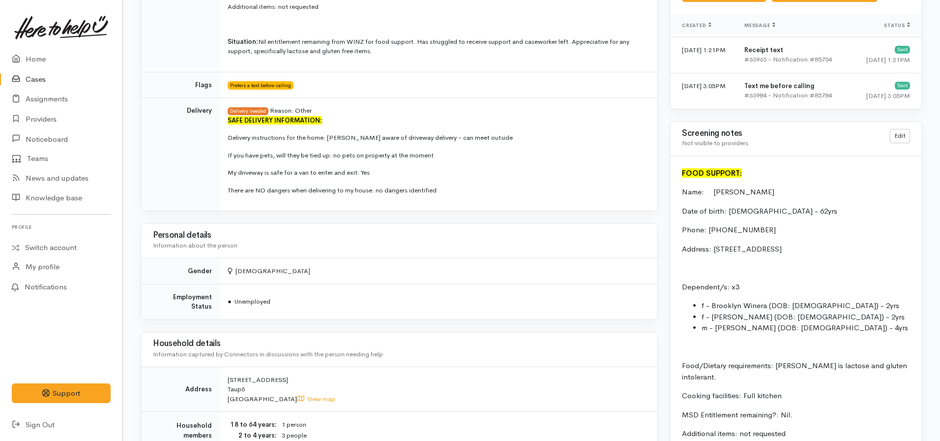
scroll to position [647, 0]
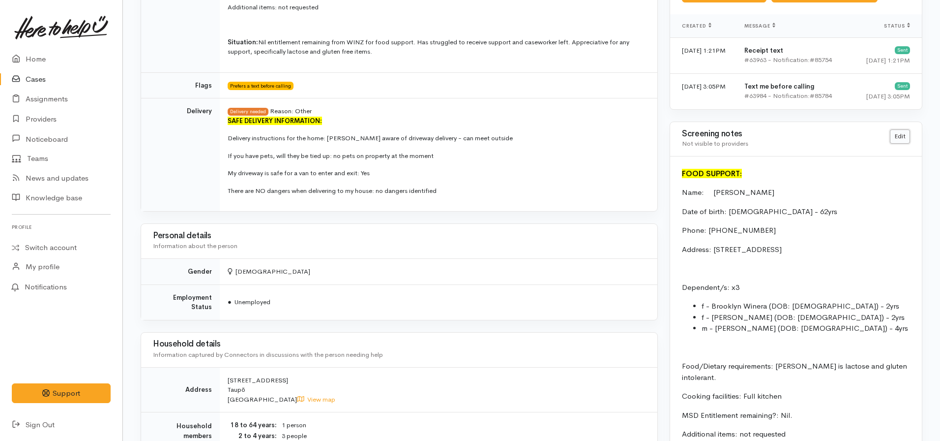
click at [901, 141] on link "Edit" at bounding box center [900, 136] width 20 height 14
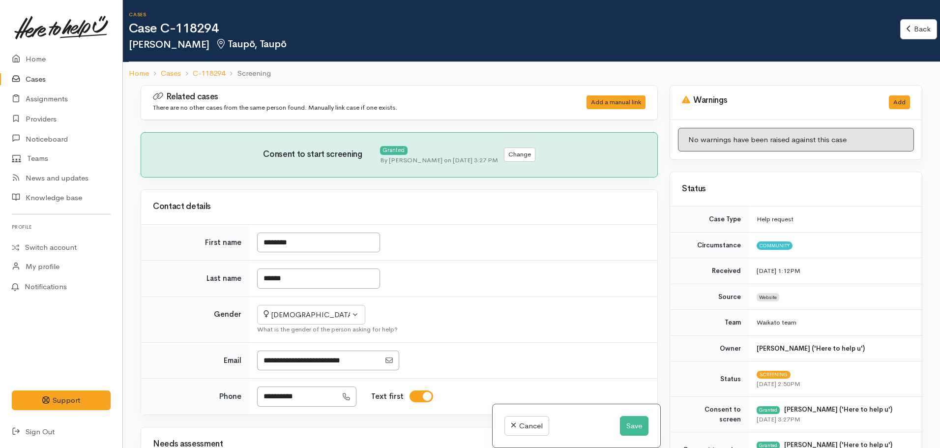
select select "7"
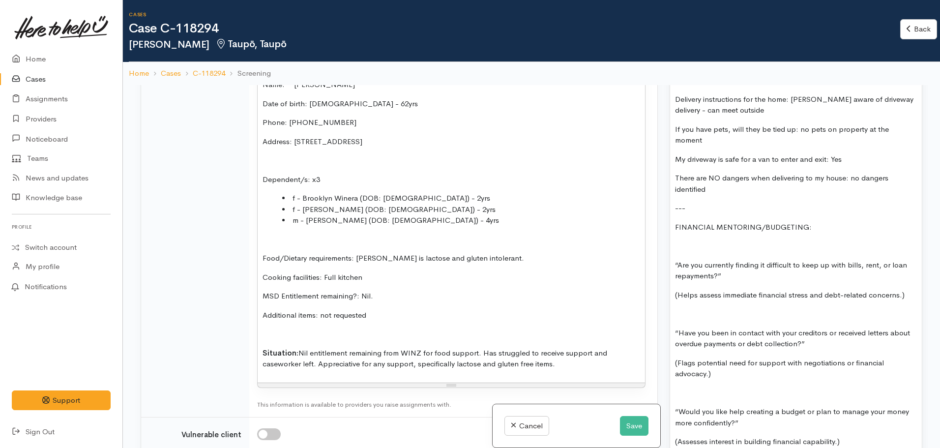
scroll to position [1005, 0]
click at [446, 286] on div "FOOD SUPPORT: Name: [PERSON_NAME] Date of birth: [DEMOGRAPHIC_DATA] - 62yrs Pho…" at bounding box center [451, 218] width 387 height 327
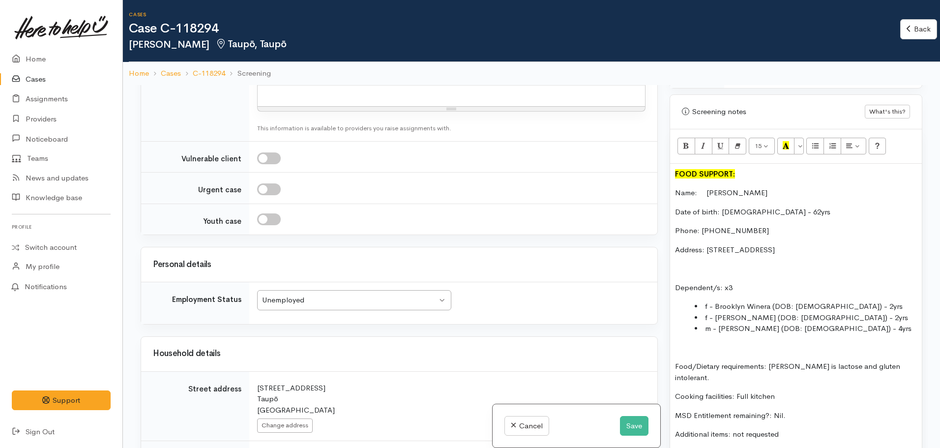
scroll to position [648, 0]
drag, startPoint x: 838, startPoint y: 249, endPoint x: 673, endPoint y: 185, distance: 177.1
copy div "Name: [PERSON_NAME] Date of birth: [DEMOGRAPHIC_DATA] - 62yrs Phone: [PHONE_NUM…"
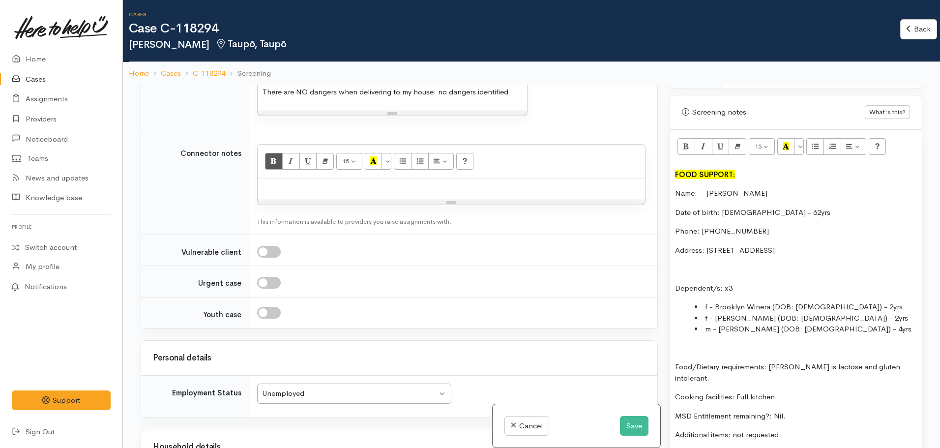
scroll to position [881, 0]
click at [291, 188] on div at bounding box center [451, 189] width 387 height 21
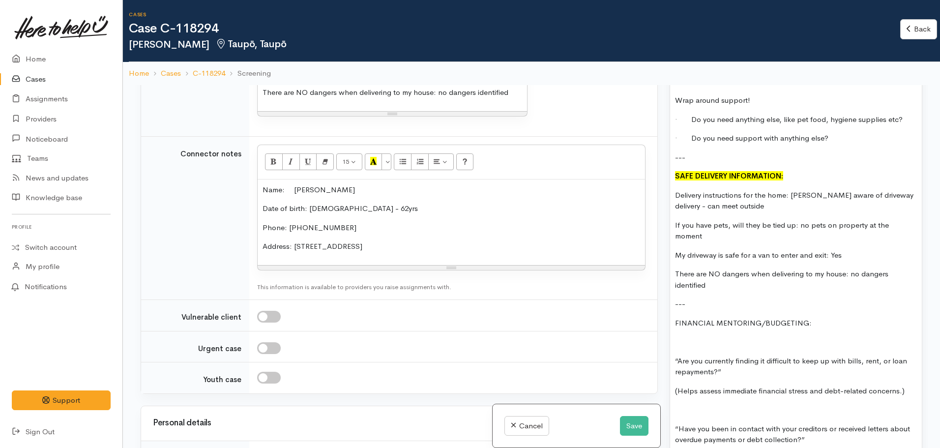
scroll to position [1081, 0]
drag, startPoint x: 812, startPoint y: 308, endPoint x: 665, endPoint y: 317, distance: 147.3
click at [665, 317] on div "Warnings Add No warnings have been raised against this case Add Warning Title ●…" at bounding box center [796, 309] width 265 height 448
click at [692, 297] on p "---" at bounding box center [796, 302] width 242 height 11
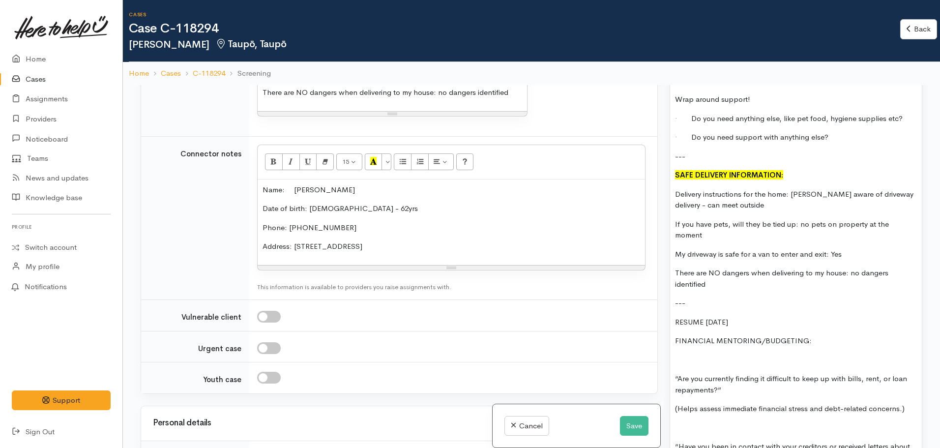
drag, startPoint x: 765, startPoint y: 308, endPoint x: 660, endPoint y: 313, distance: 105.3
click at [660, 313] on div "Related cases There are no other cases from the same person found. Manually lin…" at bounding box center [532, 309] width 794 height 448
drag, startPoint x: 760, startPoint y: 311, endPoint x: 664, endPoint y: 315, distance: 95.5
click at [664, 315] on div "Warnings Add No warnings have been raised against this case Add Warning Title ●…" at bounding box center [796, 309] width 265 height 448
click at [676, 317] on p "RESUME [DATE]" at bounding box center [796, 322] width 242 height 11
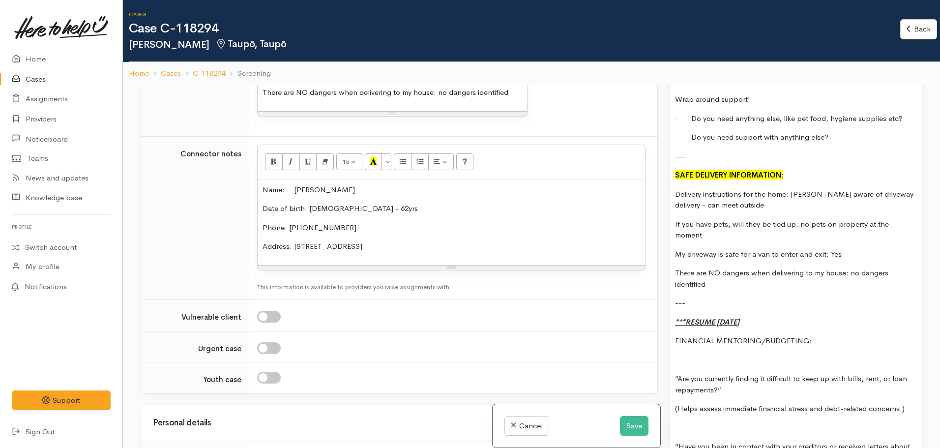
click at [768, 317] on p "***RESUME [DATE]" at bounding box center [796, 322] width 242 height 11
drag, startPoint x: 811, startPoint y: 333, endPoint x: 669, endPoint y: 329, distance: 142.1
click at [669, 329] on div "Warnings Add No warnings have been raised against this case Add Warning Title ●…" at bounding box center [796, 309] width 265 height 448
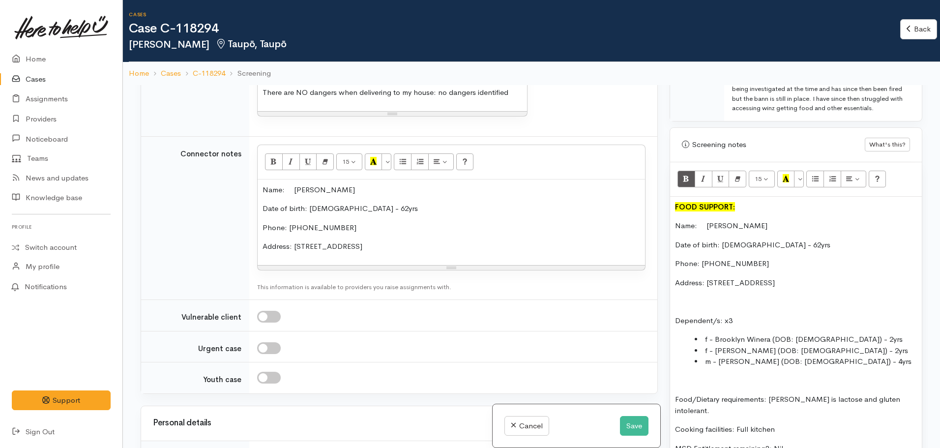
scroll to position [615, 0]
click at [790, 181] on button "Recent Color" at bounding box center [786, 179] width 18 height 17
drag, startPoint x: 842, startPoint y: 281, endPoint x: 666, endPoint y: 229, distance: 183.6
click at [666, 229] on div "Warnings Add No warnings have been raised against this case Add Warning Title ●…" at bounding box center [796, 309] width 265 height 448
copy div "Name: Michelle Falaoa Date of birth: 07.02.1963 - 62yrs Phone: 0274930045 Addre…"
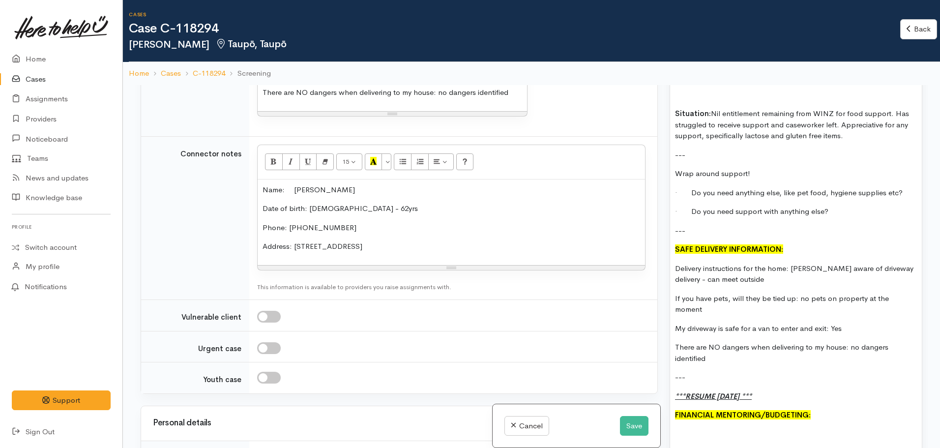
scroll to position [1072, 0]
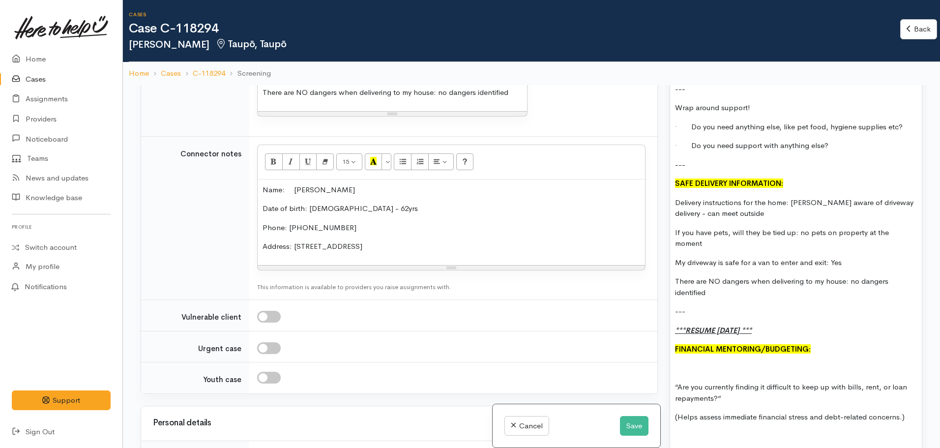
click at [683, 363] on p at bounding box center [796, 368] width 242 height 11
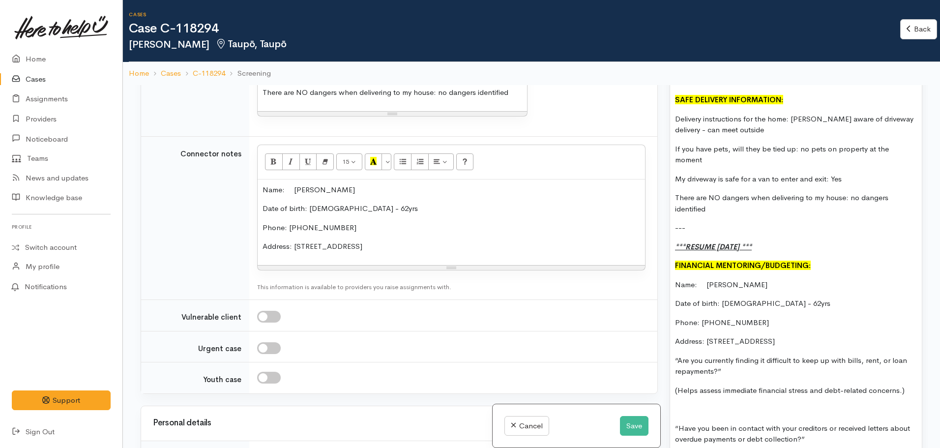
scroll to position [1168, 0]
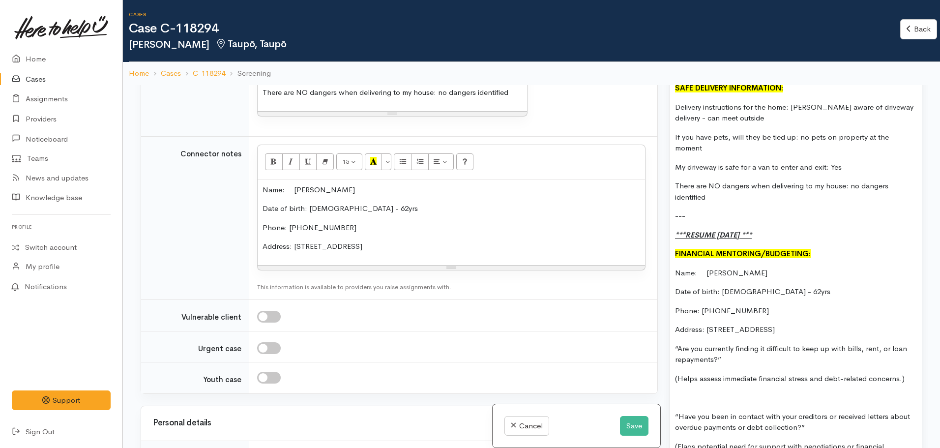
click at [749, 305] on p "Phone: [PHONE_NUMBER]" at bounding box center [796, 310] width 242 height 11
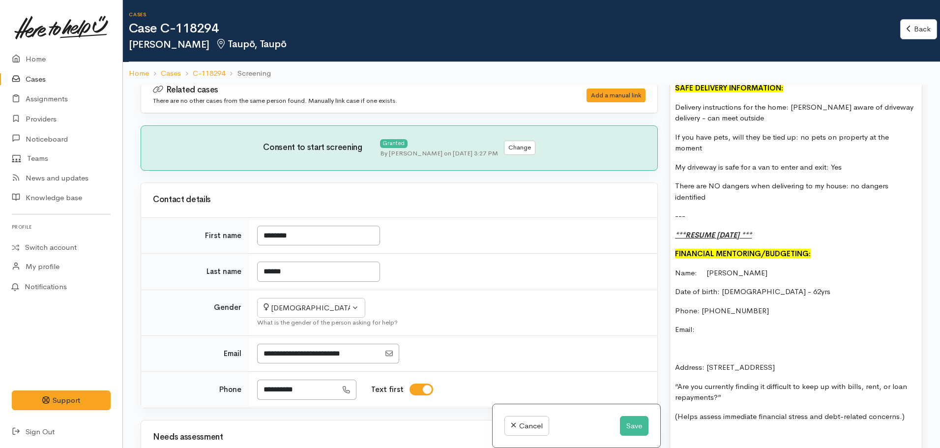
scroll to position [6, 0]
click at [336, 355] on input "Email" at bounding box center [318, 354] width 123 height 20
click at [715, 324] on p "Email:" at bounding box center [796, 329] width 242 height 11
click at [696, 324] on p "Email:Michellefalaoa02@gmail.com" at bounding box center [796, 329] width 242 height 11
click at [850, 348] on div "FOOD SUPPORT: Name: Michelle Falaoa Date of birth: 07.02.1963 - 62yrs Phone: 02…" at bounding box center [796, 258] width 252 height 1228
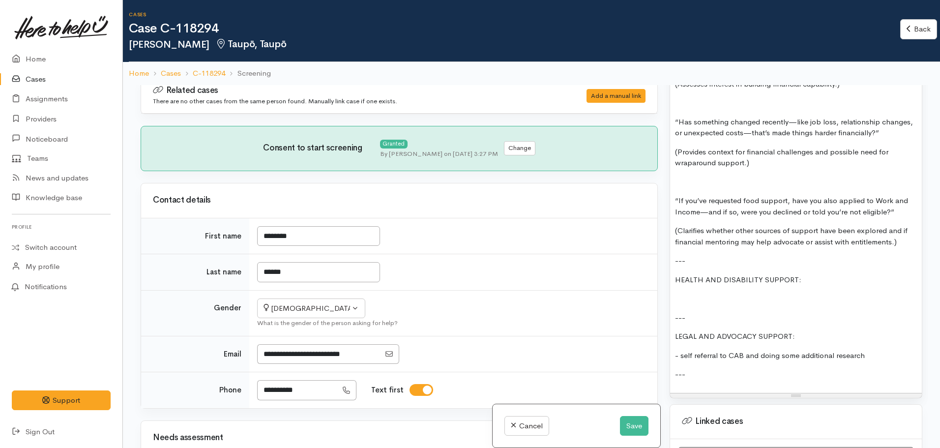
scroll to position [1667, 0]
click at [684, 292] on p at bounding box center [796, 297] width 242 height 11
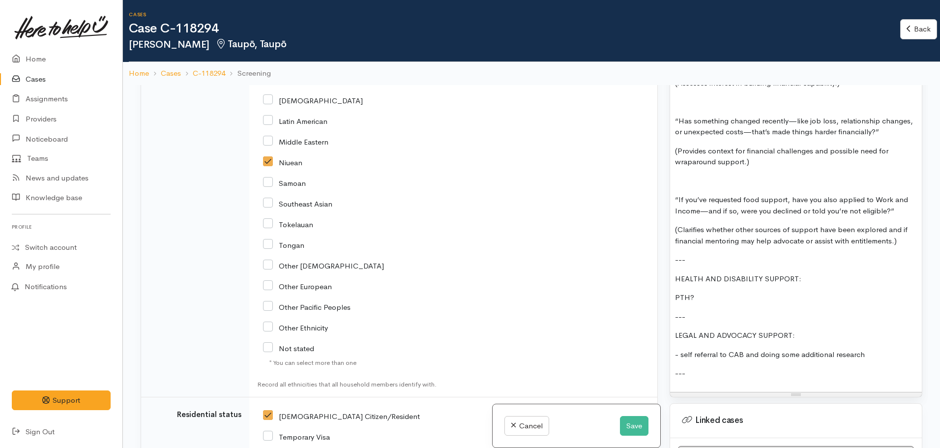
scroll to position [1813, 0]
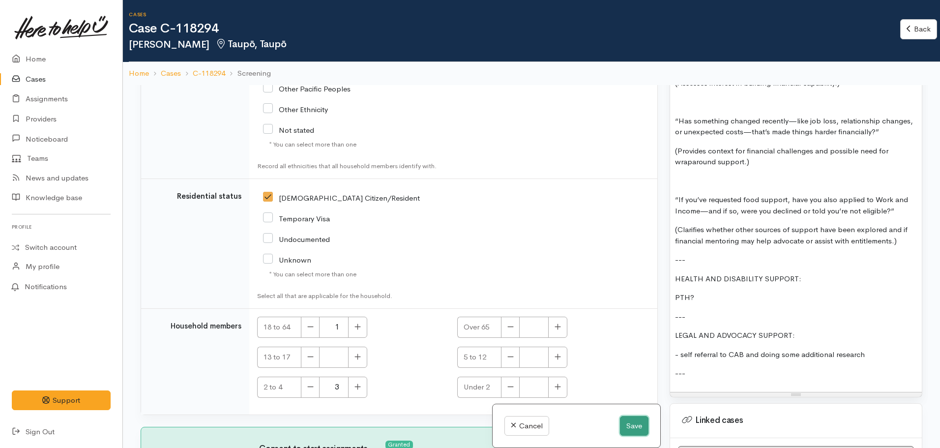
click at [631, 428] on button "Save" at bounding box center [634, 426] width 29 height 20
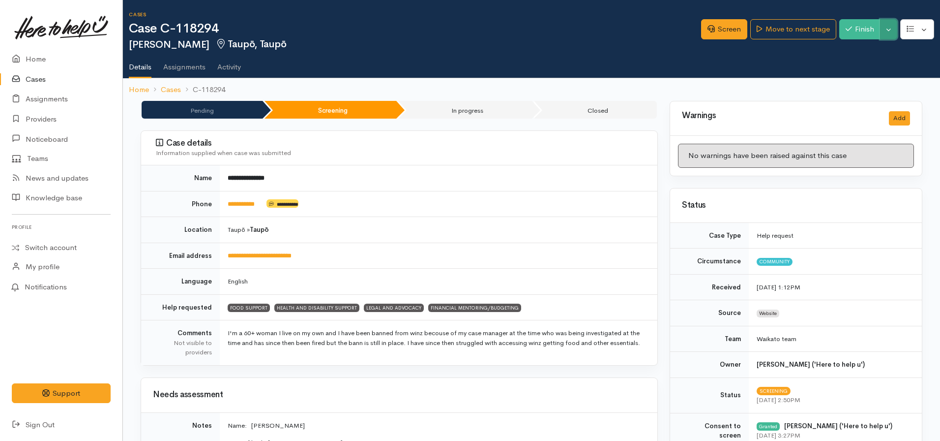
click at [884, 28] on button "Toggle Dropdown" at bounding box center [888, 29] width 17 height 20
click at [855, 52] on link "Pause" at bounding box center [858, 52] width 78 height 15
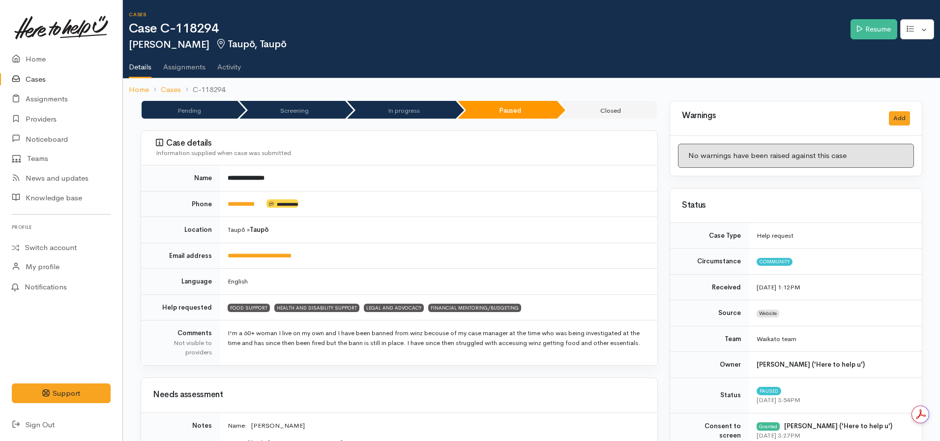
click at [43, 81] on link "Cases" at bounding box center [61, 79] width 122 height 20
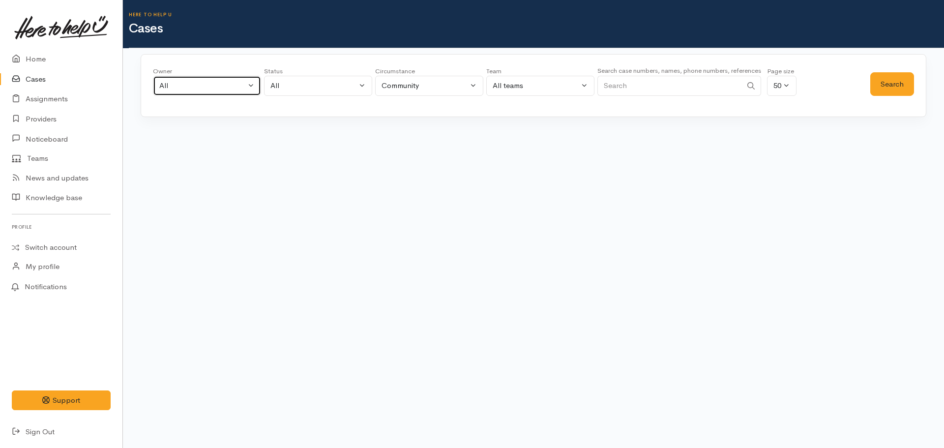
click at [237, 91] on div "All" at bounding box center [202, 85] width 87 height 11
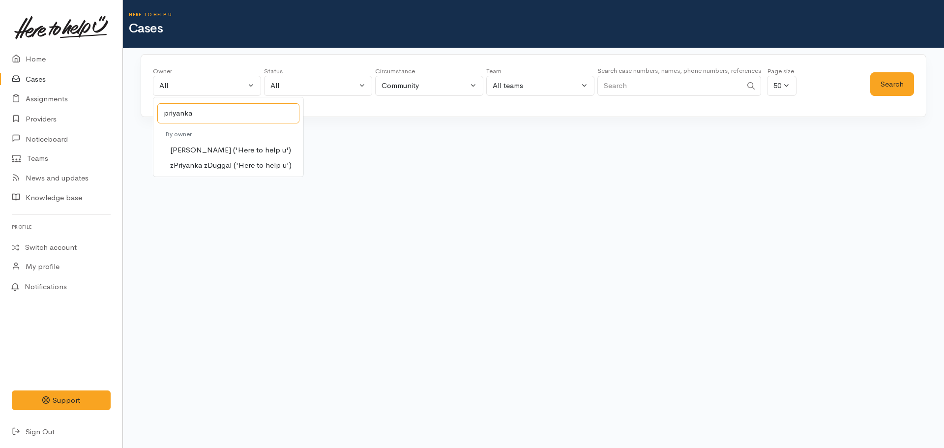
type input "priyanka"
click at [217, 148] on span "[PERSON_NAME] ('Here to help u')" at bounding box center [230, 150] width 121 height 11
select select "2109"
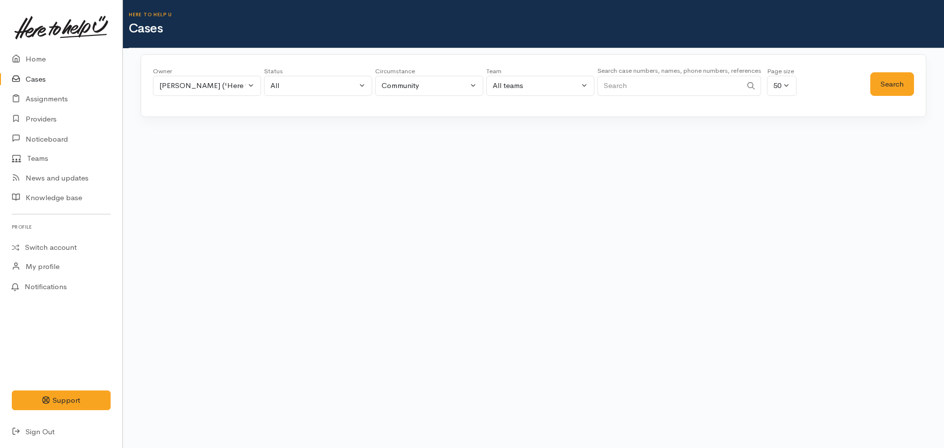
click at [890, 101] on div "Search" at bounding box center [892, 83] width 44 height 35
click at [889, 90] on button "Search" at bounding box center [892, 84] width 44 height 24
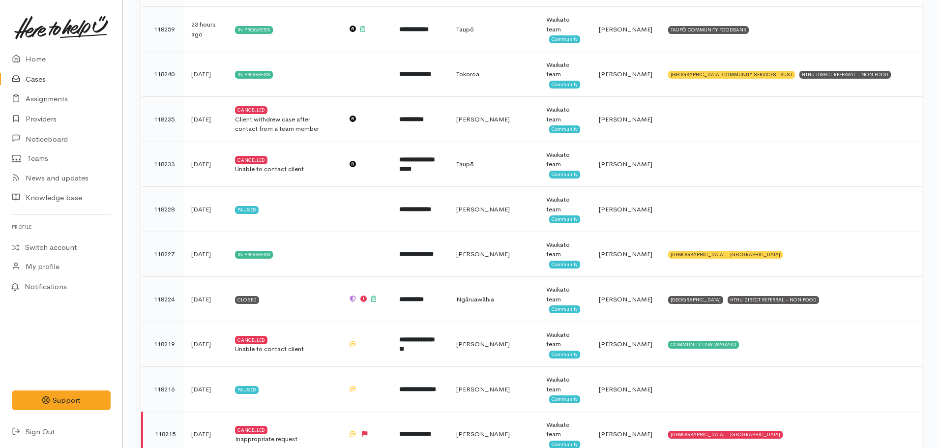
scroll to position [357, 0]
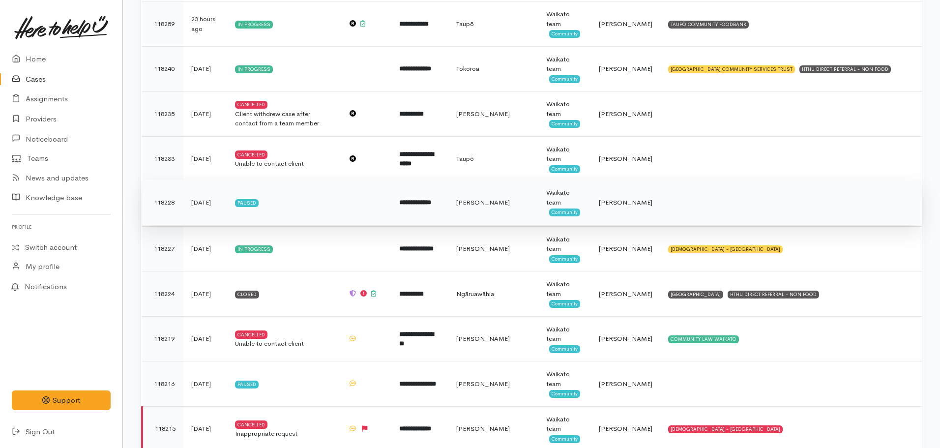
click at [448, 209] on td "**********" at bounding box center [419, 202] width 57 height 45
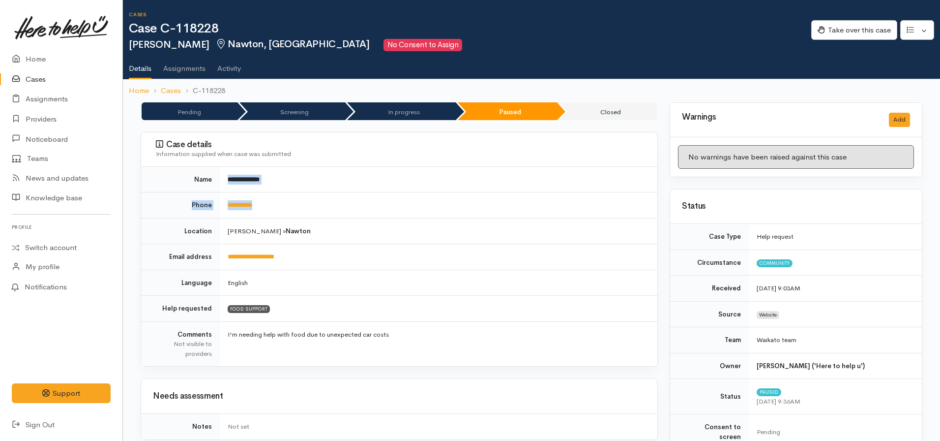
drag, startPoint x: 270, startPoint y: 197, endPoint x: 211, endPoint y: 187, distance: 59.8
click at [211, 187] on tbody "**********" at bounding box center [399, 267] width 516 height 200
click at [291, 207] on td "**********" at bounding box center [439, 205] width 438 height 26
drag, startPoint x: 283, startPoint y: 207, endPoint x: 230, endPoint y: 204, distance: 52.7
click at [230, 204] on td "**********" at bounding box center [439, 205] width 438 height 26
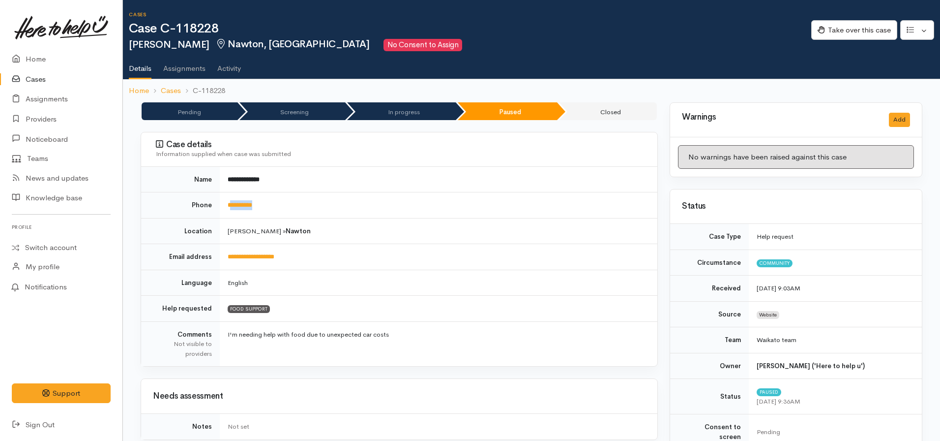
click at [268, 206] on td "**********" at bounding box center [439, 205] width 438 height 26
drag, startPoint x: 268, startPoint y: 206, endPoint x: 219, endPoint y: 208, distance: 49.2
drag, startPoint x: 219, startPoint y: 208, endPoint x: 400, endPoint y: 203, distance: 181.0
click at [400, 203] on td "**********" at bounding box center [439, 205] width 438 height 26
drag, startPoint x: 278, startPoint y: 204, endPoint x: 225, endPoint y: 202, distance: 52.7
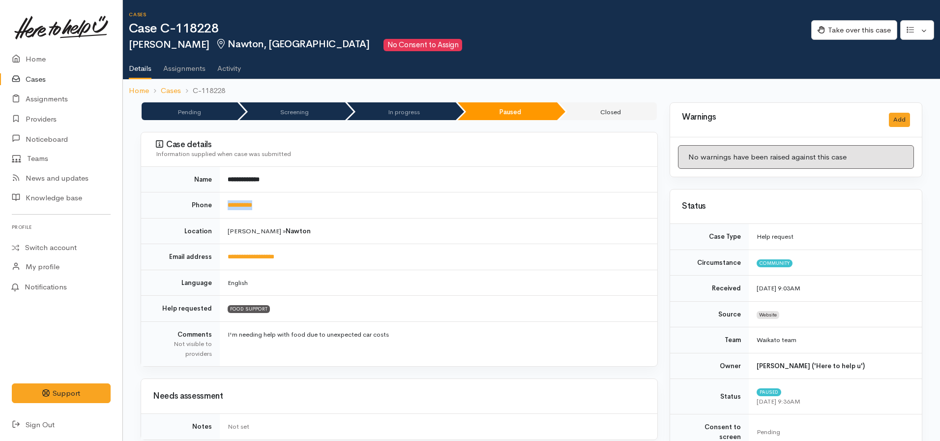
click at [225, 202] on td "**********" at bounding box center [439, 205] width 438 height 26
copy link "**********"
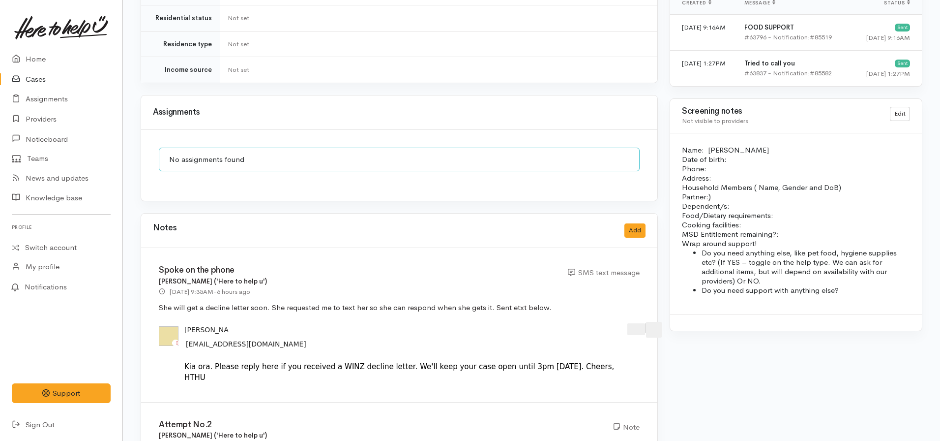
scroll to position [776, 0]
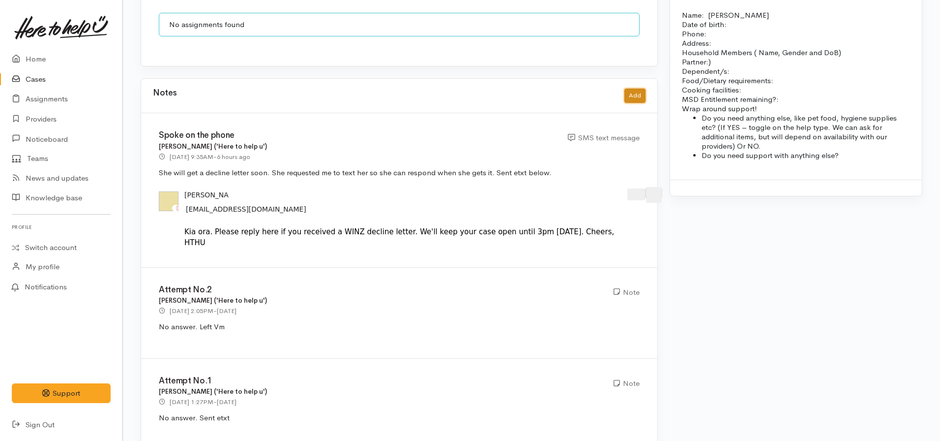
click at [639, 88] on button "Add" at bounding box center [634, 95] width 21 height 14
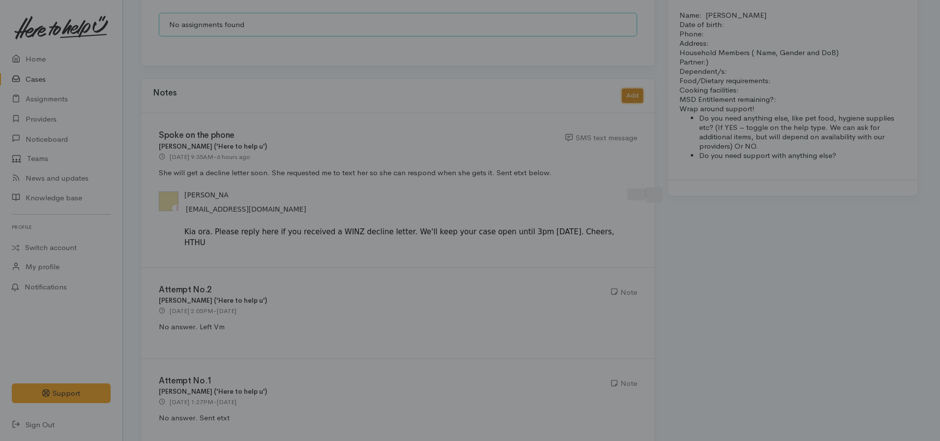
scroll to position [768, 0]
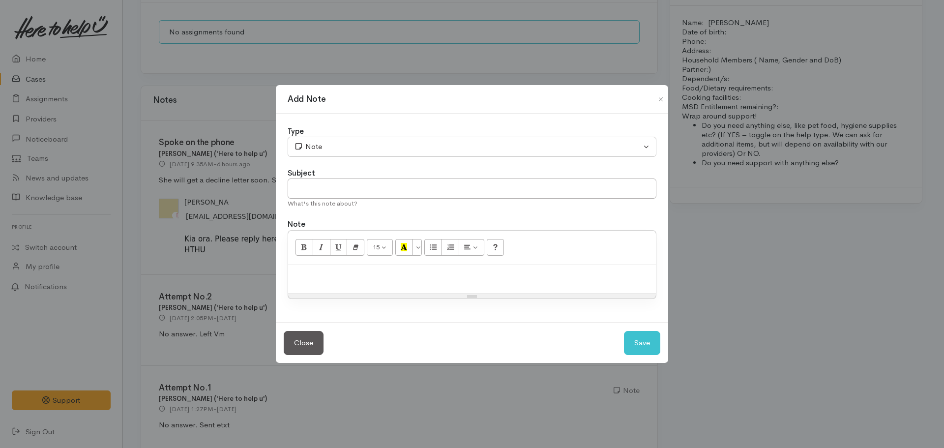
click at [382, 292] on div at bounding box center [472, 279] width 368 height 29
paste div
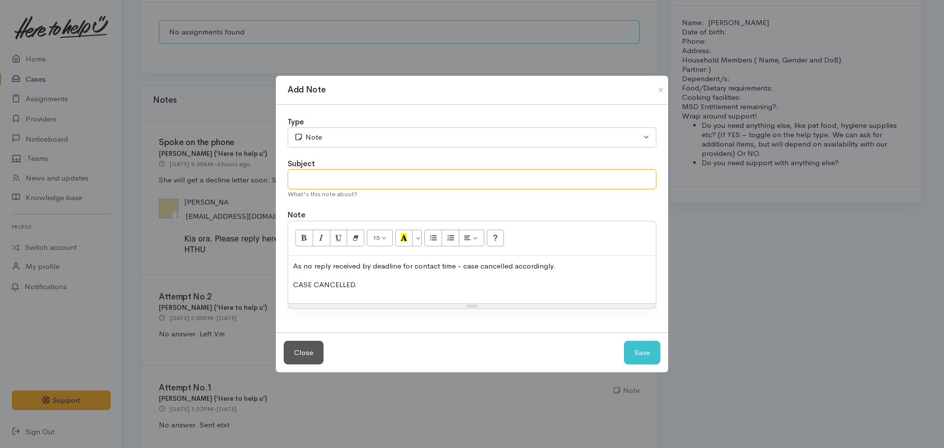
click at [342, 177] on input "text" at bounding box center [472, 179] width 369 height 20
type input "CASE CANCELLED"
click at [648, 354] on button "Save" at bounding box center [642, 353] width 36 height 24
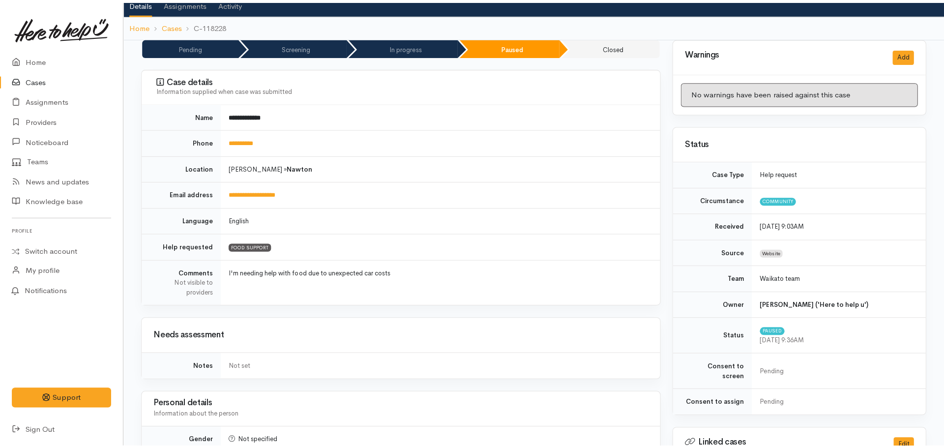
scroll to position [0, 0]
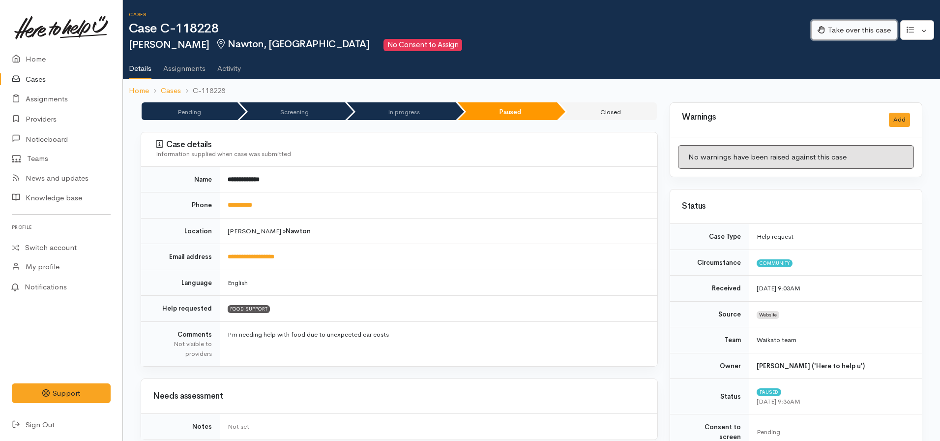
click at [847, 30] on button "Take over this case" at bounding box center [854, 30] width 86 height 20
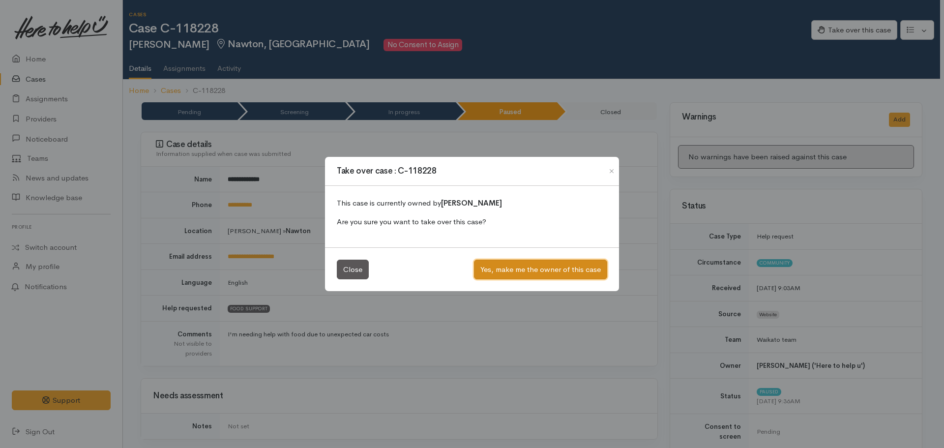
click at [540, 274] on button "Yes, make me the owner of this case" at bounding box center [540, 270] width 133 height 20
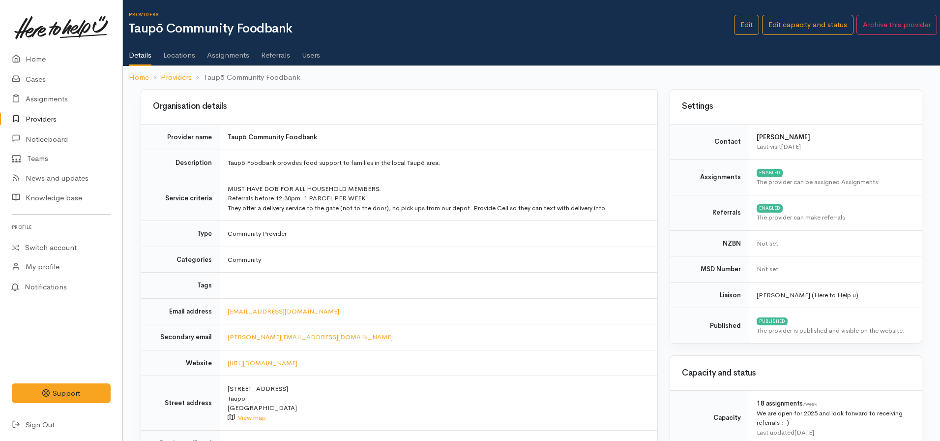
scroll to position [103, 0]
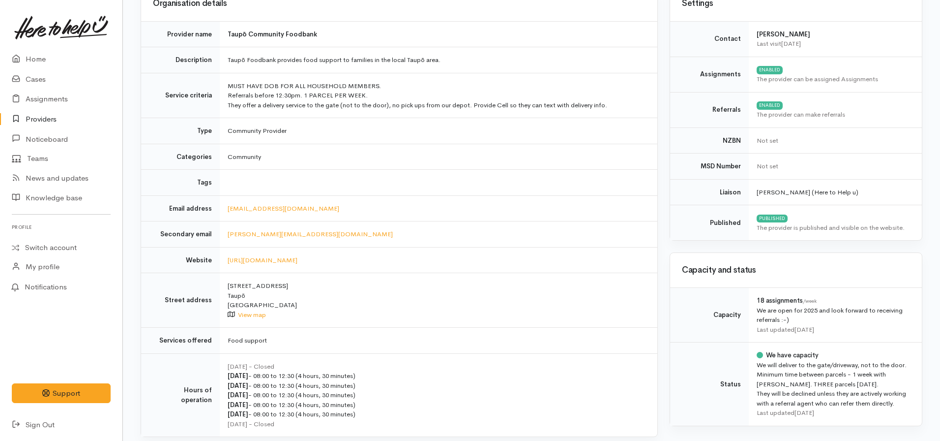
click at [51, 121] on link "Providers" at bounding box center [61, 119] width 122 height 20
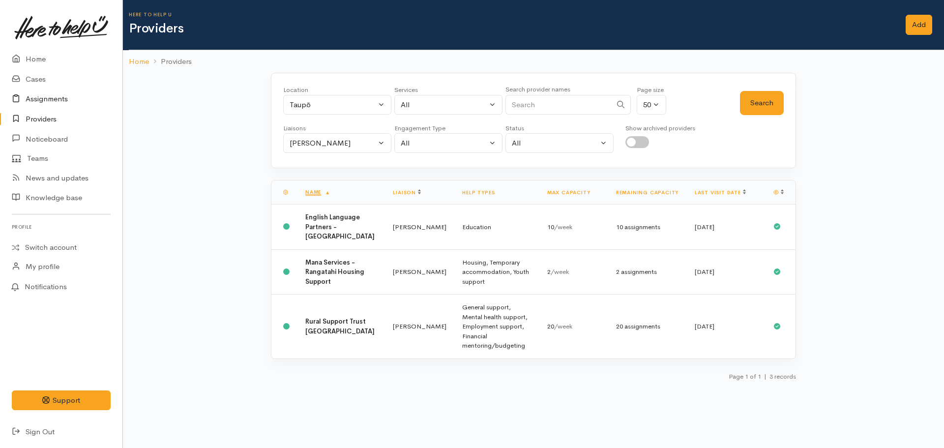
click at [41, 92] on link "Assignments" at bounding box center [61, 99] width 122 height 20
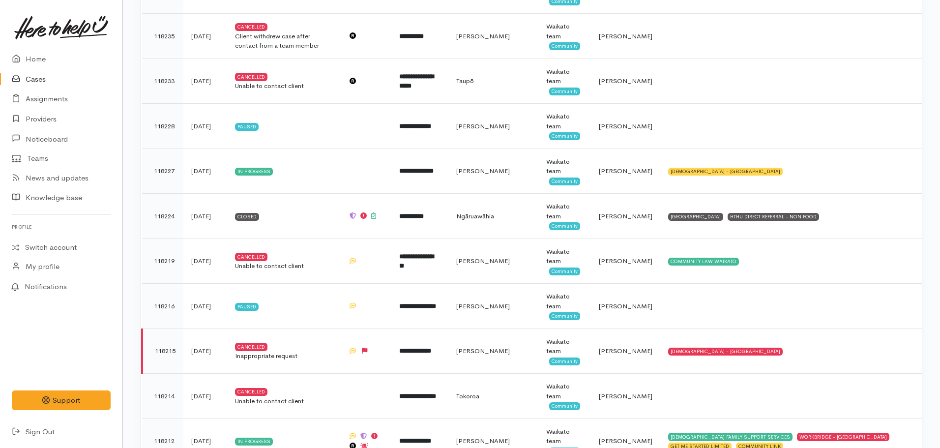
scroll to position [436, 0]
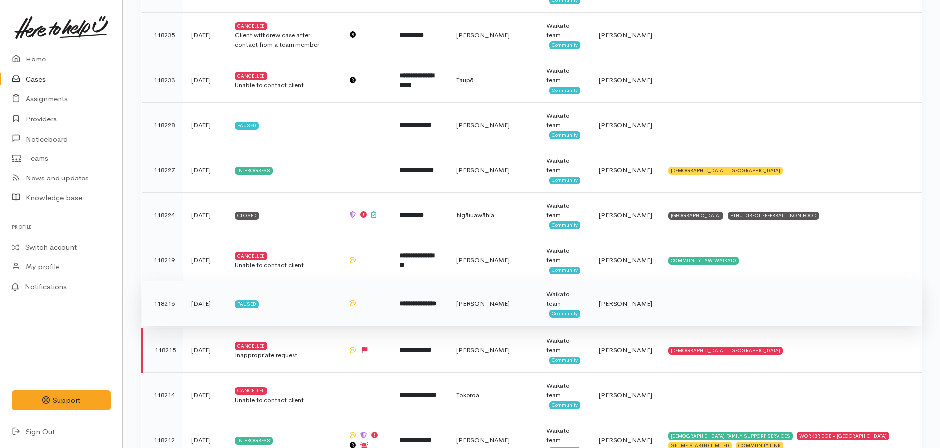
click at [433, 314] on td "**********" at bounding box center [419, 303] width 57 height 45
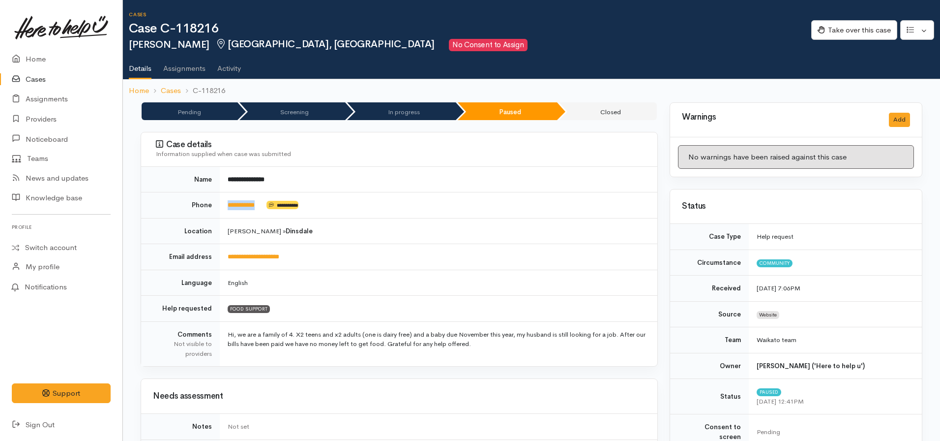
drag, startPoint x: 269, startPoint y: 205, endPoint x: 222, endPoint y: 204, distance: 47.2
click at [222, 204] on td "**********" at bounding box center [439, 205] width 438 height 26
copy td "**********"
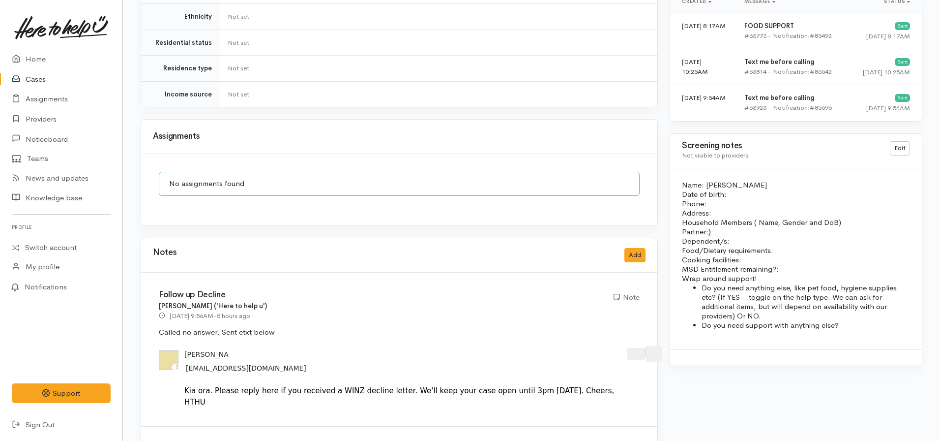
scroll to position [710, 0]
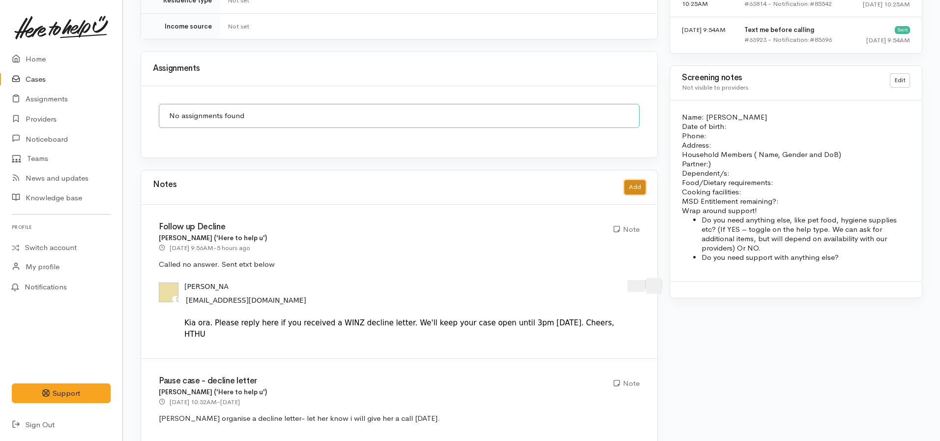
click at [631, 180] on button "Add" at bounding box center [634, 187] width 21 height 14
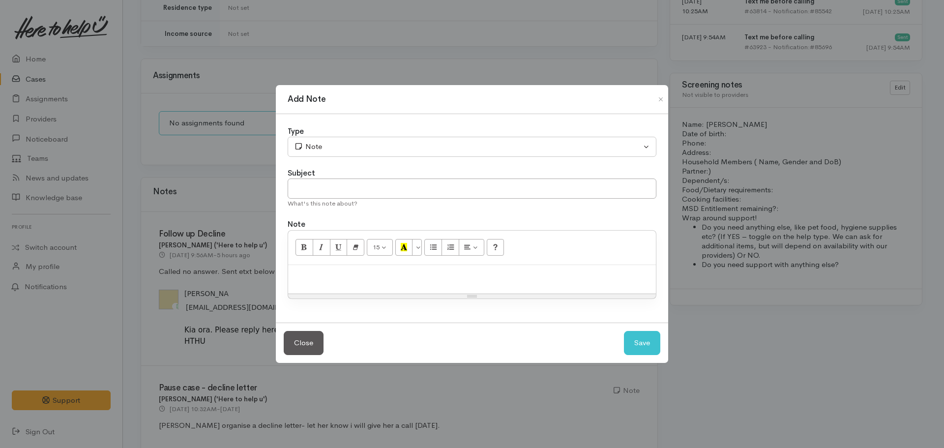
click at [432, 285] on div at bounding box center [472, 279] width 368 height 29
paste div
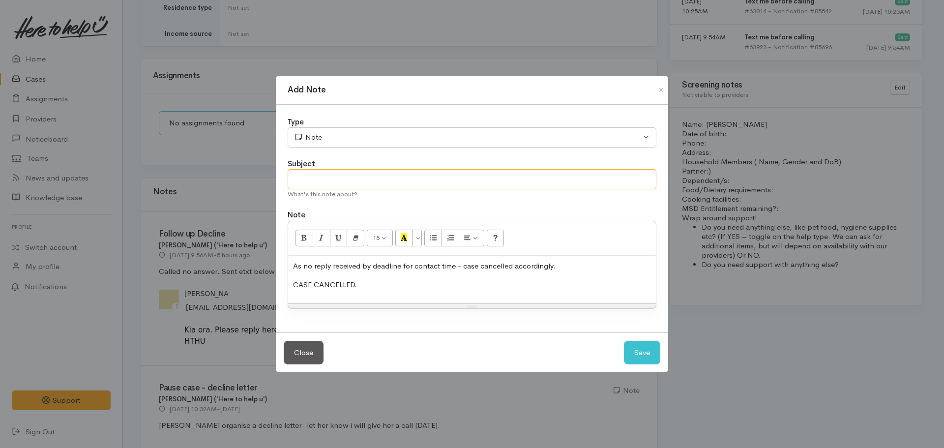
click at [335, 179] on input "text" at bounding box center [472, 179] width 369 height 20
type input "CASE CANCELLED"
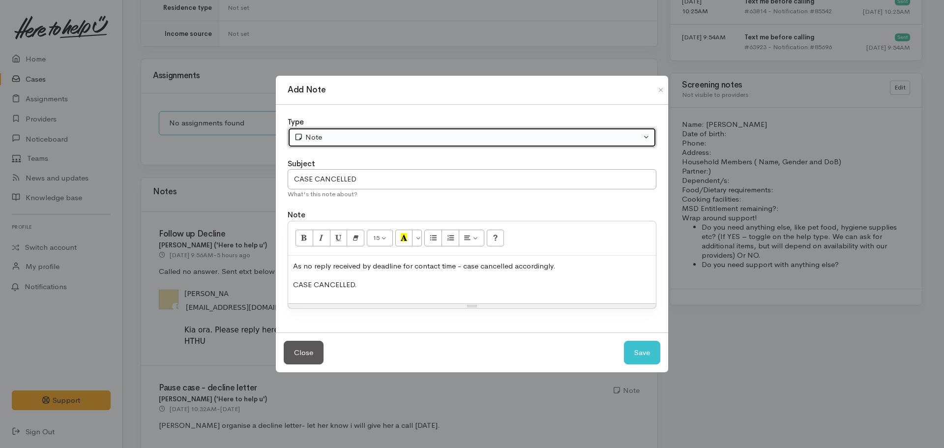
click at [344, 131] on button "Note" at bounding box center [472, 137] width 369 height 20
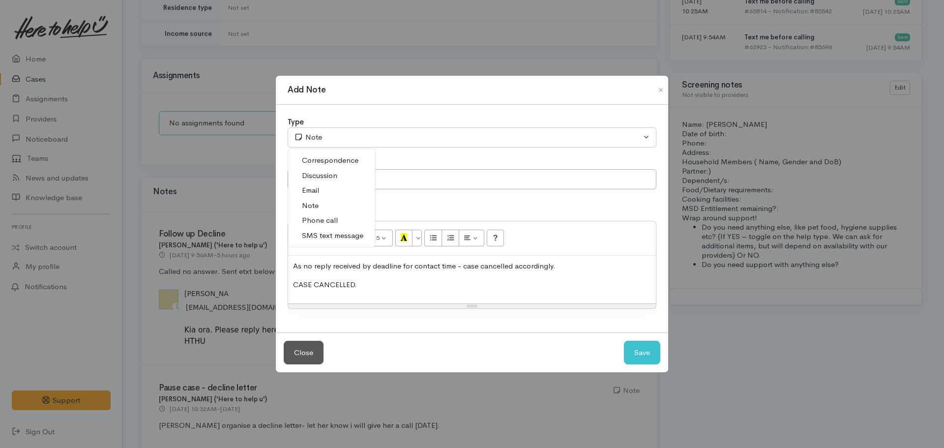
click at [329, 219] on span "Phone call" at bounding box center [320, 220] width 36 height 11
select select "3"
click at [641, 351] on button "Save" at bounding box center [642, 353] width 36 height 24
select select "1"
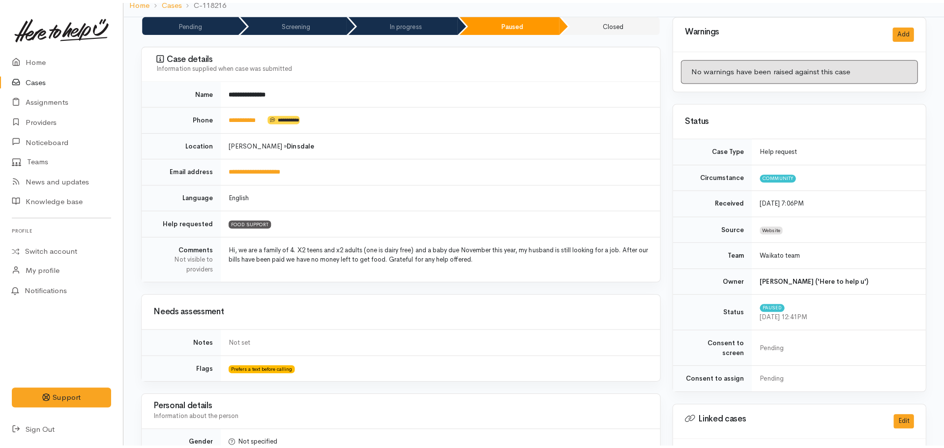
scroll to position [0, 0]
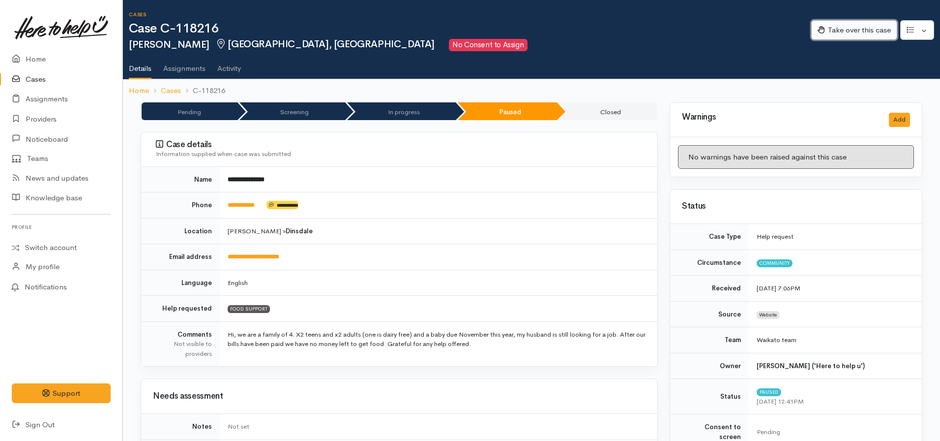
click at [870, 25] on button "Take over this case" at bounding box center [854, 30] width 86 height 20
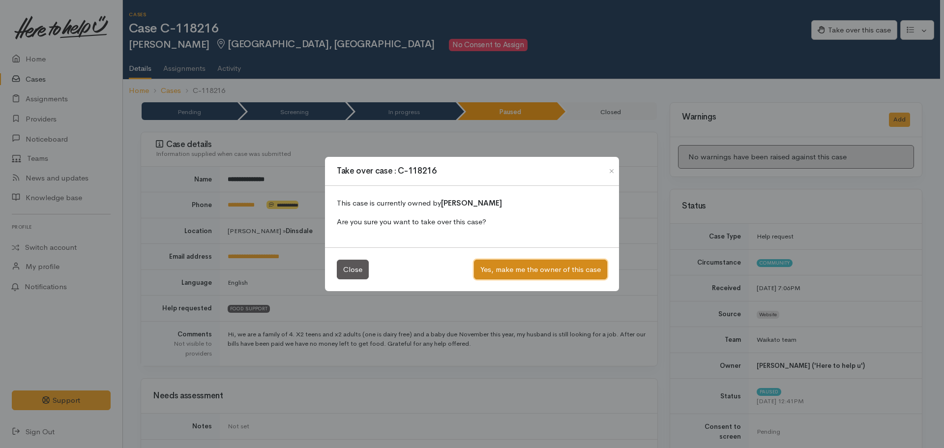
click at [536, 272] on button "Yes, make me the owner of this case" at bounding box center [540, 270] width 133 height 20
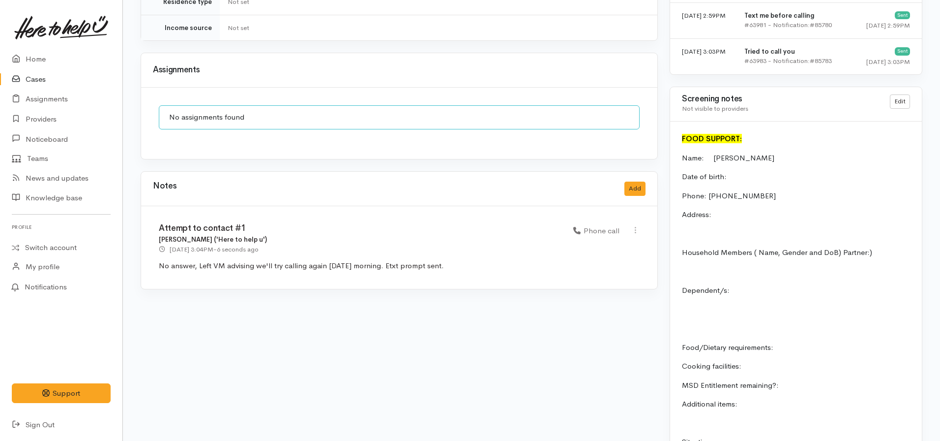
scroll to position [709, 0]
click at [46, 60] on link "Home" at bounding box center [61, 59] width 122 height 20
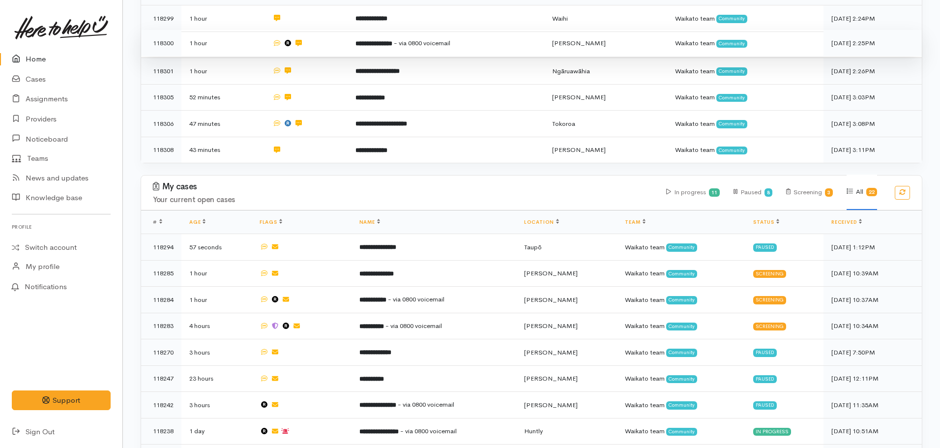
scroll to position [211, 0]
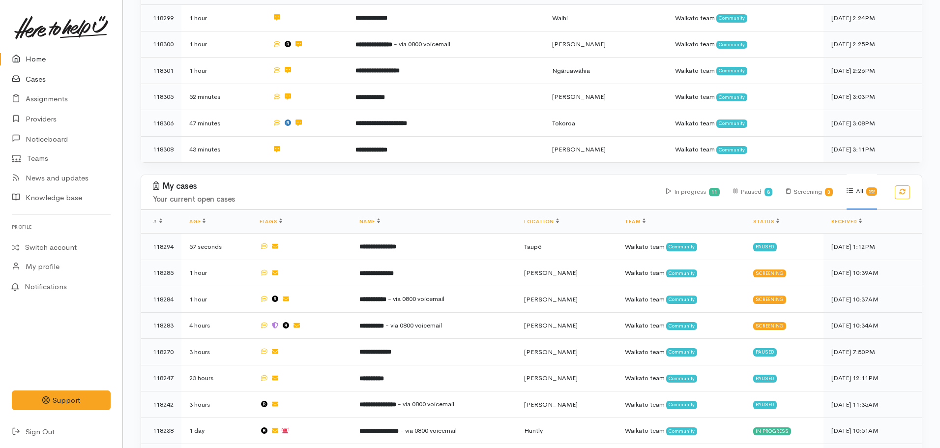
click at [37, 78] on link "Cases" at bounding box center [61, 79] width 122 height 20
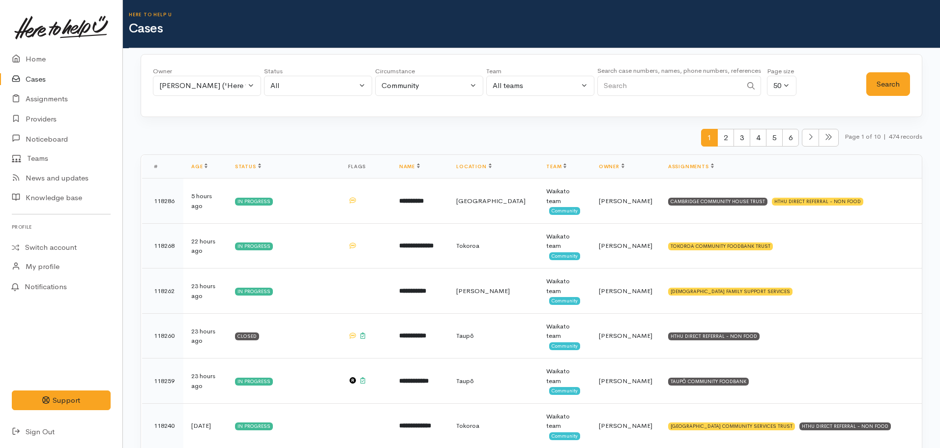
click at [652, 82] on input "Search" at bounding box center [669, 86] width 145 height 20
type input "118172"
click at [871, 88] on button "Search" at bounding box center [888, 84] width 44 height 24
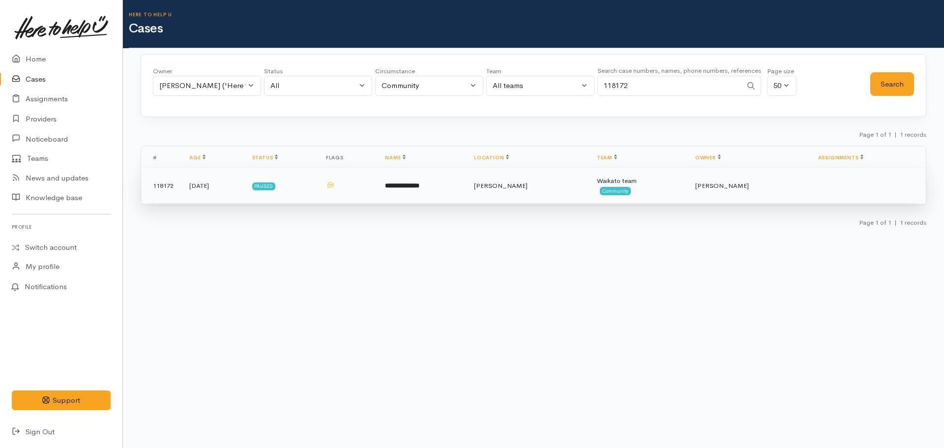
click at [445, 191] on td "**********" at bounding box center [421, 185] width 89 height 35
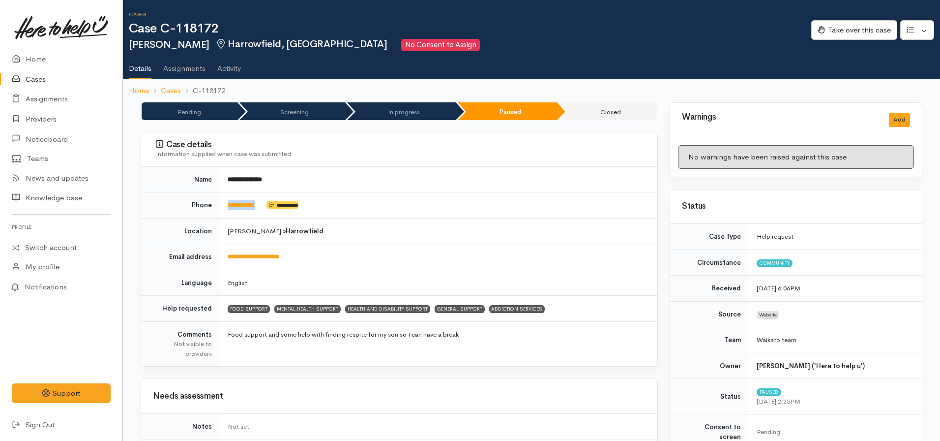
drag, startPoint x: 264, startPoint y: 203, endPoint x: 226, endPoint y: 206, distance: 38.5
click at [226, 206] on td "**********" at bounding box center [439, 205] width 438 height 26
copy link "**********"
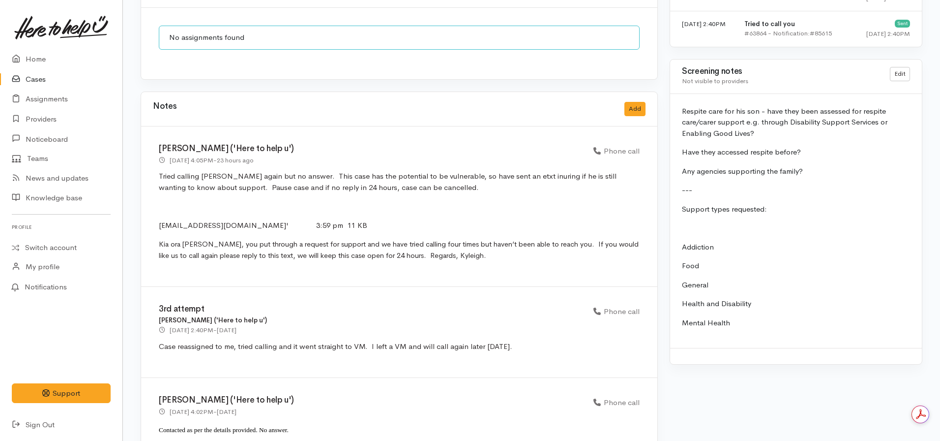
scroll to position [790, 0]
click at [634, 100] on button "Add" at bounding box center [634, 107] width 21 height 14
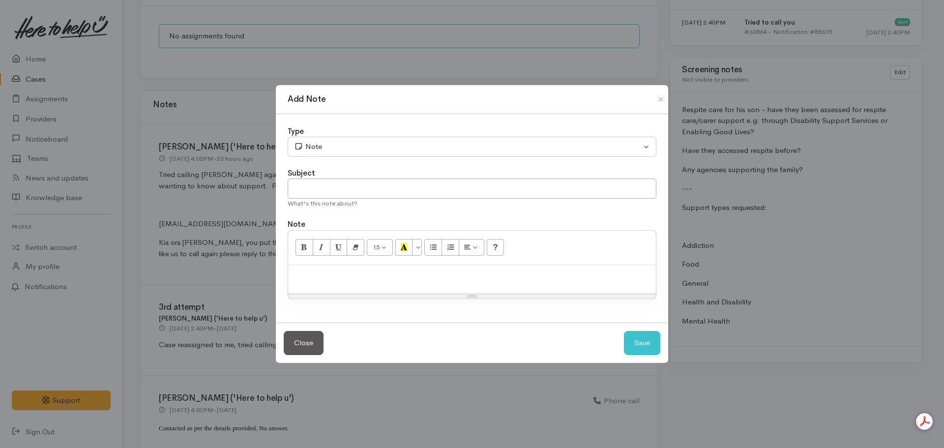
click at [297, 281] on p at bounding box center [472, 275] width 358 height 11
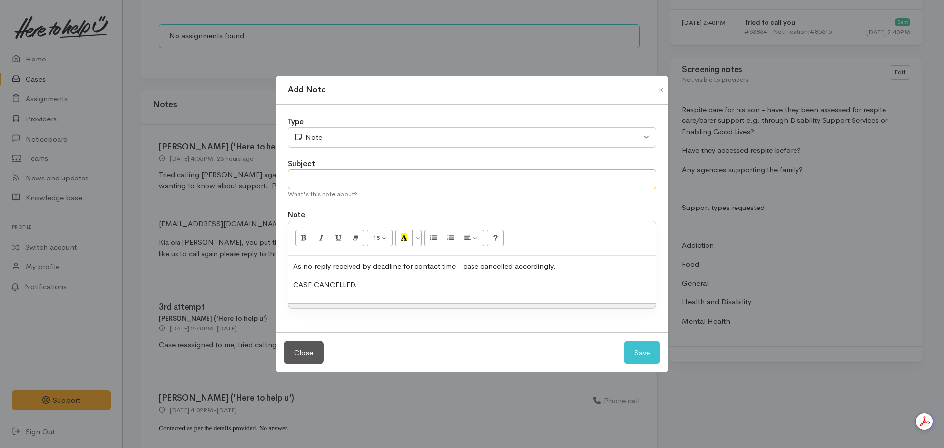
click at [307, 178] on input "text" at bounding box center [472, 179] width 369 height 20
type input "CASE CANCELLED"
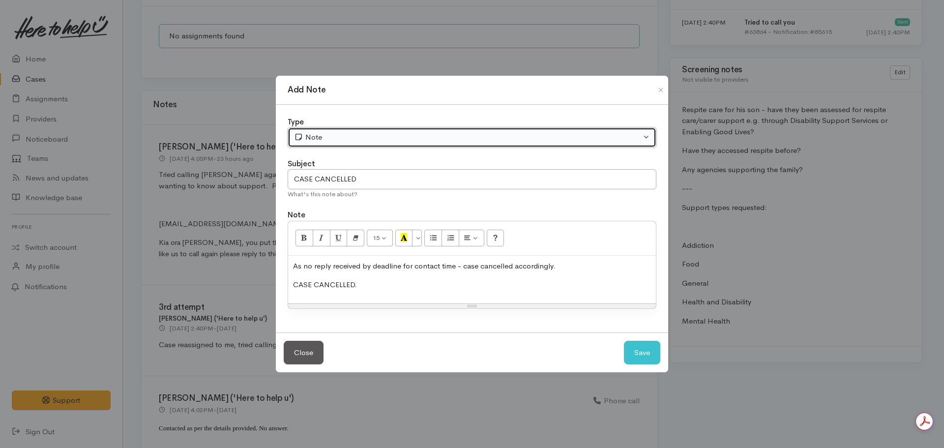
click at [325, 134] on div "Note" at bounding box center [467, 137] width 347 height 11
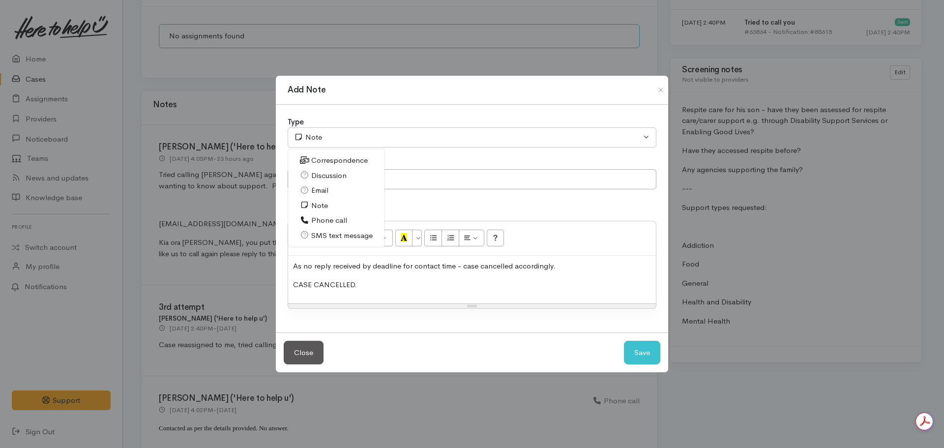
click at [348, 204] on link "Note" at bounding box center [336, 205] width 96 height 15
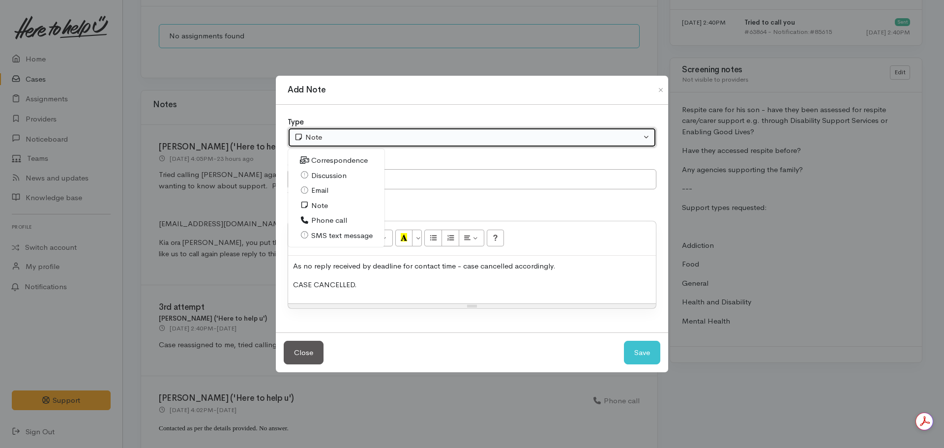
select select "1"
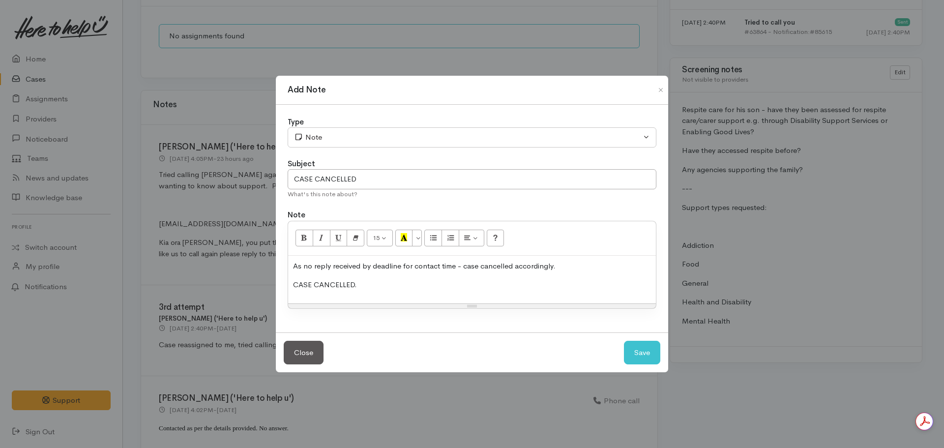
click at [502, 278] on div "As no reply received by deadline for contact time - case cancelled accordingly.…" at bounding box center [472, 280] width 368 height 48
copy div "As no reply received by deadline for contact time - case cancelled accordingly.…"
click at [638, 349] on button "Save" at bounding box center [642, 353] width 36 height 24
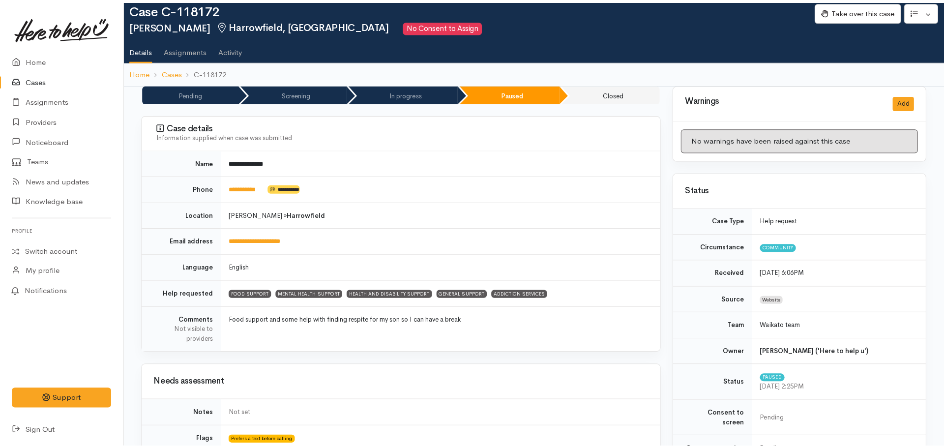
scroll to position [0, 0]
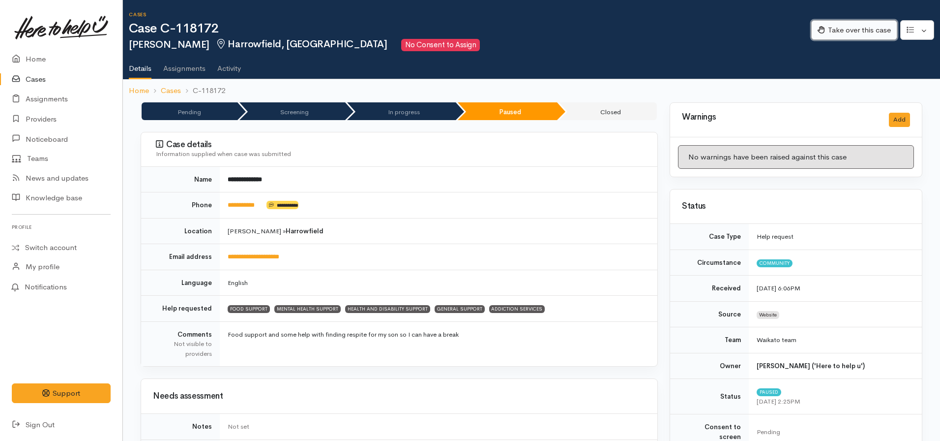
click at [857, 30] on button "Take over this case" at bounding box center [854, 30] width 86 height 20
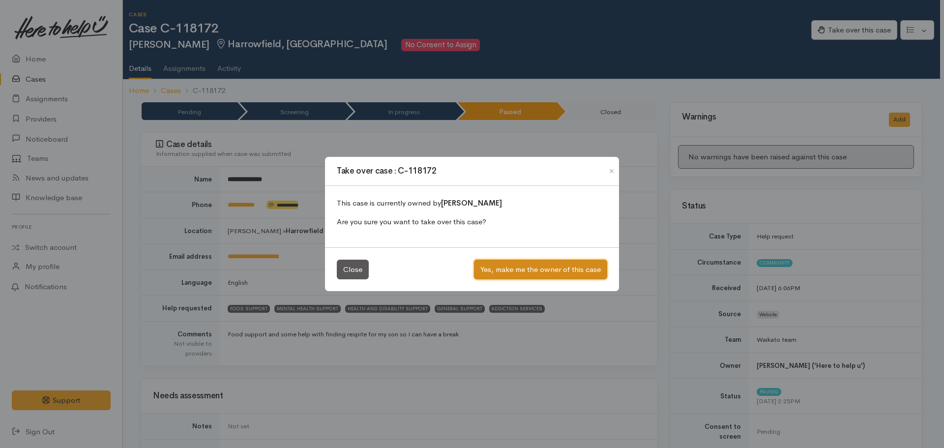
click at [522, 270] on button "Yes, make me the owner of this case" at bounding box center [540, 270] width 133 height 20
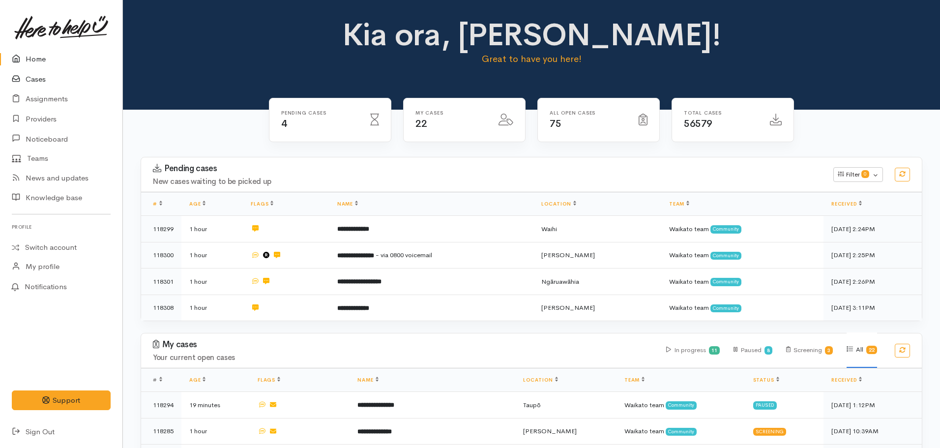
click at [38, 72] on link "Cases" at bounding box center [61, 79] width 122 height 20
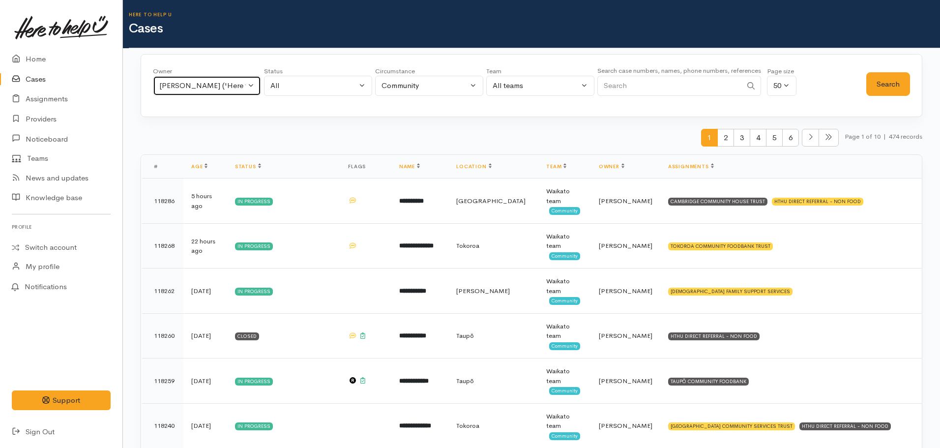
click at [223, 89] on div "[PERSON_NAME] ('Here to help u')" at bounding box center [202, 85] width 87 height 11
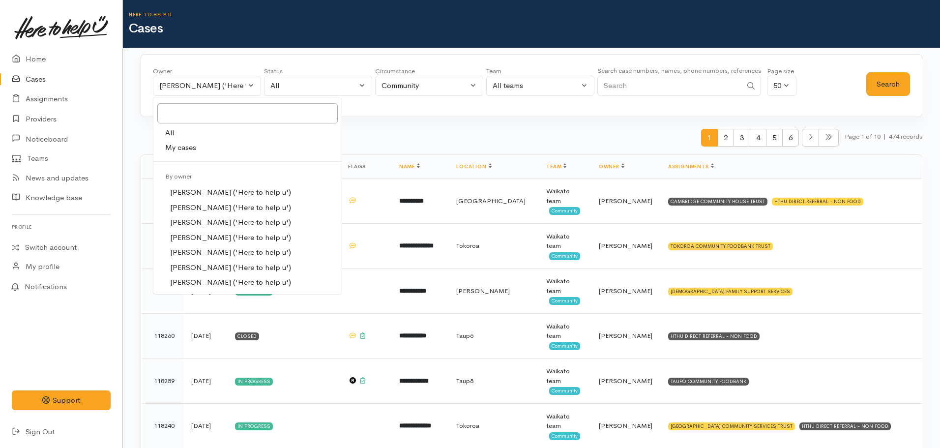
click at [200, 135] on link "All" at bounding box center [247, 132] width 188 height 15
select select "-1"
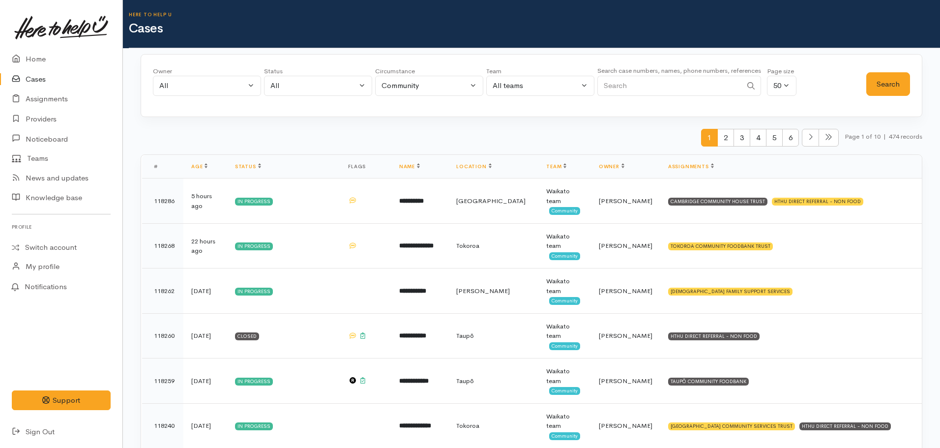
click at [637, 87] on input "Search" at bounding box center [669, 86] width 145 height 20
paste input "[PHONE_NUMBER]"
type input "[PHONE_NUMBER]"
click at [885, 87] on button "Search" at bounding box center [888, 84] width 44 height 24
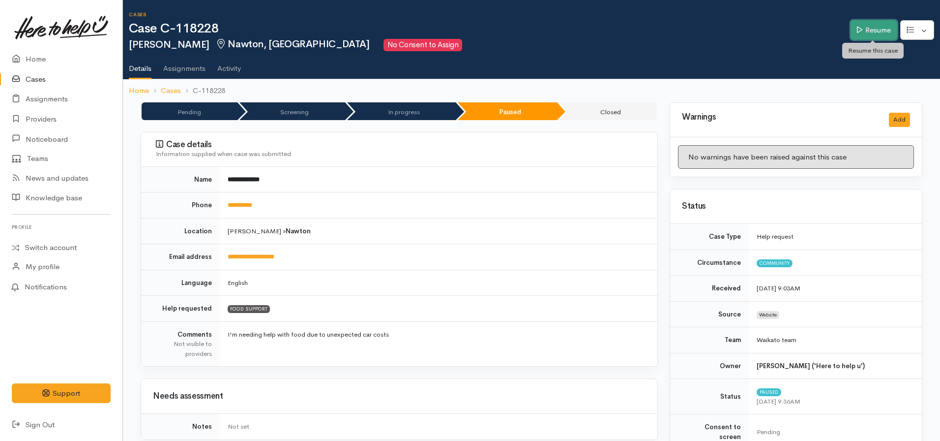
click at [882, 29] on link "Resume" at bounding box center [874, 30] width 47 height 20
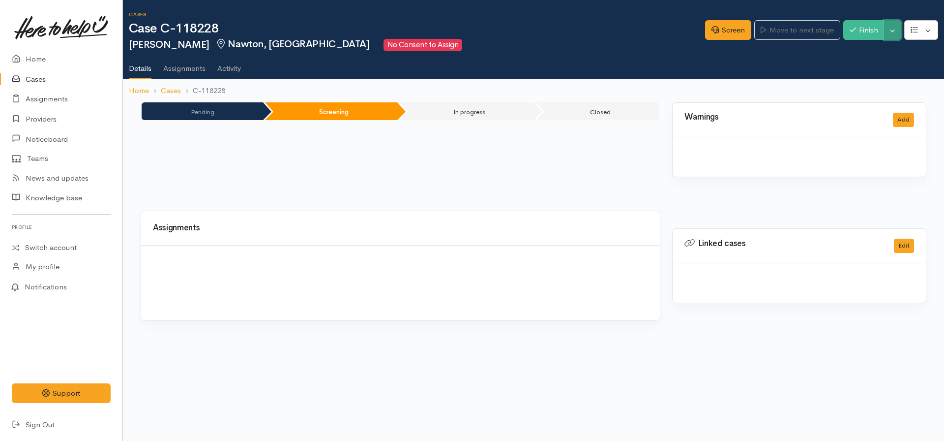
click at [889, 33] on button "Toggle Dropdown" at bounding box center [892, 30] width 17 height 20
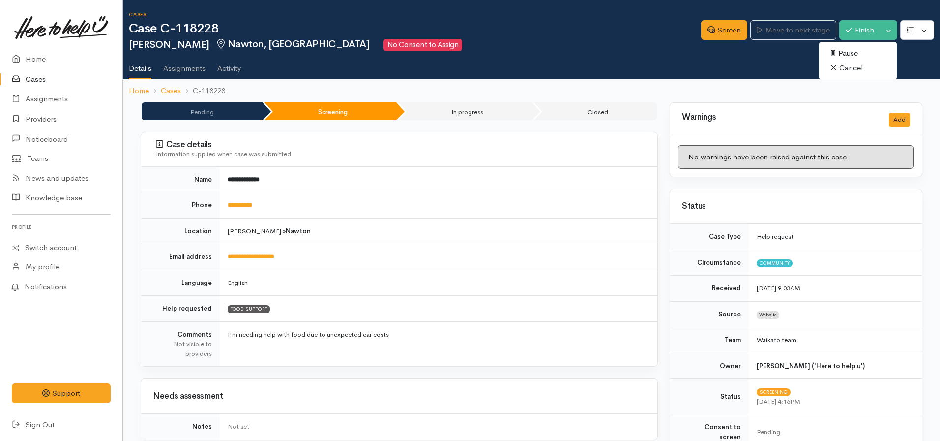
click at [850, 66] on link "Cancel" at bounding box center [858, 67] width 78 height 15
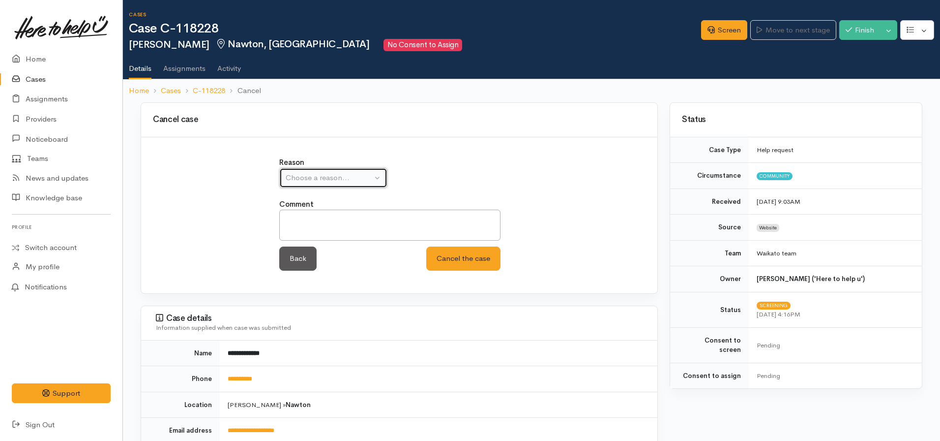
click at [320, 175] on div "Choose a reason..." at bounding box center [329, 177] width 87 height 11
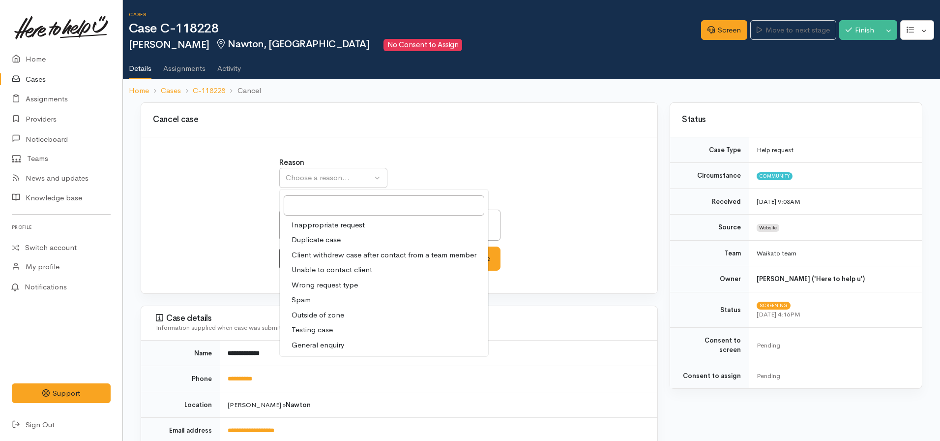
click at [345, 258] on span "Client withdrew case after contact from a team member" at bounding box center [384, 254] width 185 height 11
select select "3"
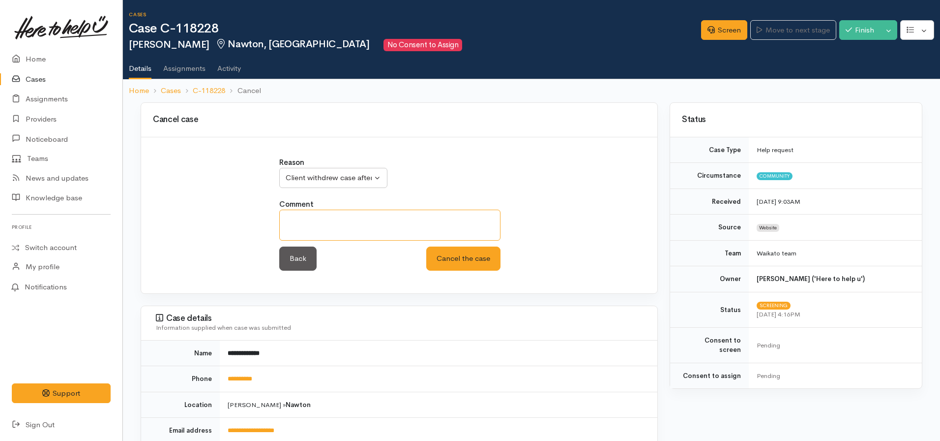
click at [328, 228] on textarea at bounding box center [389, 224] width 221 height 31
click at [403, 218] on textarea "Unable to re-establish contact" at bounding box center [389, 224] width 221 height 31
type textarea "Unable to re-establish contact after speaking with client"
click at [426, 246] on button "Cancel the case" at bounding box center [463, 258] width 74 height 24
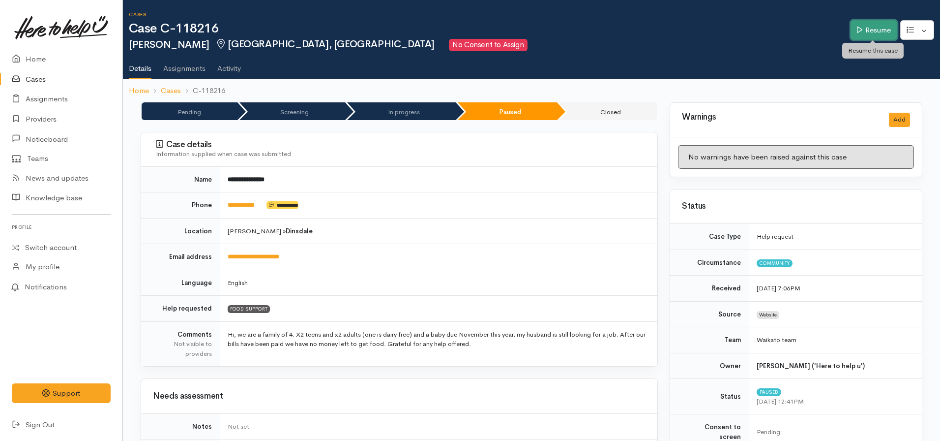
click at [867, 39] on link "Resume" at bounding box center [874, 30] width 47 height 20
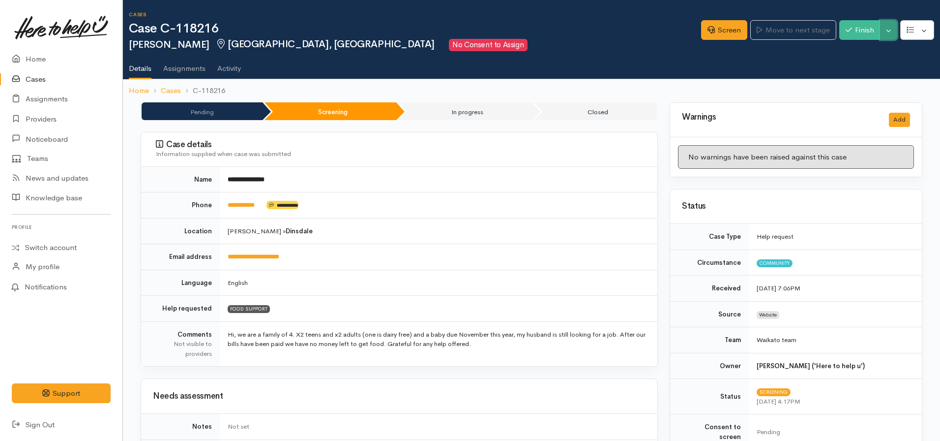
click at [888, 29] on button "Toggle Dropdown" at bounding box center [888, 30] width 17 height 20
click at [851, 63] on link "Cancel" at bounding box center [858, 67] width 78 height 15
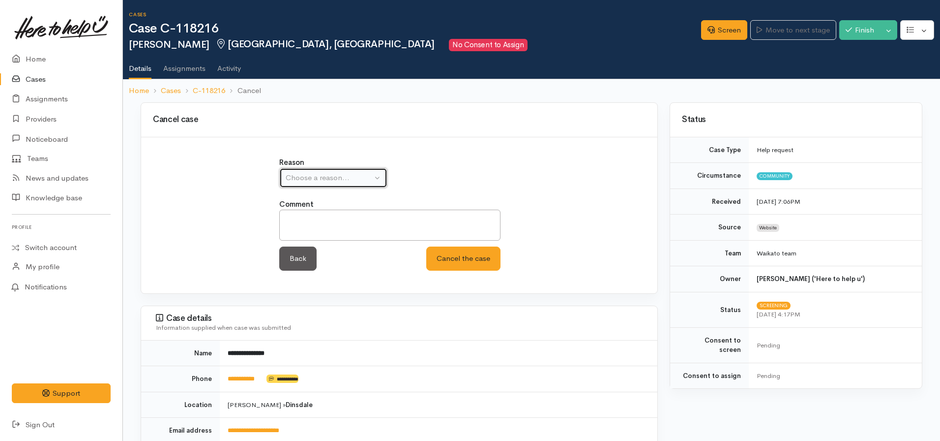
click at [358, 179] on div "Choose a reason..." at bounding box center [329, 177] width 87 height 11
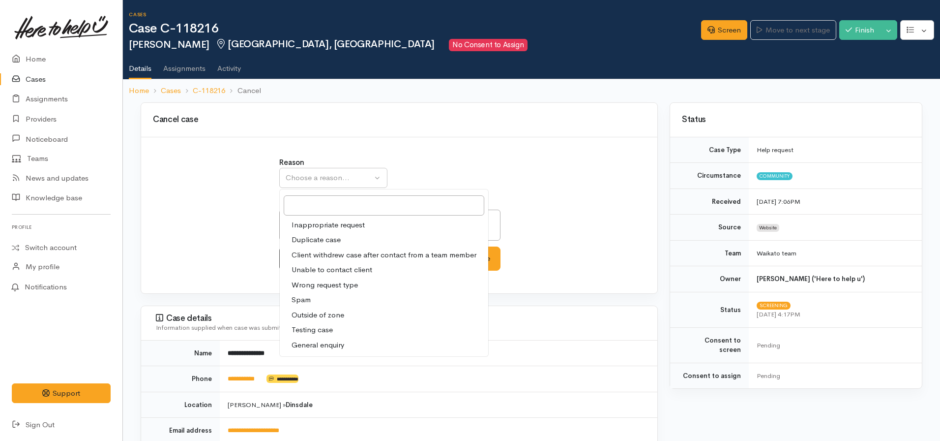
click at [370, 255] on span "Client withdrew case after contact from a team member" at bounding box center [384, 254] width 185 height 11
select select "3"
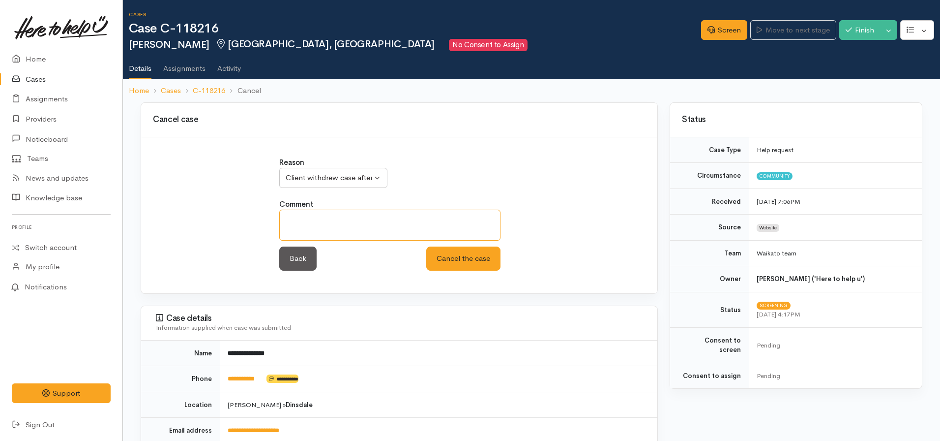
click at [354, 228] on textarea at bounding box center [389, 224] width 221 height 31
paste textarea "Unable to re-establish contact after speaking with client"
type textarea "Unable to re-establish contact after speaking with client"
click at [426, 246] on button "Cancel the case" at bounding box center [463, 258] width 74 height 24
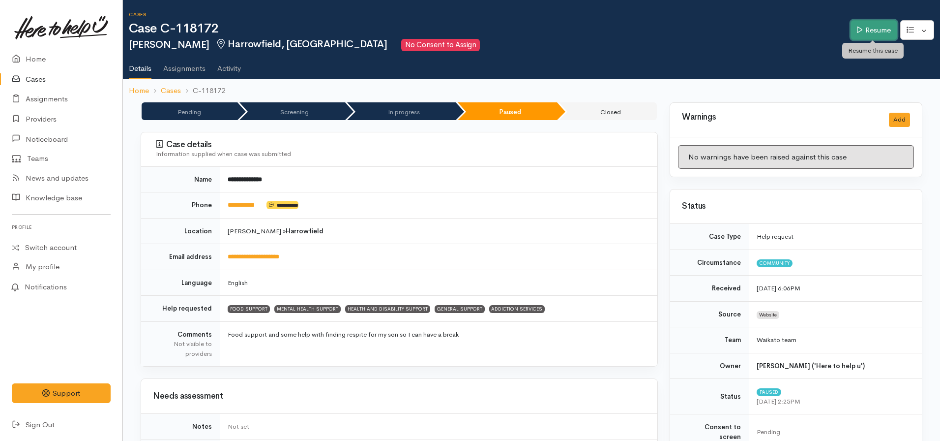
click at [868, 31] on link "Resume" at bounding box center [874, 30] width 47 height 20
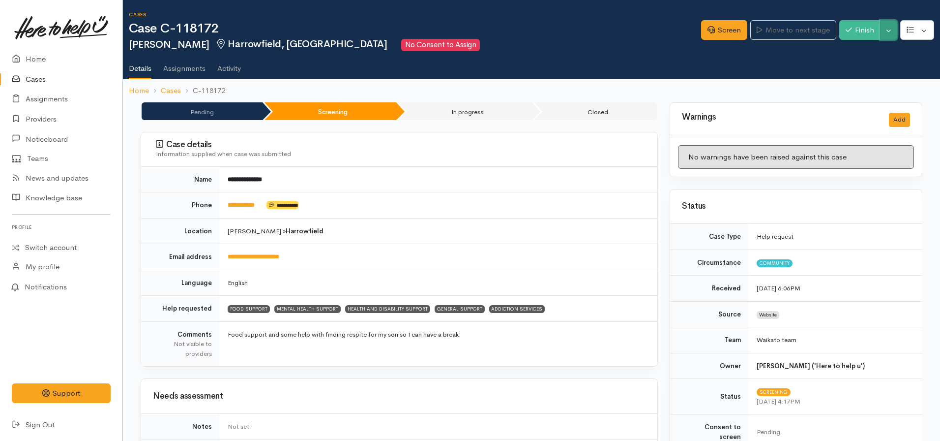
click at [884, 33] on button "Toggle Dropdown" at bounding box center [888, 30] width 17 height 20
click at [860, 65] on link "Cancel" at bounding box center [858, 67] width 78 height 15
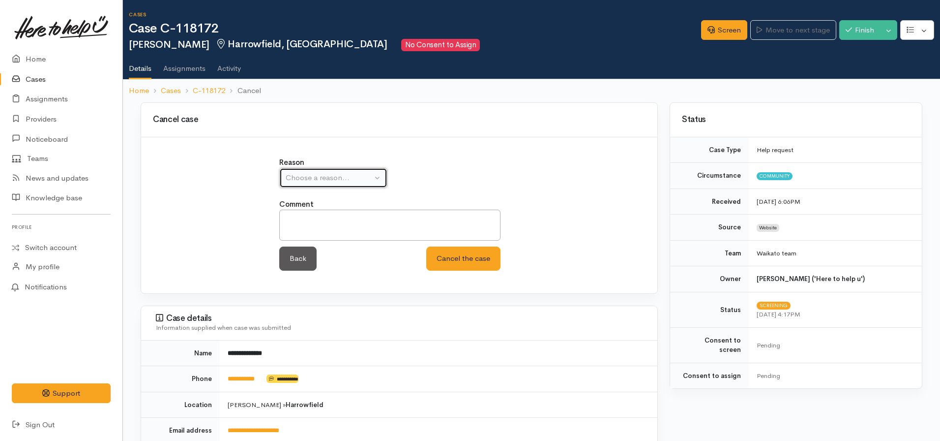
click at [356, 183] on div "Choose a reason..." at bounding box center [329, 177] width 87 height 11
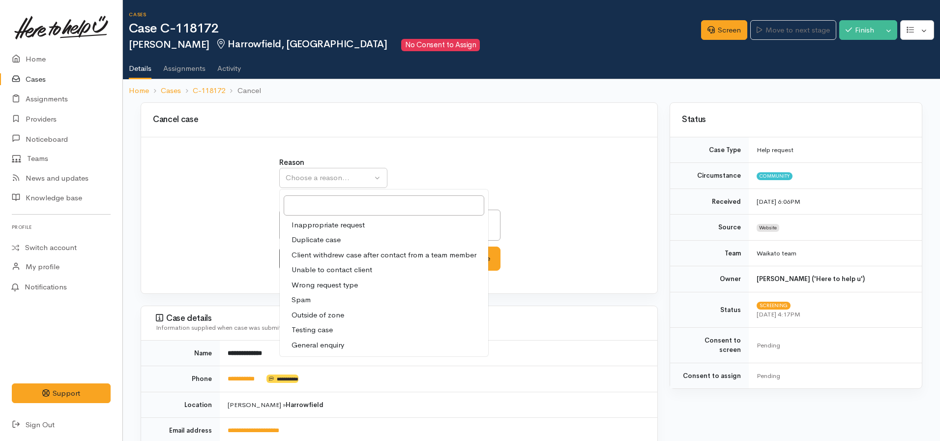
click at [363, 256] on span "Client withdrew case after contact from a team member" at bounding box center [384, 254] width 185 height 11
select select "3"
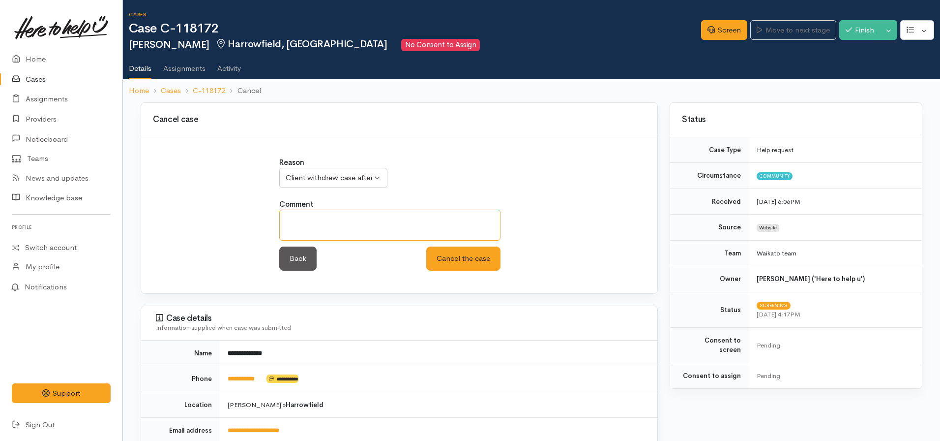
click at [378, 225] on textarea at bounding box center [389, 224] width 221 height 31
paste textarea "Unable to re-establish contact after speaking with client"
type textarea "Unable to re-establish contact after speaking with client"
click at [458, 257] on button "Cancel the case" at bounding box center [463, 258] width 74 height 24
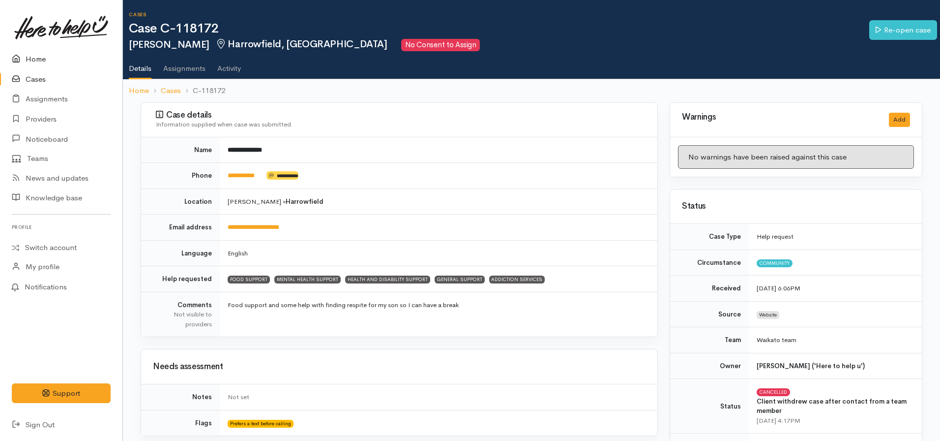
click at [36, 58] on link "Home" at bounding box center [61, 59] width 122 height 20
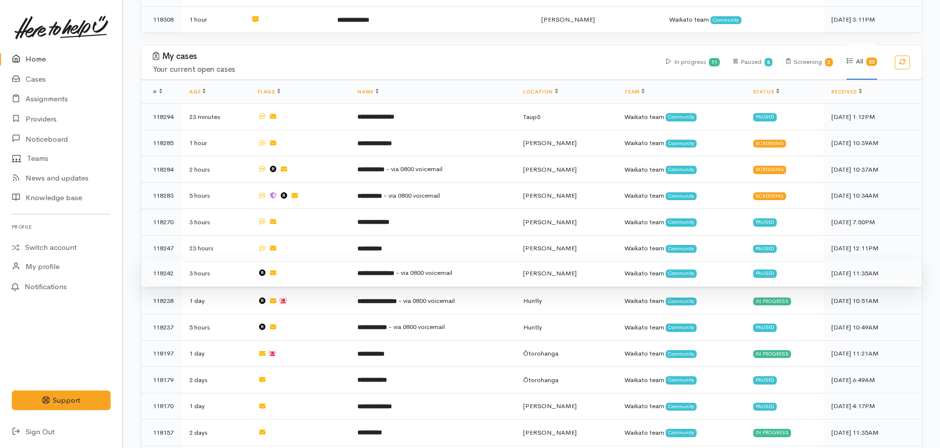
scroll to position [278, 0]
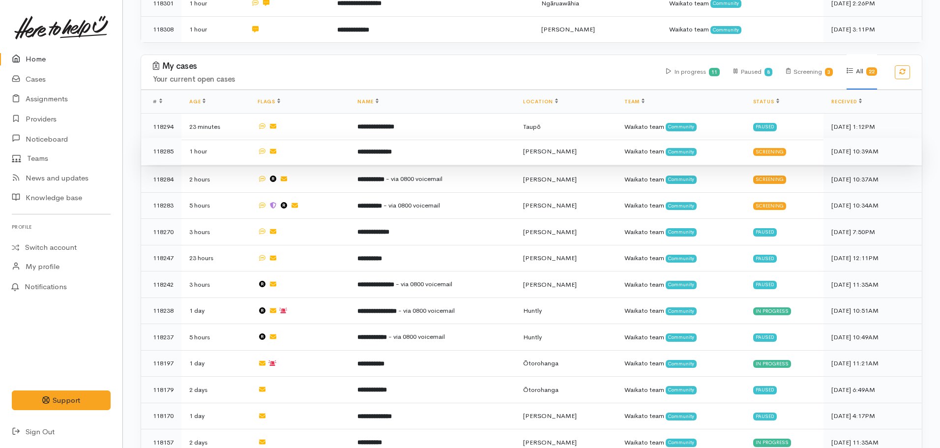
click at [425, 159] on td "**********" at bounding box center [432, 151] width 165 height 27
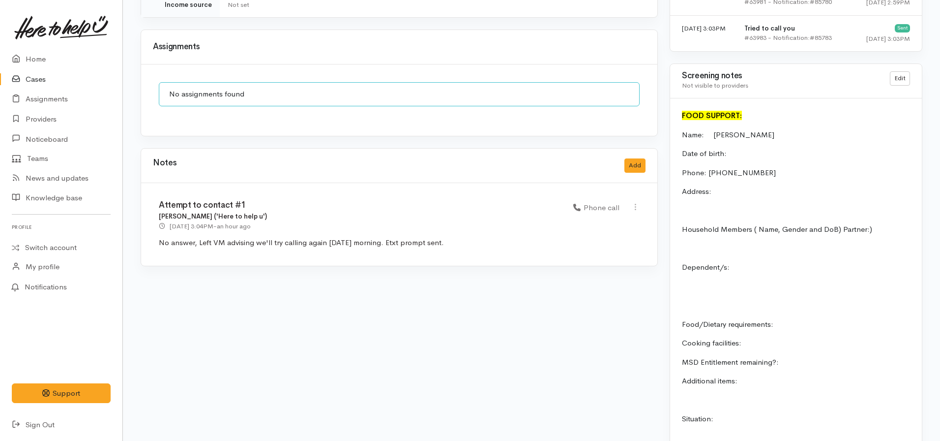
scroll to position [733, 0]
click at [644, 158] on button "Add" at bounding box center [634, 165] width 21 height 14
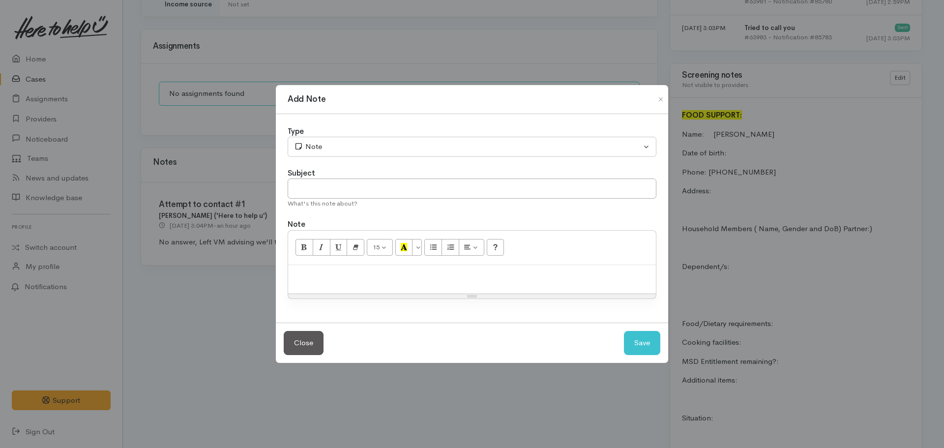
click at [365, 283] on div at bounding box center [472, 279] width 368 height 29
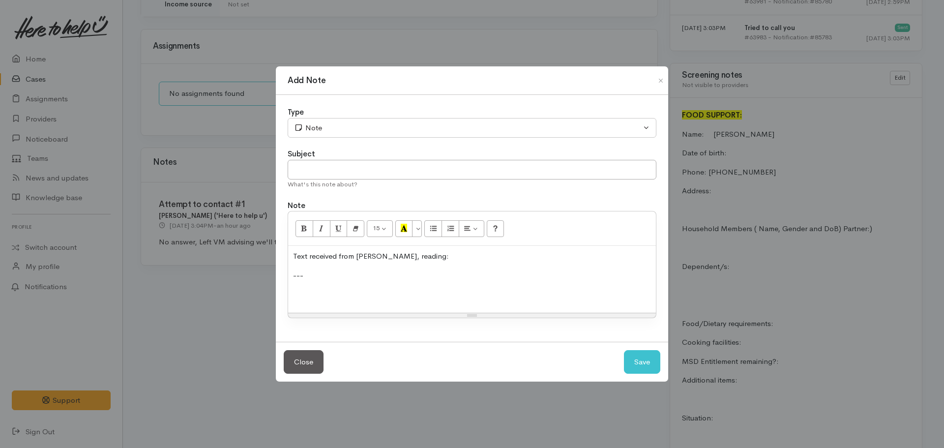
click at [303, 291] on p at bounding box center [472, 294] width 358 height 11
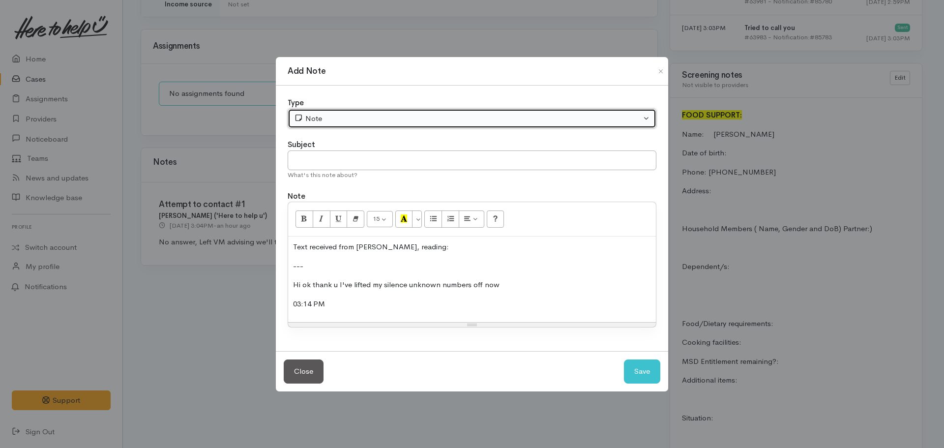
click at [339, 111] on button "Note" at bounding box center [472, 119] width 369 height 20
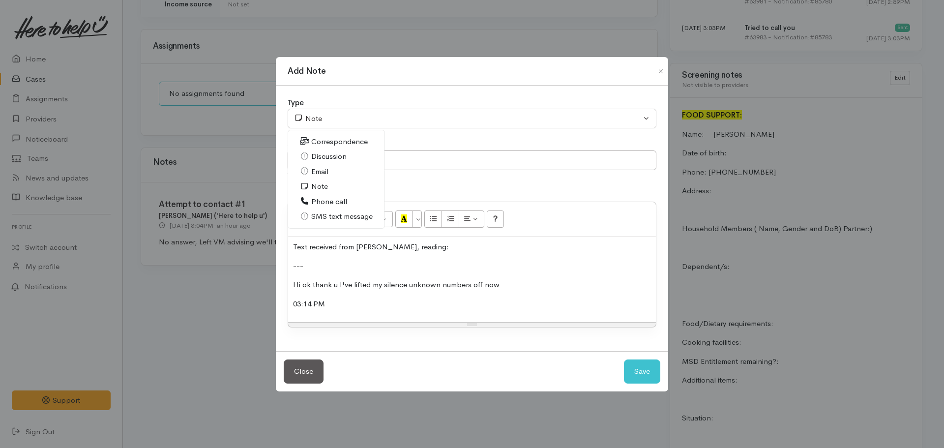
click at [346, 217] on span "SMS text message" at bounding box center [341, 216] width 61 height 11
click at [648, 368] on button "Save" at bounding box center [642, 371] width 36 height 24
select select "1"
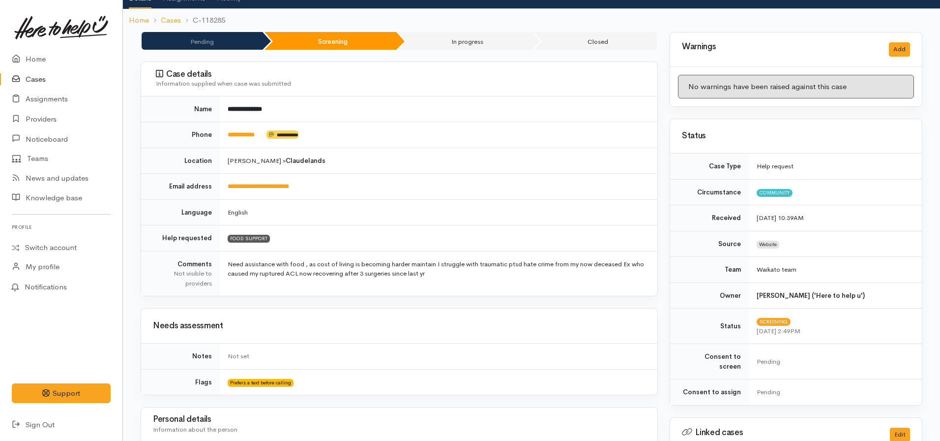
scroll to position [0, 0]
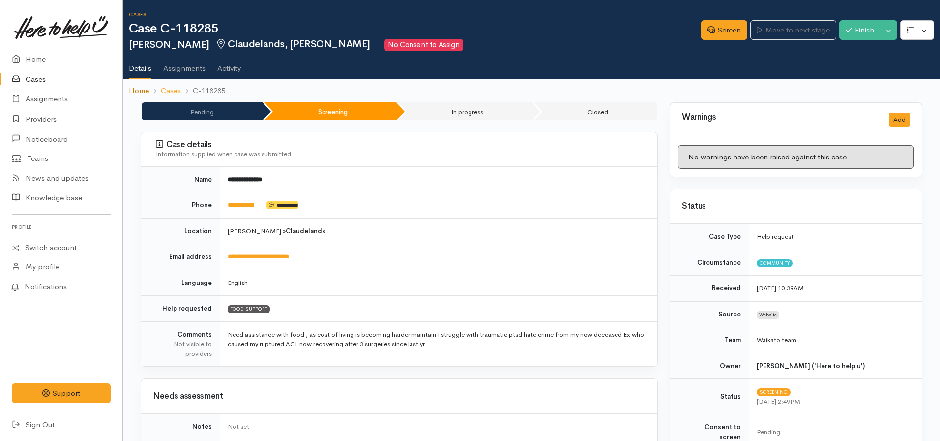
click at [139, 91] on link "Home" at bounding box center [139, 90] width 20 height 11
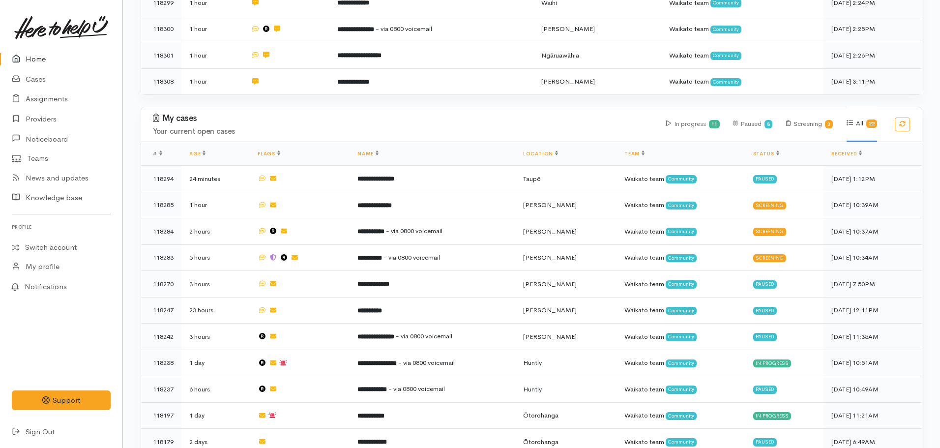
scroll to position [227, 0]
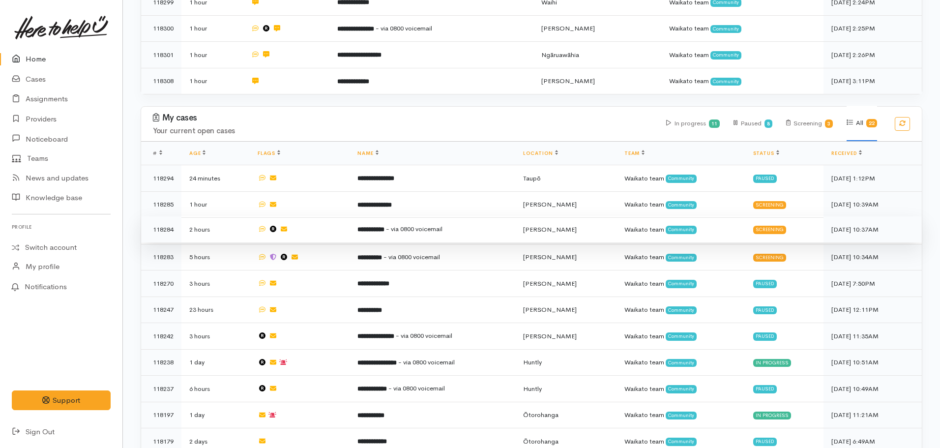
click at [403, 227] on span "- via 0800 voicemail" at bounding box center [414, 229] width 57 height 8
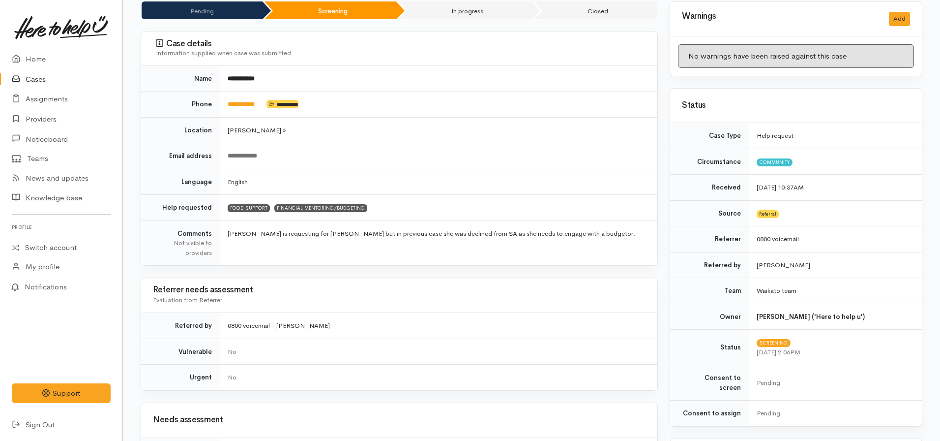
scroll to position [101, 0]
click at [253, 103] on link "**********" at bounding box center [241, 103] width 27 height 6
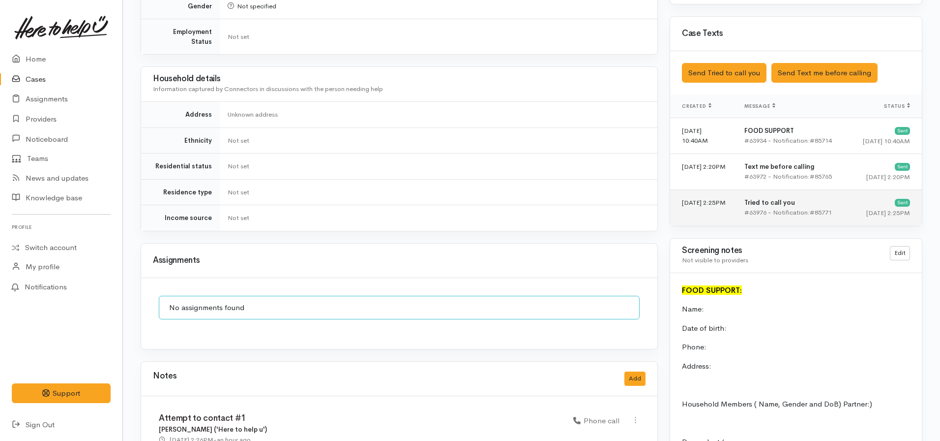
scroll to position [643, 0]
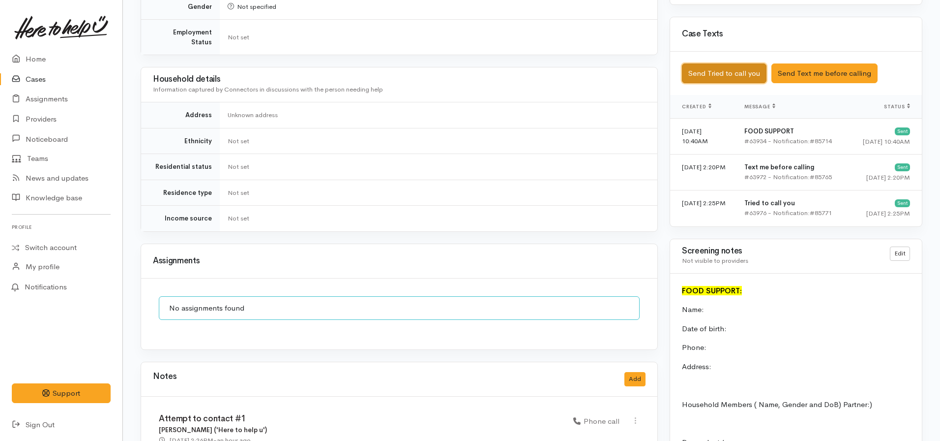
click at [728, 64] on button "Send Tried to call you" at bounding box center [724, 73] width 85 height 20
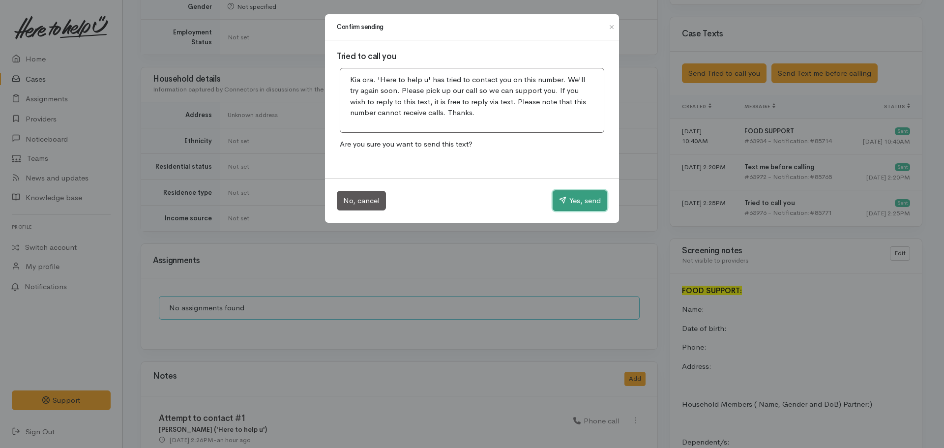
click at [579, 192] on button "Yes, send" at bounding box center [580, 200] width 55 height 21
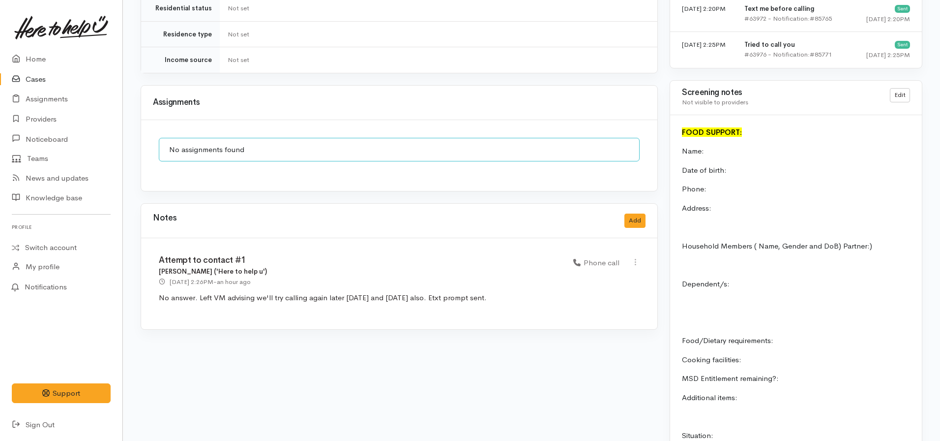
scroll to position [802, 0]
click at [632, 213] on button "Add" at bounding box center [634, 220] width 21 height 14
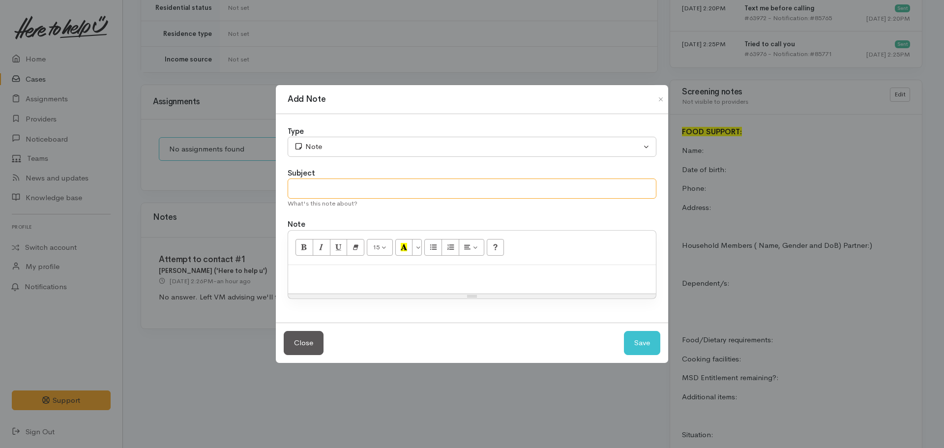
click at [387, 192] on input "text" at bounding box center [472, 188] width 369 height 20
type input "Attempt to contact #2"
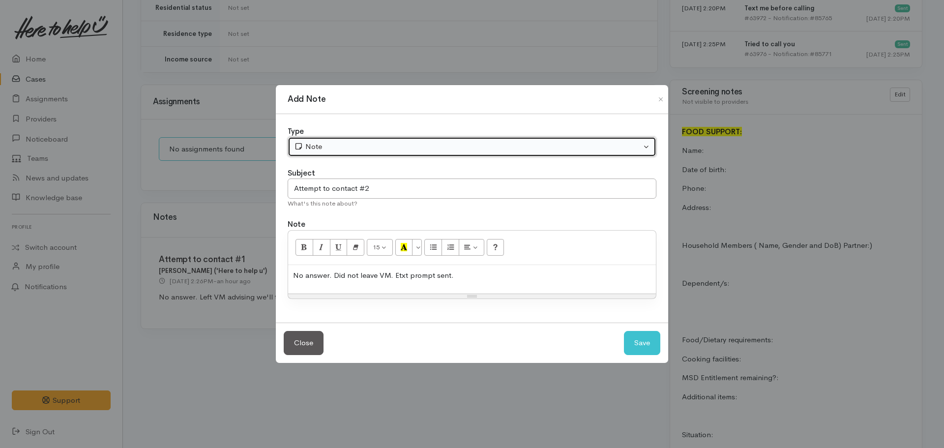
click at [346, 150] on div "Note" at bounding box center [467, 146] width 347 height 11
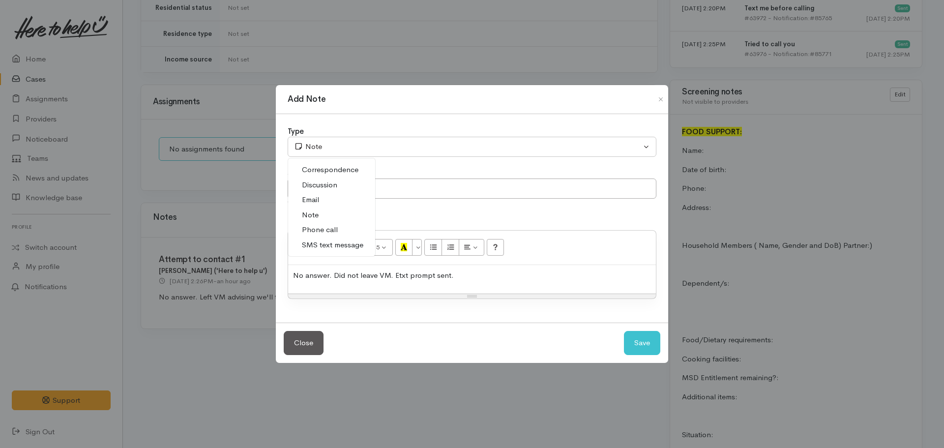
click at [321, 230] on span "Phone call" at bounding box center [320, 229] width 36 height 11
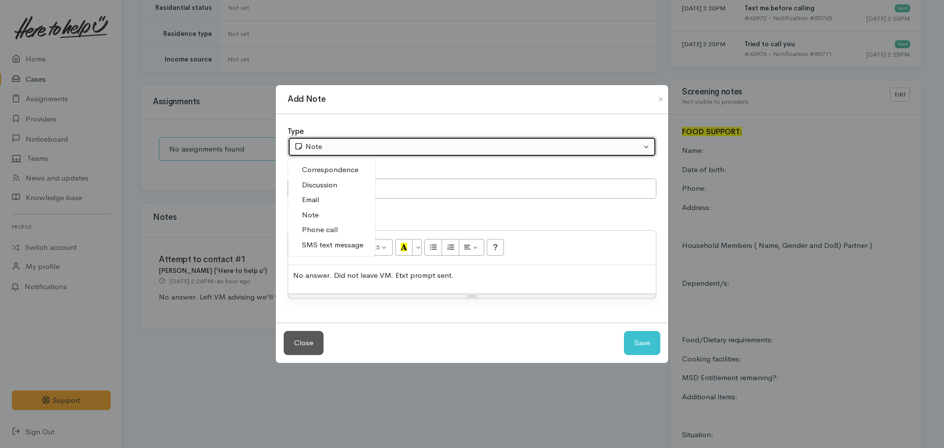
select select "3"
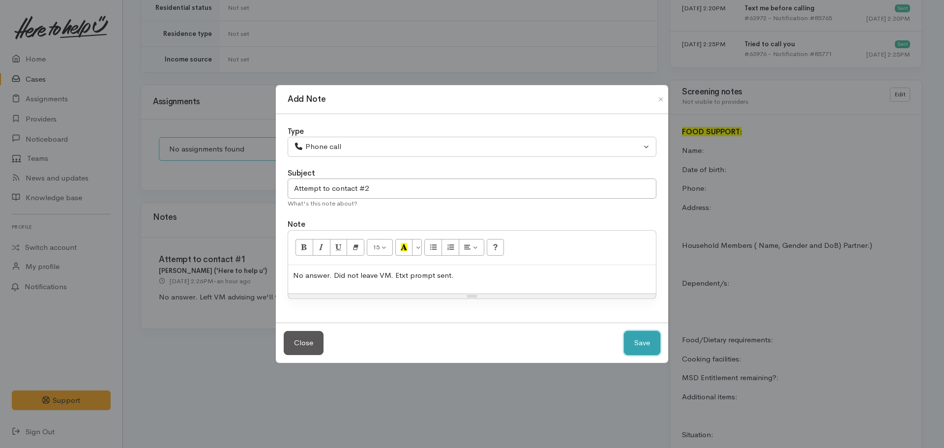
click at [645, 339] on button "Save" at bounding box center [642, 343] width 36 height 24
select select "1"
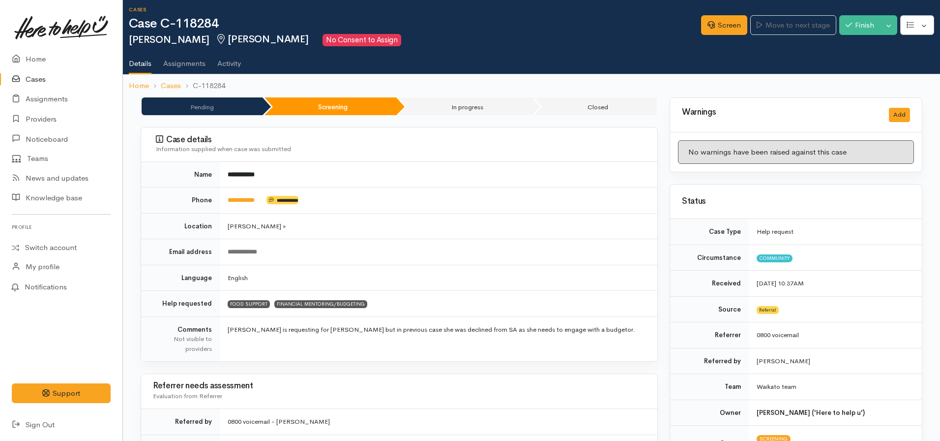
scroll to position [0, 0]
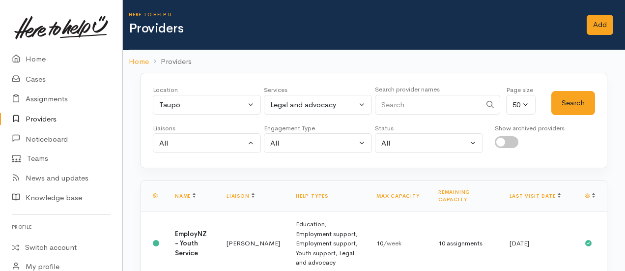
select select "183"
select select "27"
select select "null"
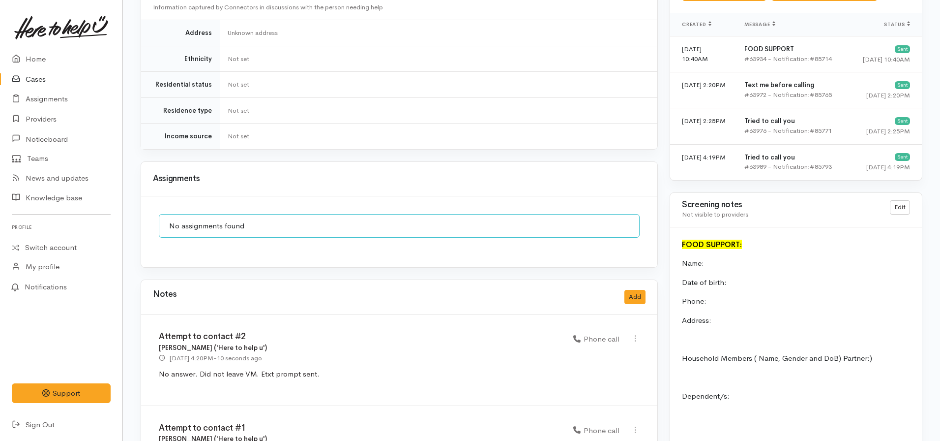
scroll to position [726, 0]
click at [48, 59] on link "Home" at bounding box center [61, 59] width 122 height 20
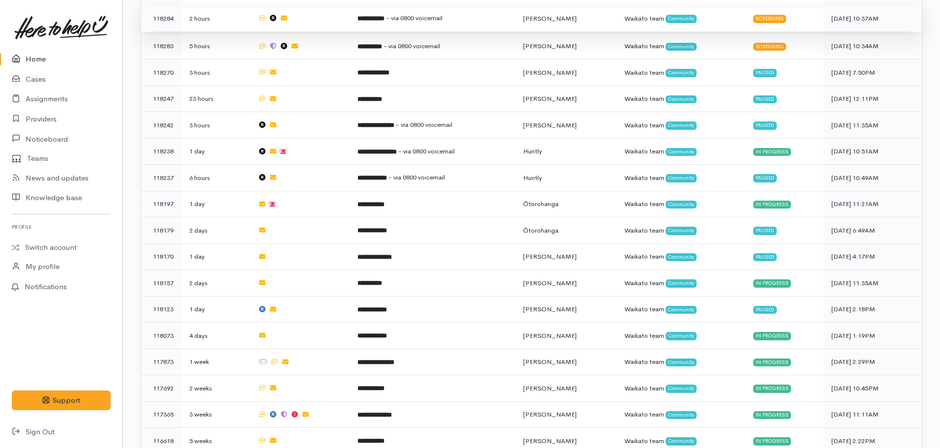
scroll to position [441, 0]
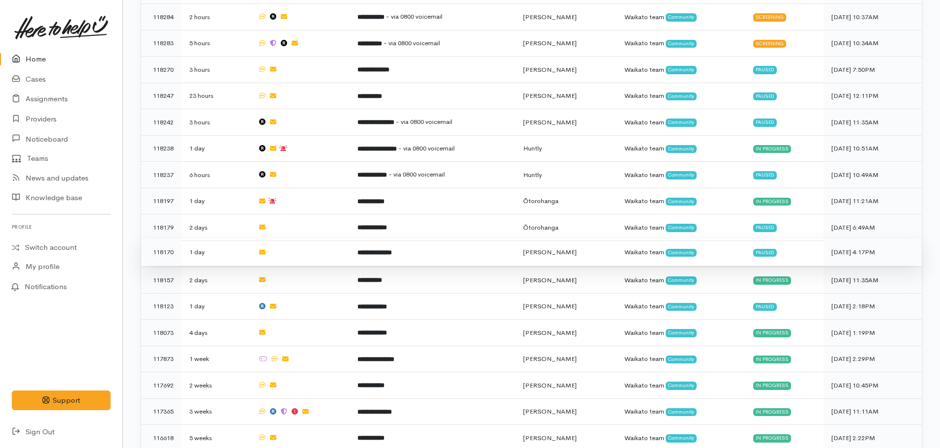
click at [392, 249] on b "**********" at bounding box center [374, 252] width 34 height 6
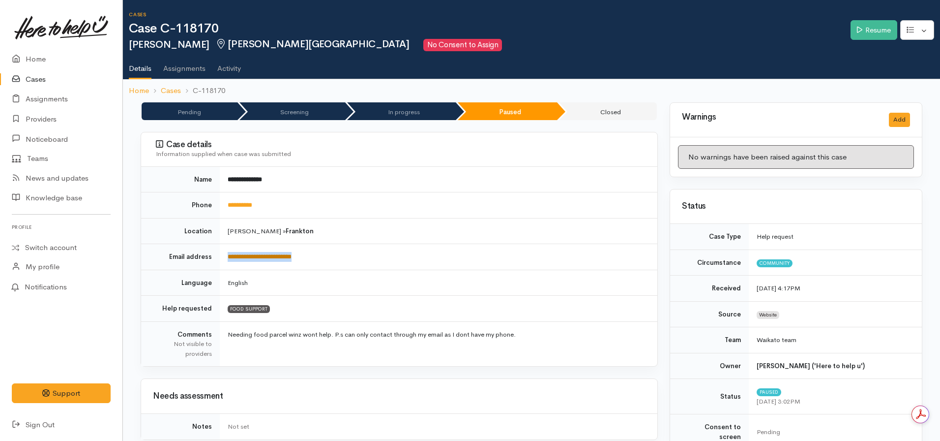
drag, startPoint x: 328, startPoint y: 259, endPoint x: 228, endPoint y: 254, distance: 99.9
click at [228, 254] on td "**********" at bounding box center [439, 257] width 438 height 26
copy link "**********"
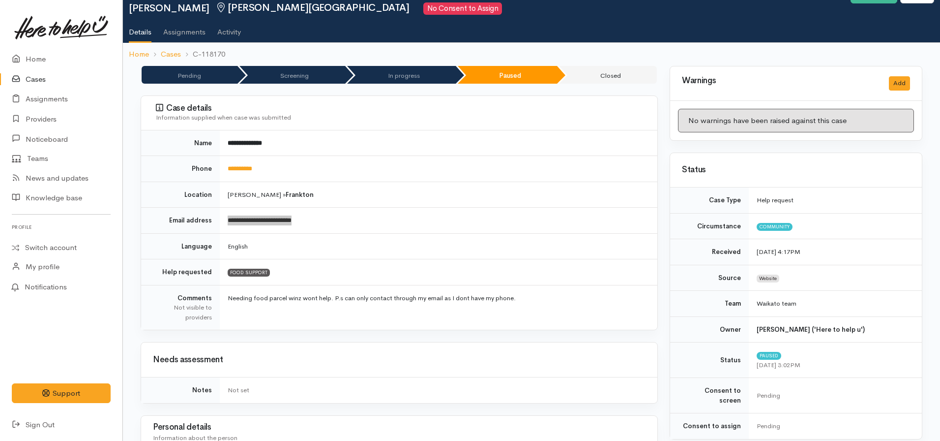
scroll to position [35, 0]
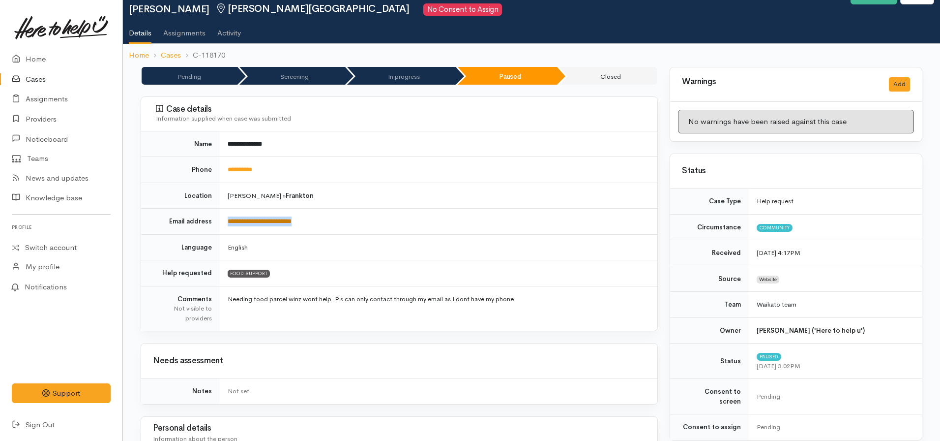
copy link "**********"
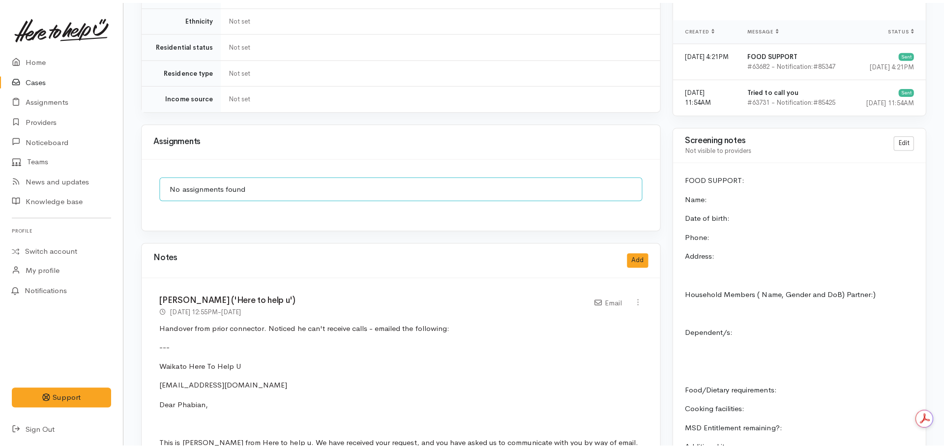
scroll to position [659, 0]
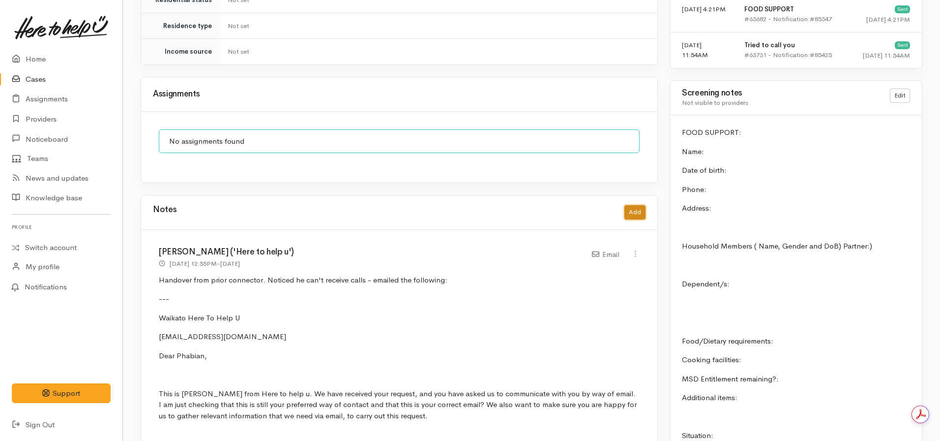
click at [634, 205] on button "Add" at bounding box center [634, 212] width 21 height 14
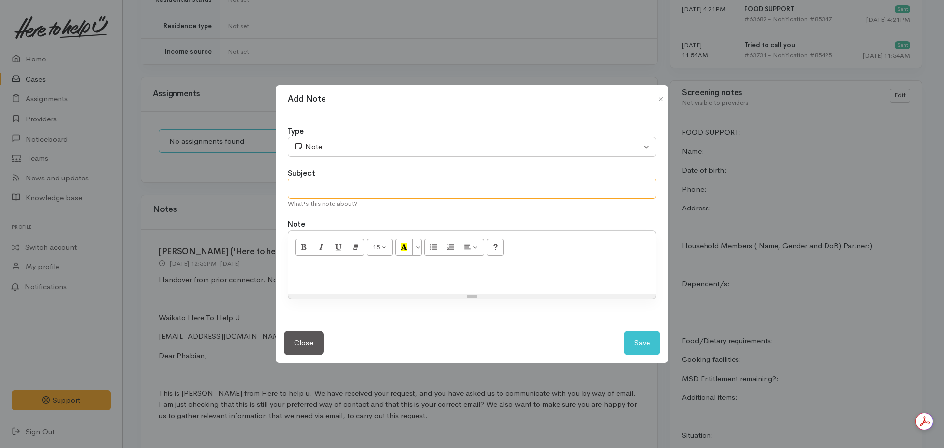
click at [422, 191] on input "text" at bounding box center [472, 188] width 369 height 20
type input "Deadline for contact"
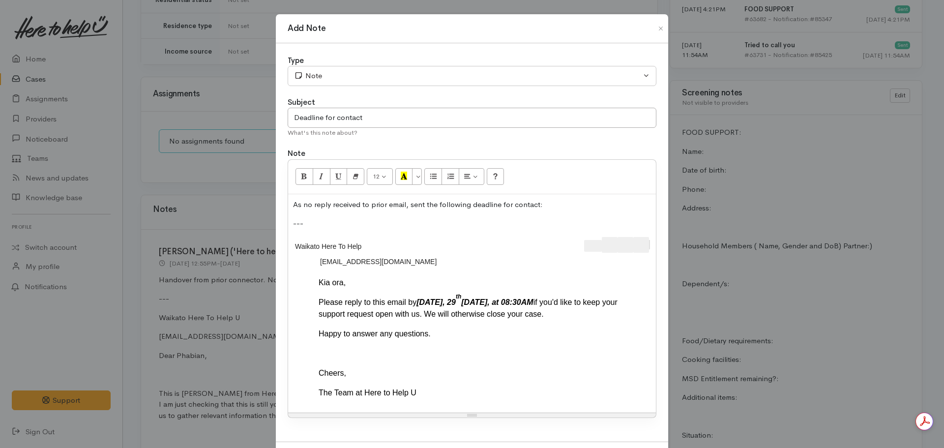
click at [645, 241] on button "Forward" at bounding box center [641, 245] width 16 height 16
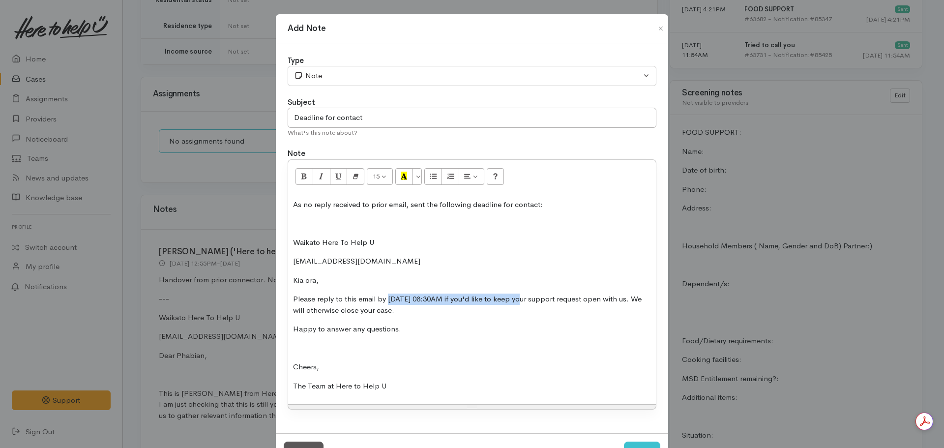
drag, startPoint x: 384, startPoint y: 295, endPoint x: 530, endPoint y: 291, distance: 145.6
click at [530, 291] on div "As no reply received to prior email, sent the following deadline for contact: -…" at bounding box center [472, 299] width 368 height 210
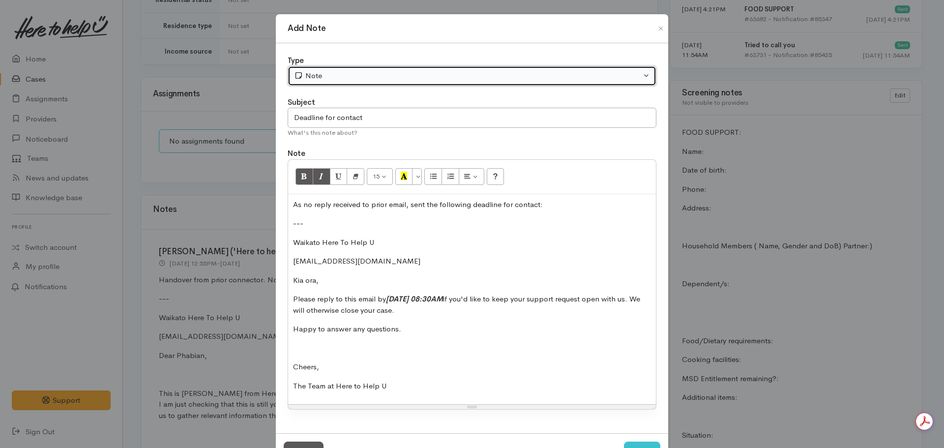
click at [504, 72] on div "Note" at bounding box center [467, 75] width 347 height 11
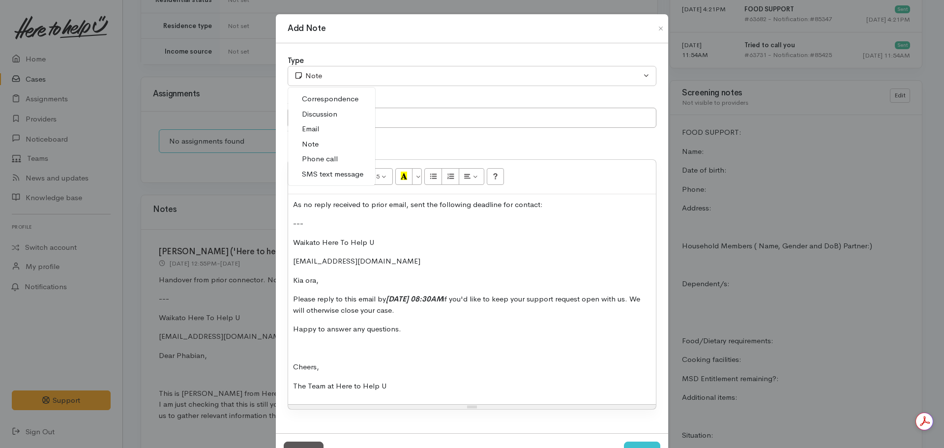
click at [330, 127] on link "Email" at bounding box center [331, 128] width 87 height 15
select select "2"
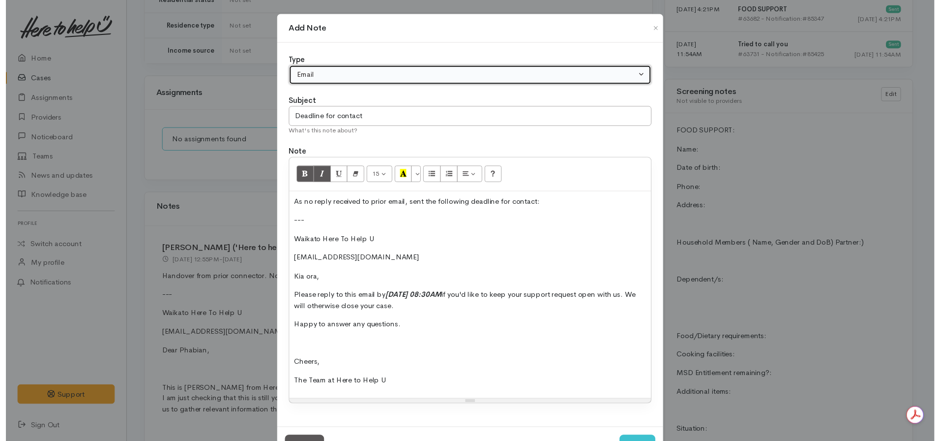
scroll to position [40, 0]
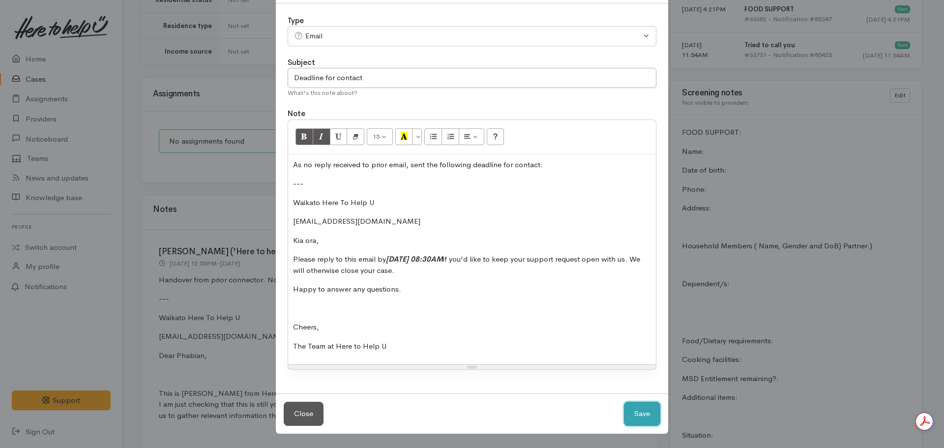
click at [646, 416] on button "Save" at bounding box center [642, 414] width 36 height 24
select select "1"
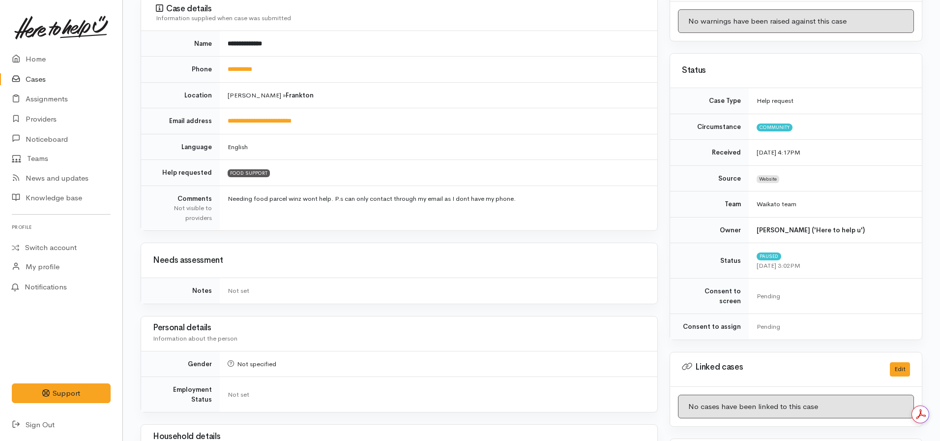
scroll to position [0, 0]
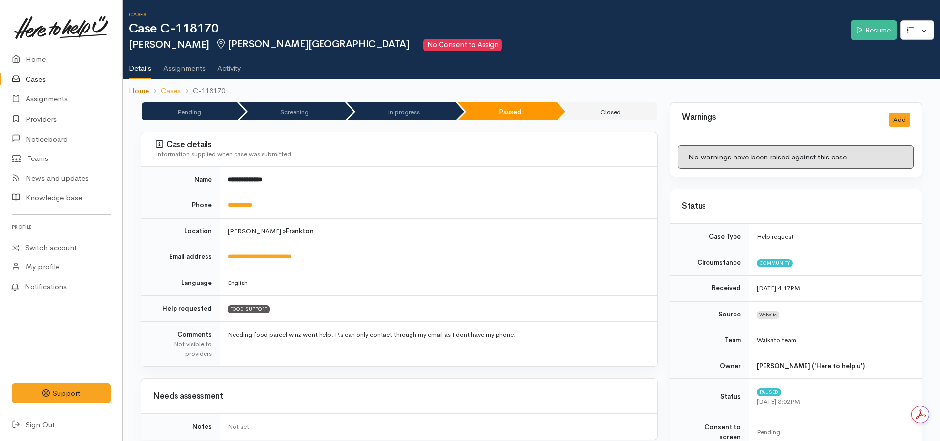
click at [143, 88] on link "Home" at bounding box center [139, 90] width 20 height 11
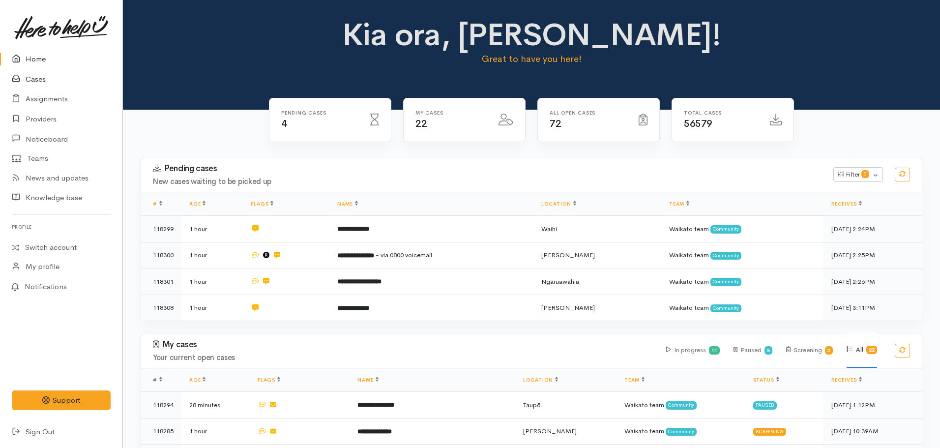
click at [46, 79] on link "Cases" at bounding box center [61, 79] width 122 height 20
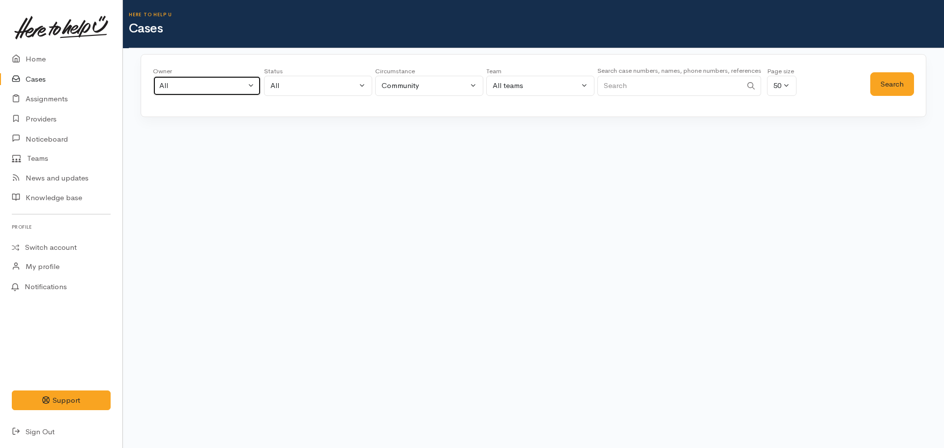
click at [203, 85] on div "All" at bounding box center [202, 85] width 87 height 11
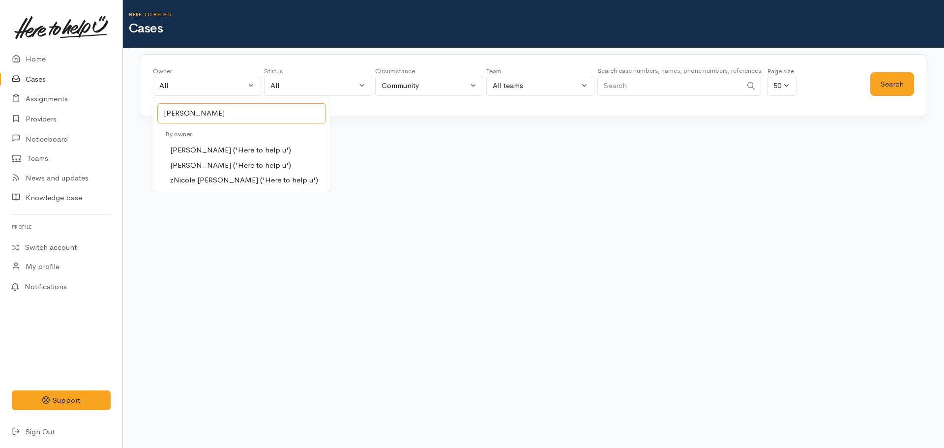
type input "[PERSON_NAME]"
click at [216, 163] on span "[PERSON_NAME] ('Here to help u')" at bounding box center [230, 165] width 121 height 11
select select "2314"
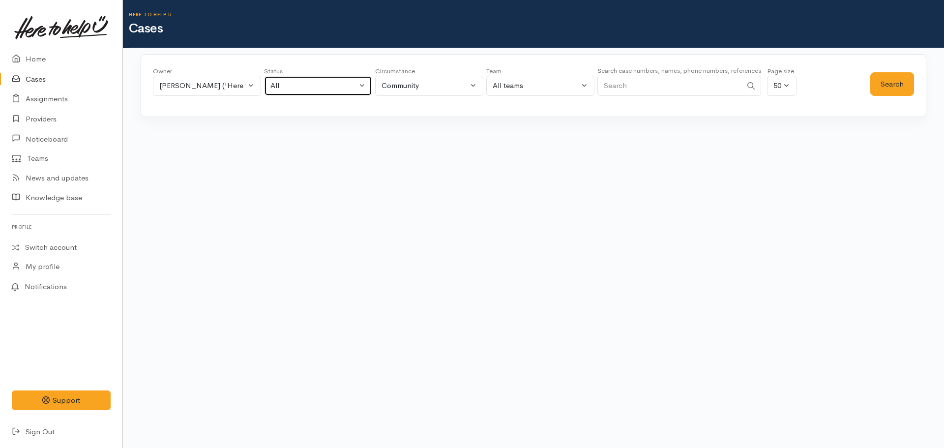
click at [314, 87] on div "All" at bounding box center [313, 85] width 87 height 11
type input "canc"
click at [297, 132] on span "Cancelled" at bounding box center [293, 132] width 34 height 11
select select "Cancelled"
click at [870, 72] on button "Search" at bounding box center [892, 84] width 44 height 24
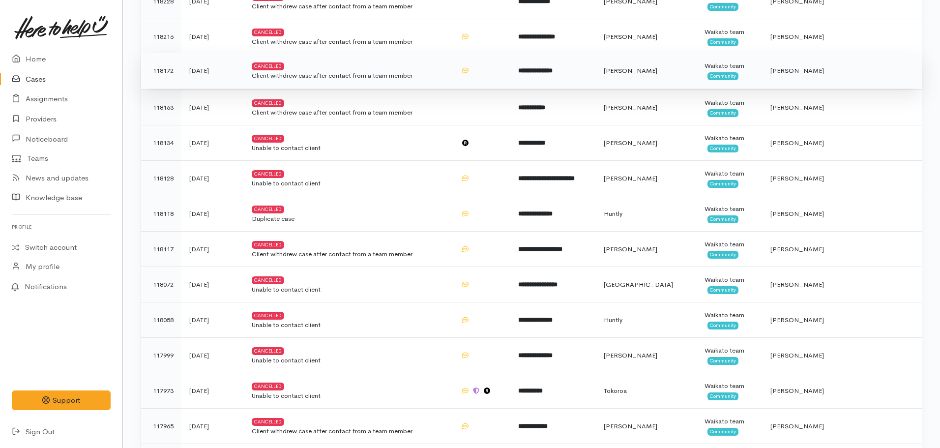
scroll to position [231, 0]
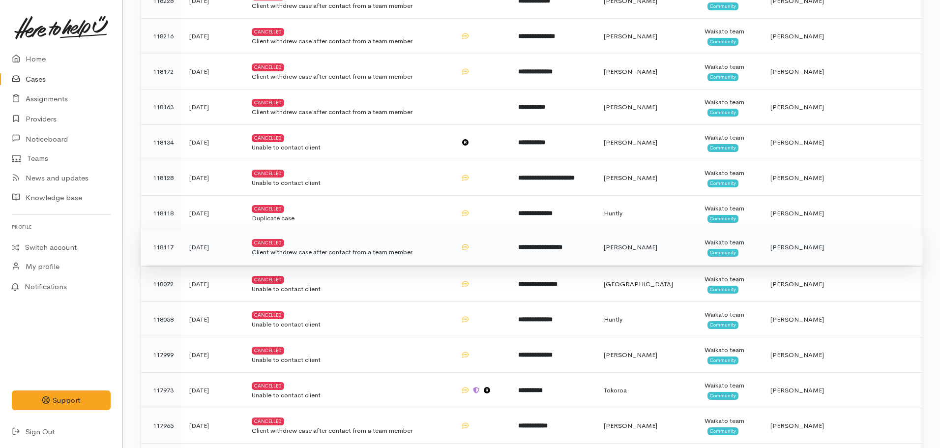
click at [538, 244] on td "**********" at bounding box center [553, 247] width 86 height 35
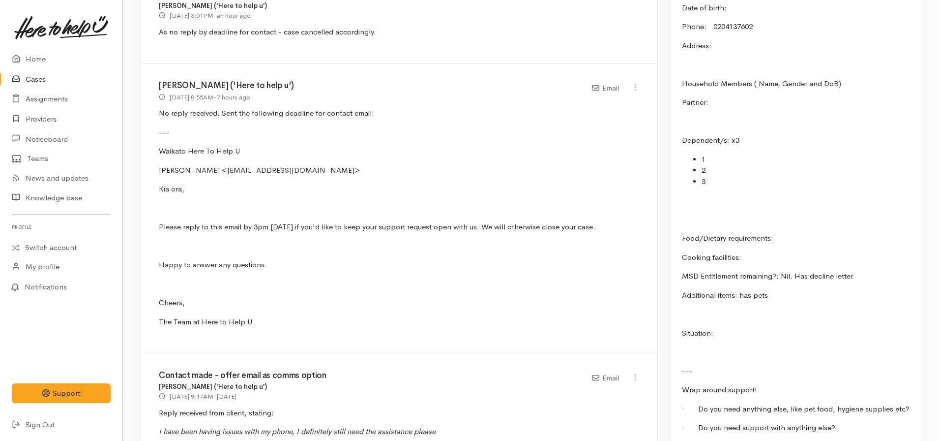
scroll to position [914, 0]
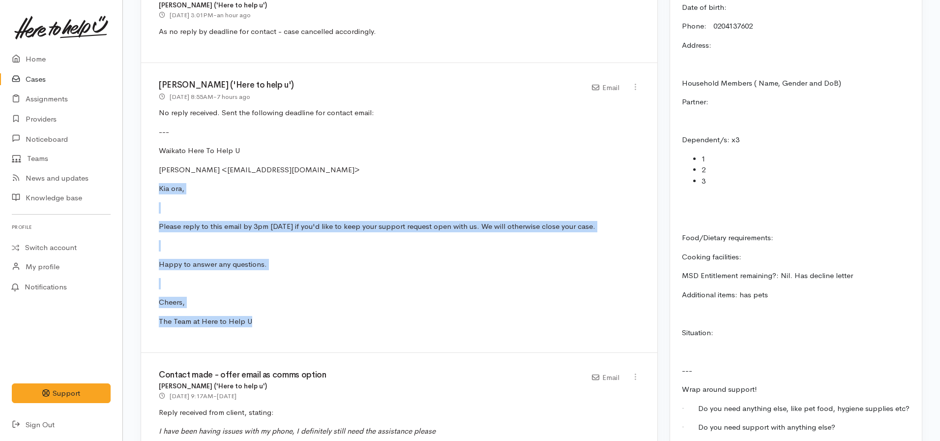
drag, startPoint x: 268, startPoint y: 311, endPoint x: 142, endPoint y: 181, distance: 180.8
click at [142, 181] on div "[PERSON_NAME] ('Here to help u') [DATE] 8:55AM - 7 hours ago Email" at bounding box center [399, 208] width 516 height 290
copy div "Kia ora, Please reply to this email by 3pm [DATE] if you'd like to keep your su…"
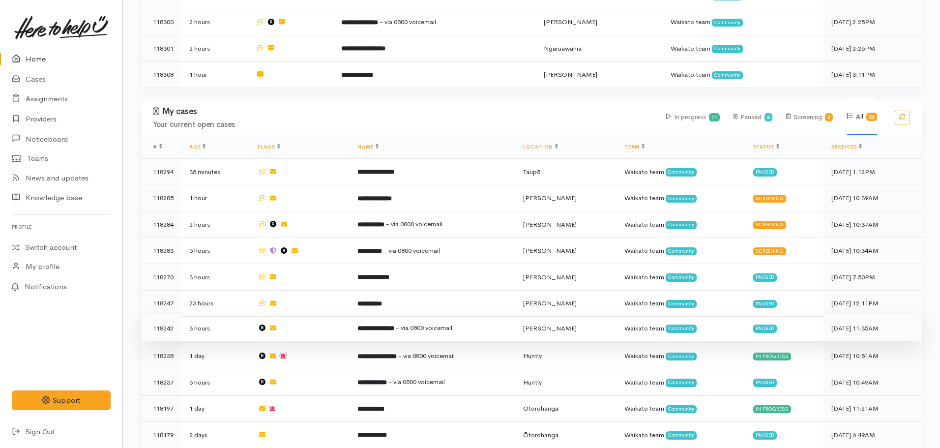
scroll to position [242, 0]
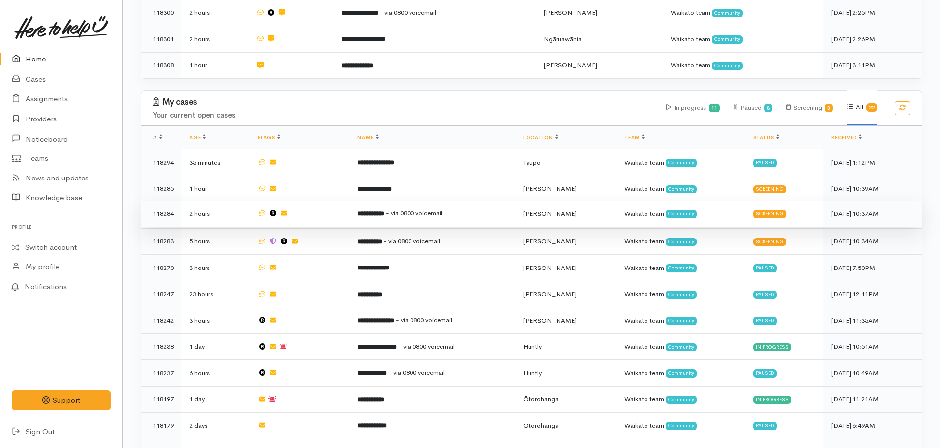
click at [397, 213] on td "**********" at bounding box center [432, 214] width 165 height 27
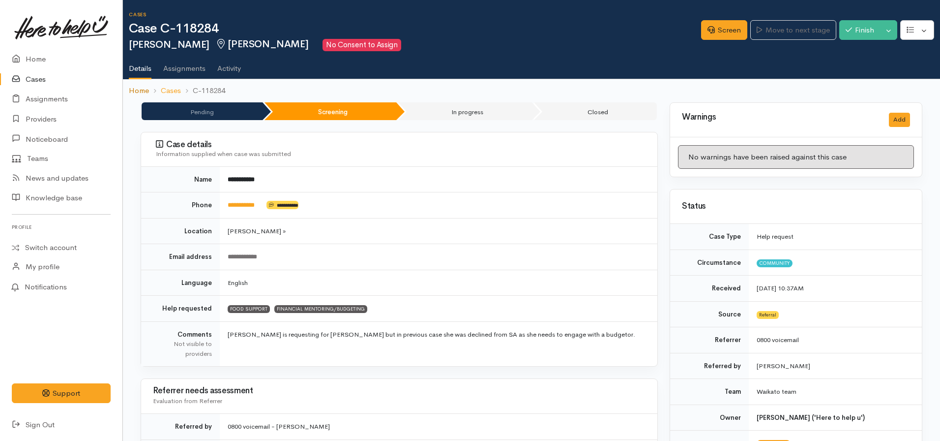
click at [143, 90] on link "Home" at bounding box center [139, 90] width 20 height 11
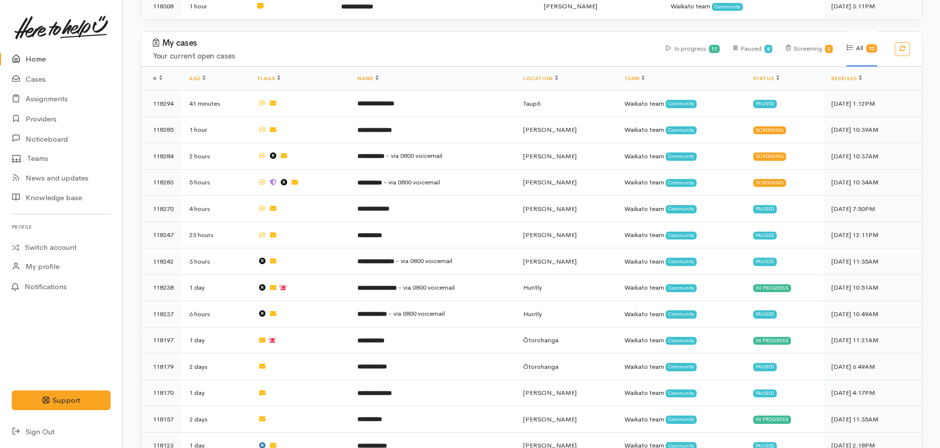
scroll to position [302, 0]
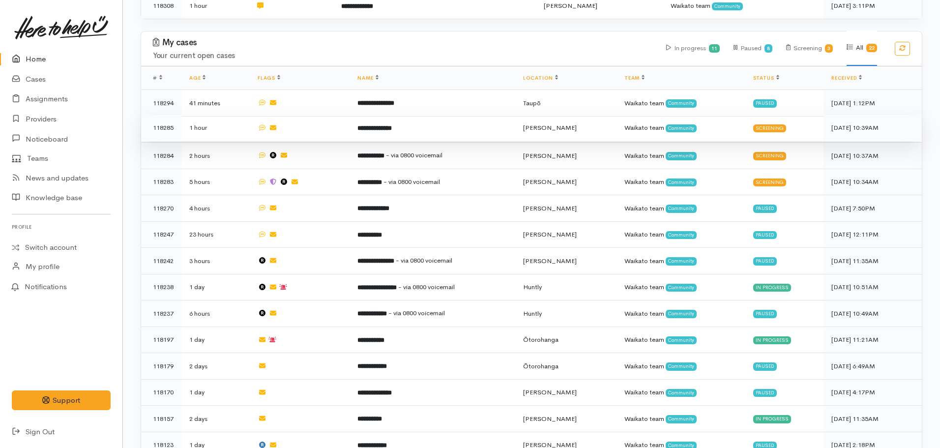
click at [423, 135] on td "**********" at bounding box center [432, 128] width 165 height 27
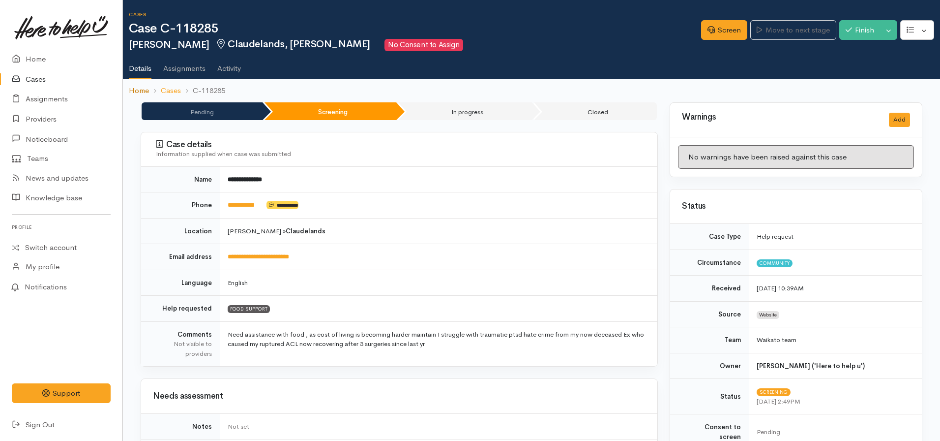
click at [141, 91] on link "Home" at bounding box center [139, 90] width 20 height 11
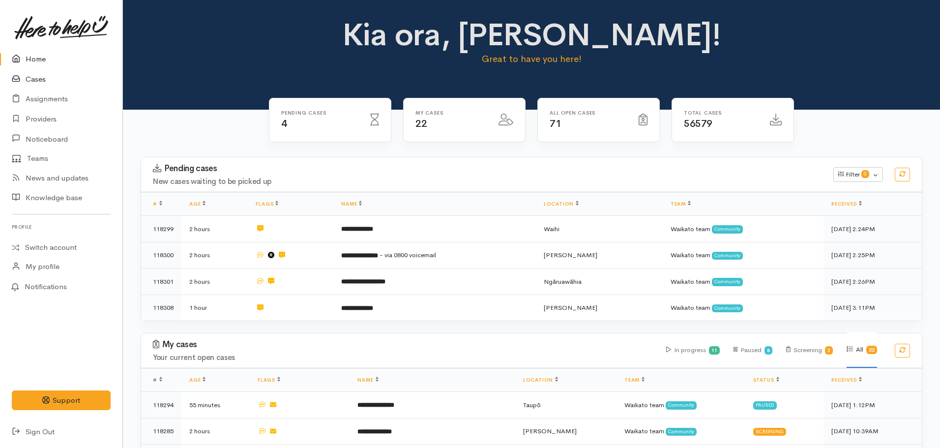
click at [53, 81] on link "Cases" at bounding box center [61, 79] width 122 height 20
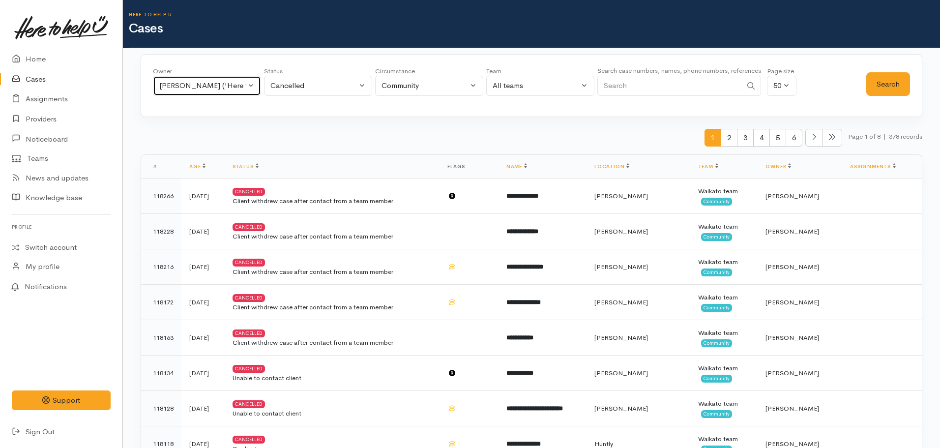
click at [224, 87] on div "[PERSON_NAME] ('Here to help u')" at bounding box center [202, 85] width 87 height 11
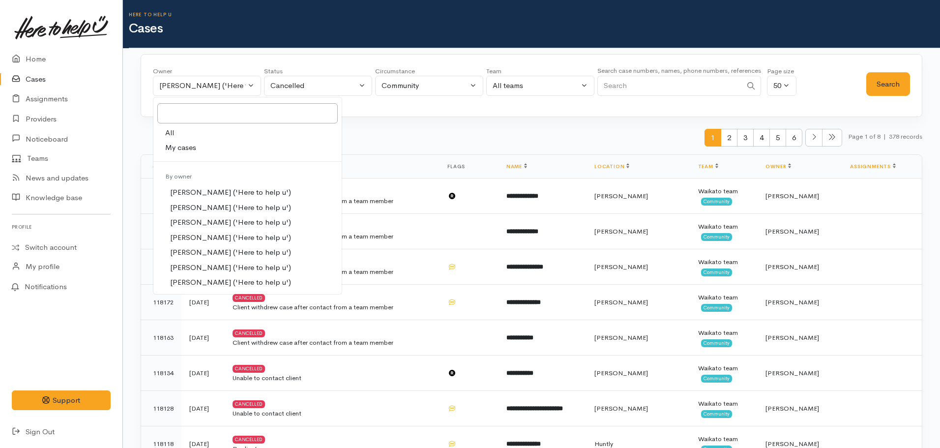
click at [186, 138] on link "All" at bounding box center [247, 132] width 188 height 15
select select "-1"
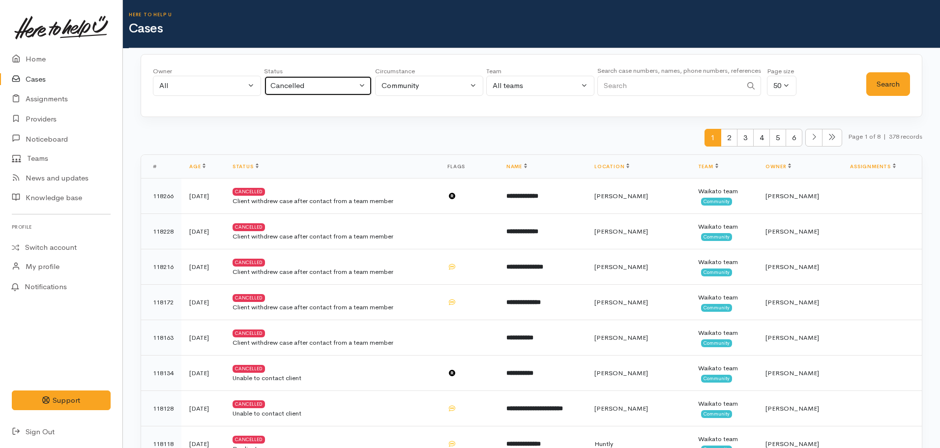
click at [304, 91] on div "Cancelled" at bounding box center [313, 85] width 87 height 11
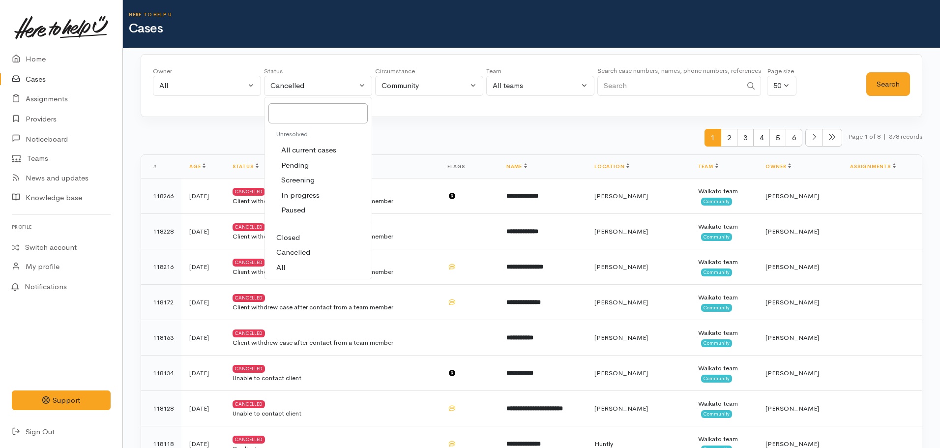
click at [285, 265] on link "All" at bounding box center [318, 267] width 107 height 15
select select "All"
click at [666, 83] on input "Search" at bounding box center [669, 86] width 145 height 20
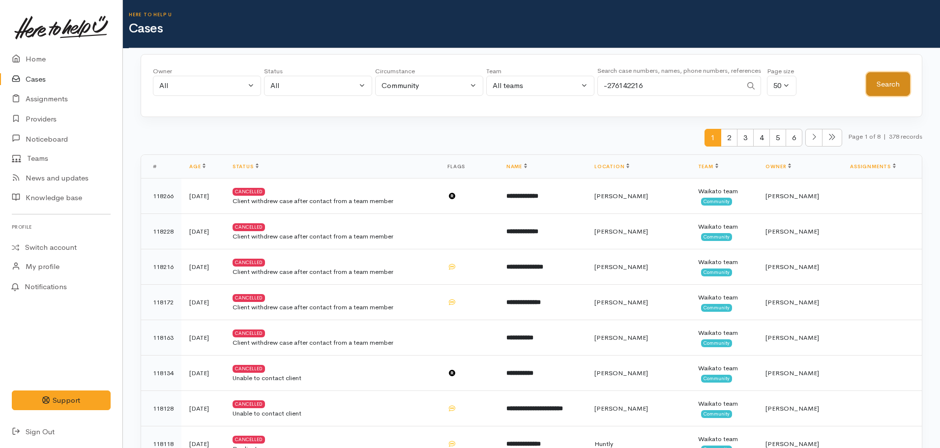
click at [883, 91] on button "Search" at bounding box center [888, 84] width 44 height 24
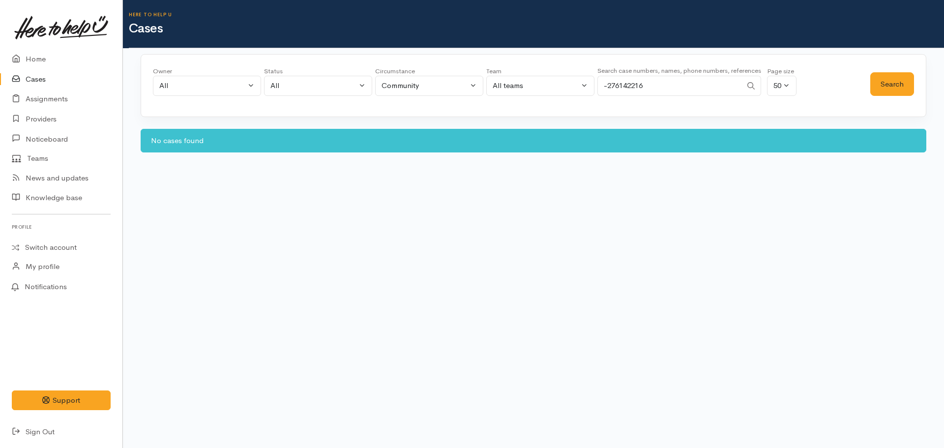
click at [607, 89] on input "-276142216" at bounding box center [669, 86] width 145 height 20
type input "0276142216"
click at [890, 84] on button "Search" at bounding box center [892, 84] width 44 height 24
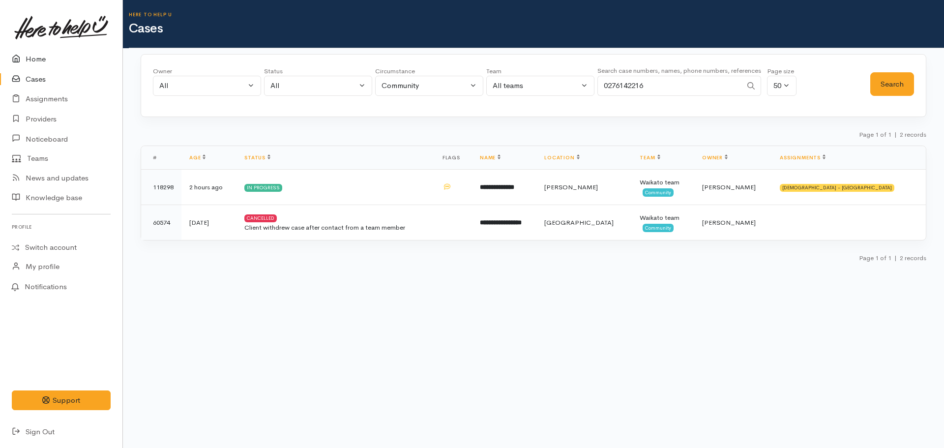
click at [44, 57] on link "Home" at bounding box center [61, 59] width 122 height 20
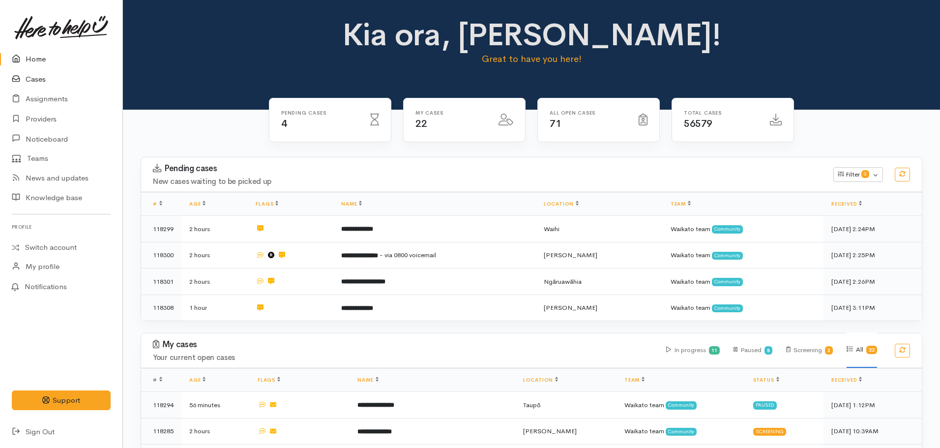
click at [21, 80] on icon at bounding box center [19, 79] width 14 height 12
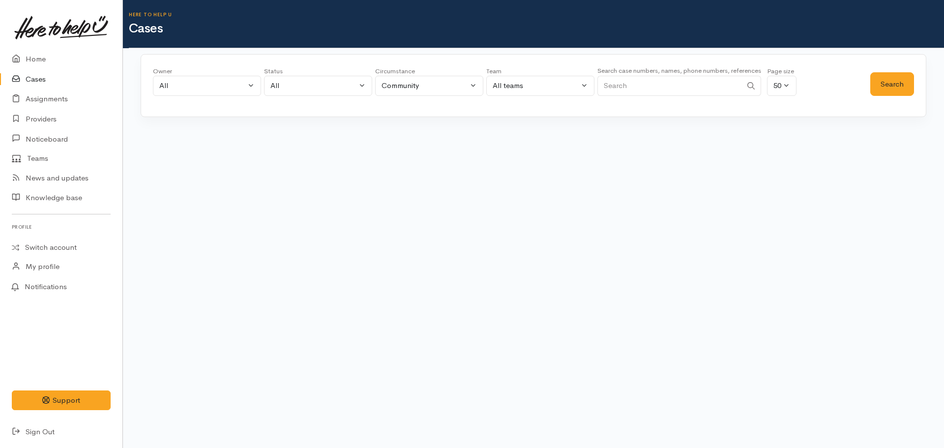
click at [643, 89] on input "Search" at bounding box center [669, 86] width 145 height 20
type input "0273479101"
click at [895, 88] on button "Search" at bounding box center [892, 84] width 44 height 24
